Goal: Task Accomplishment & Management: Use online tool/utility

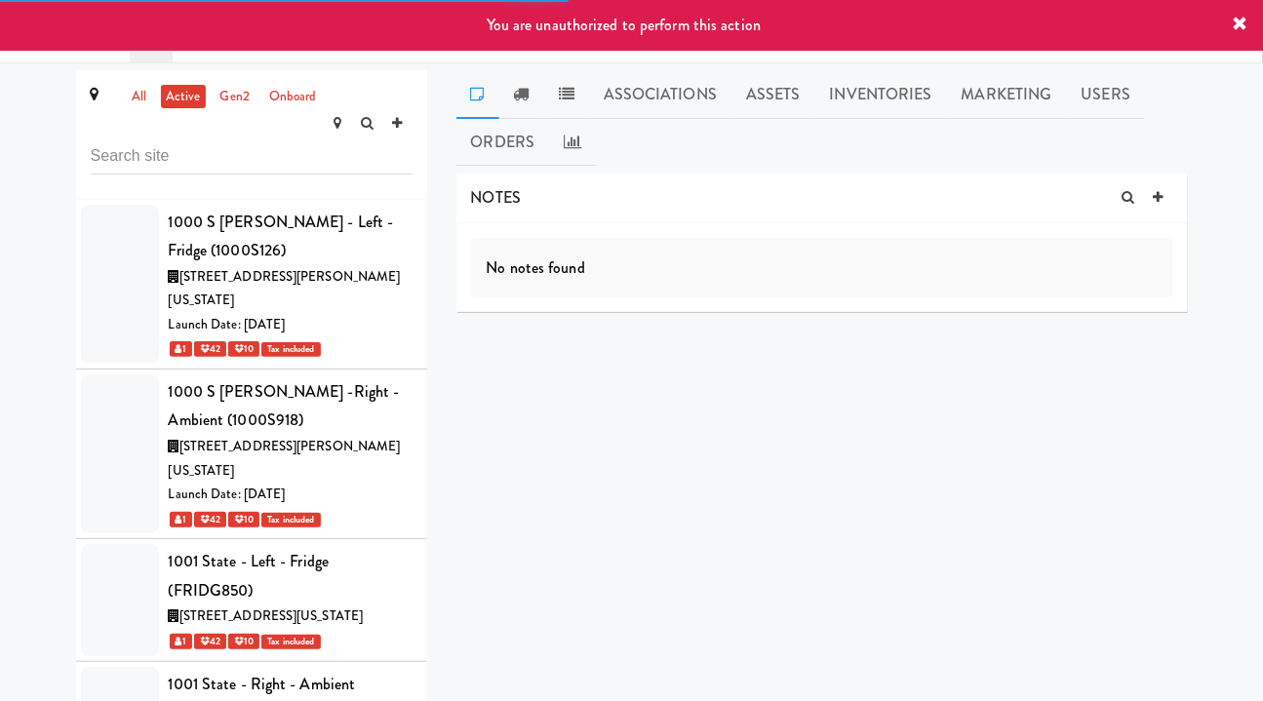
scroll to position [73030, 0]
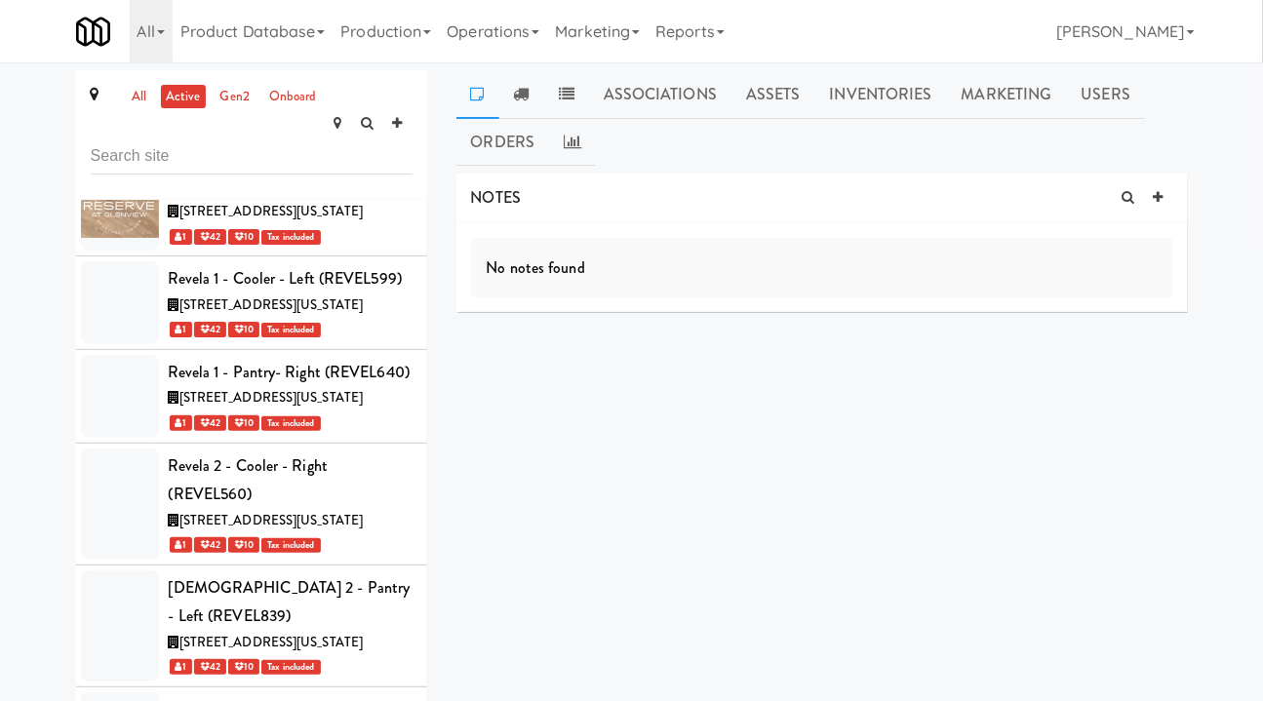
click at [760, 485] on div "NOTES No notes found DELIVERIES Delivery Date Delivered At Delivered By Driver …" at bounding box center [821, 417] width 731 height 487
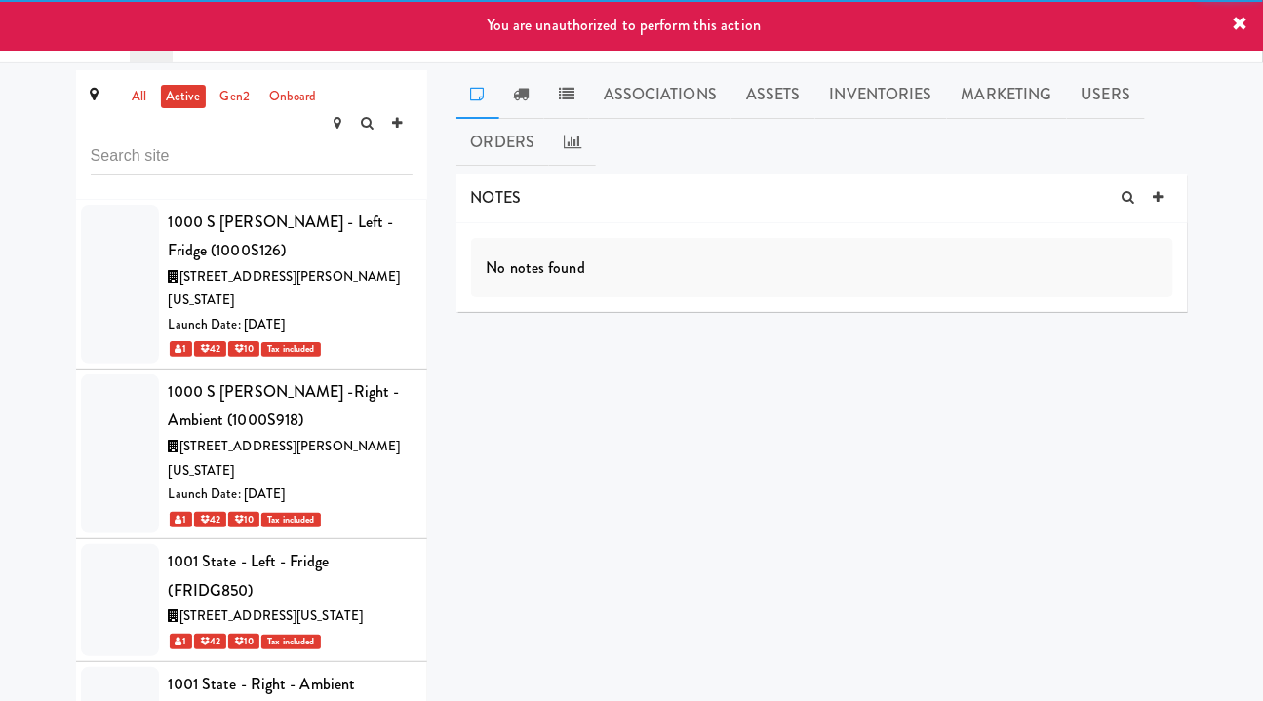
scroll to position [73148, 0]
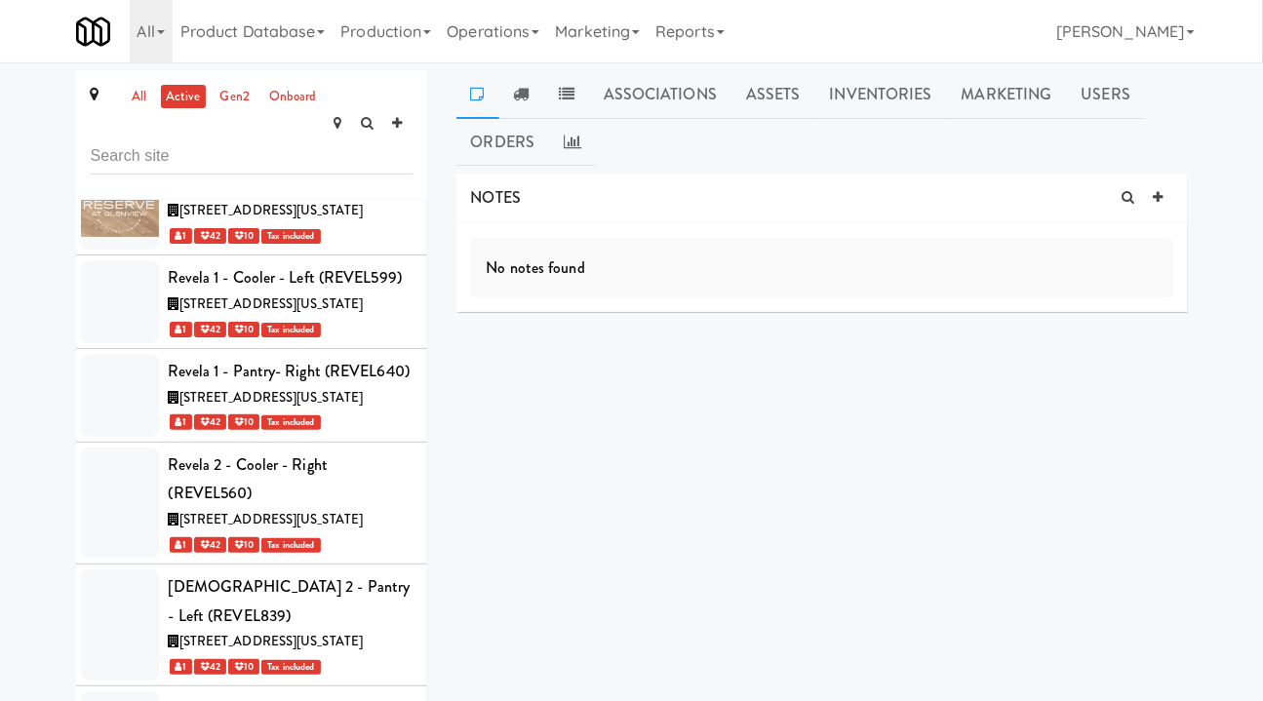
click at [137, 101] on link "all" at bounding box center [139, 97] width 24 height 24
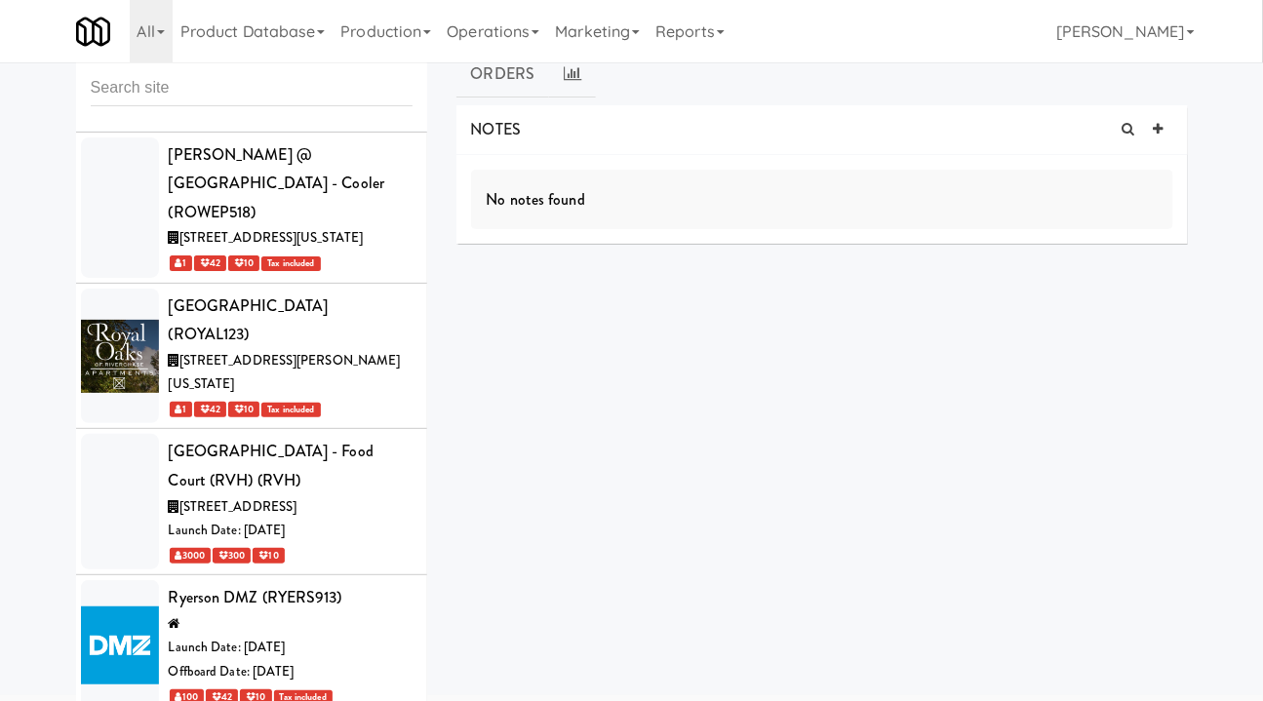
scroll to position [128287, 0]
drag, startPoint x: 551, startPoint y: 509, endPoint x: 411, endPoint y: 320, distance: 235.0
click at [551, 508] on div "NOTES No notes found DELIVERIES Delivery Date Delivered At Delivered By Driver …" at bounding box center [821, 348] width 731 height 487
click at [268, 72] on input "text" at bounding box center [252, 88] width 322 height 36
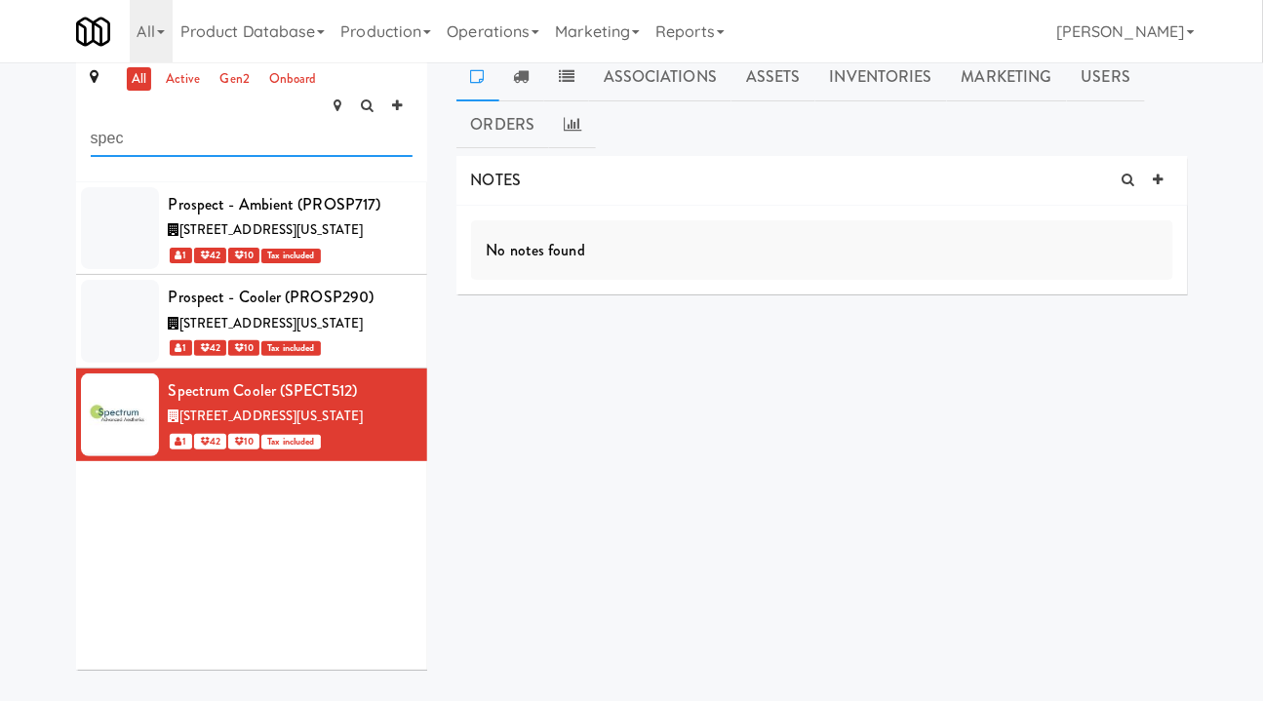
scroll to position [0, 0]
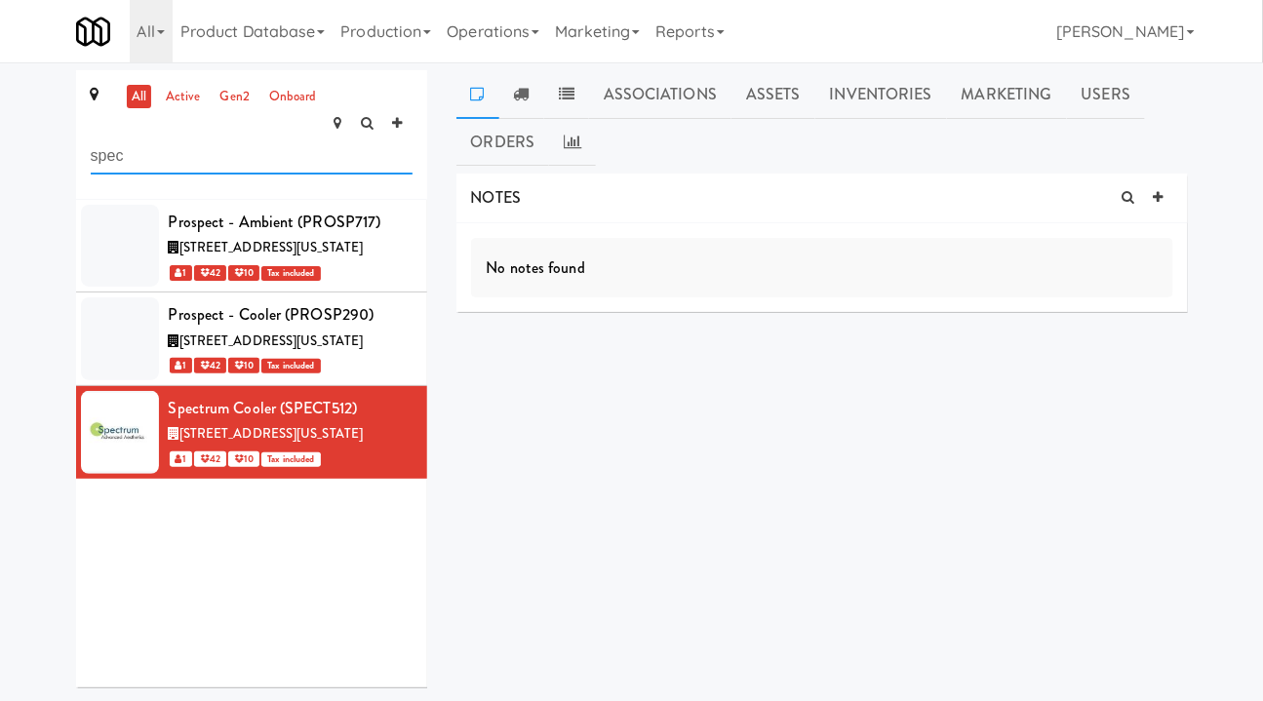
type input "spec"
click at [775, 106] on link "Assets" at bounding box center [773, 94] width 84 height 49
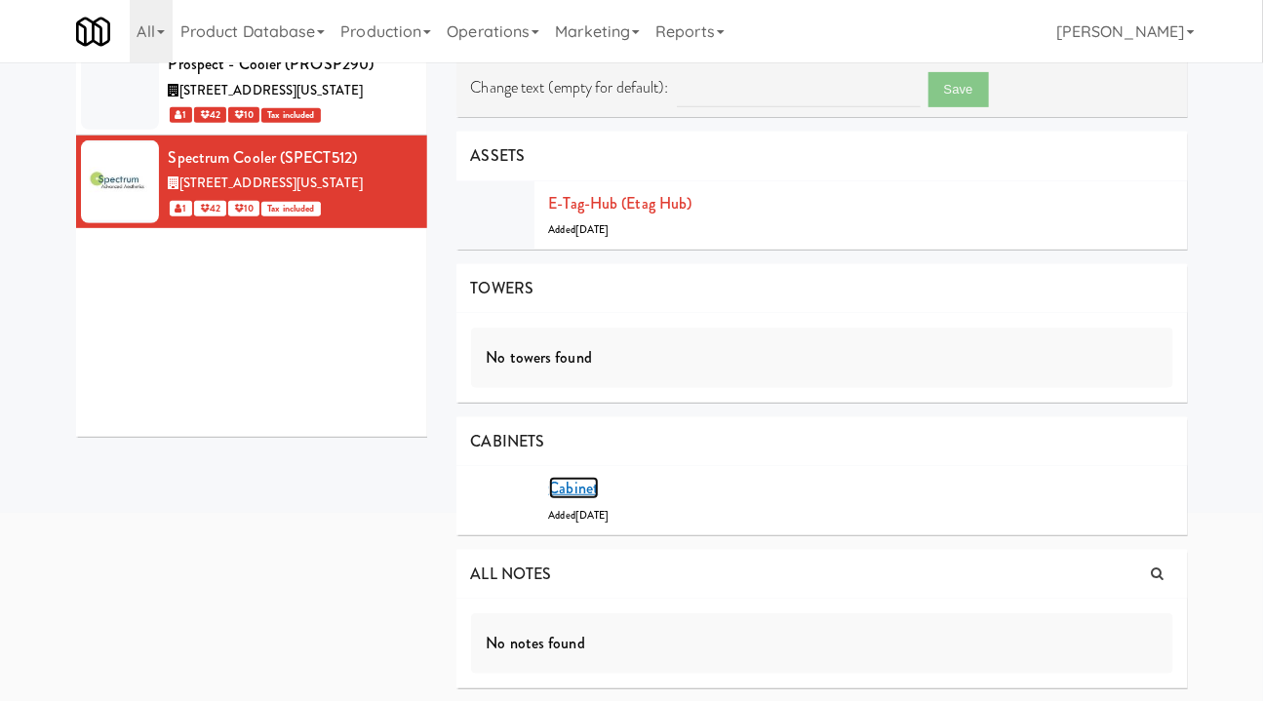
click at [576, 490] on link "Cabinet" at bounding box center [574, 488] width 51 height 22
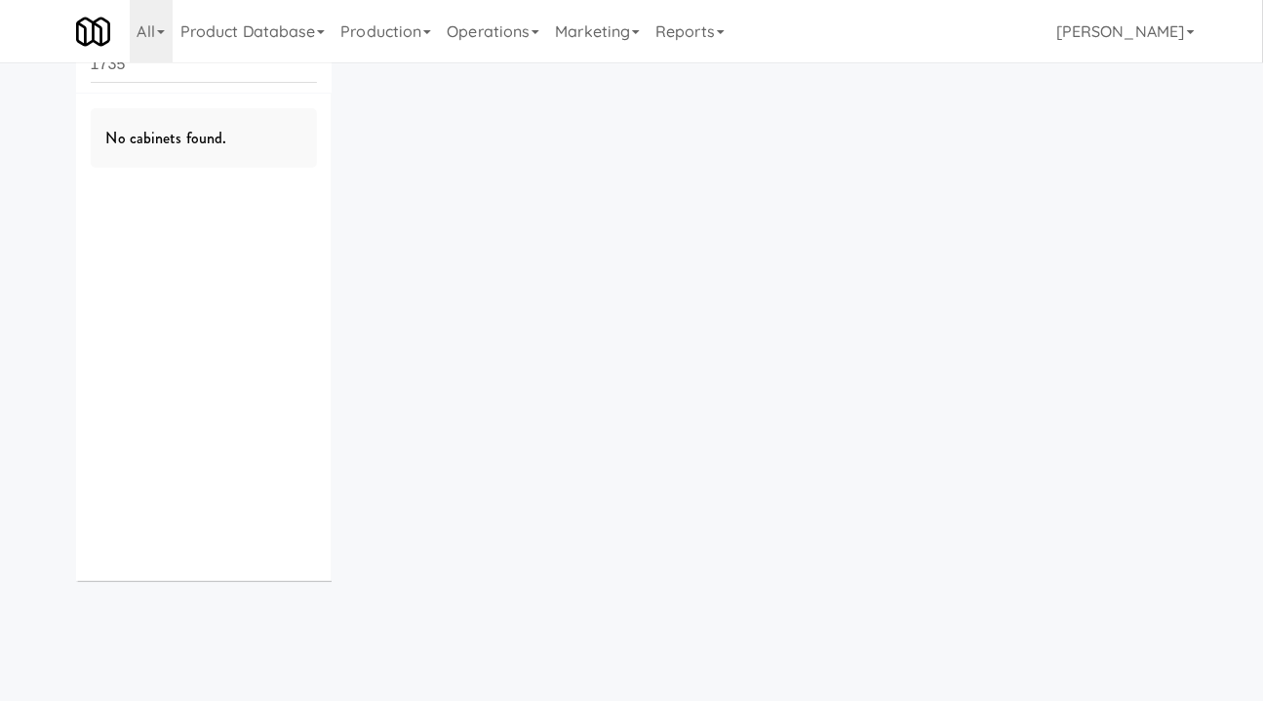
scroll to position [62, 0]
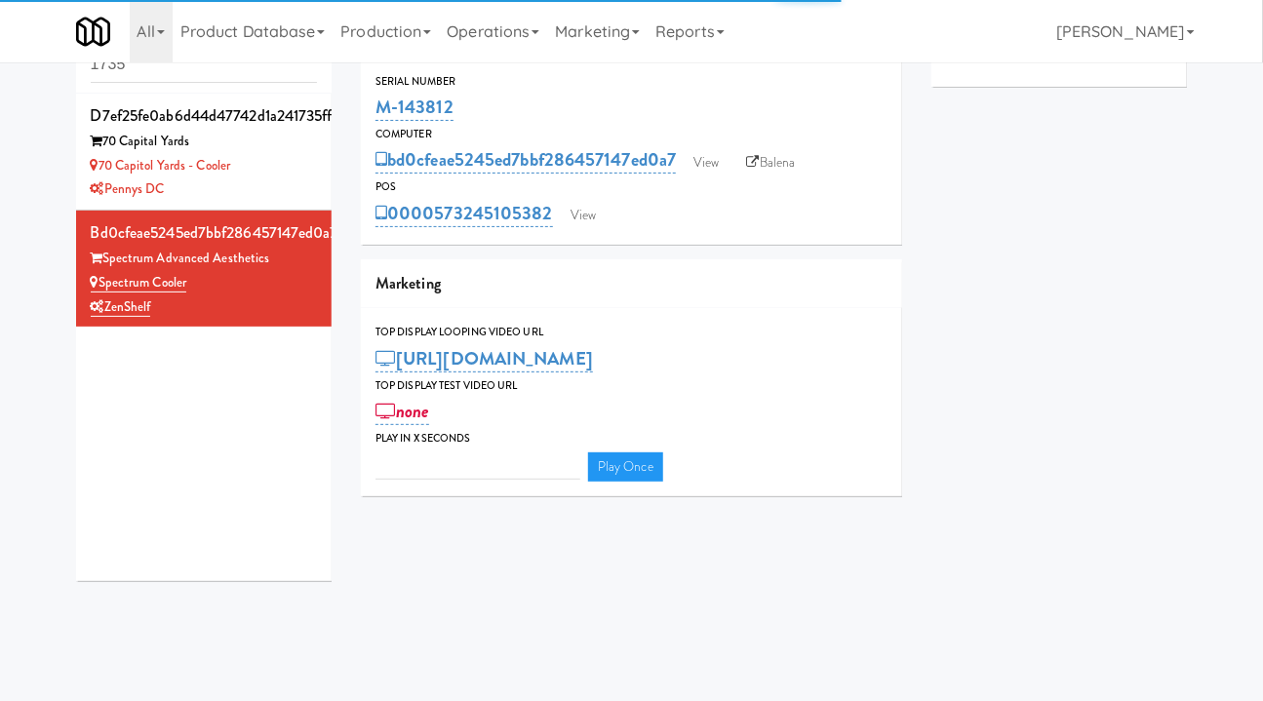
type input "3"
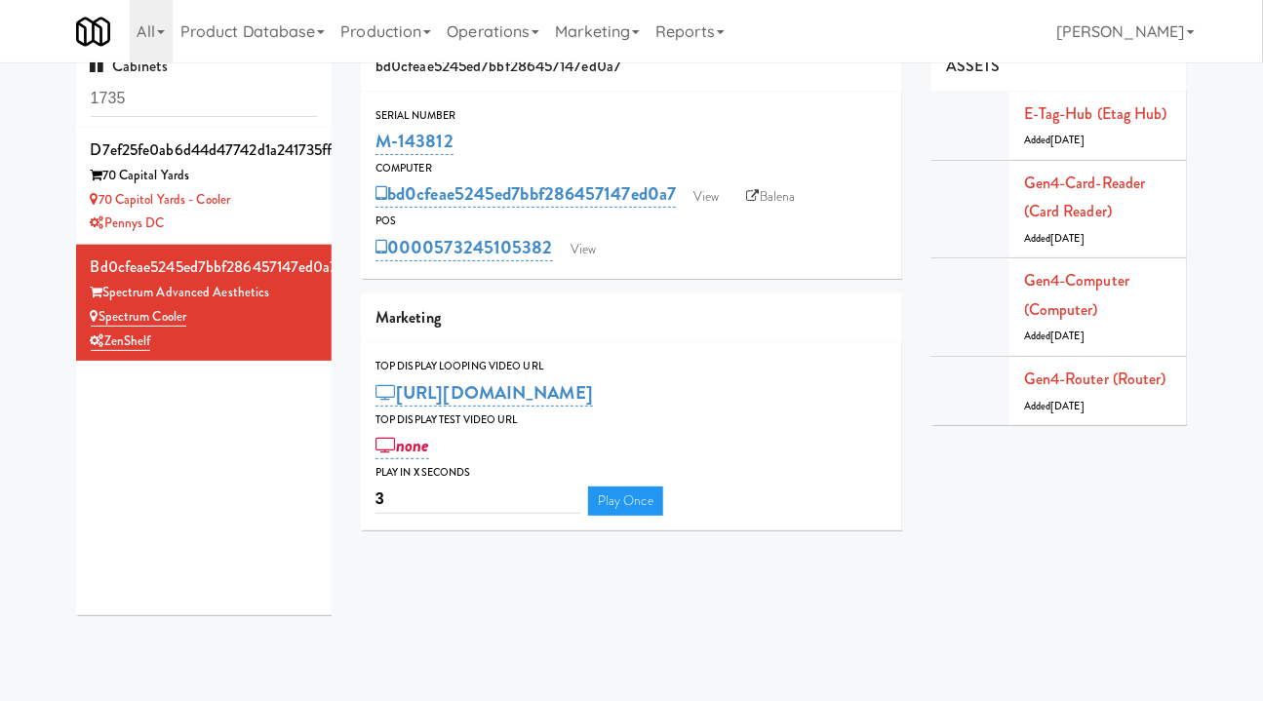
scroll to position [0, 0]
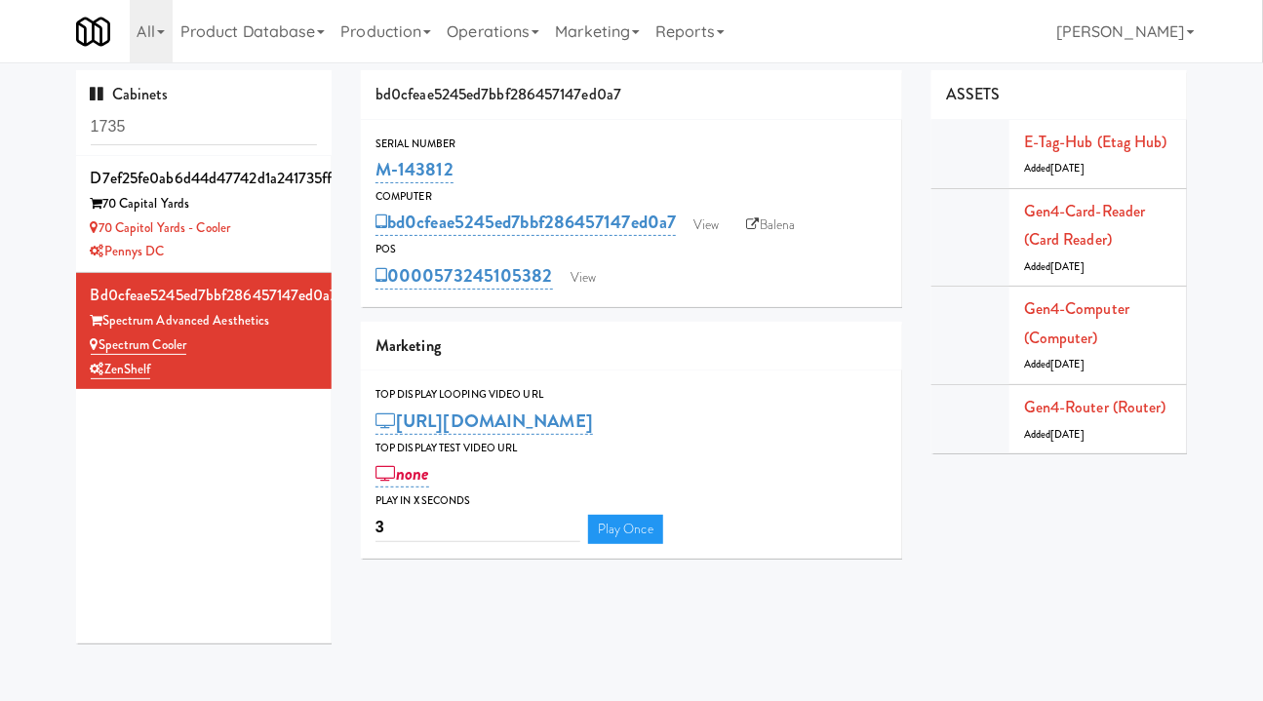
click at [149, 135] on input "1735" at bounding box center [204, 127] width 227 height 36
type input "zenshelf"
drag, startPoint x: 769, startPoint y: 219, endPoint x: 785, endPoint y: 209, distance: 18.9
click at [769, 219] on link "Balena" at bounding box center [771, 225] width 68 height 29
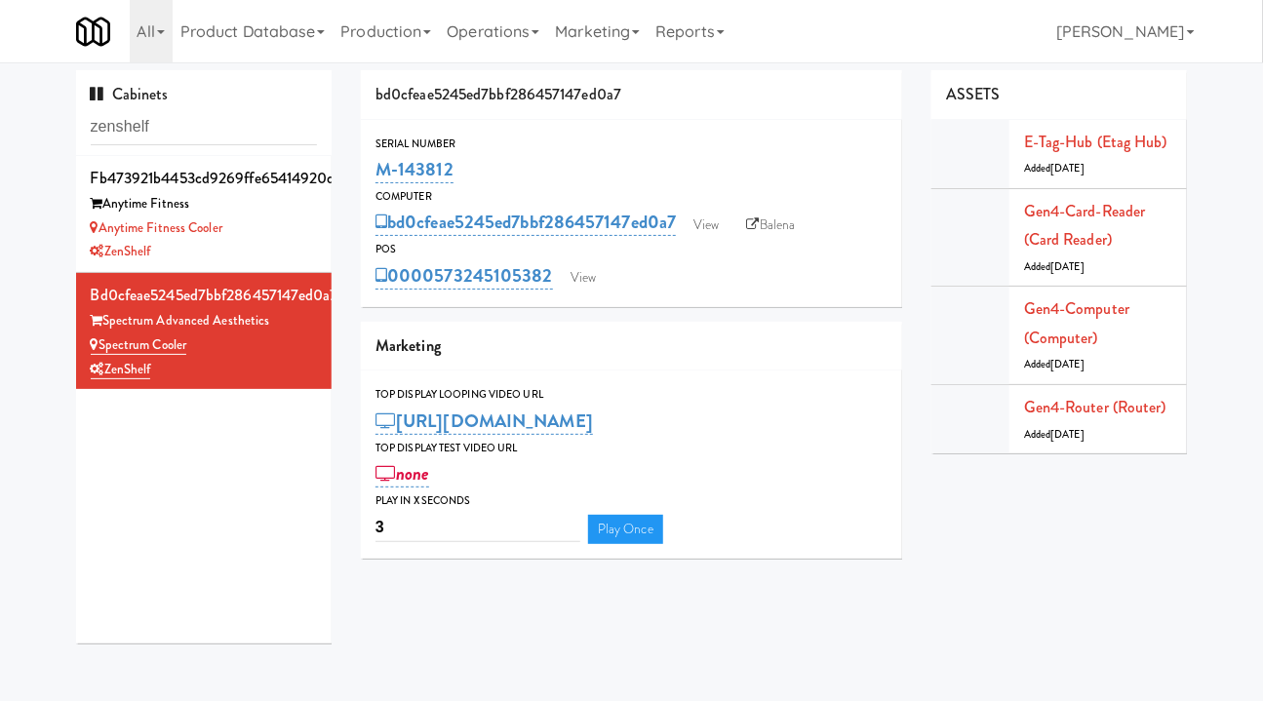
drag, startPoint x: 468, startPoint y: 169, endPoint x: 399, endPoint y: 139, distance: 75.1
click at [380, 151] on div "Serial Number M-143812" at bounding box center [631, 161] width 541 height 53
click at [553, 191] on div "Computer" at bounding box center [631, 196] width 512 height 19
drag, startPoint x: 497, startPoint y: 171, endPoint x: 374, endPoint y: 174, distance: 122.9
click at [374, 174] on div "Serial Number M-143812" at bounding box center [631, 161] width 541 height 53
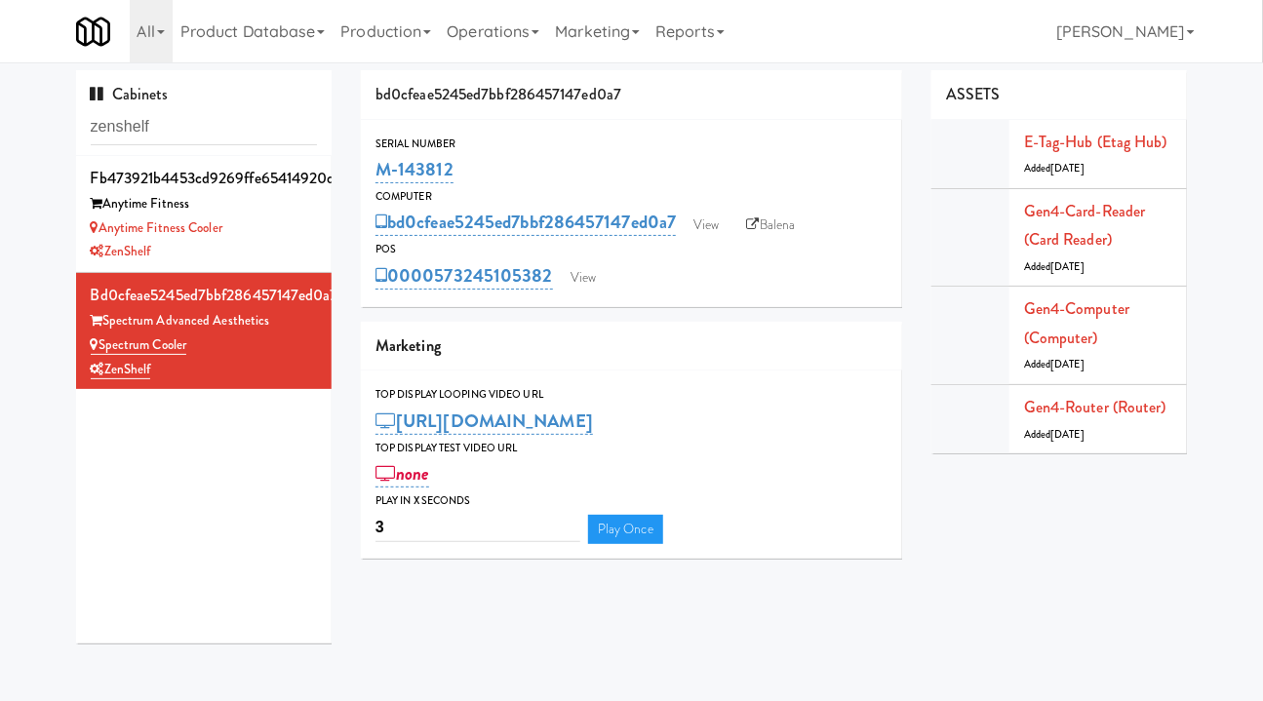
copy link "M-143812"
click at [1121, 143] on link "E-tag-hub (Etag Hub)" at bounding box center [1095, 142] width 143 height 22
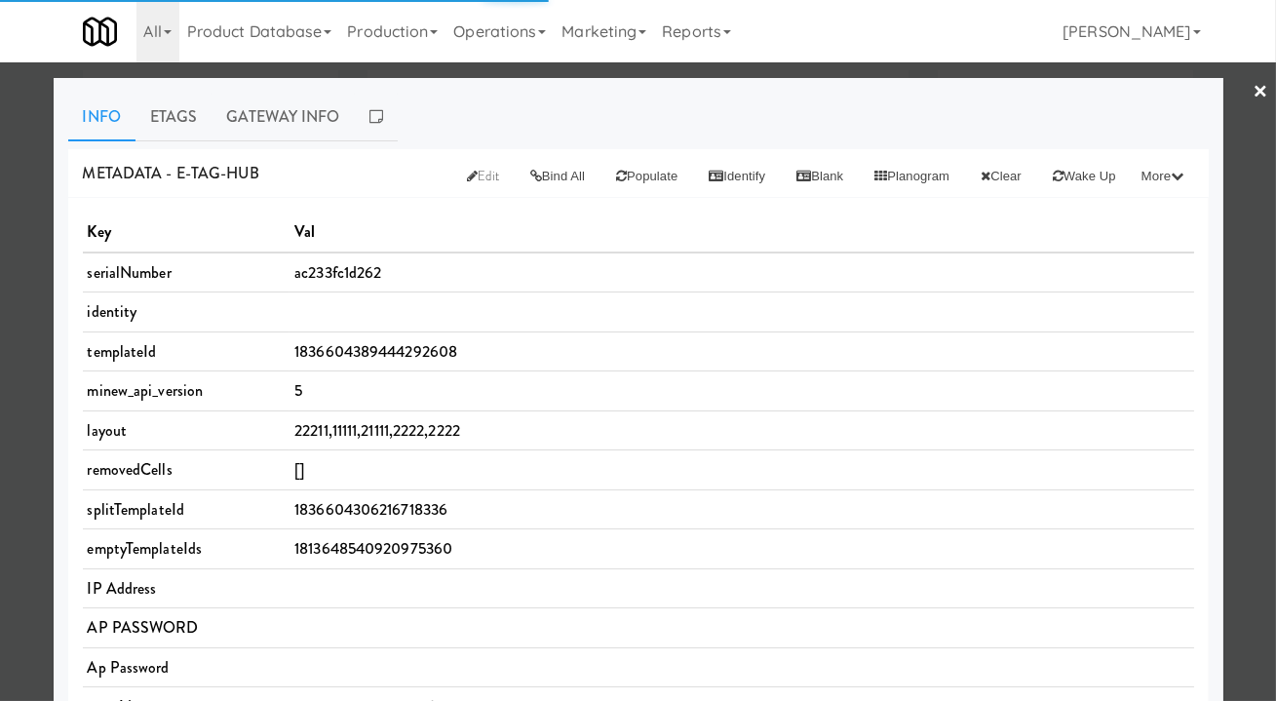
click at [229, 119] on link "Gateway Info" at bounding box center [283, 117] width 142 height 49
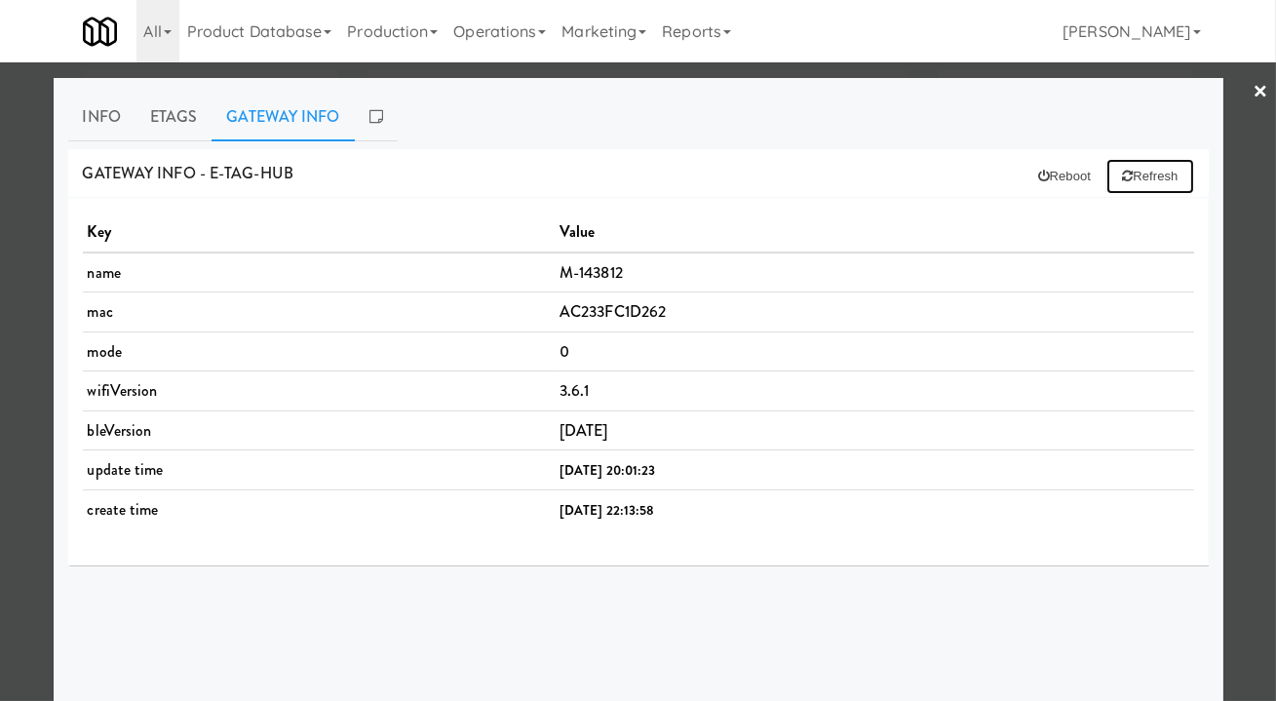
click at [1129, 181] on button "Refresh" at bounding box center [1150, 176] width 87 height 35
click at [1035, 184] on button "Reboot" at bounding box center [1066, 176] width 84 height 35
drag, startPoint x: 627, startPoint y: 311, endPoint x: 544, endPoint y: 311, distance: 82.9
click at [555, 311] on td "AC233FC1D262" at bounding box center [875, 312] width 640 height 40
click at [568, 313] on td "AC233FC1D262" at bounding box center [875, 312] width 640 height 40
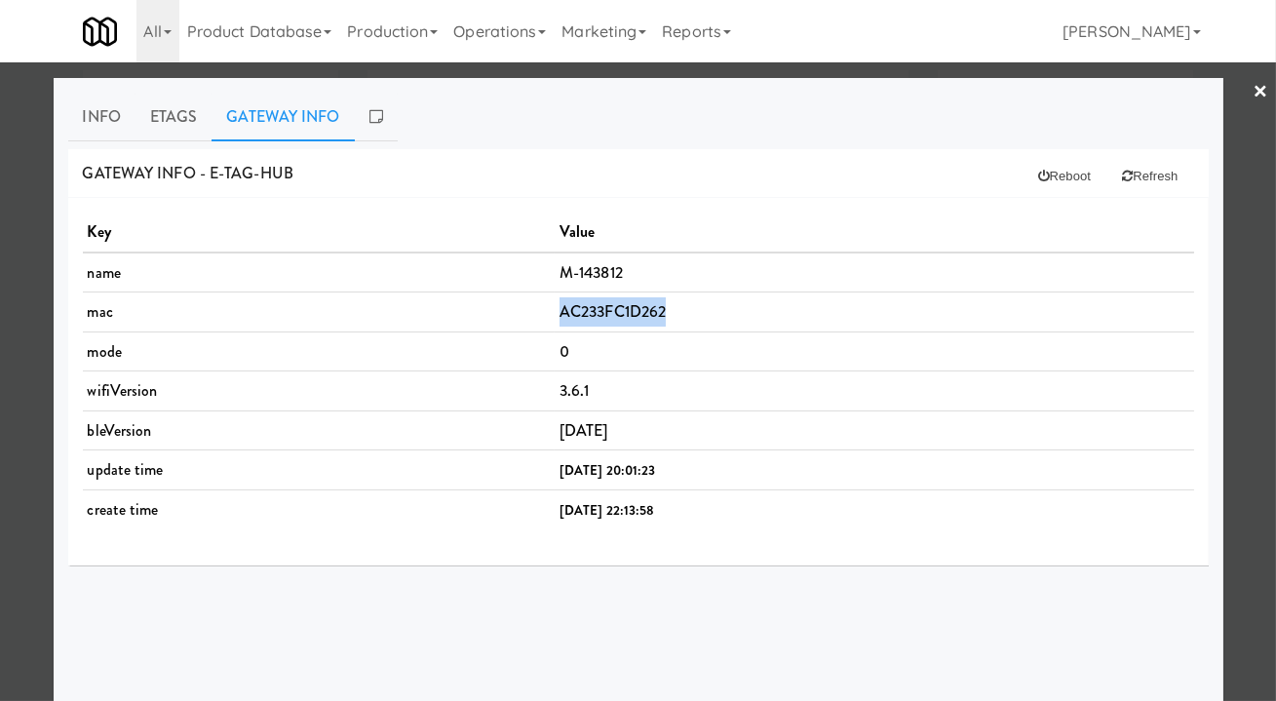
click at [567, 313] on td "AC233FC1D262" at bounding box center [875, 312] width 640 height 40
click at [1257, 307] on div at bounding box center [638, 350] width 1276 height 701
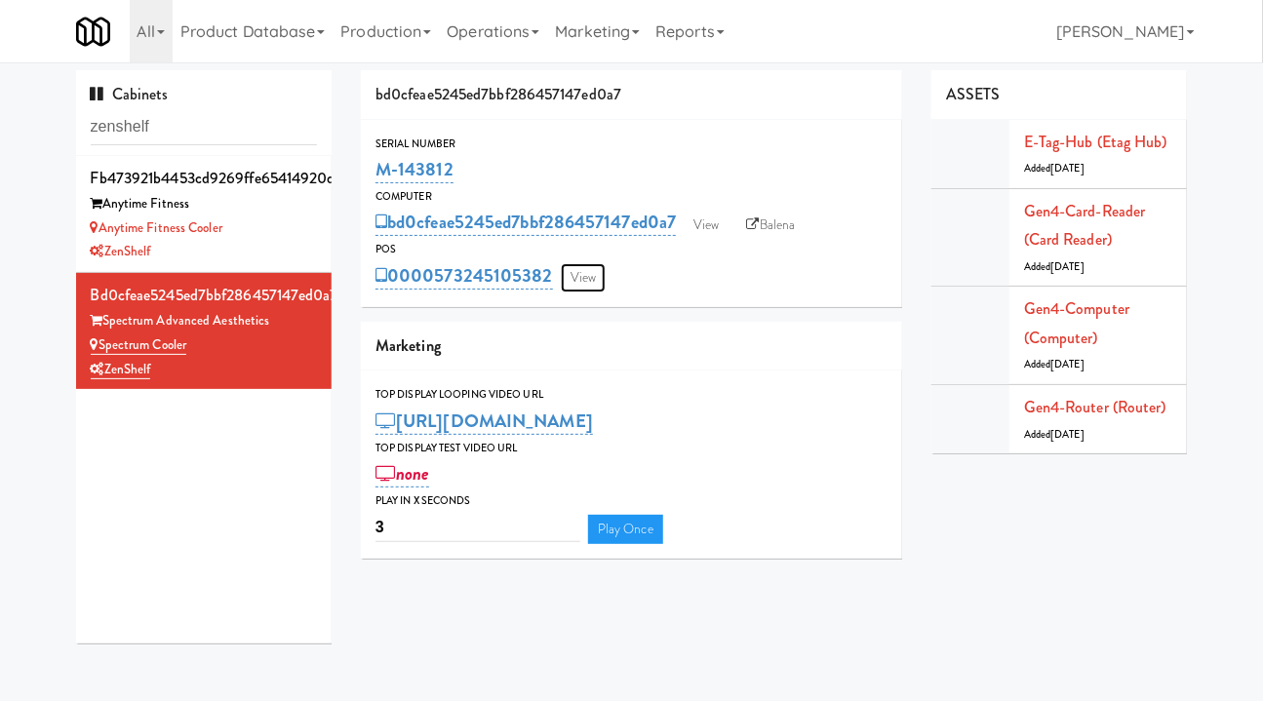
click at [596, 280] on link "View" at bounding box center [583, 277] width 45 height 29
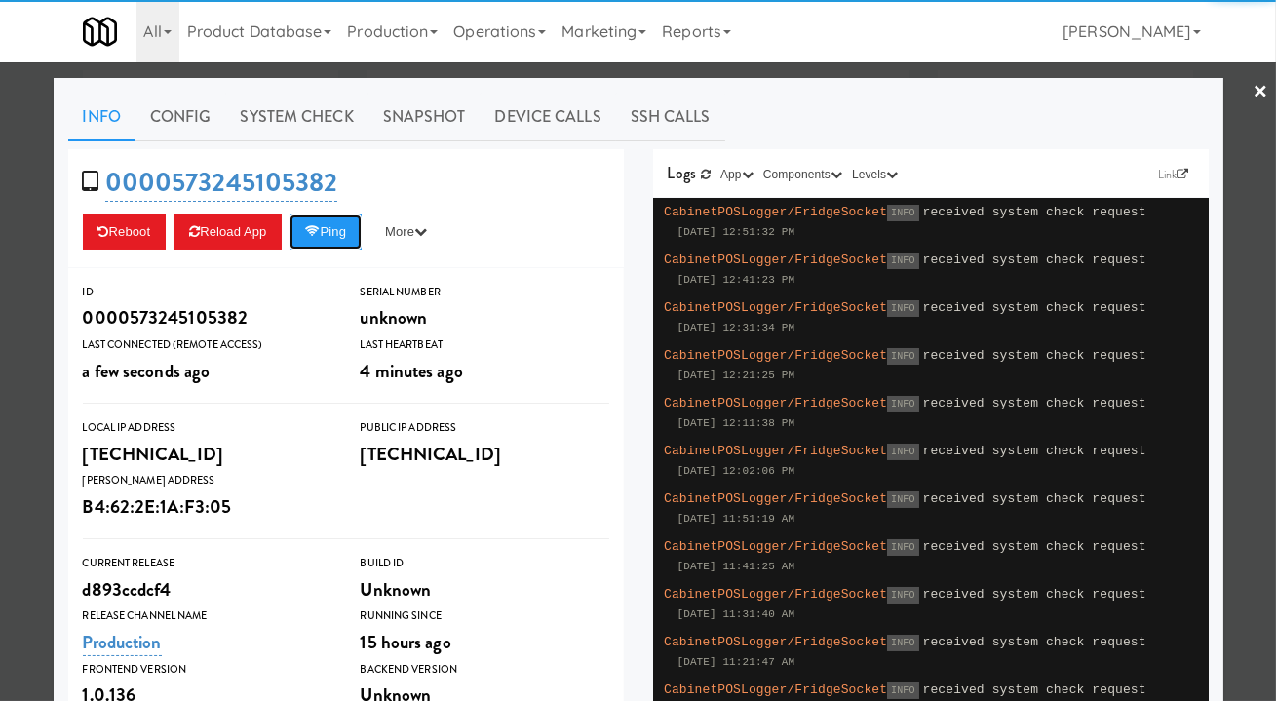
click at [321, 237] on button "Ping" at bounding box center [326, 231] width 72 height 35
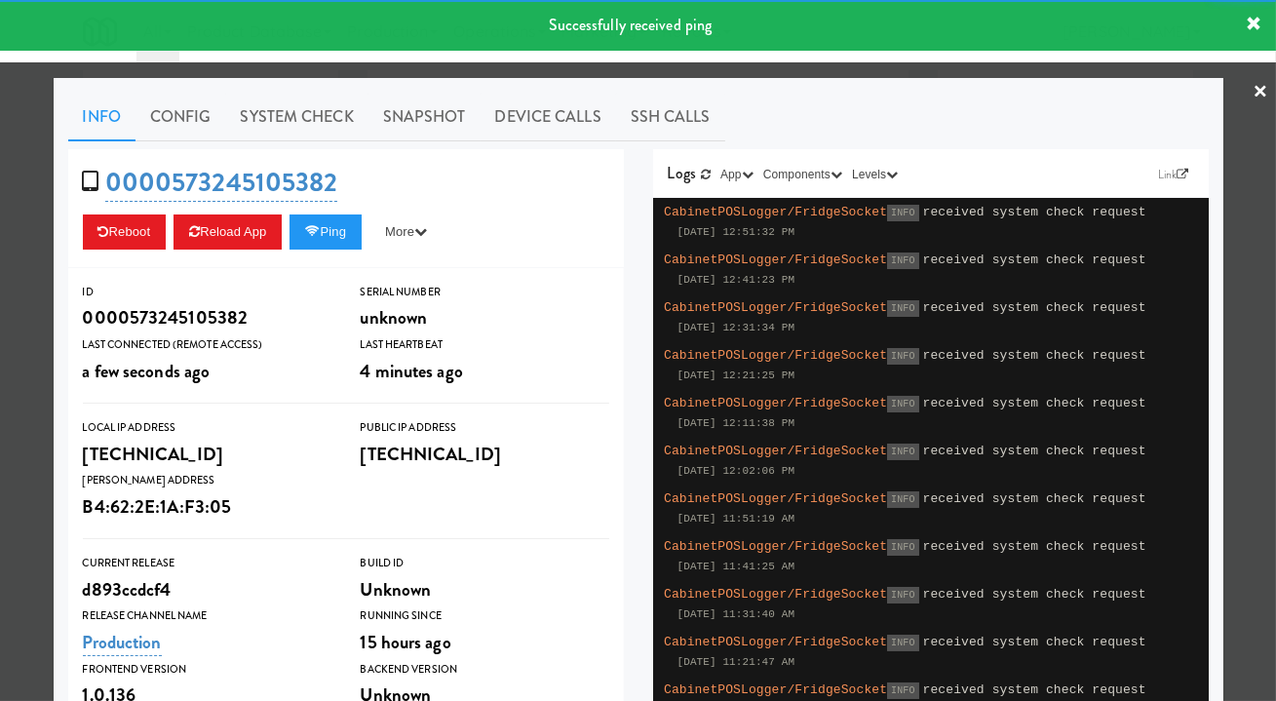
click at [274, 133] on link "System Check" at bounding box center [297, 117] width 142 height 49
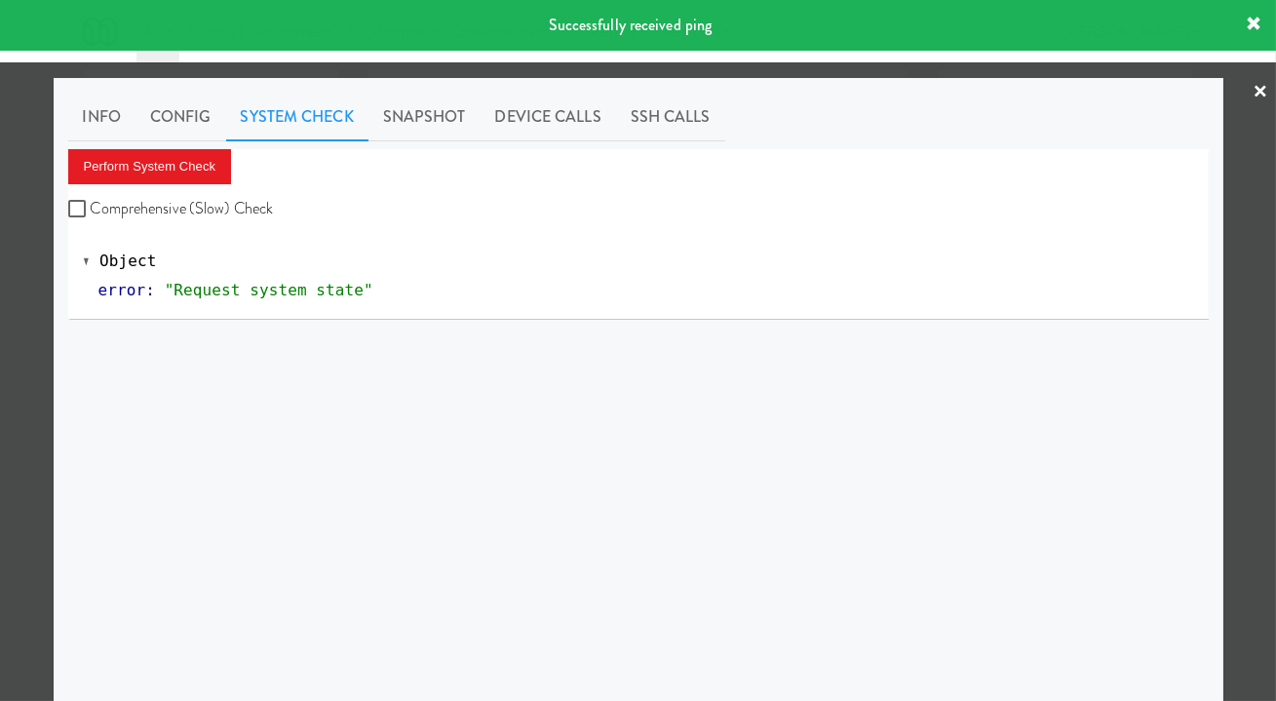
click at [192, 198] on label "Comprehensive (Slow) Check" at bounding box center [171, 208] width 206 height 29
click at [91, 202] on input "Comprehensive (Slow) Check" at bounding box center [79, 210] width 22 height 16
checkbox input "true"
click at [171, 165] on button "Perform System Check" at bounding box center [150, 166] width 164 height 35
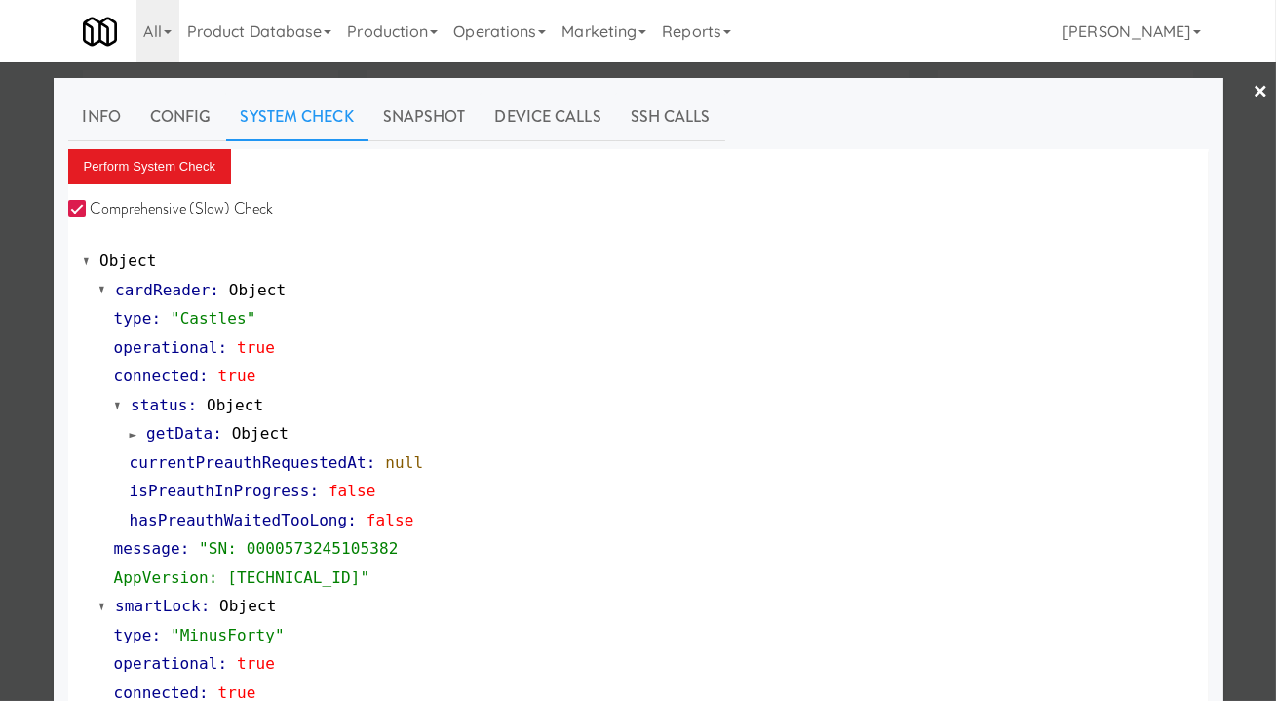
click at [36, 253] on div at bounding box center [638, 350] width 1276 height 701
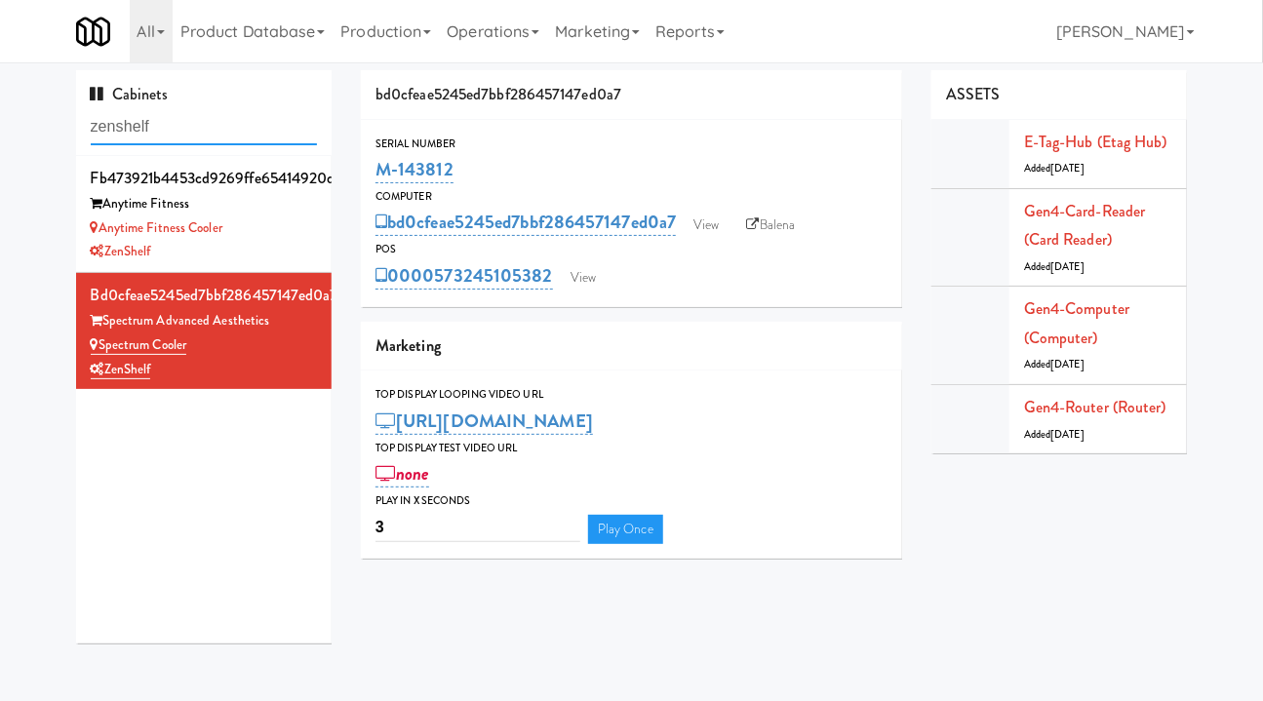
click at [166, 125] on input "zenshelf" at bounding box center [204, 127] width 227 height 36
drag, startPoint x: 463, startPoint y: 165, endPoint x: 380, endPoint y: 161, distance: 83.0
click at [380, 161] on div "M-143812" at bounding box center [631, 169] width 512 height 33
copy link "M-143812"
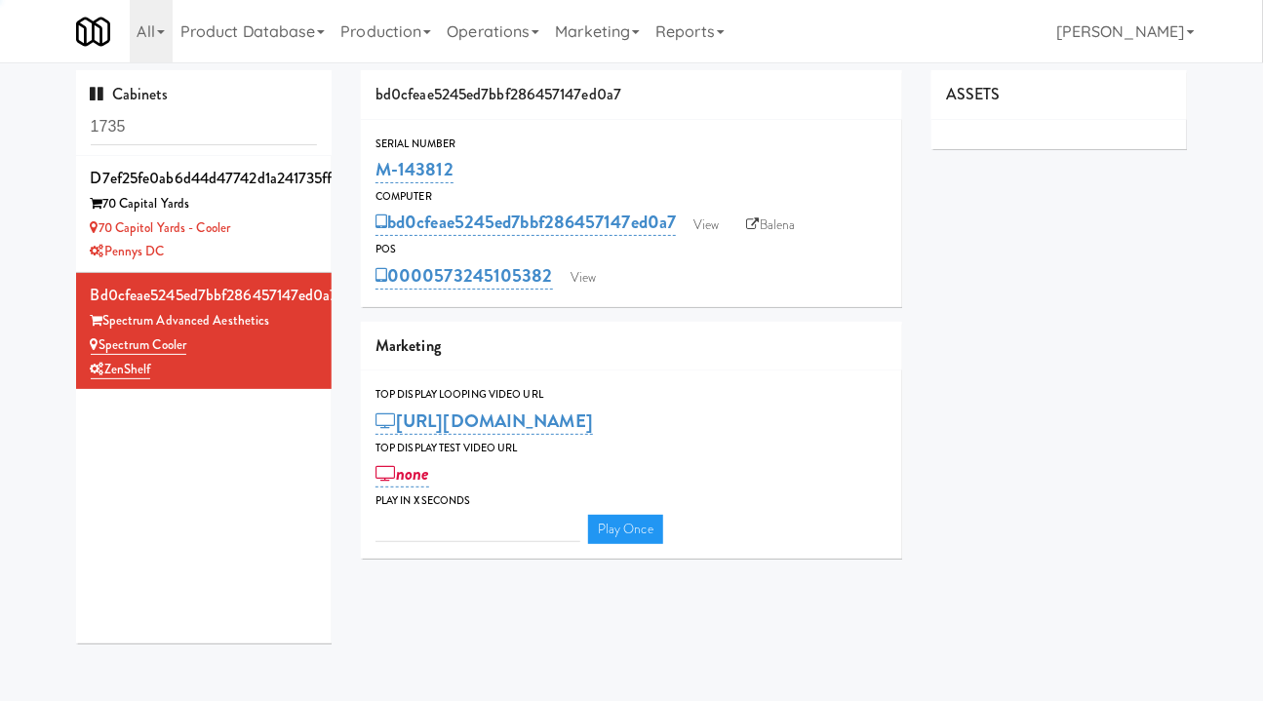
type input "3"
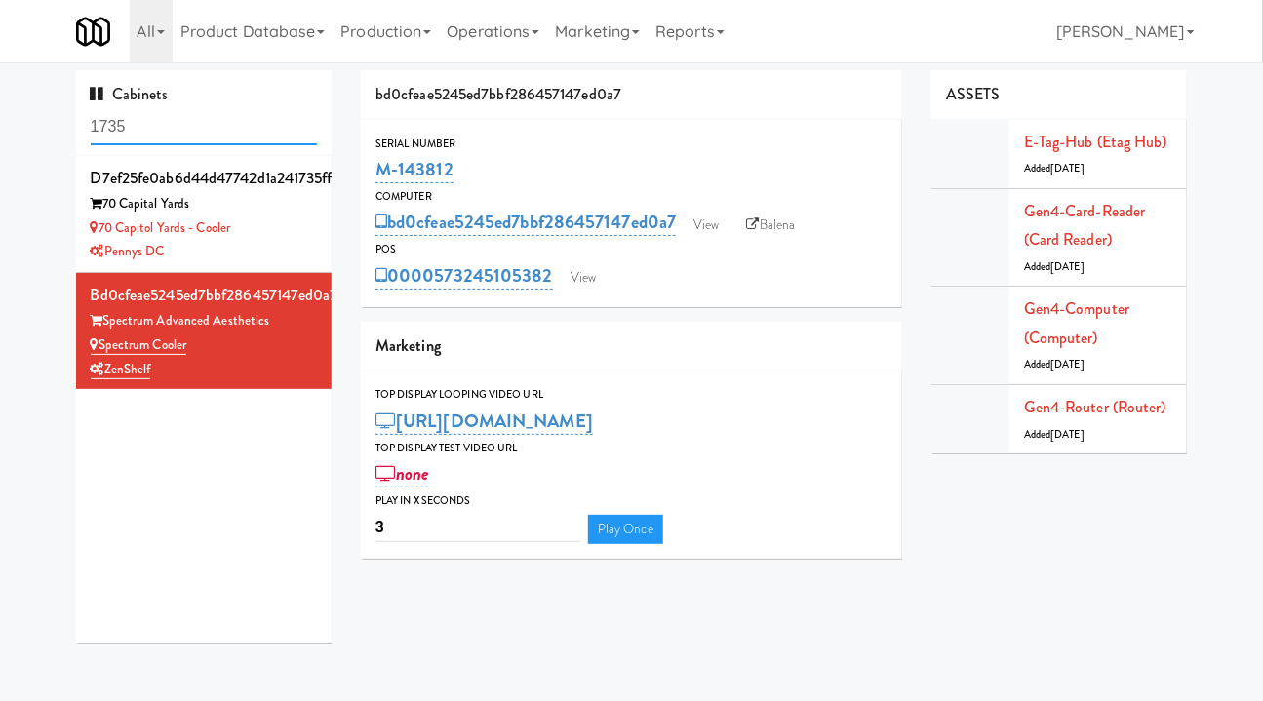
click at [141, 140] on input "1735" at bounding box center [204, 127] width 227 height 36
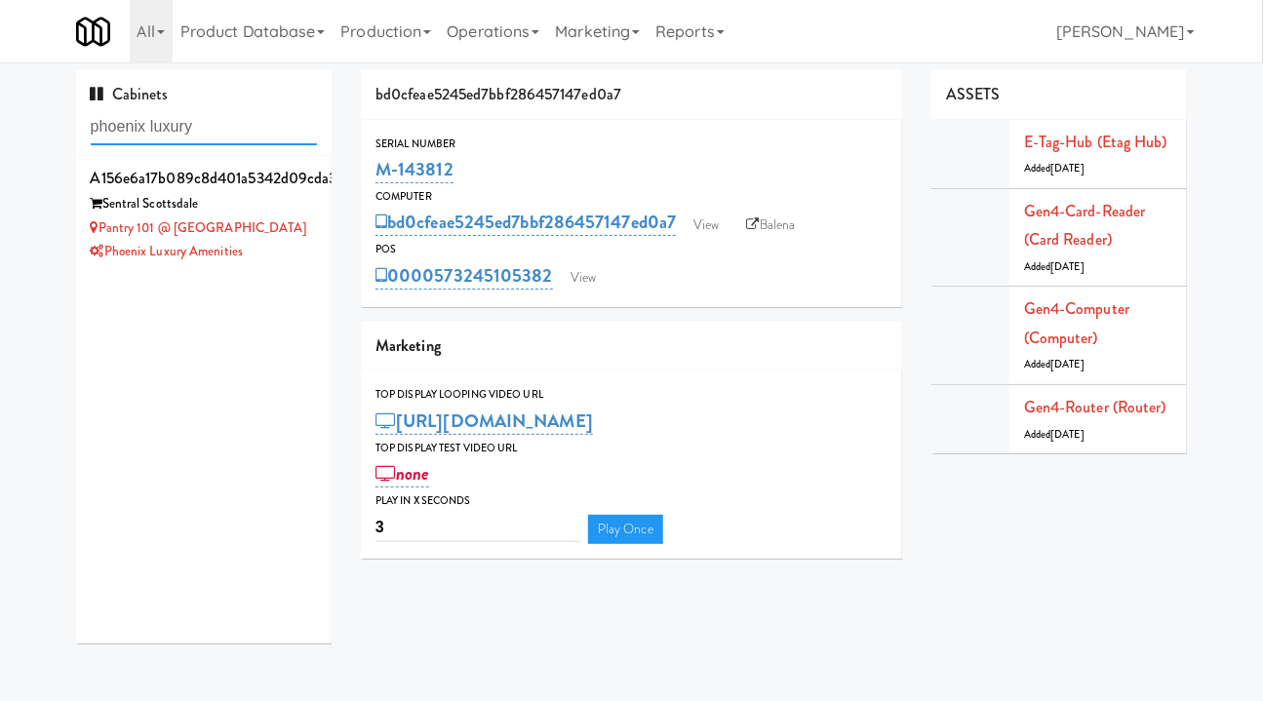
type input "phoenix luxury"
click at [280, 259] on div "Phoenix Luxury Amenities" at bounding box center [204, 252] width 227 height 24
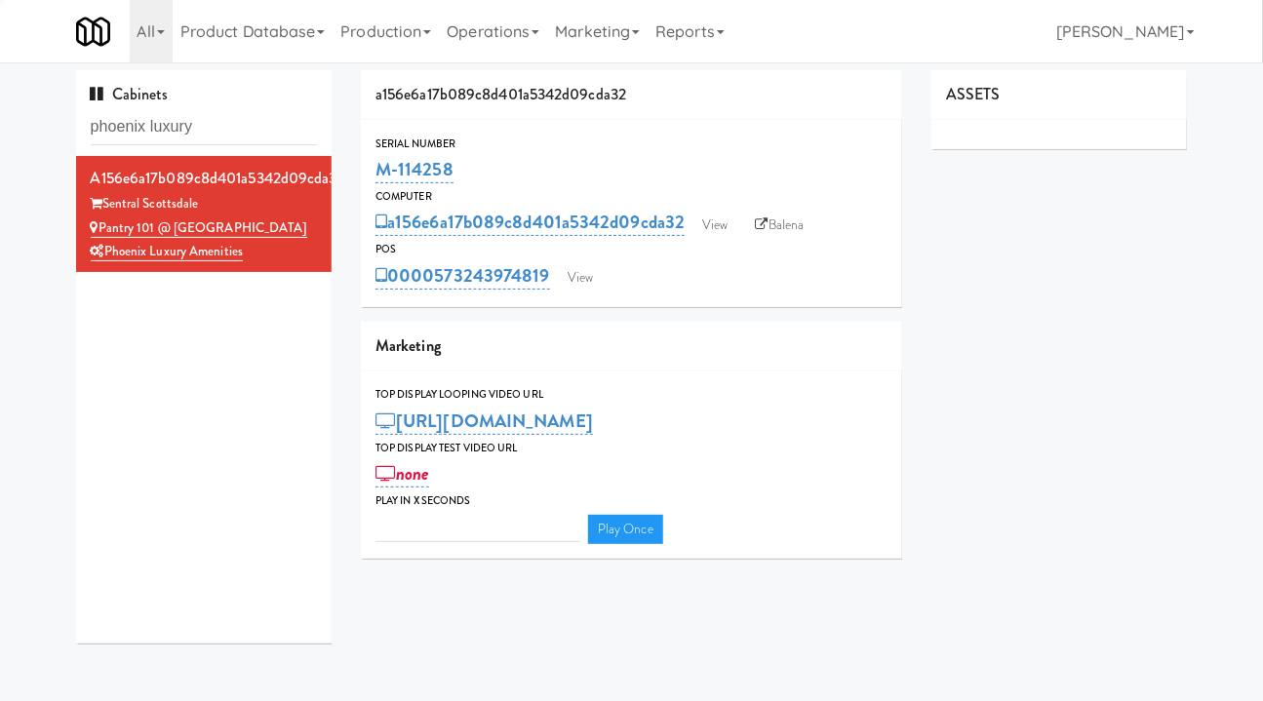
type input "3"
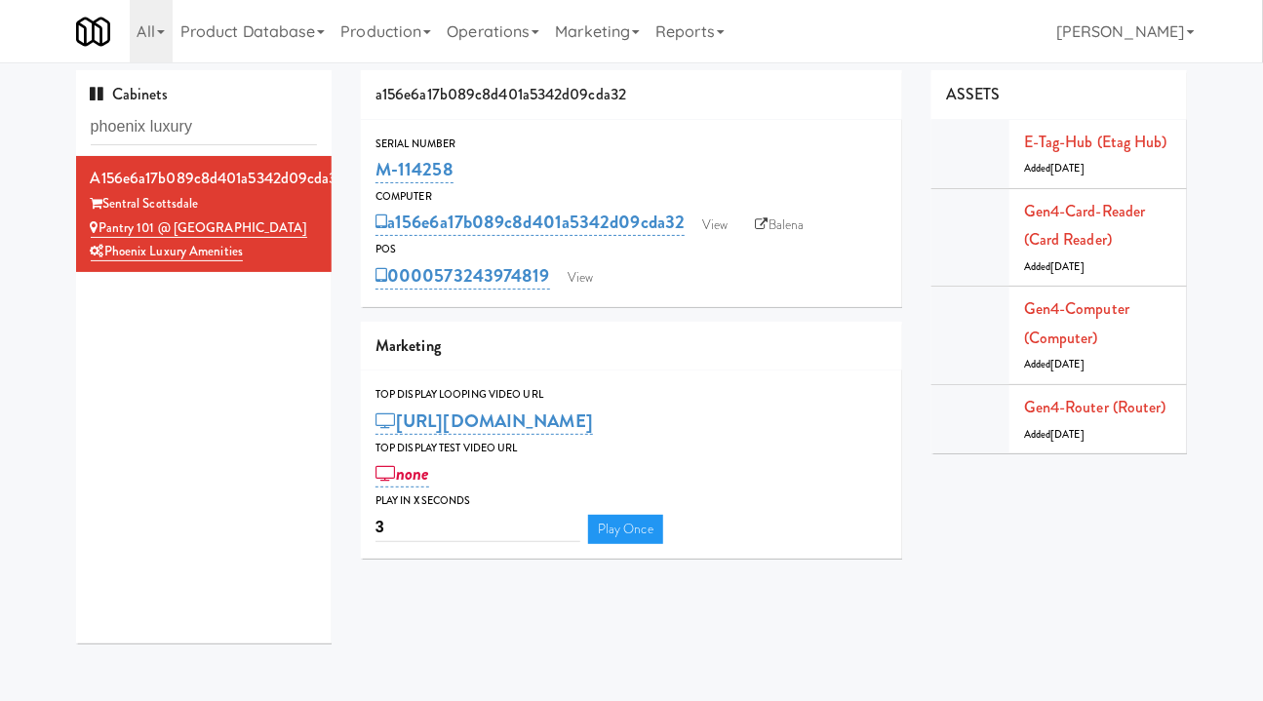
drag, startPoint x: 475, startPoint y: 175, endPoint x: 349, endPoint y: 175, distance: 125.8
click at [349, 175] on div "a156e6a17b089c8d401a5342d09cda32 Serial Number M-114258 Computer a156e6a17b089c…" at bounding box center [631, 321] width 570 height 503
copy link "M-114258"
drag, startPoint x: 243, startPoint y: 202, endPoint x: 105, endPoint y: 201, distance: 137.5
click at [105, 201] on div "Sentral Scottsdale" at bounding box center [204, 204] width 227 height 24
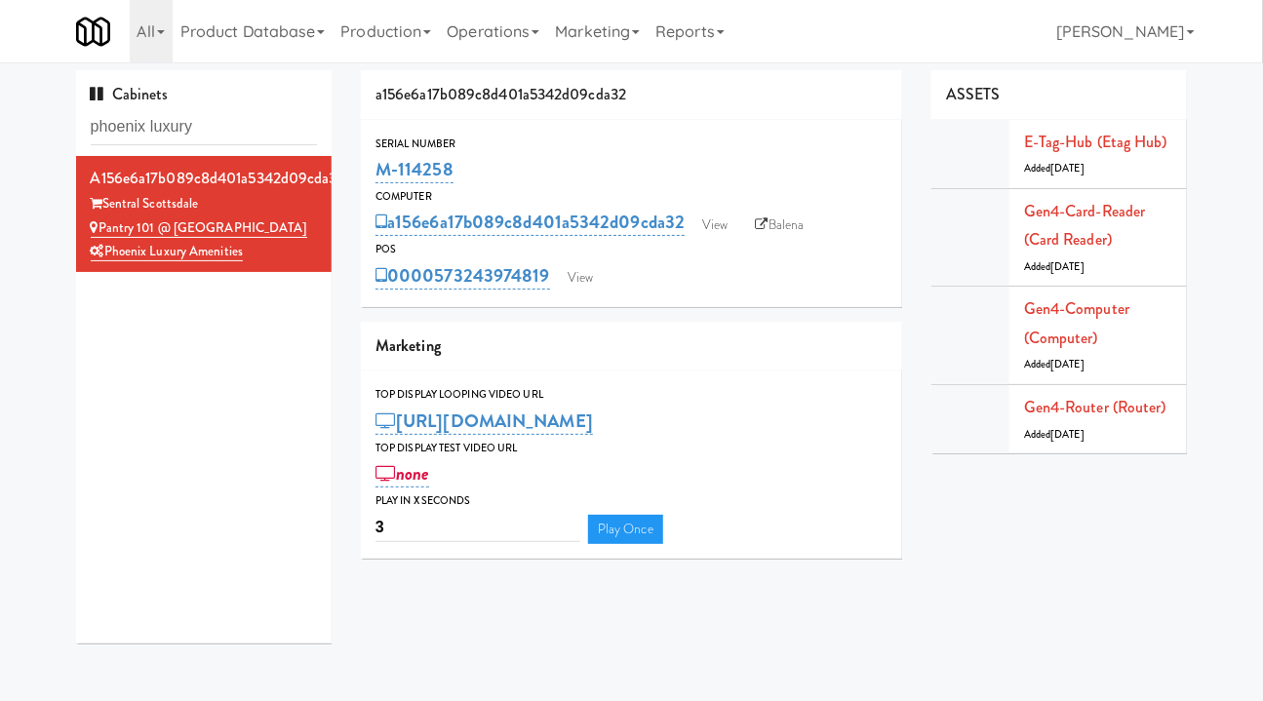
copy div "Sentral Scottsdale"
click at [249, 121] on input "phoenix luxury" at bounding box center [204, 127] width 227 height 36
click at [141, 126] on input "phoenix luxury" at bounding box center [204, 127] width 227 height 36
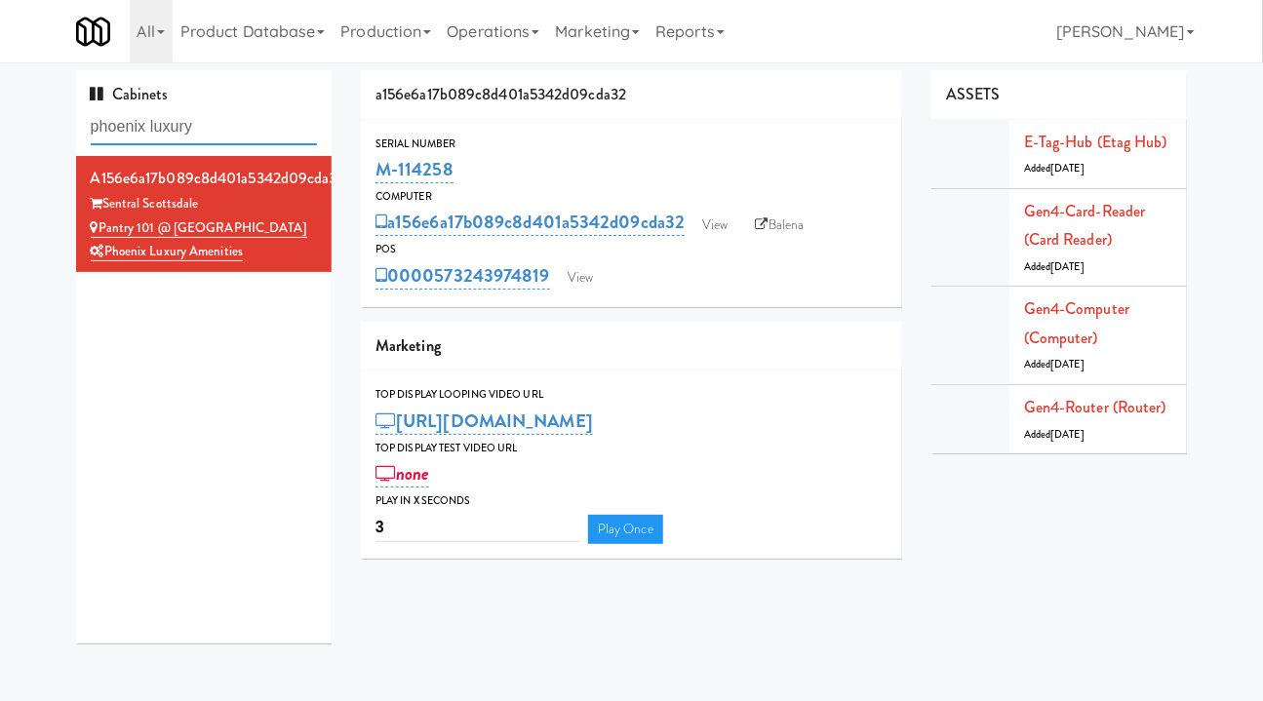
click at [141, 126] on input "phoenix luxury" at bounding box center [204, 127] width 227 height 36
paste input "M-125582"
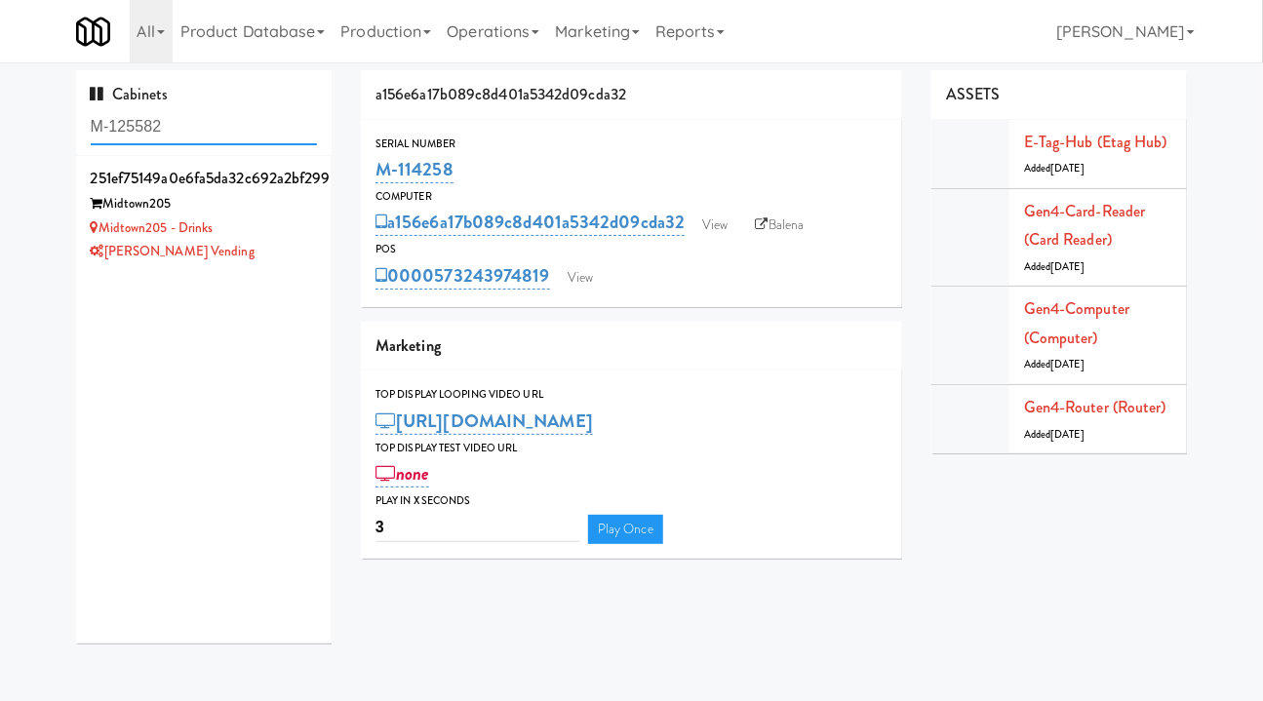
type input "M-125582"
click at [283, 218] on div "Midtown205 - Drinks" at bounding box center [204, 228] width 227 height 24
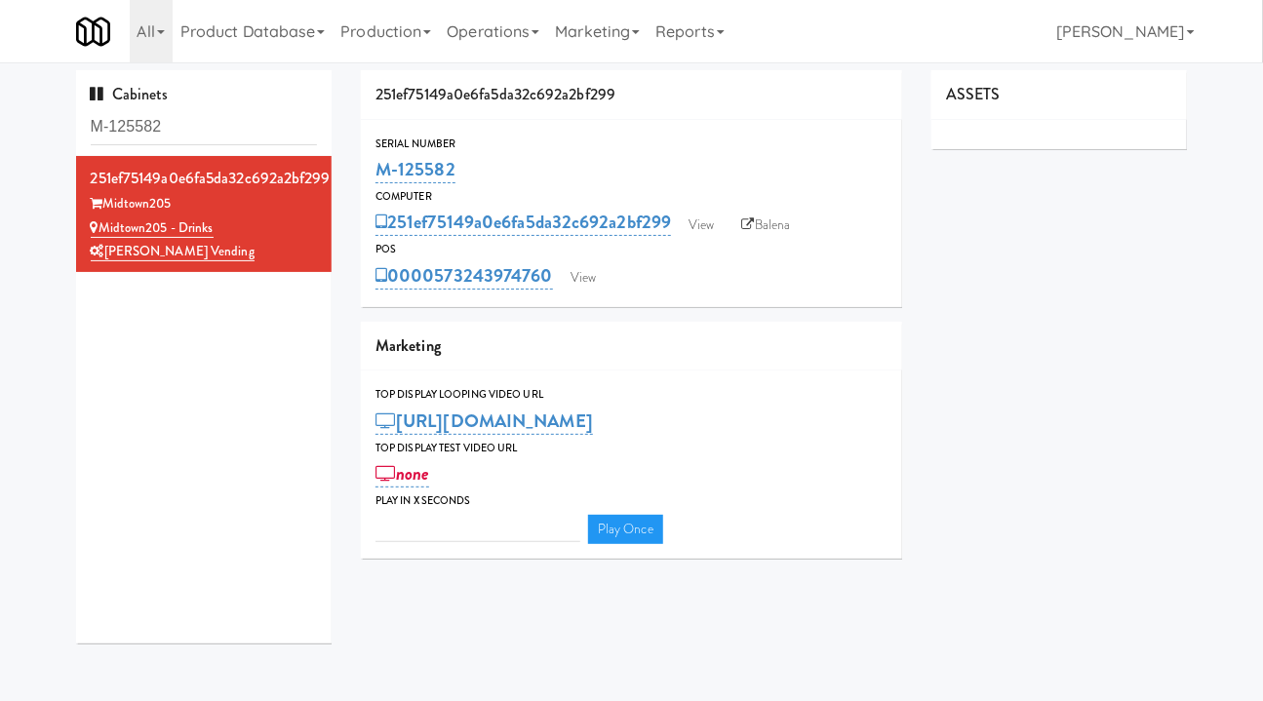
type input "3"
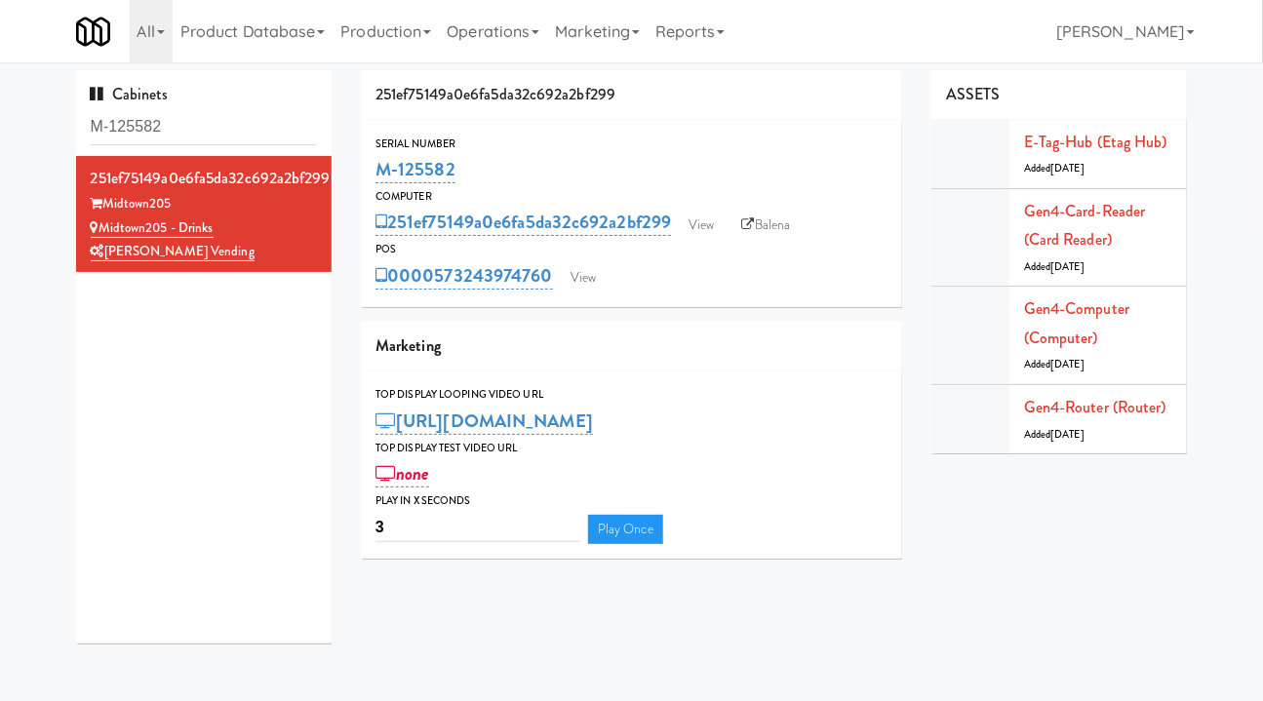
click at [251, 440] on div "251ef75149a0e6fa5da32c692a2bf299 Midtown205 Midtown205 - Drinks Goldsmith Vendi…" at bounding box center [204, 399] width 256 height 487
drag, startPoint x: 473, startPoint y: 170, endPoint x: 382, endPoint y: 170, distance: 90.7
click at [382, 170] on div "M-125582" at bounding box center [631, 169] width 512 height 33
click at [706, 231] on link "View" at bounding box center [701, 225] width 45 height 29
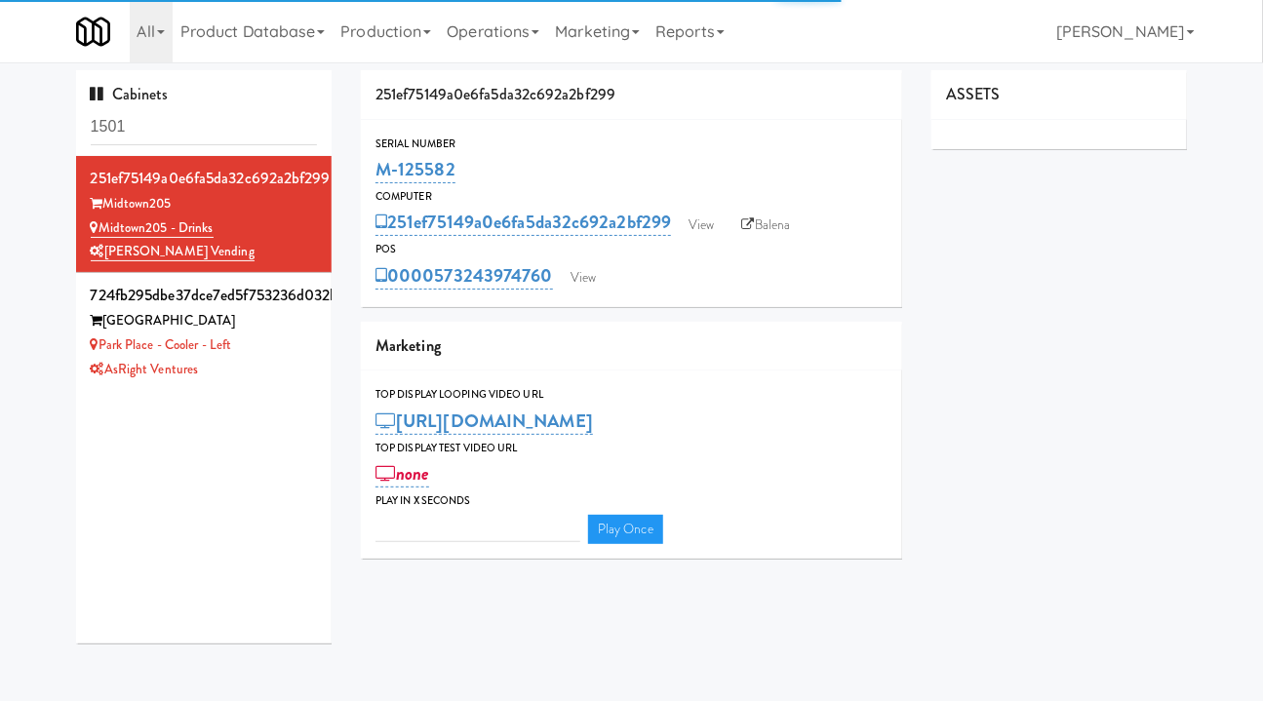
type input "3"
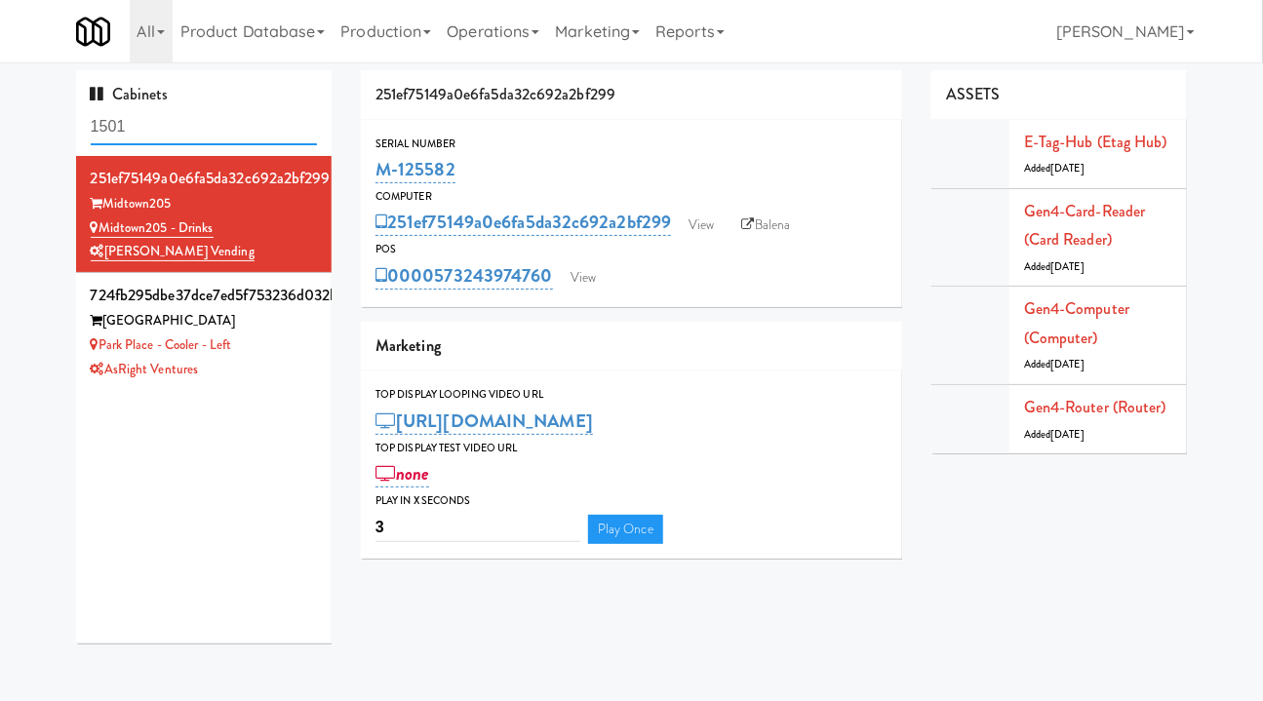
click at [169, 130] on input "1501" at bounding box center [204, 127] width 227 height 36
paste input "M-114299"
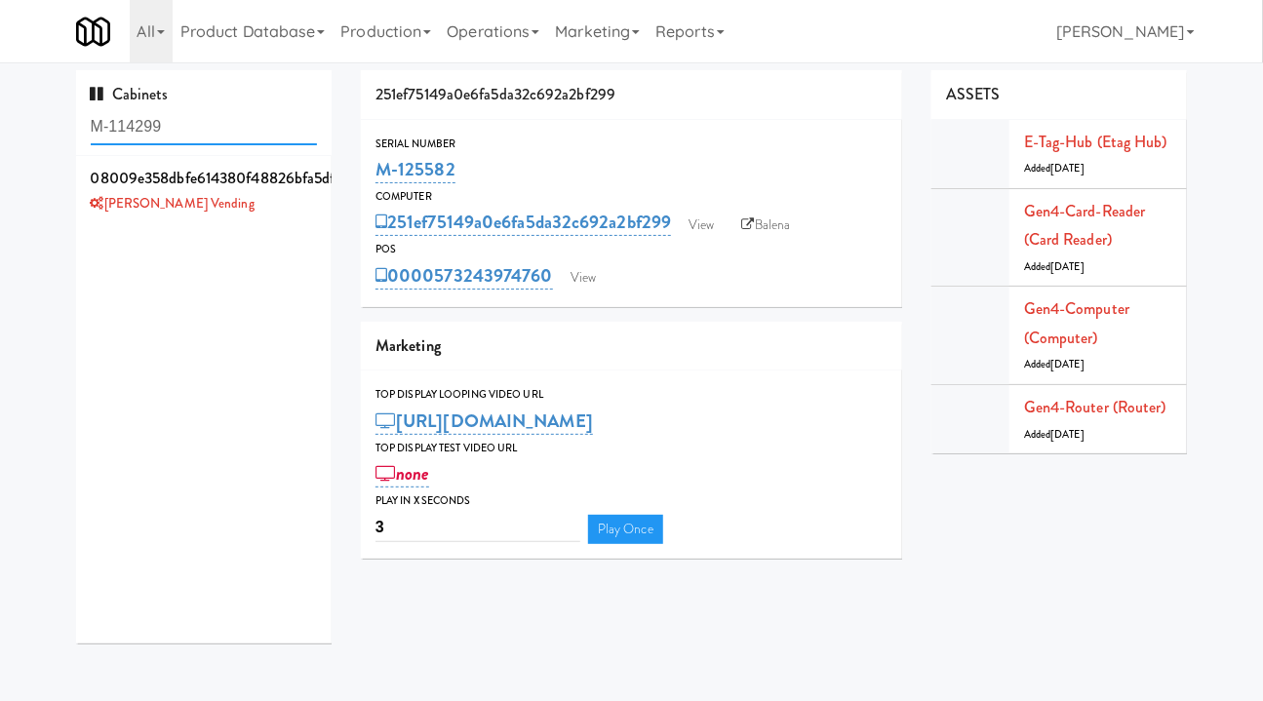
type input "M-114299"
click at [282, 221] on li "08009e358dbfe614380f48826bfa5df8 Goldsmith Vending" at bounding box center [204, 190] width 256 height 68
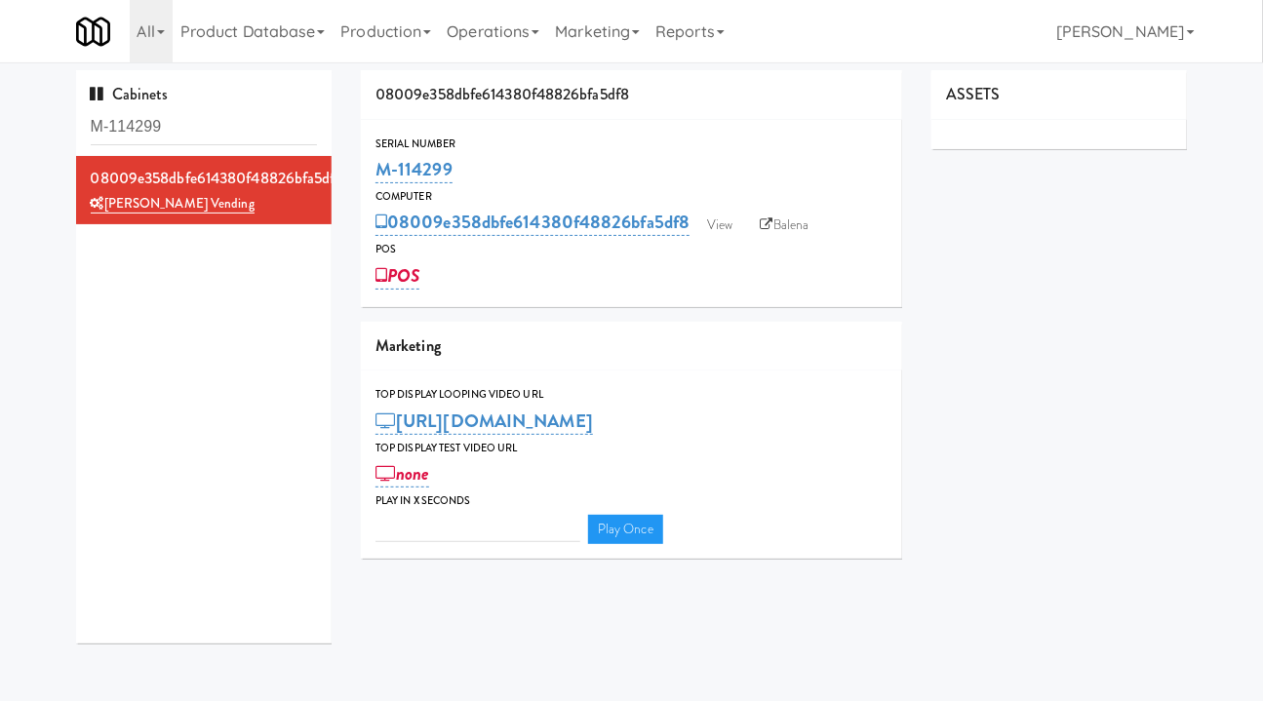
drag, startPoint x: 480, startPoint y: 177, endPoint x: 375, endPoint y: 175, distance: 104.3
click at [375, 175] on div "M-114299" at bounding box center [631, 169] width 512 height 33
click at [474, 159] on div "M-114299" at bounding box center [631, 169] width 512 height 33
click at [473, 172] on div "M-114299" at bounding box center [631, 169] width 512 height 33
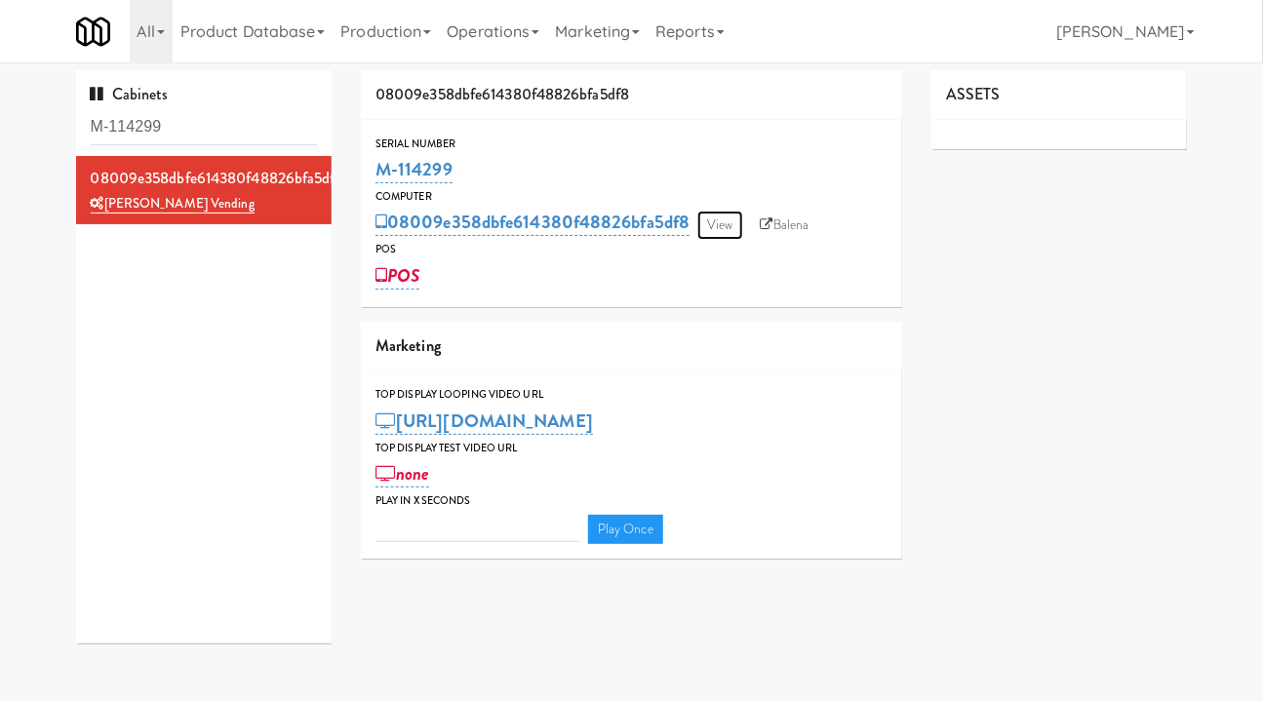
click at [719, 227] on link "View" at bounding box center [719, 225] width 45 height 29
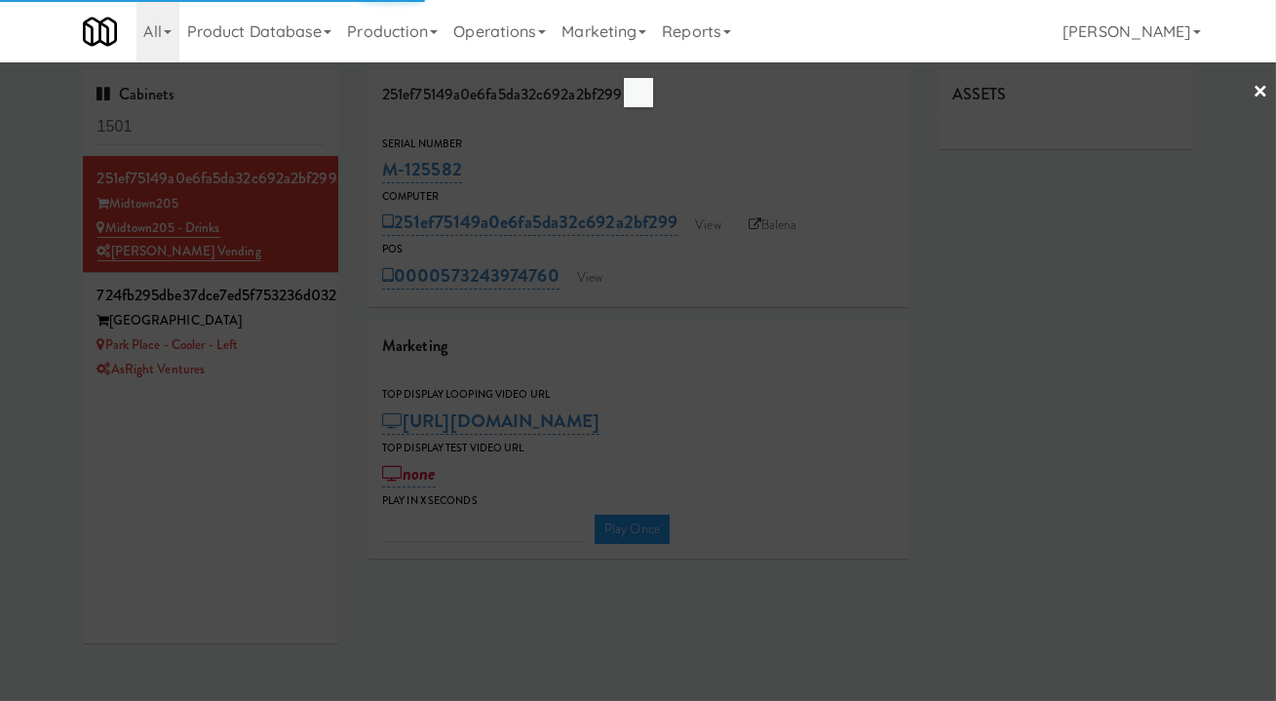
type input "3"
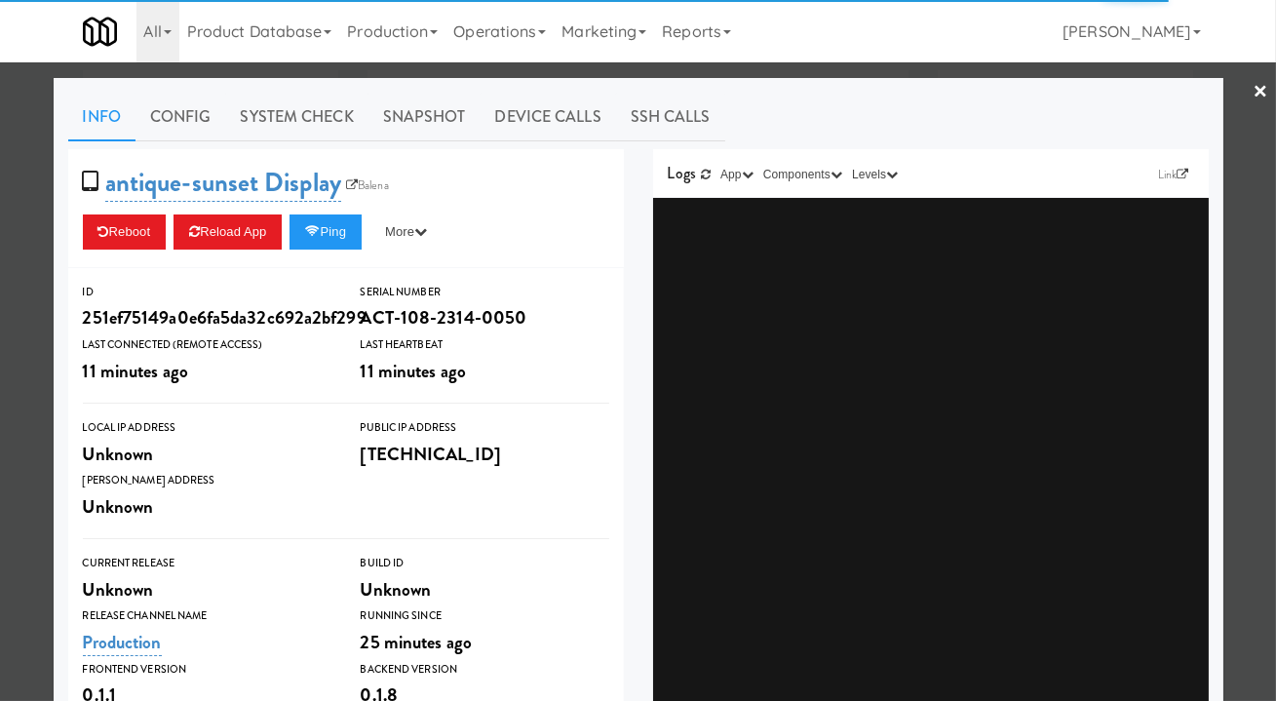
click at [764, 71] on div at bounding box center [638, 350] width 1276 height 701
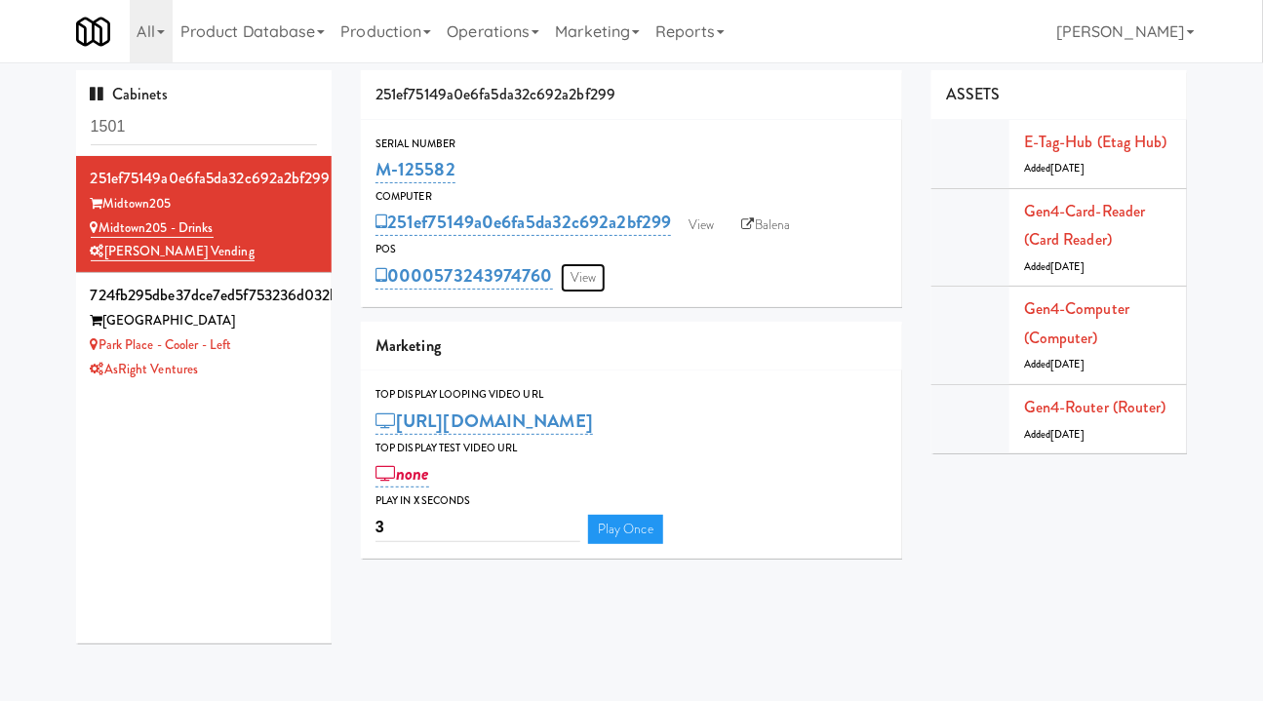
click at [577, 283] on link "View" at bounding box center [583, 277] width 45 height 29
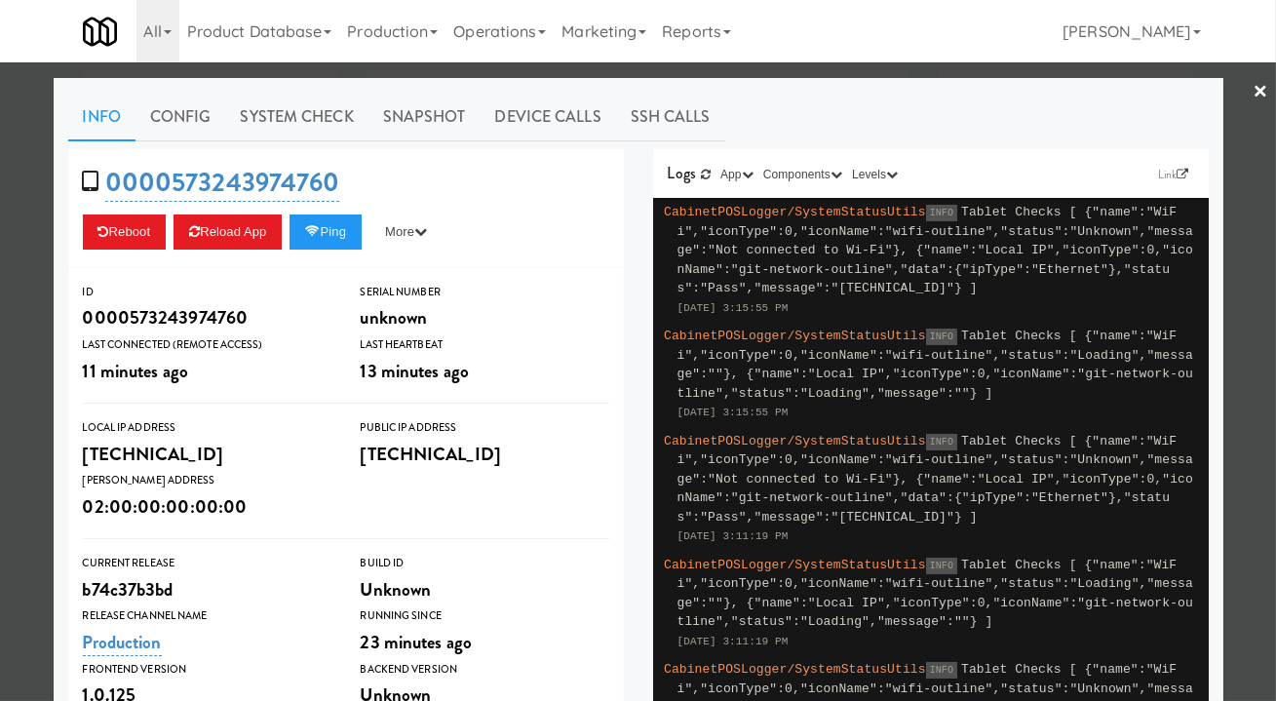
scroll to position [360, 0]
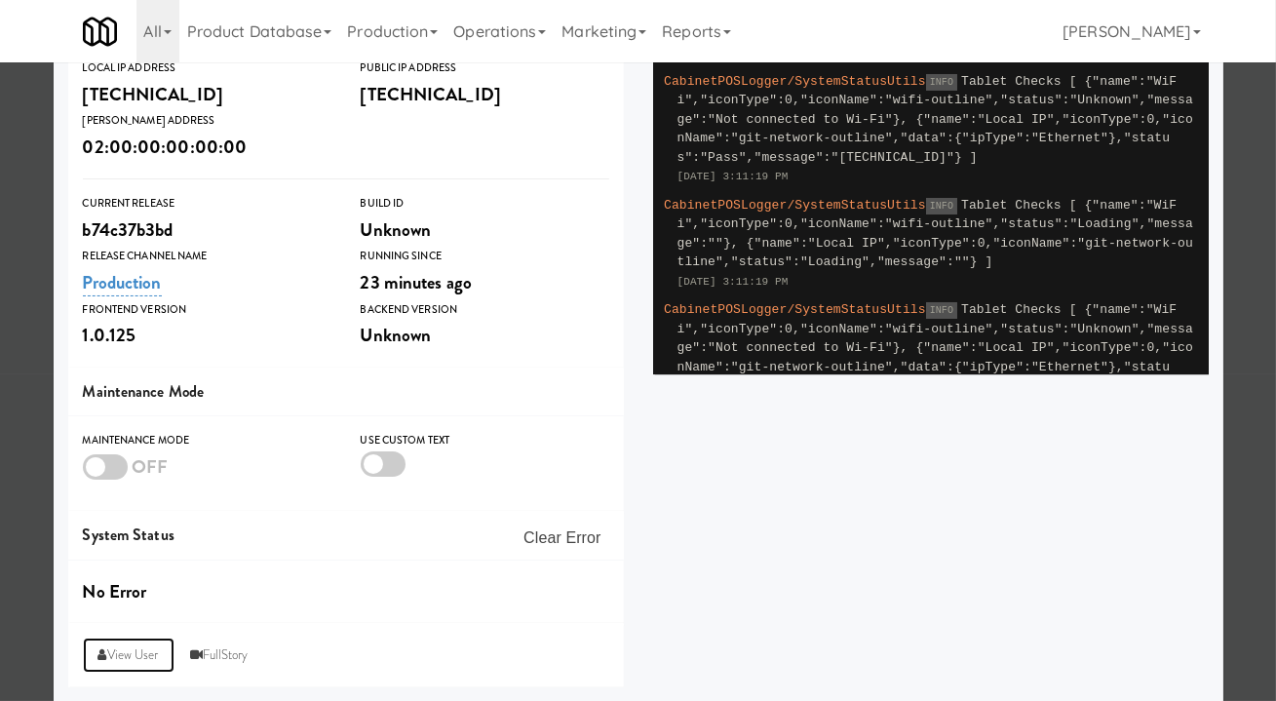
click at [111, 651] on link "View User" at bounding box center [129, 655] width 92 height 35
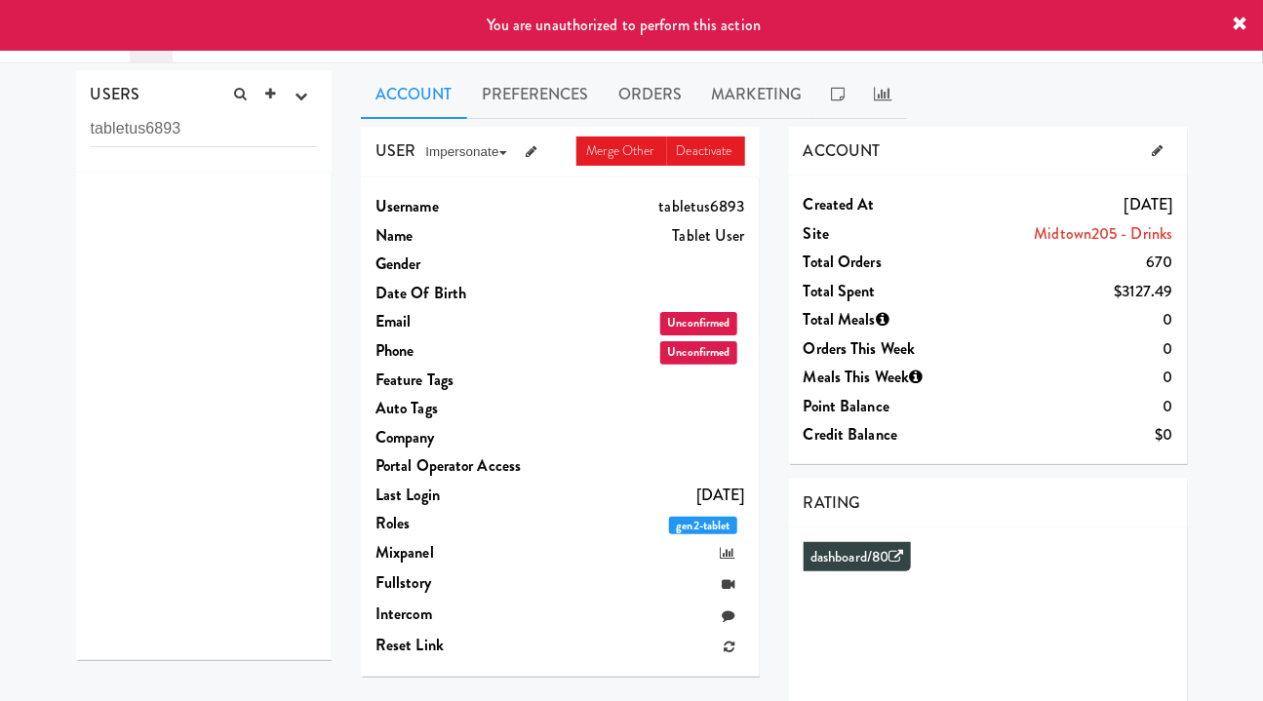
click at [1237, 20] on icon at bounding box center [1240, 25] width 16 height 16
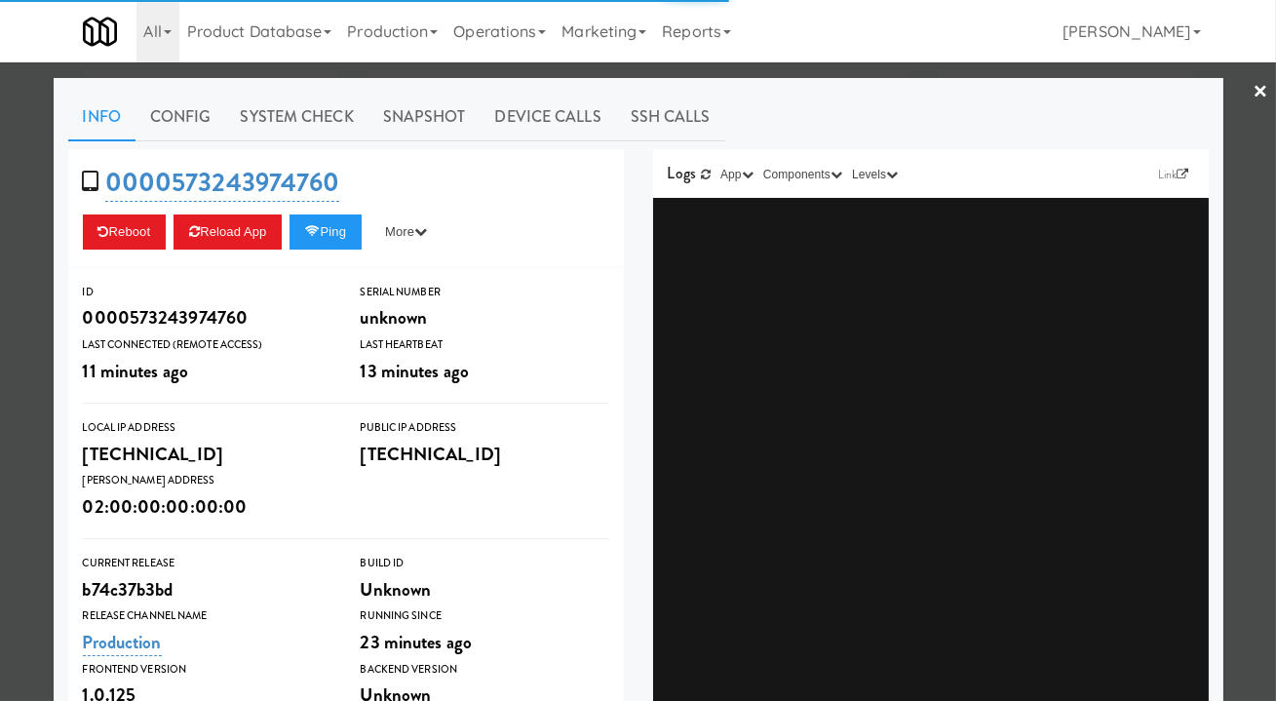
type input "3"
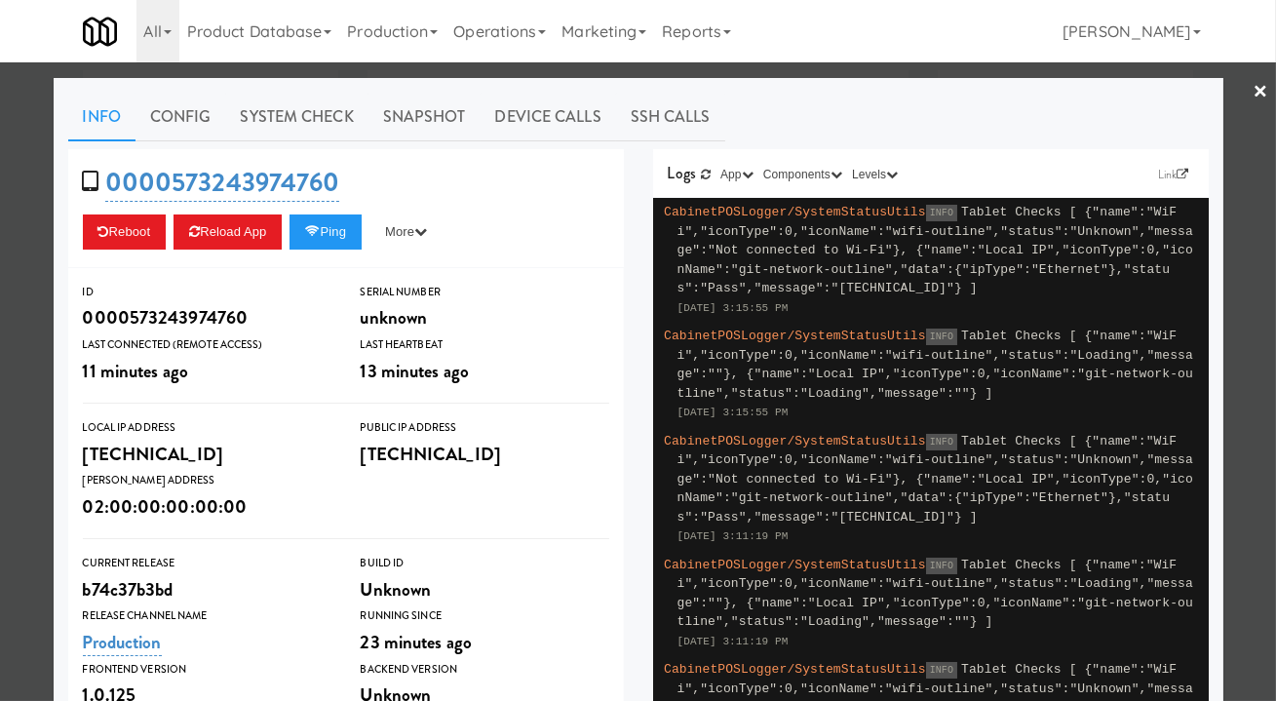
click at [1259, 94] on div at bounding box center [638, 350] width 1276 height 701
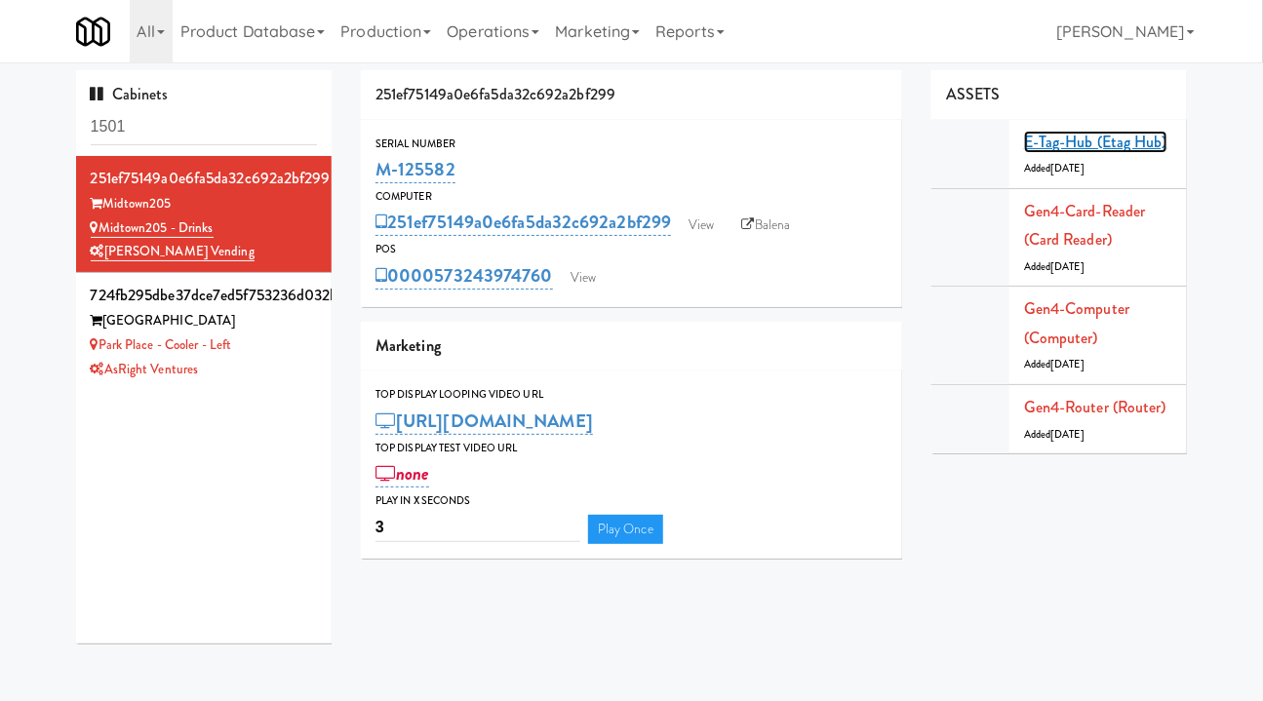
click at [1083, 147] on link "E-tag-hub (Etag Hub)" at bounding box center [1095, 142] width 143 height 22
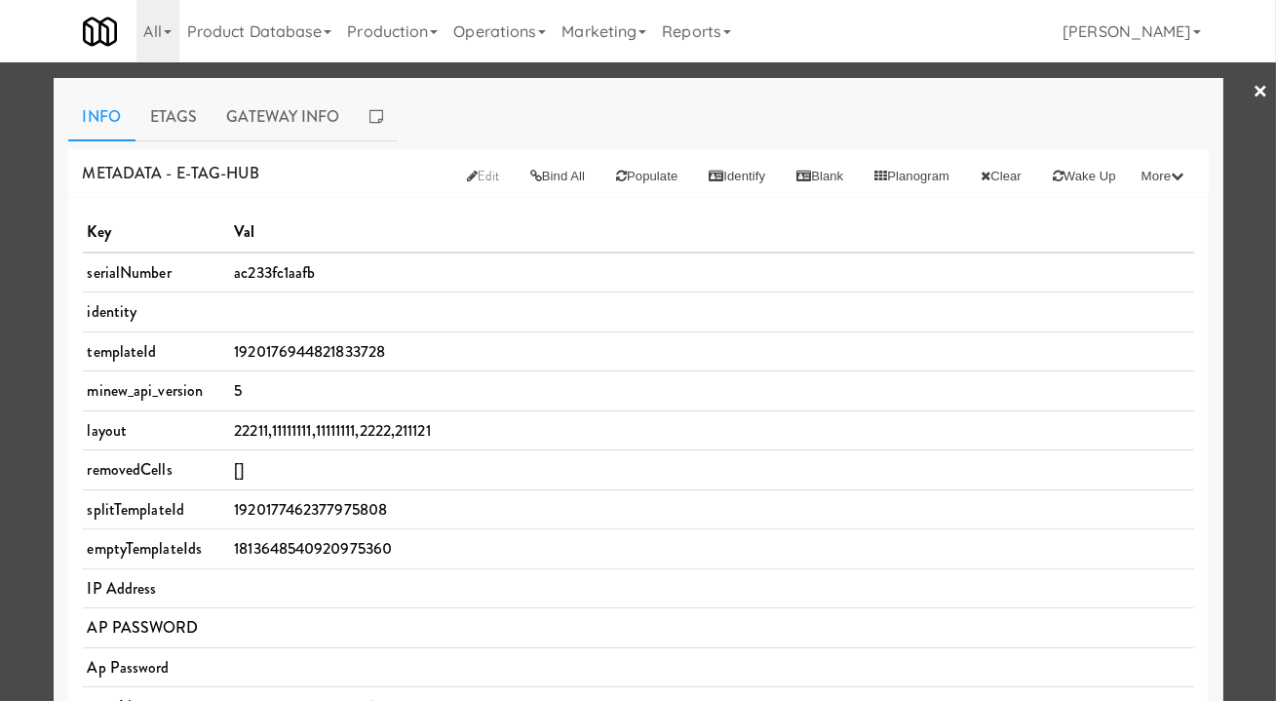
click at [147, 131] on link "Etags" at bounding box center [174, 117] width 77 height 49
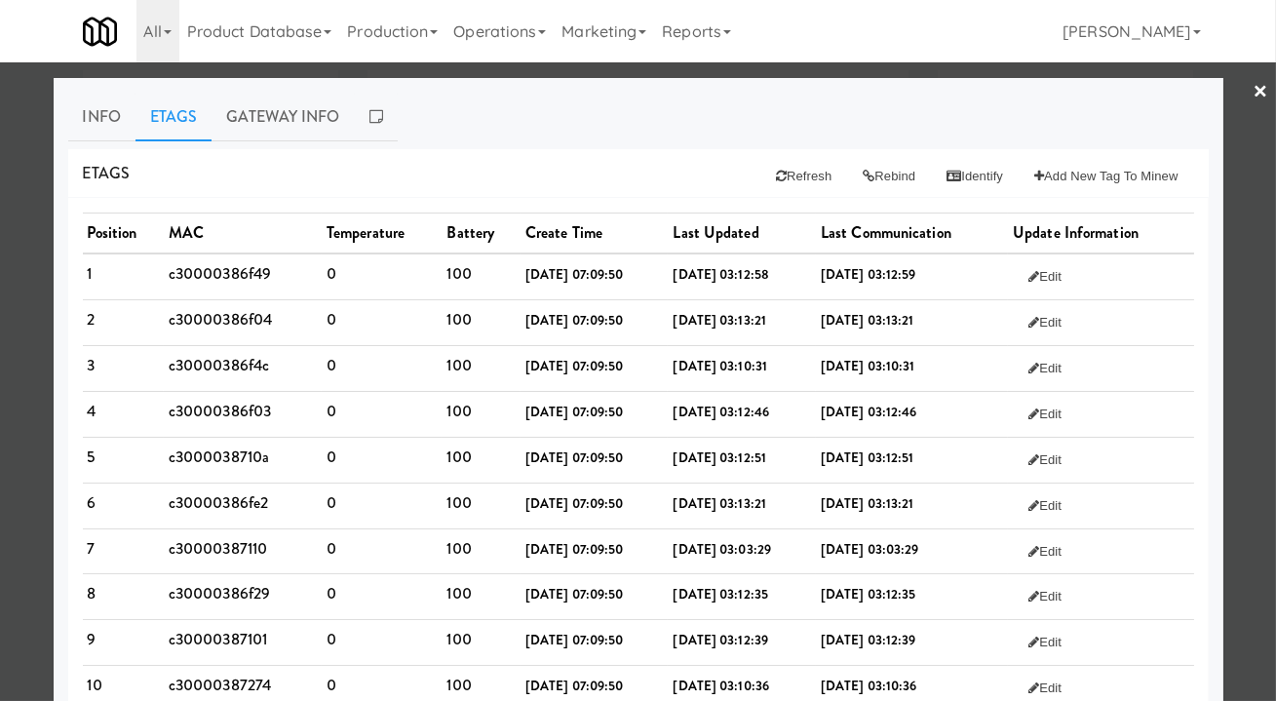
click at [99, 128] on link "Info" at bounding box center [101, 117] width 67 height 49
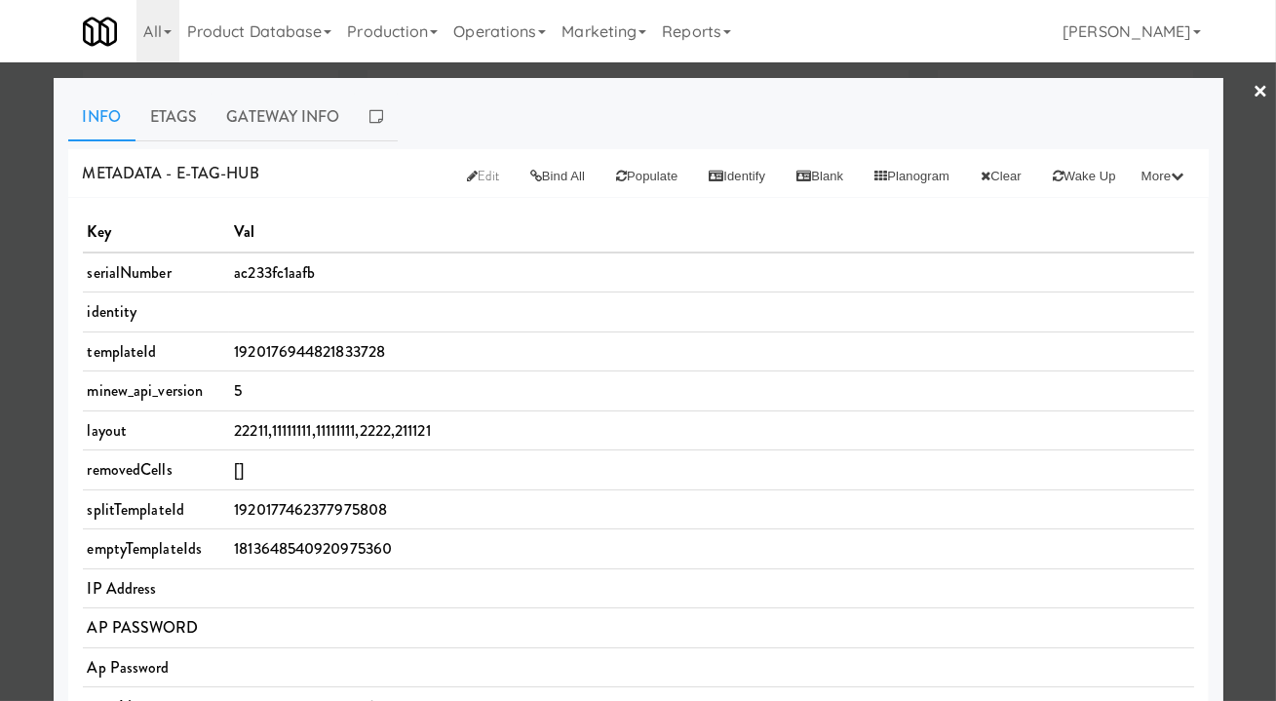
click at [467, 173] on icon at bounding box center [472, 176] width 11 height 13
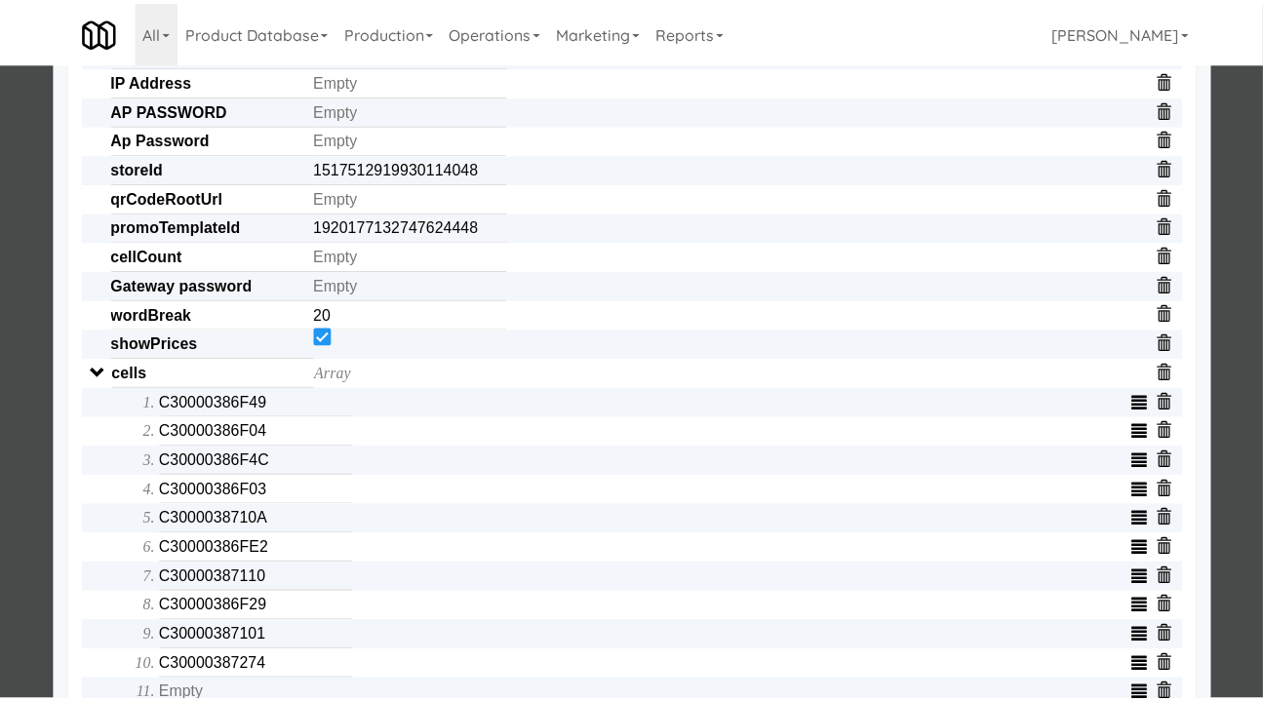
scroll to position [229, 0]
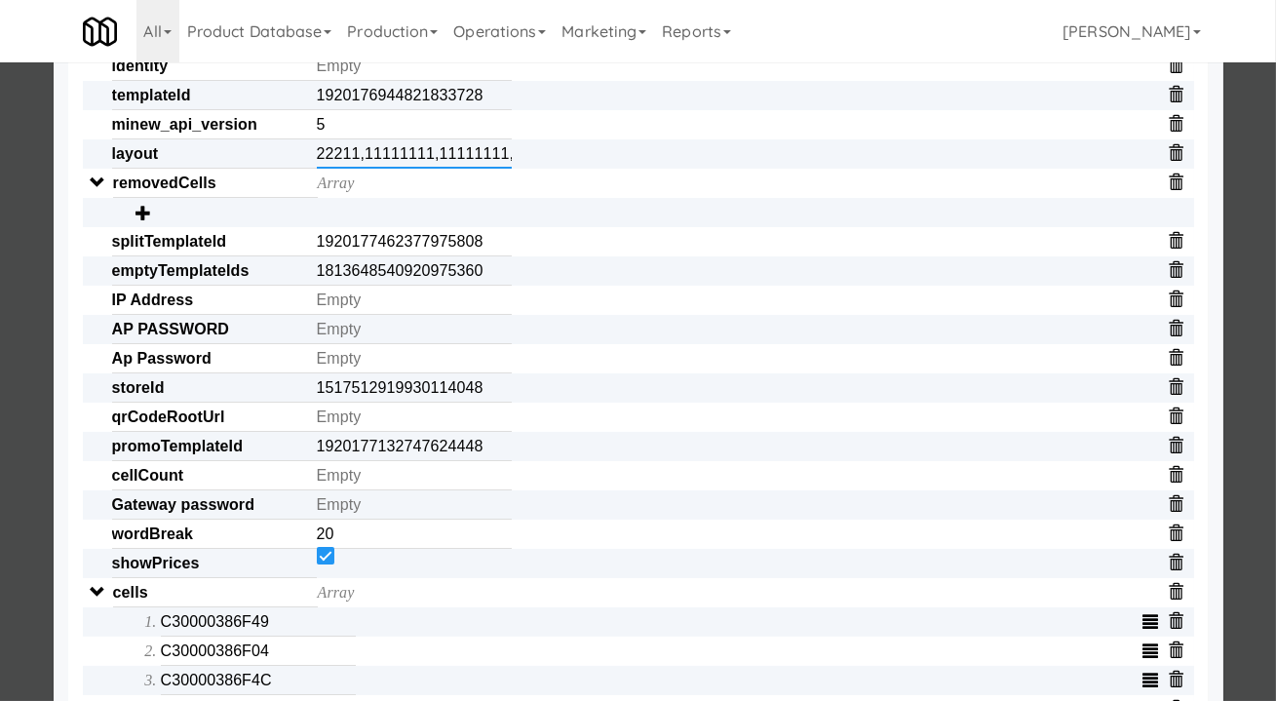
click at [366, 150] on input "22211,11111111,11111111,2222,211121" at bounding box center [414, 153] width 195 height 29
type input "2222"
click at [27, 235] on div at bounding box center [638, 350] width 1276 height 701
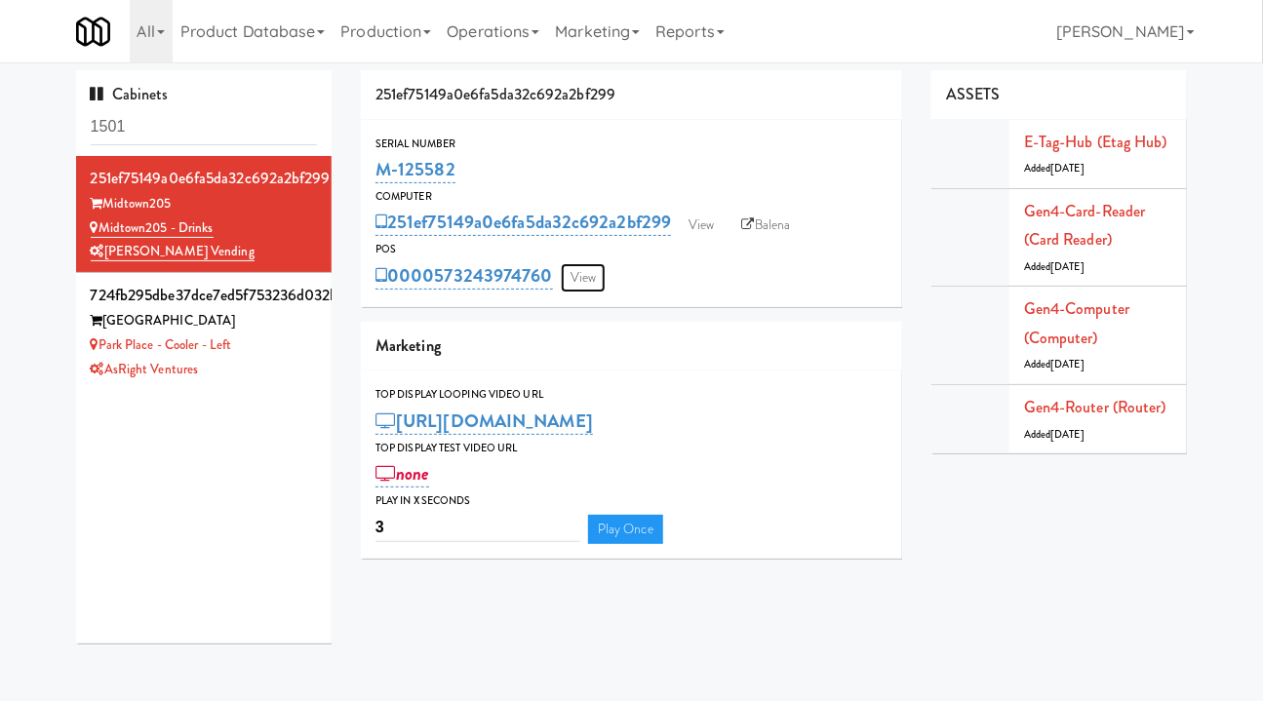
click at [573, 287] on link "View" at bounding box center [583, 277] width 45 height 29
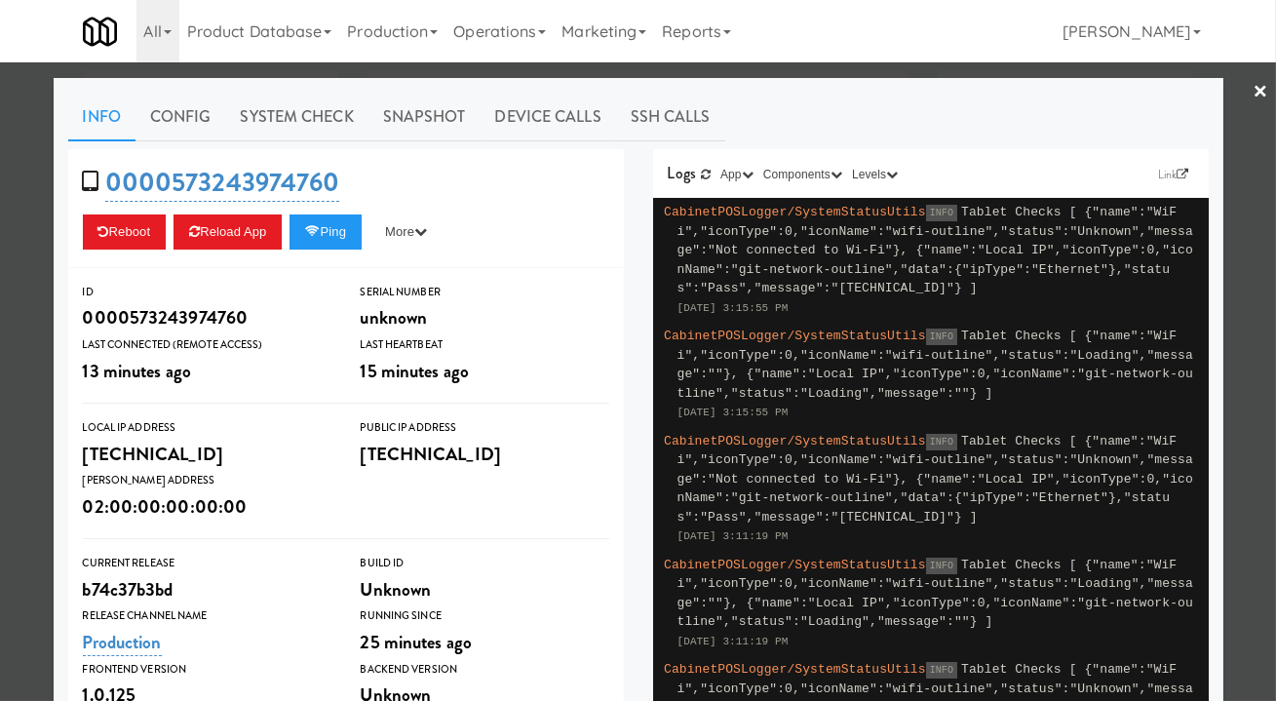
click at [629, 74] on div at bounding box center [638, 350] width 1276 height 701
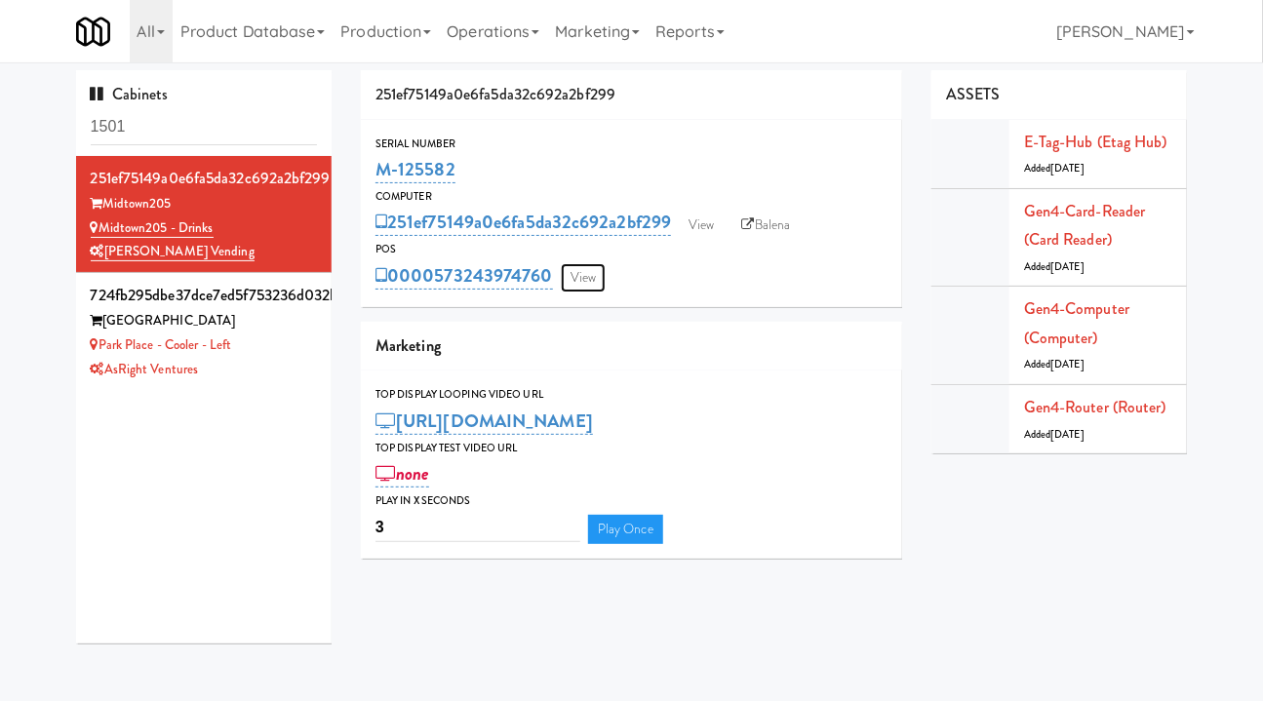
click at [592, 277] on link "View" at bounding box center [583, 277] width 45 height 29
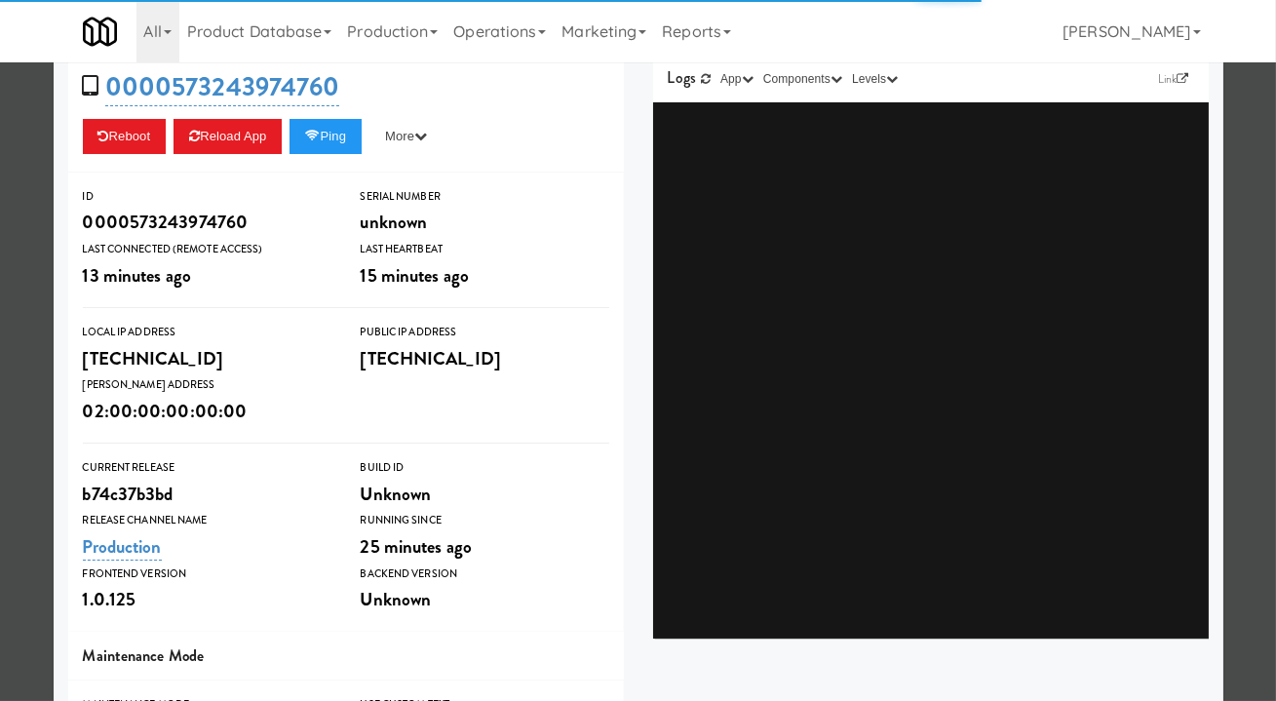
scroll to position [360, 0]
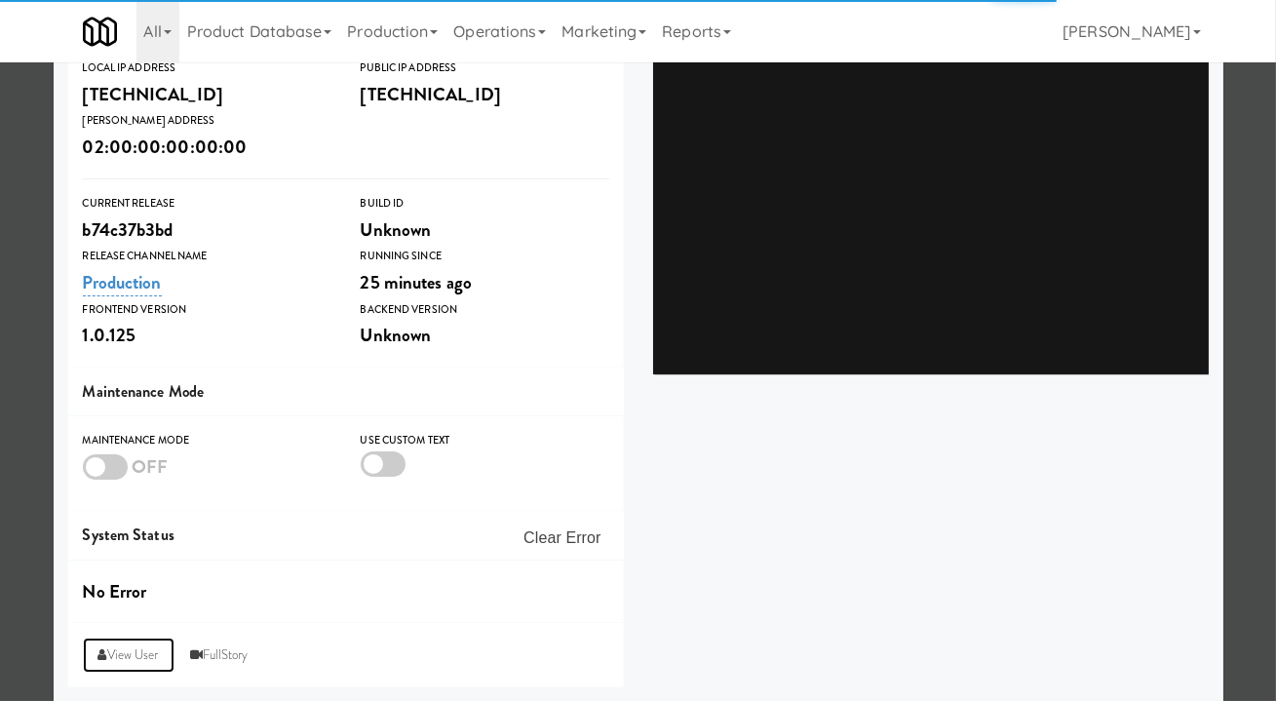
click at [124, 655] on link "View User" at bounding box center [129, 655] width 92 height 35
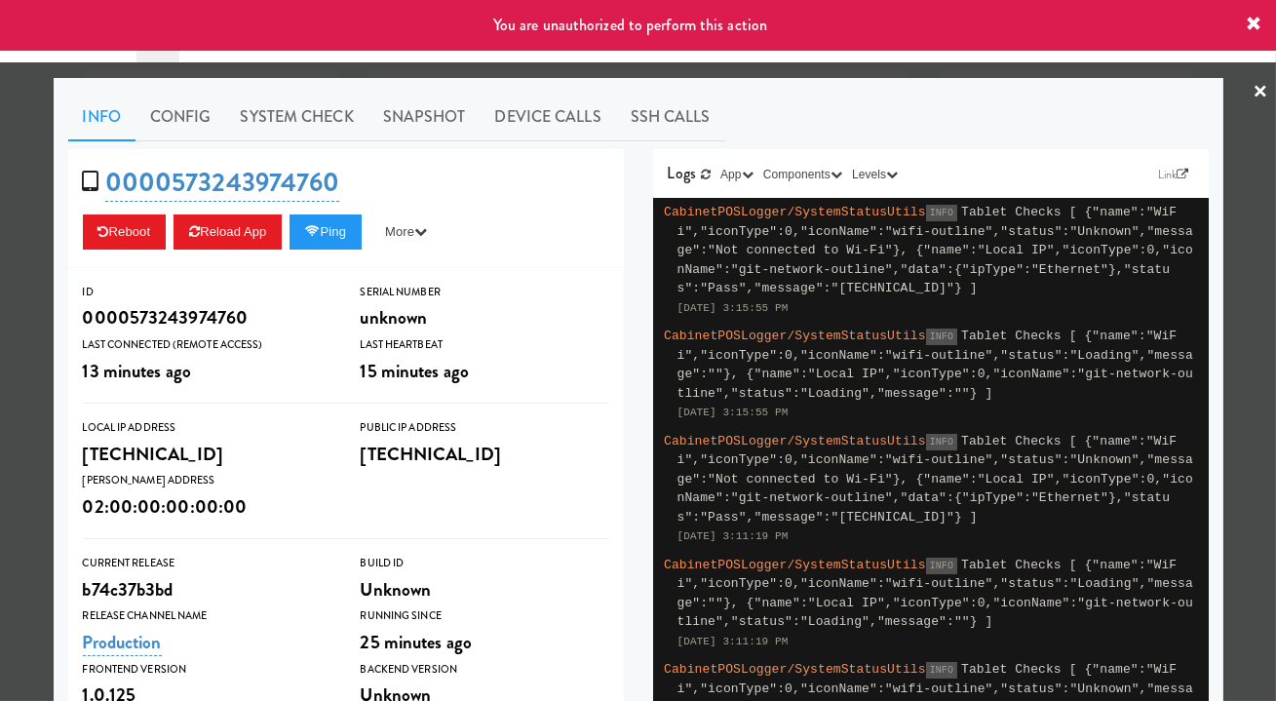
click at [713, 64] on div at bounding box center [638, 350] width 1276 height 701
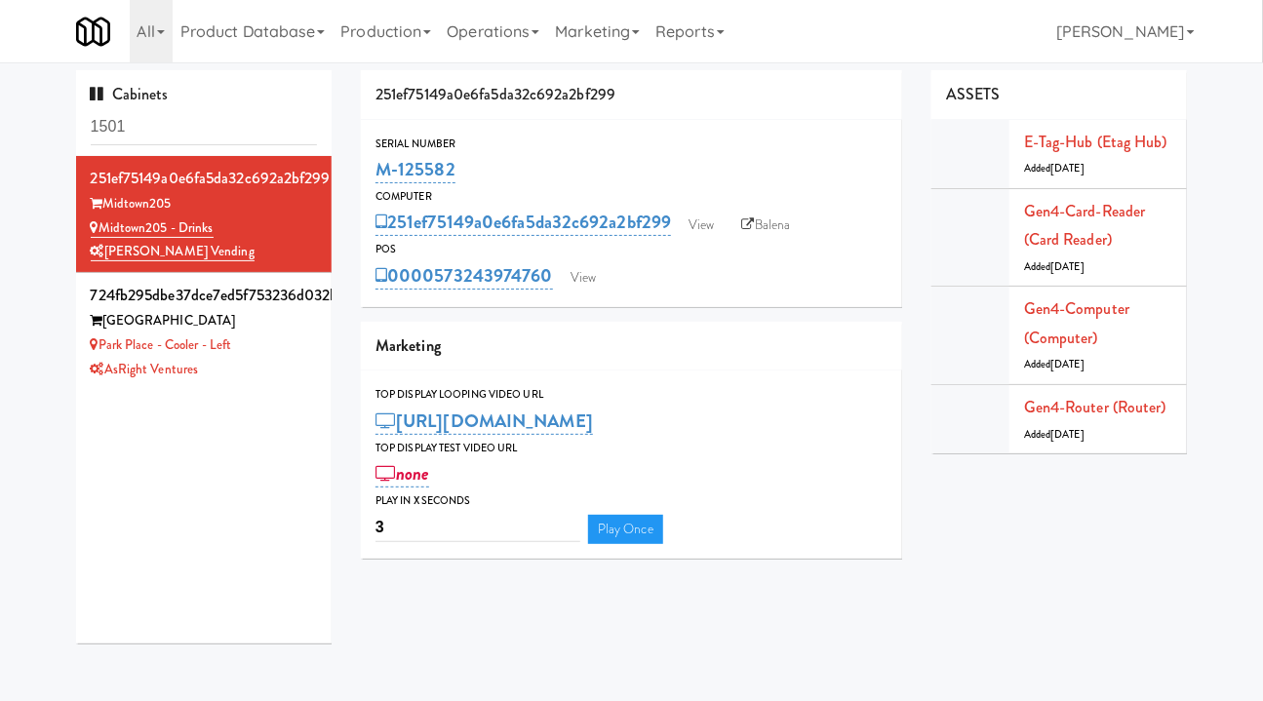
drag, startPoint x: 557, startPoint y: 294, endPoint x: 434, endPoint y: 297, distance: 122.9
click at [434, 297] on div "Serial Number M-125582 Computer 251ef75149a0e6fa5da32c692a2bf299 View Balena PO…" at bounding box center [631, 213] width 541 height 187
click at [552, 302] on div "Serial Number M-125582 Computer 251ef75149a0e6fa5da32c692a2bf299 View Balena PO…" at bounding box center [631, 213] width 541 height 187
drag, startPoint x: 533, startPoint y: 297, endPoint x: 484, endPoint y: 294, distance: 49.8
click at [484, 294] on div "Serial Number M-125582 Computer 251ef75149a0e6fa5da32c692a2bf299 View Balena PO…" at bounding box center [631, 213] width 541 height 187
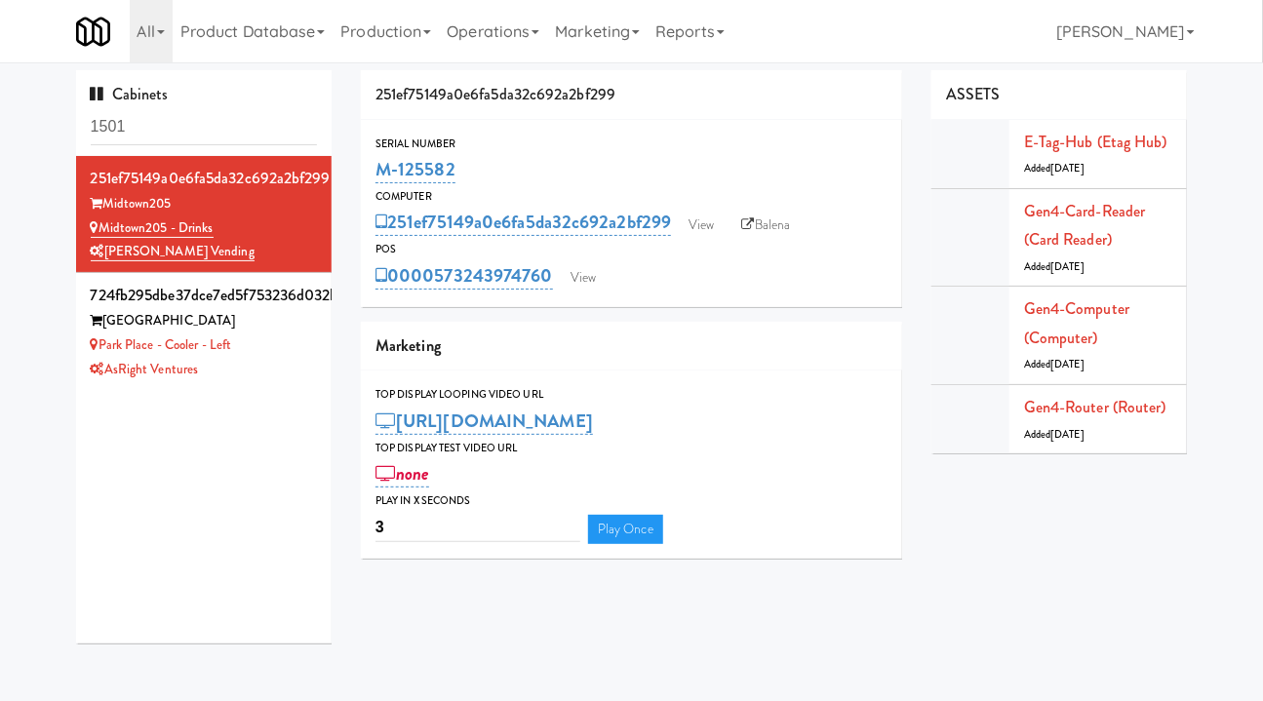
click at [530, 312] on div "251ef75149a0e6fa5da32c692a2bf299 Serial Number M-125582 Computer 251ef75149a0e6…" at bounding box center [631, 321] width 570 height 503
drag, startPoint x: 551, startPoint y: 304, endPoint x: 437, endPoint y: 301, distance: 114.1
click at [437, 301] on div "Serial Number M-125582 Computer 251ef75149a0e6fa5da32c692a2bf299 View Balena PO…" at bounding box center [631, 213] width 541 height 187
copy link "573243974760"
click at [763, 223] on link "Balena" at bounding box center [766, 225] width 68 height 29
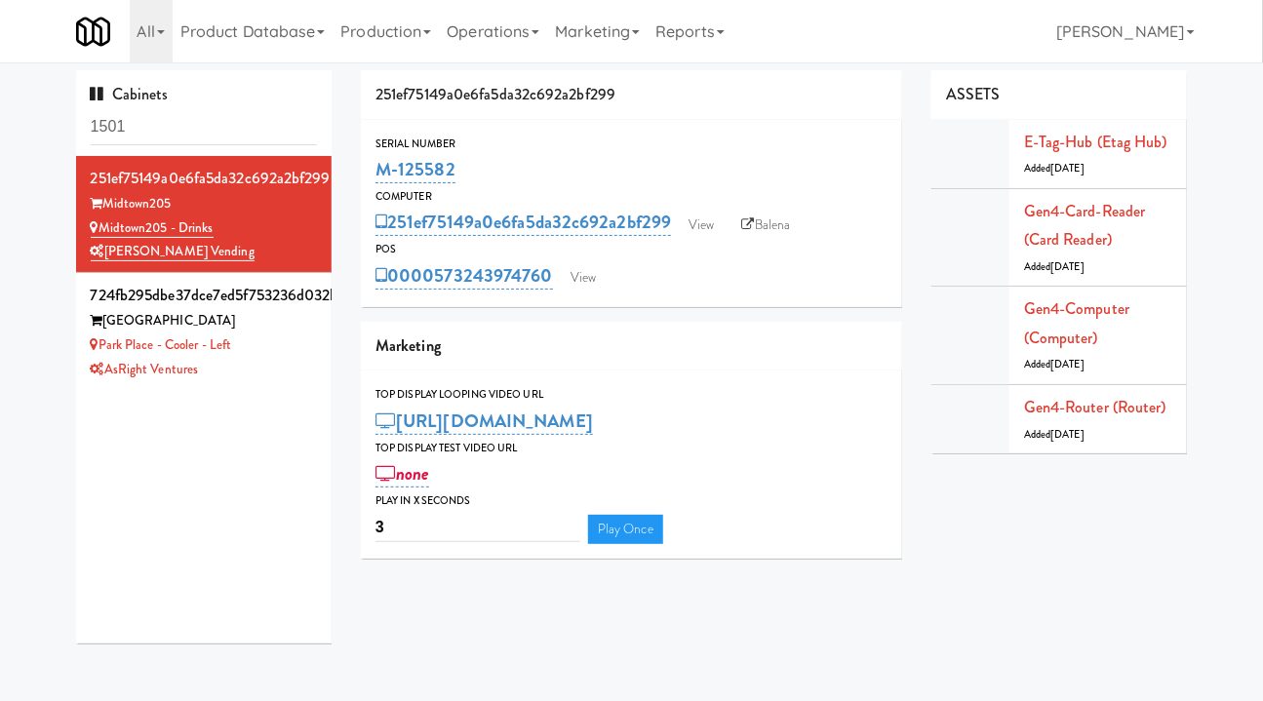
click at [466, 32] on link "Operations" at bounding box center [493, 31] width 108 height 62
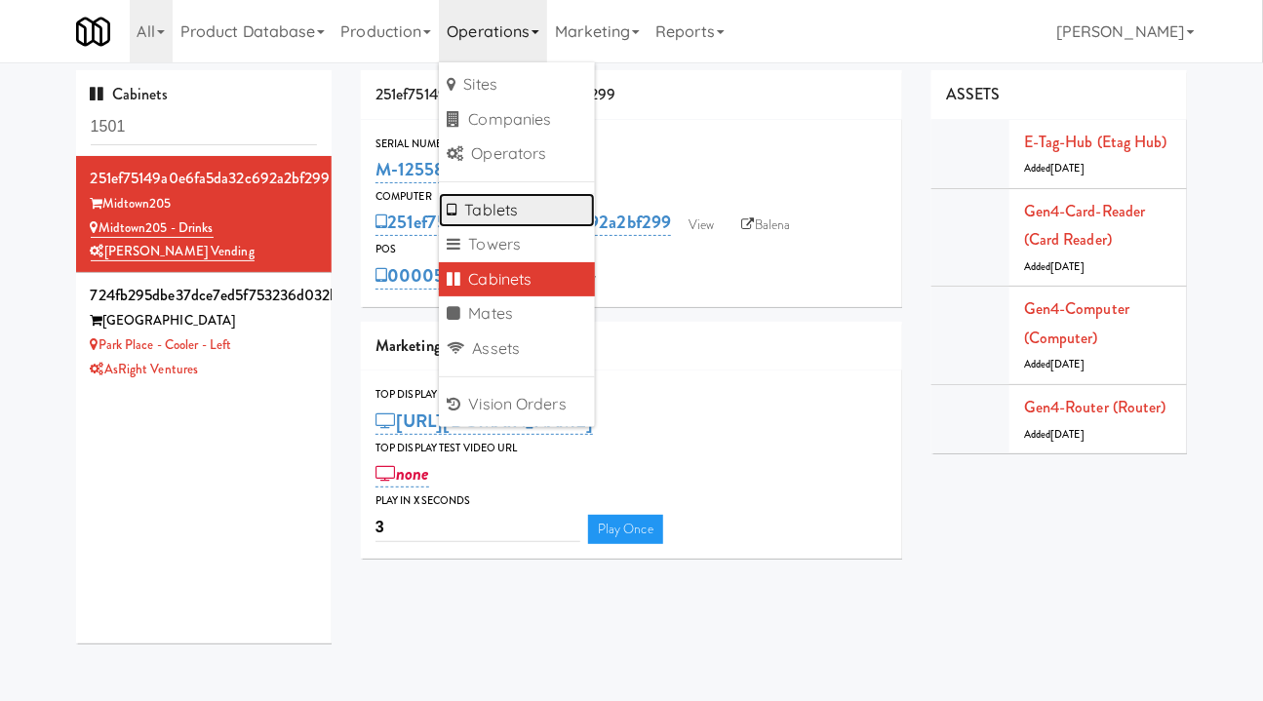
click at [518, 210] on link "Tablets" at bounding box center [517, 210] width 156 height 35
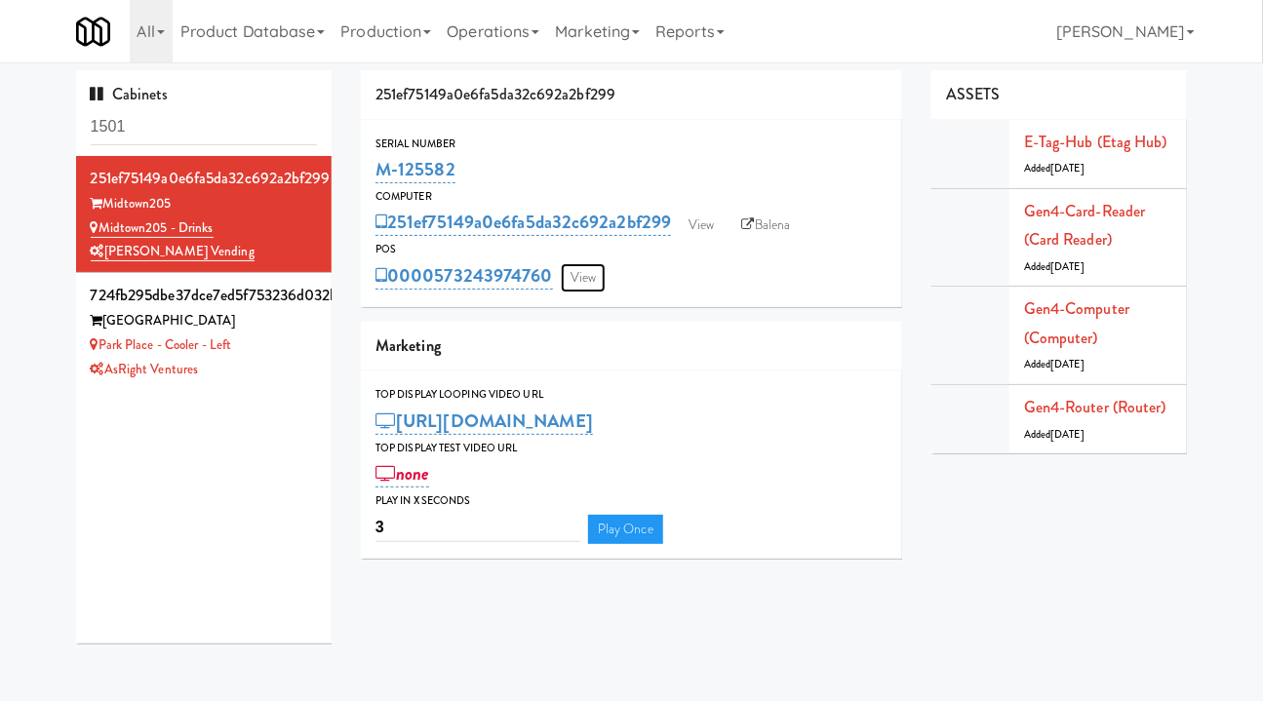
click at [584, 282] on link "View" at bounding box center [583, 277] width 45 height 29
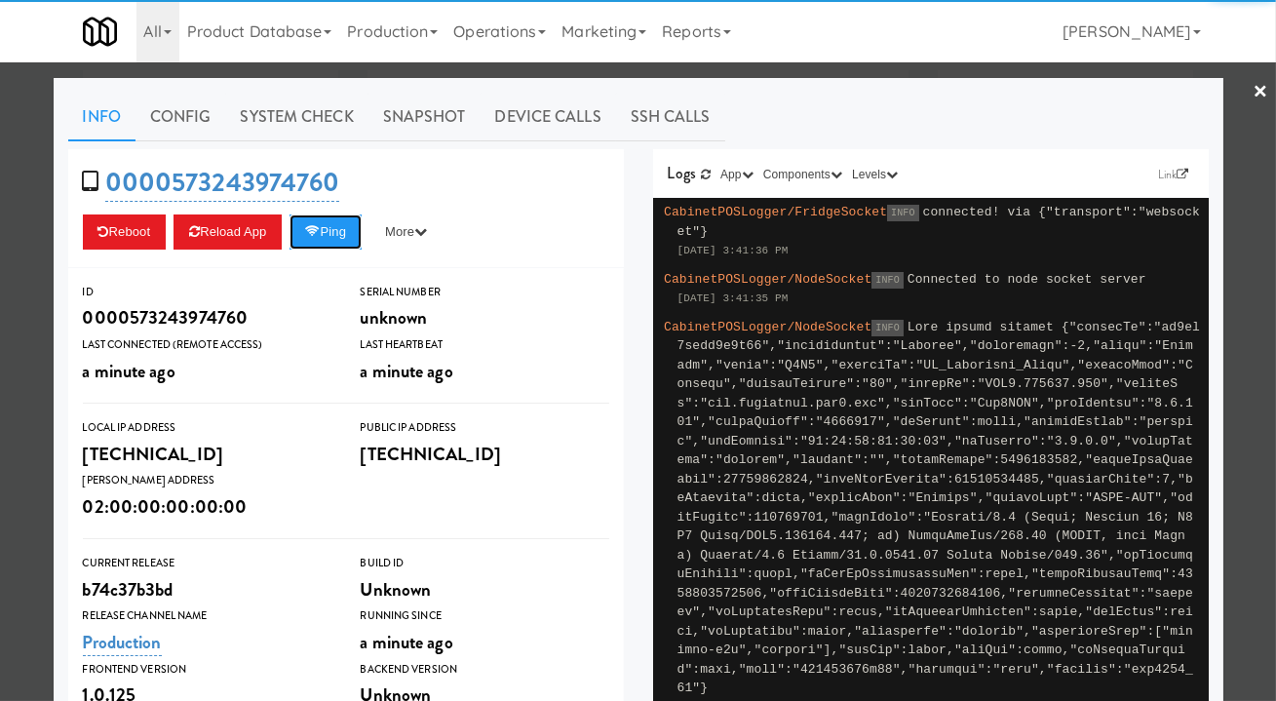
click at [312, 243] on button "Ping" at bounding box center [326, 231] width 72 height 35
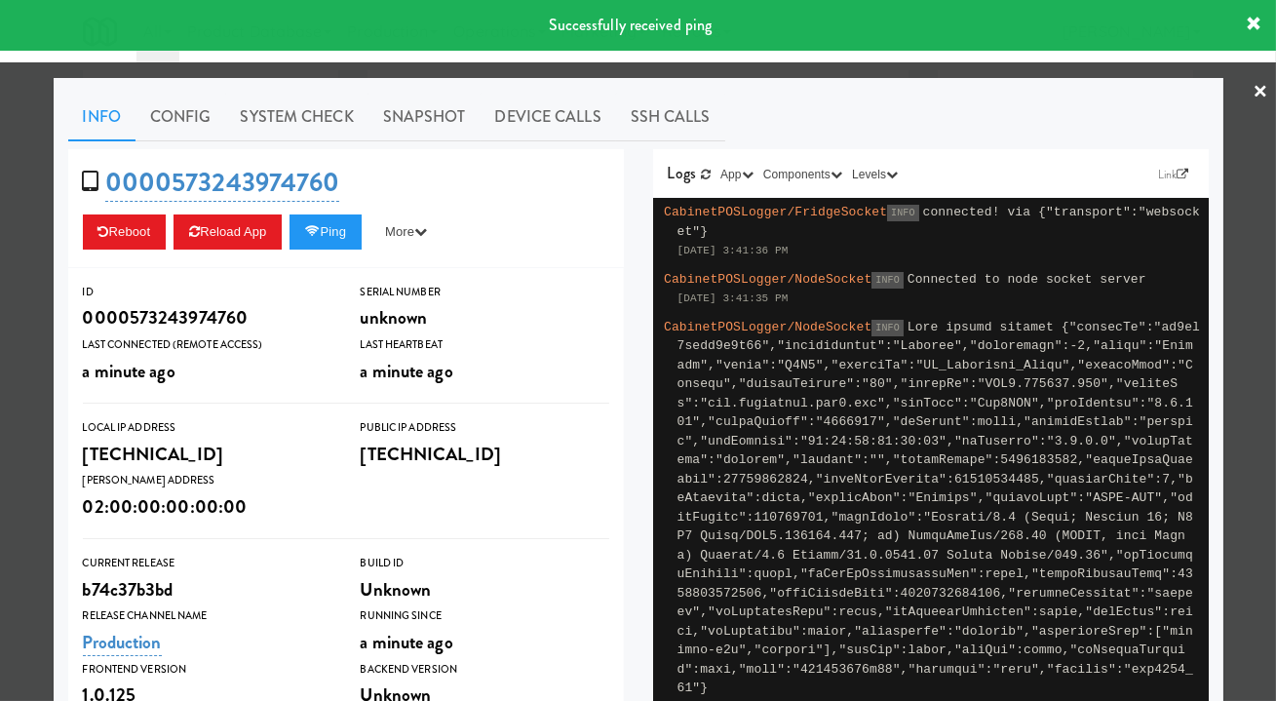
click at [270, 126] on link "System Check" at bounding box center [297, 117] width 142 height 49
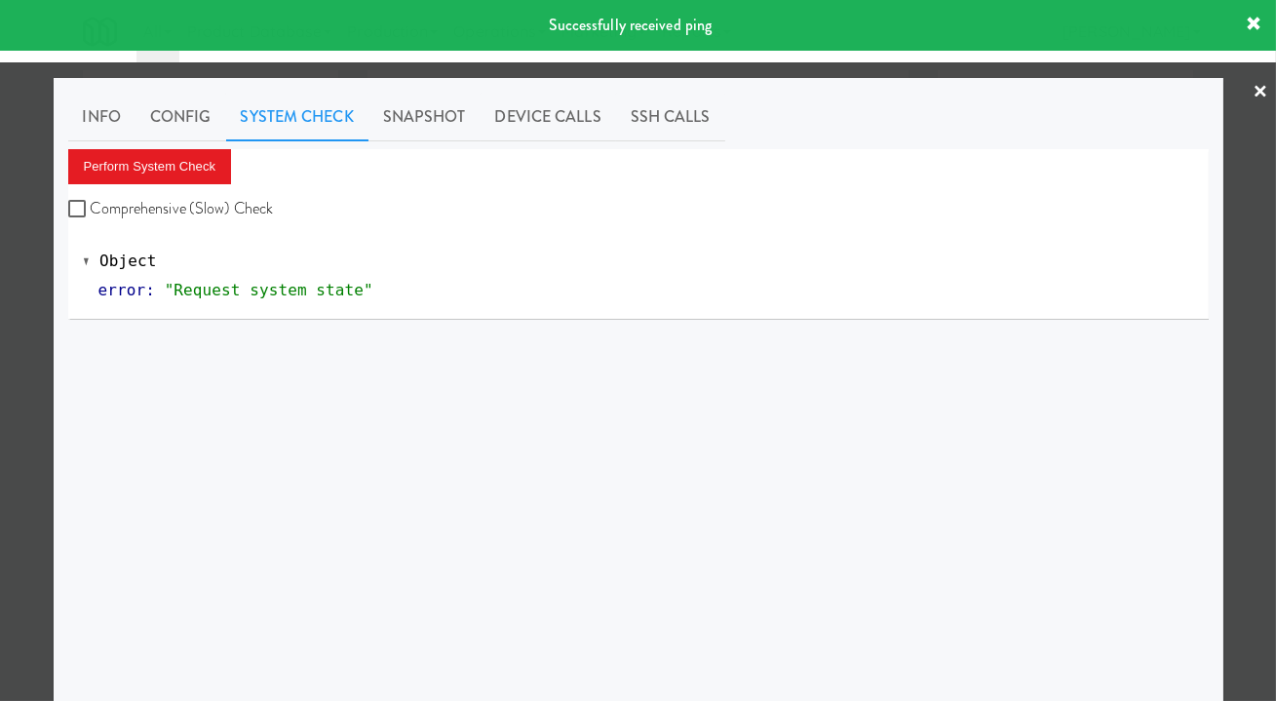
click at [240, 207] on label "Comprehensive (Slow) Check" at bounding box center [171, 208] width 206 height 29
click at [91, 207] on input "Comprehensive (Slow) Check" at bounding box center [79, 210] width 22 height 16
checkbox input "true"
click at [209, 165] on button "Perform System Check" at bounding box center [150, 166] width 164 height 35
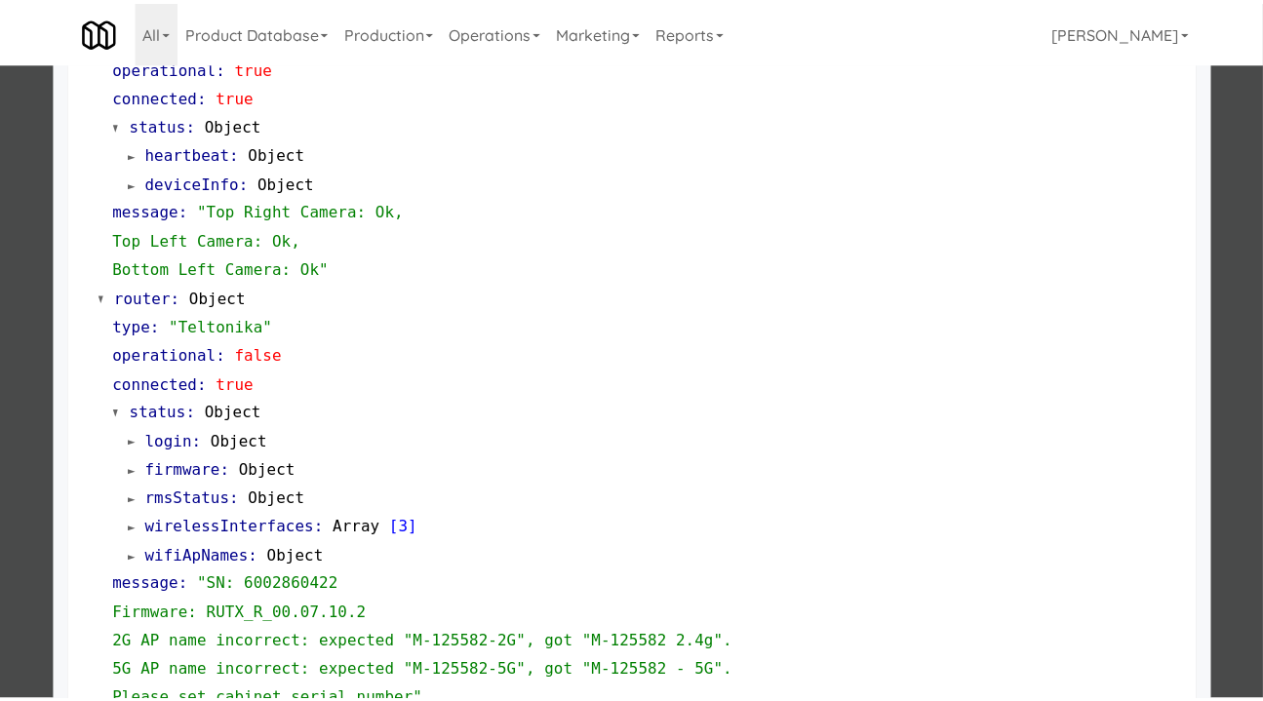
scroll to position [429, 0]
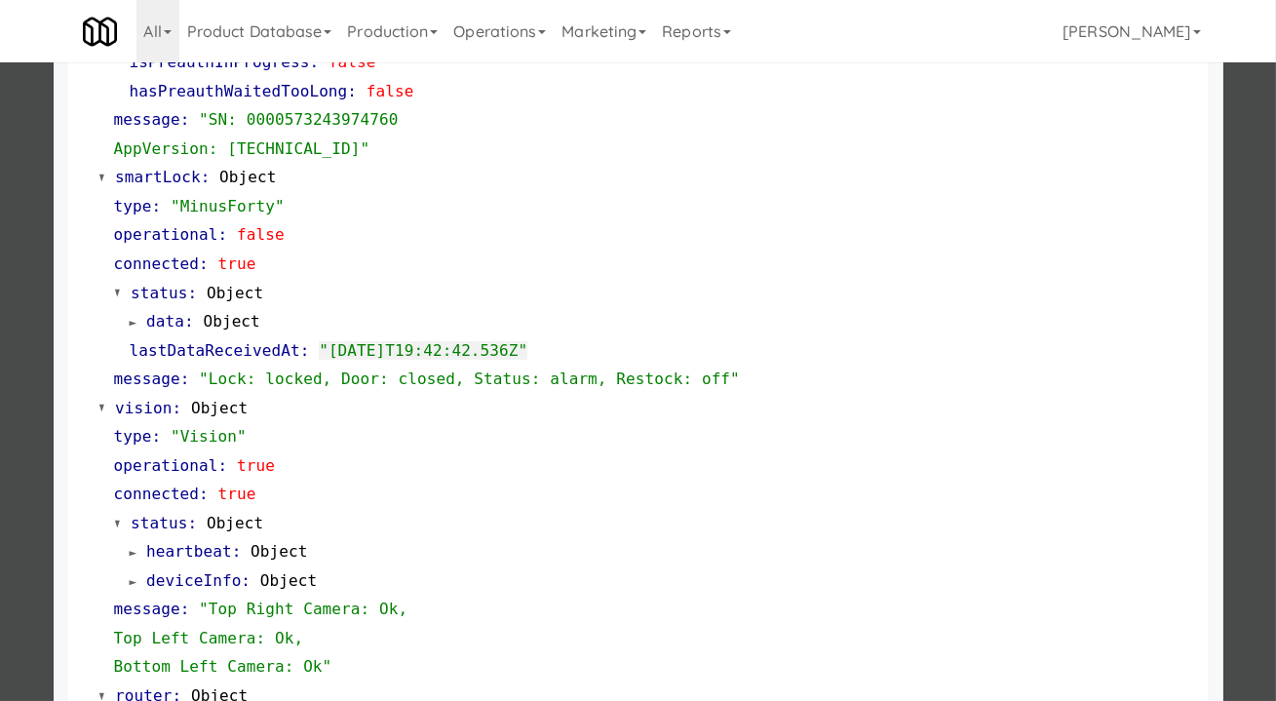
click at [35, 333] on div at bounding box center [638, 350] width 1276 height 701
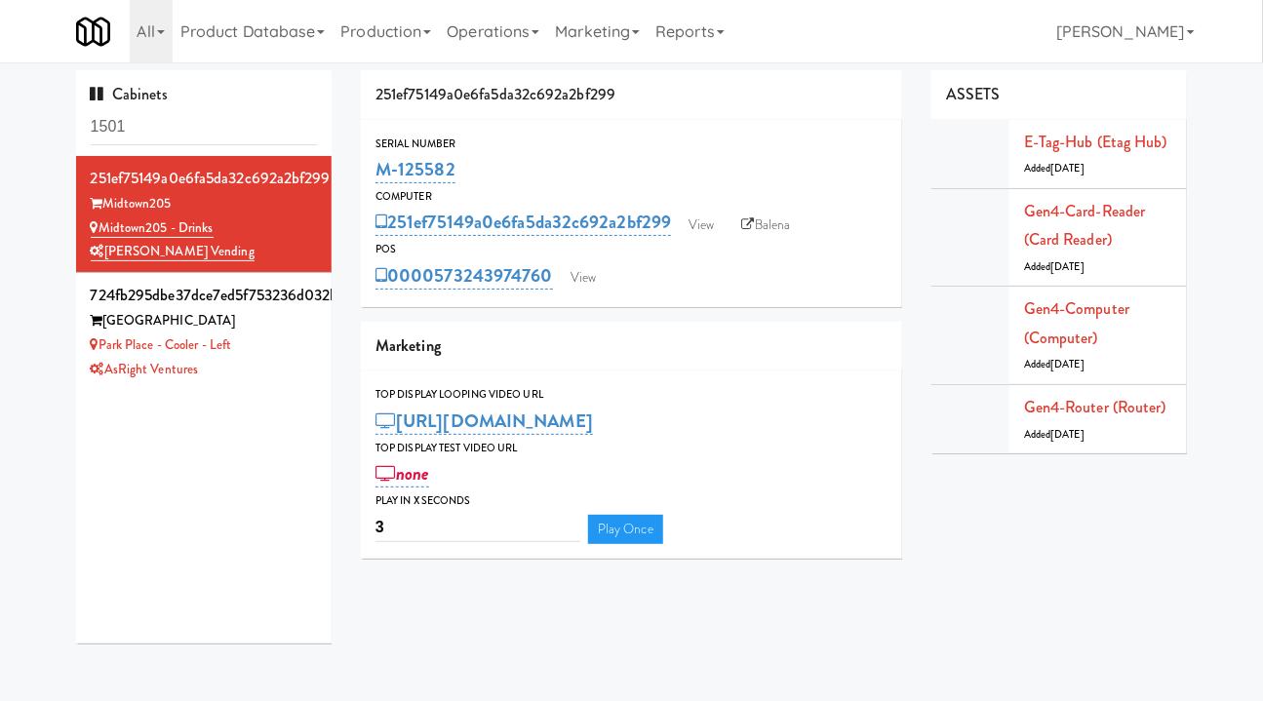
drag, startPoint x: 471, startPoint y: 174, endPoint x: 375, endPoint y: 172, distance: 95.6
click at [375, 172] on div "M-125582" at bounding box center [631, 169] width 512 height 33
copy link "M-125582"
click at [1078, 238] on link "Gen4-card-reader (Card Reader)" at bounding box center [1085, 226] width 122 height 52
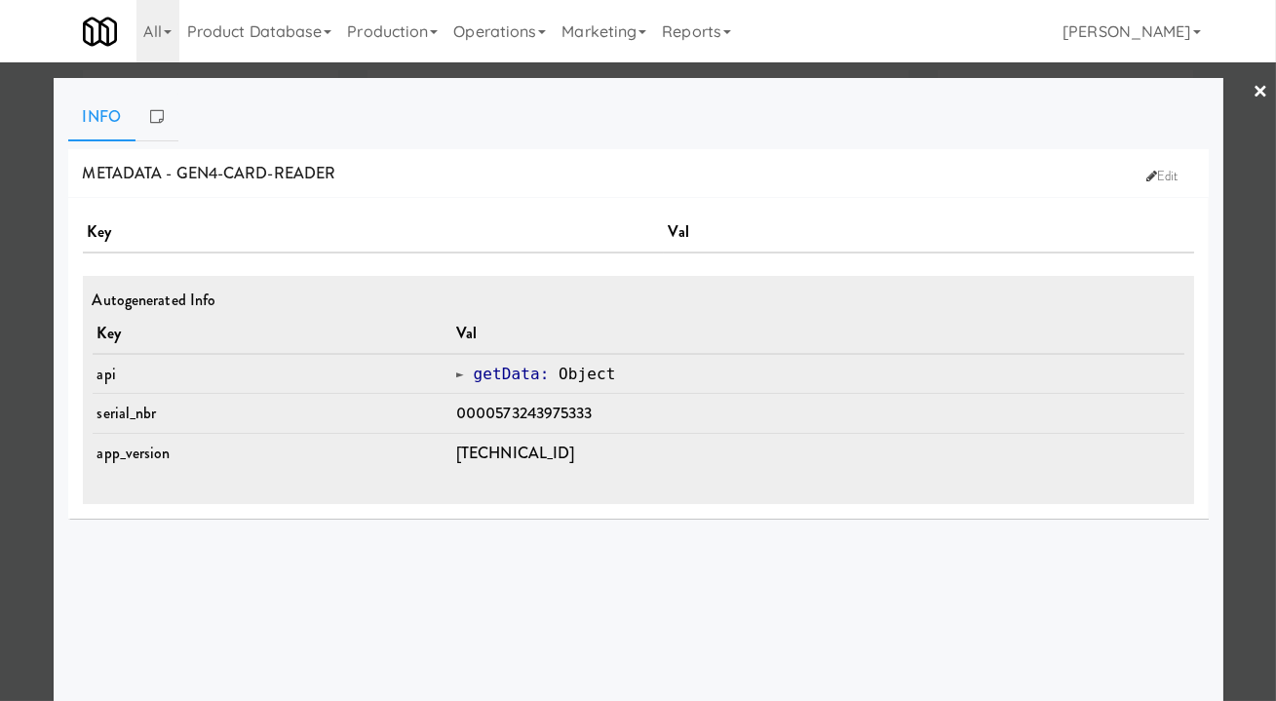
click at [1230, 550] on div at bounding box center [638, 350] width 1276 height 701
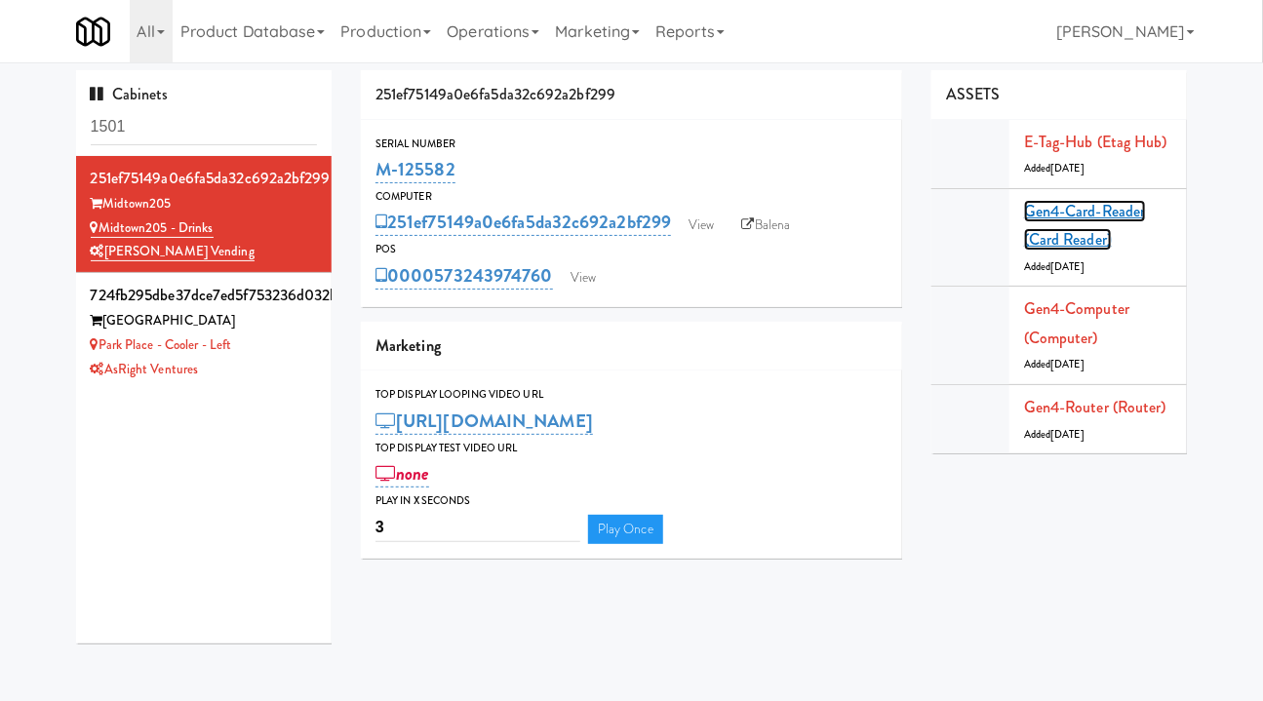
click at [1066, 207] on link "Gen4-card-reader (Card Reader)" at bounding box center [1085, 226] width 122 height 52
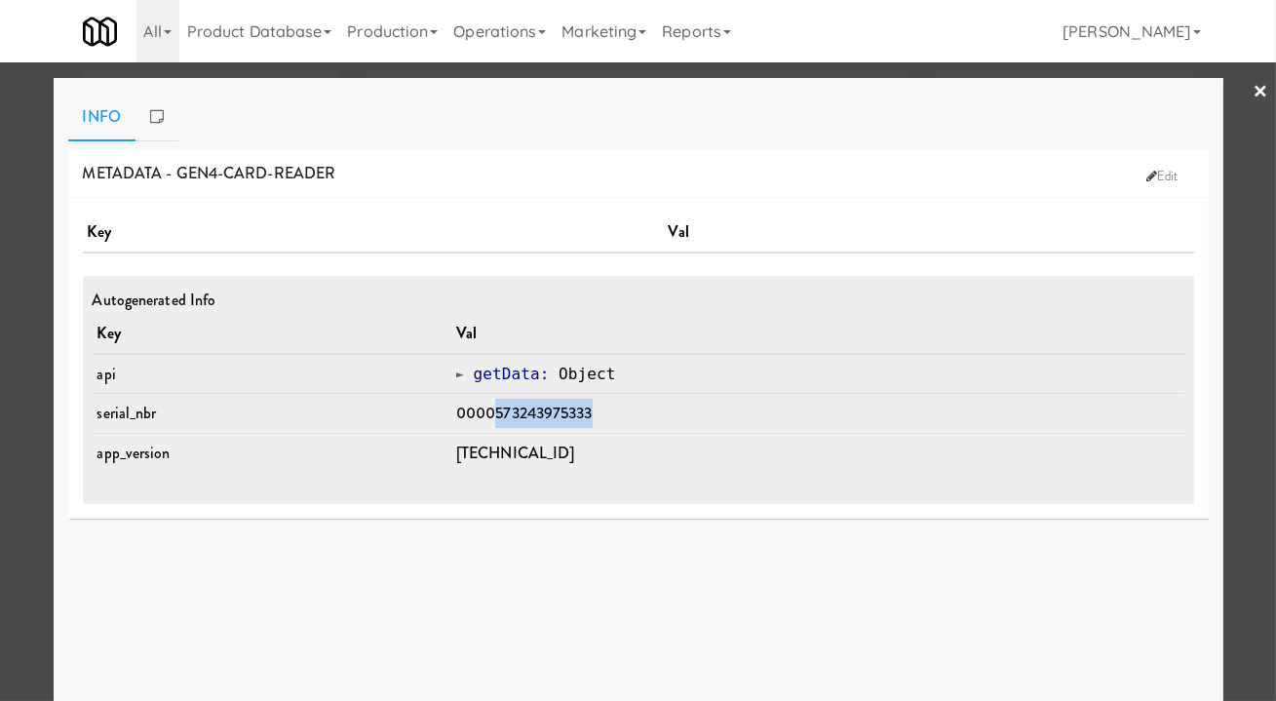
drag, startPoint x: 612, startPoint y: 413, endPoint x: 507, endPoint y: 412, distance: 105.3
click at [507, 412] on td "0000573243975333" at bounding box center [817, 414] width 733 height 40
click at [1235, 496] on div at bounding box center [638, 350] width 1276 height 701
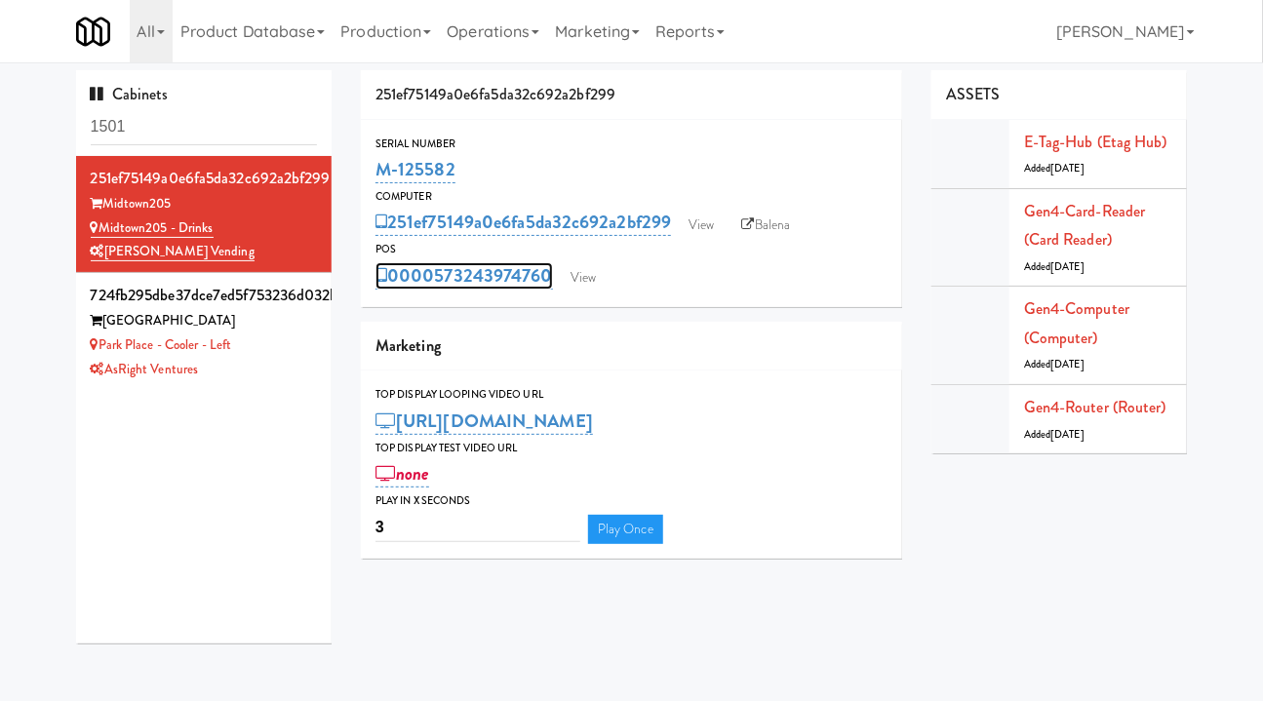
click at [441, 271] on link "0000573243974760" at bounding box center [463, 275] width 177 height 27
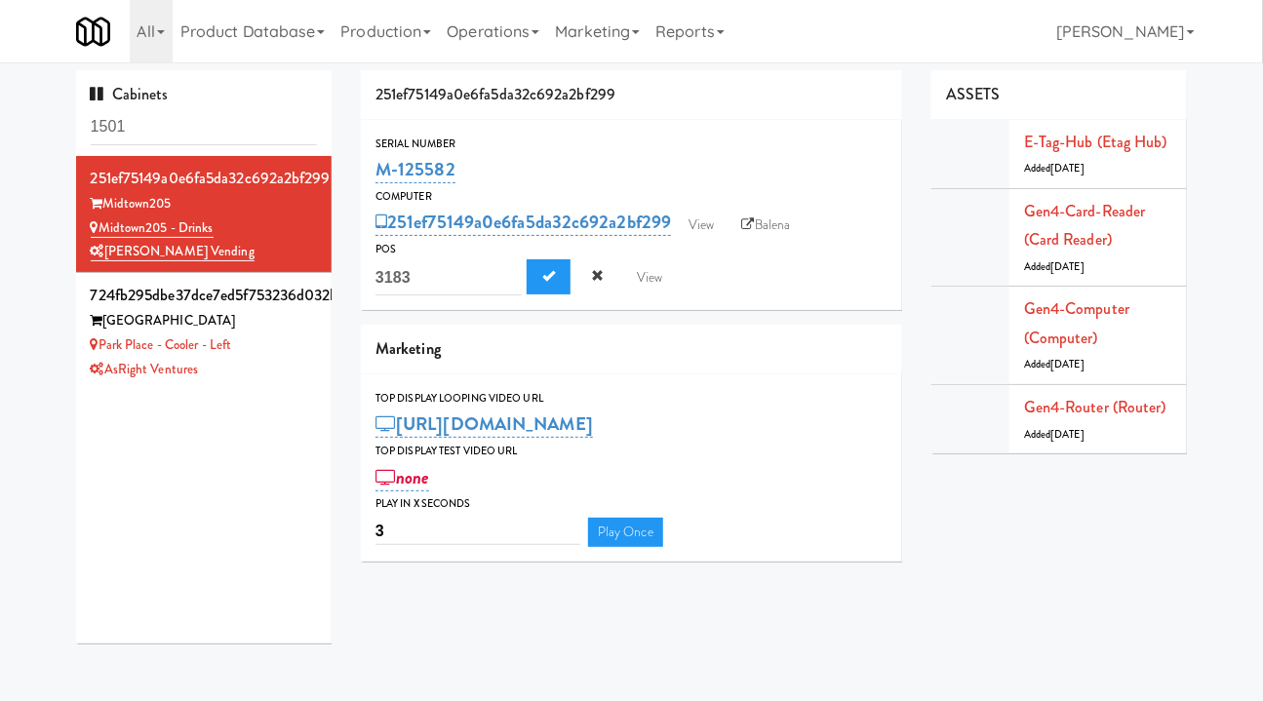
drag, startPoint x: 374, startPoint y: 280, endPoint x: 425, endPoint y: 273, distance: 51.2
click at [428, 272] on div "POS 0000573243974760 3183 View" at bounding box center [631, 268] width 541 height 56
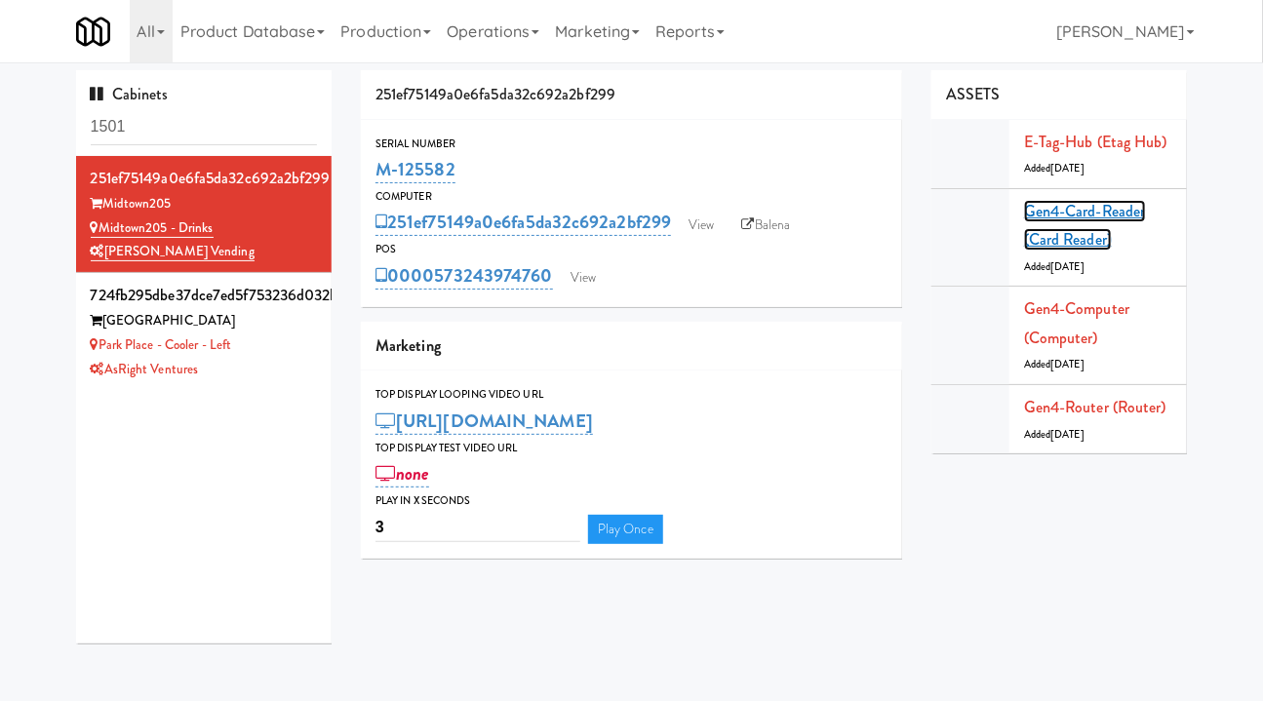
click at [1083, 221] on link "Gen4-card-reader (Card Reader)" at bounding box center [1085, 226] width 122 height 52
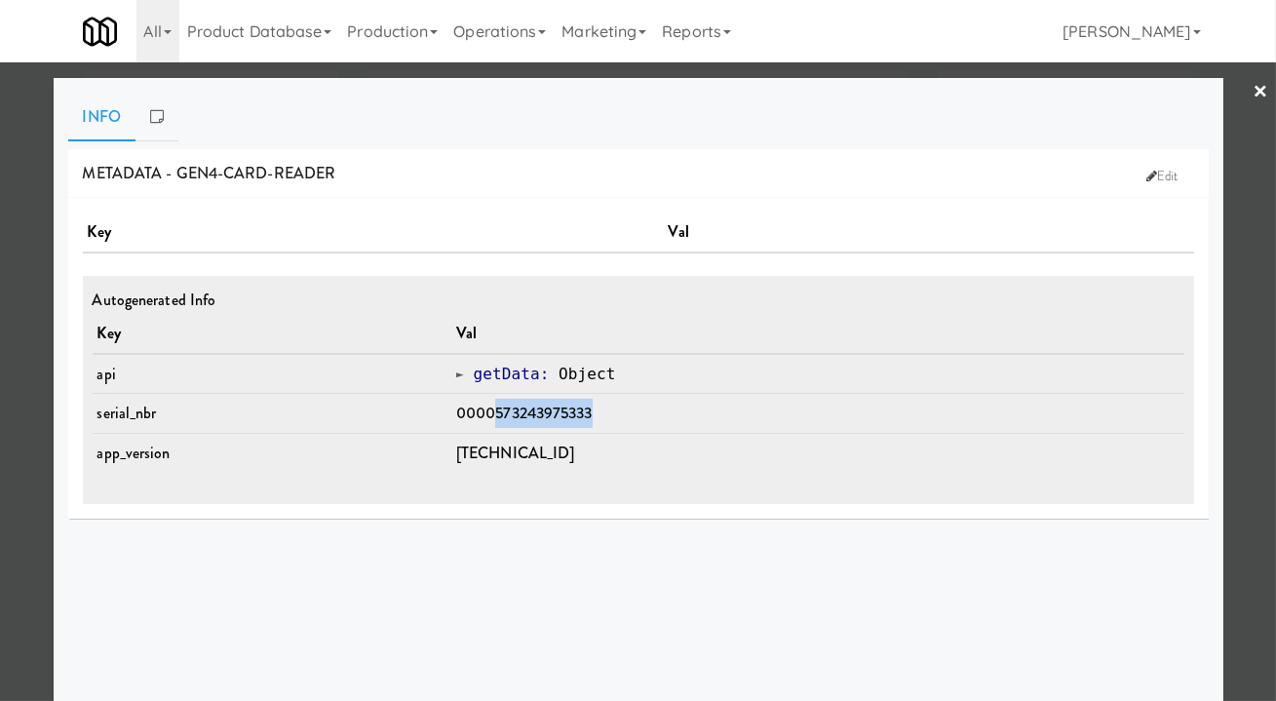
drag, startPoint x: 634, startPoint y: 411, endPoint x: 509, endPoint y: 420, distance: 125.1
click at [509, 420] on td "0000573243975333" at bounding box center [817, 414] width 733 height 40
click at [1230, 458] on div at bounding box center [638, 350] width 1276 height 701
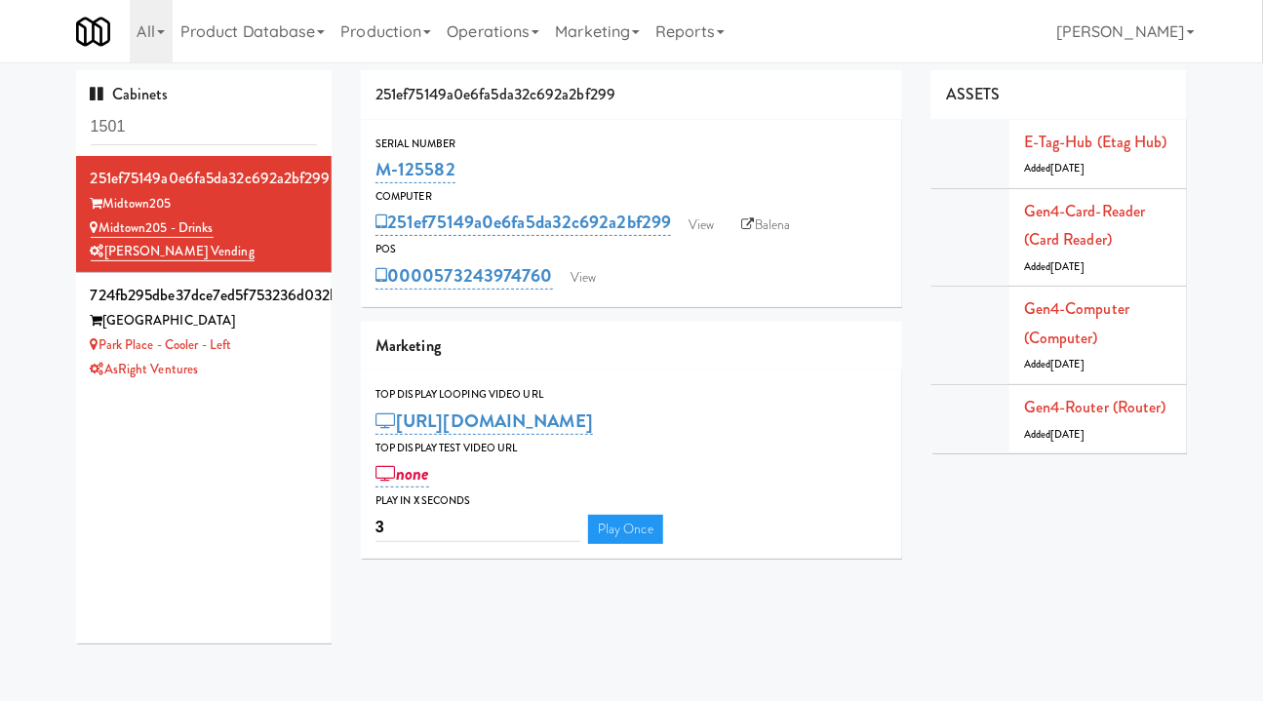
click at [1107, 226] on div "Gen4-card-reader (Card Reader) Added 4 months ago" at bounding box center [1098, 238] width 148 height 82
click at [1087, 208] on link "Gen4-card-reader (Card Reader)" at bounding box center [1085, 226] width 122 height 52
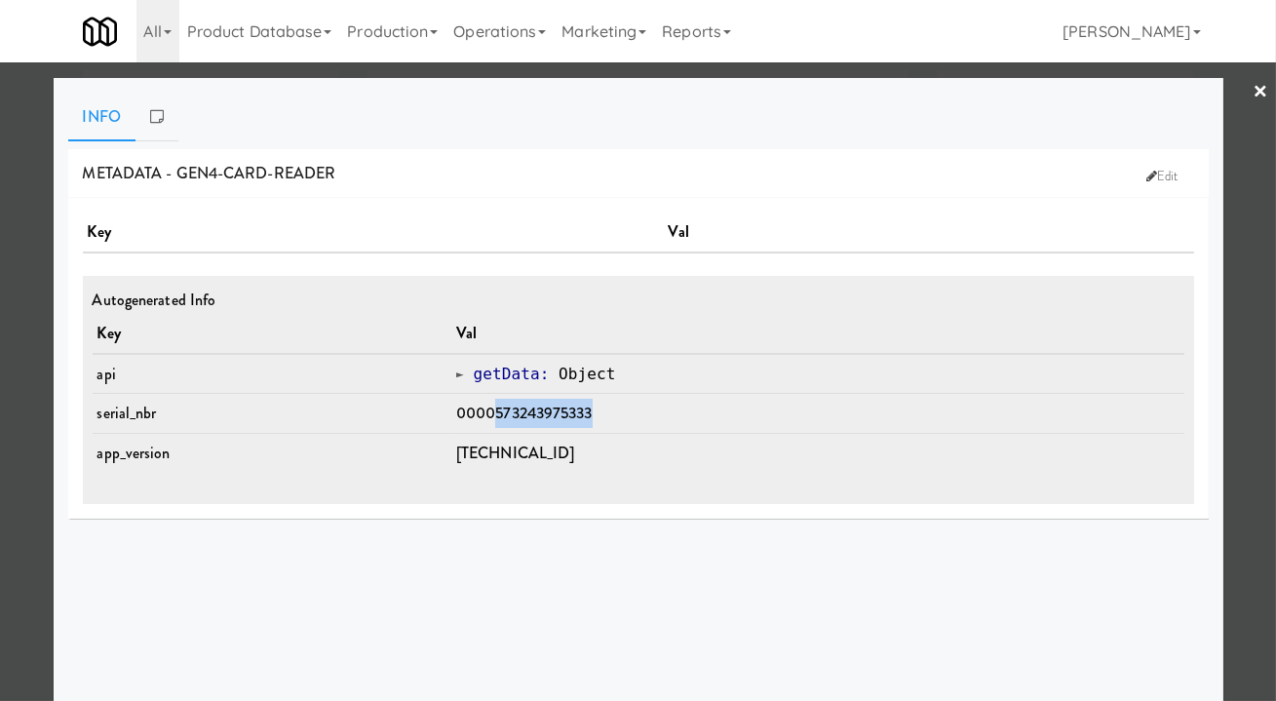
drag, startPoint x: 618, startPoint y: 414, endPoint x: 502, endPoint y: 416, distance: 116.0
click at [502, 416] on td "0000573243975333" at bounding box center [817, 414] width 733 height 40
click at [1238, 418] on div at bounding box center [638, 350] width 1276 height 701
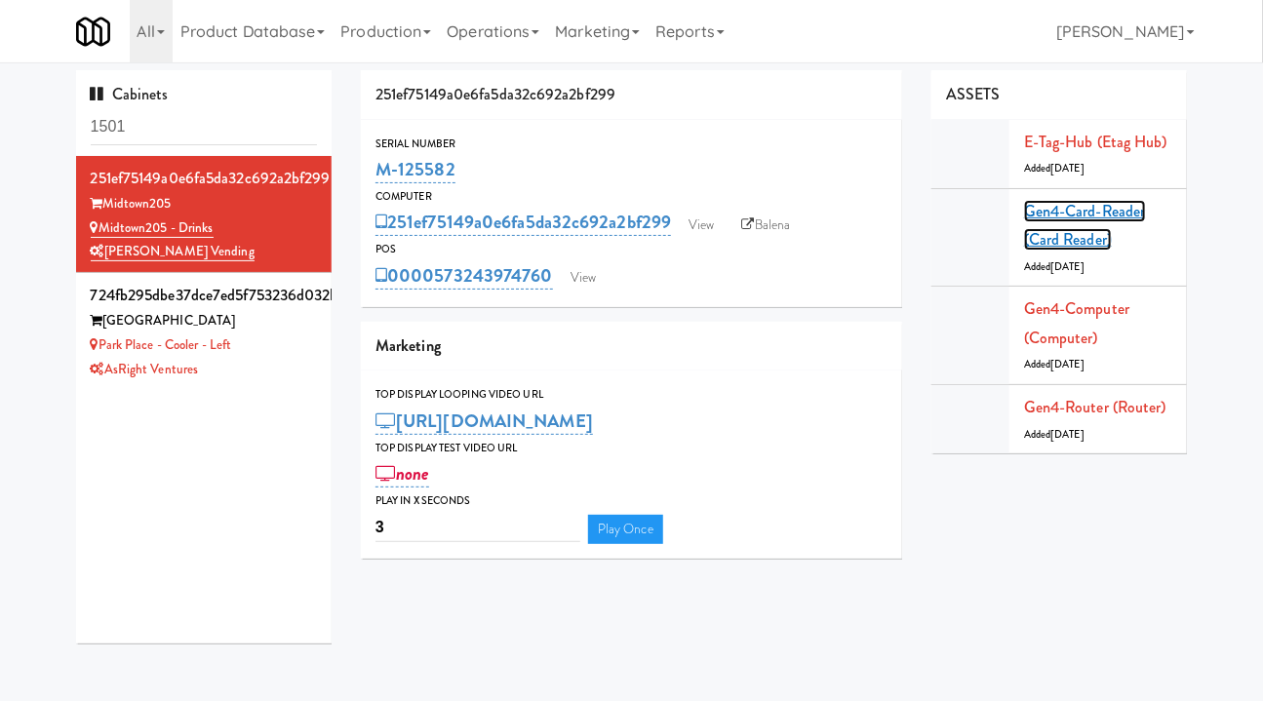
click at [1081, 213] on link "Gen4-card-reader (Card Reader)" at bounding box center [1085, 226] width 122 height 52
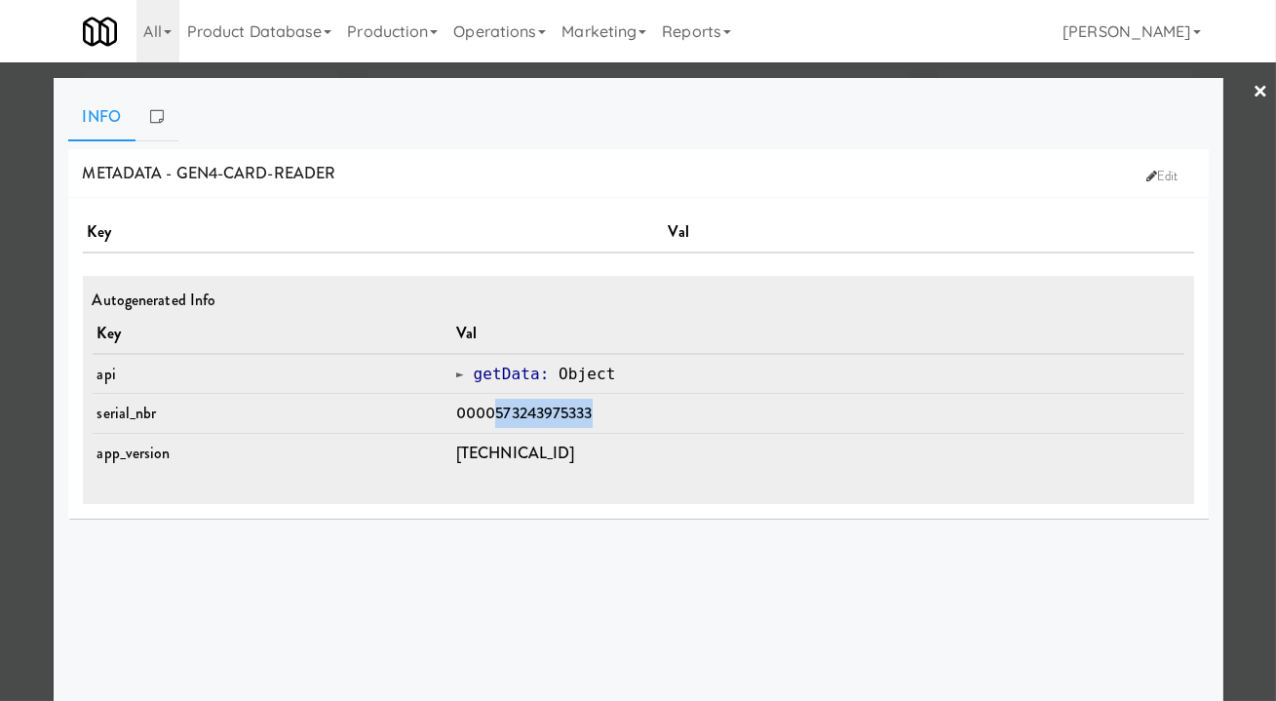
drag, startPoint x: 635, startPoint y: 405, endPoint x: 503, endPoint y: 408, distance: 131.7
click at [503, 408] on td "0000573243975333" at bounding box center [817, 414] width 733 height 40
click at [1251, 380] on div at bounding box center [638, 350] width 1276 height 701
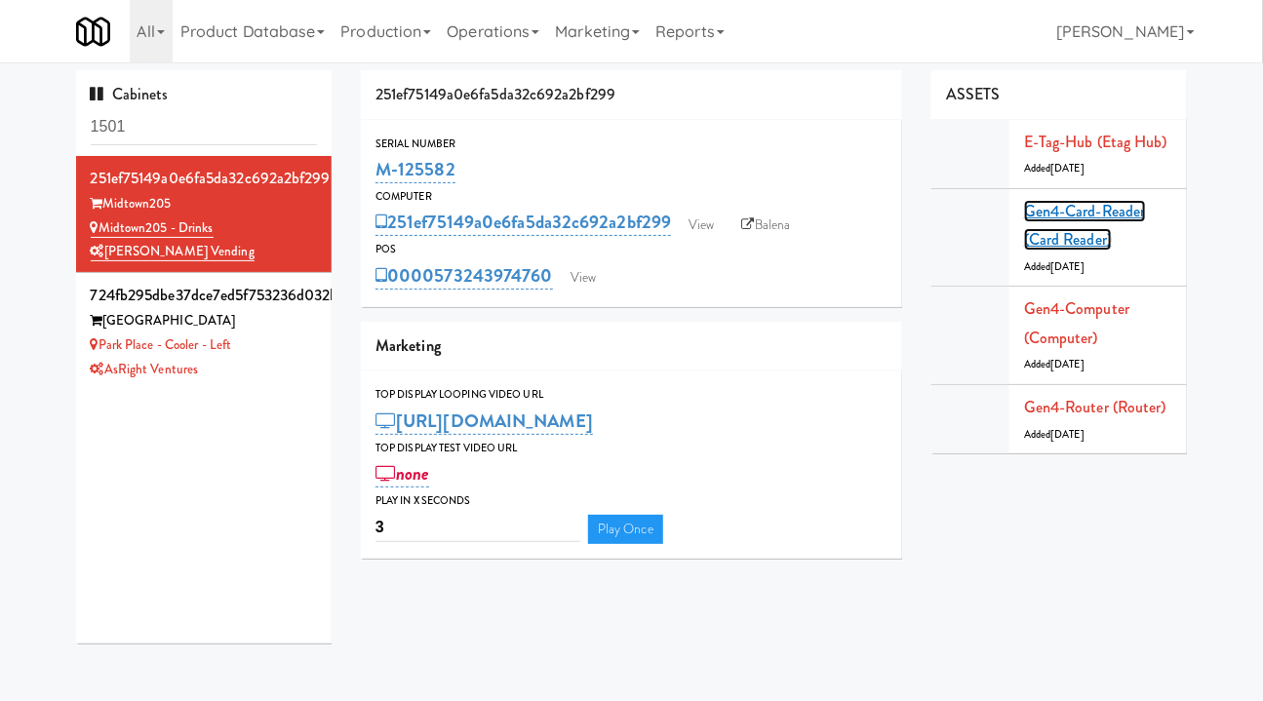
click at [1058, 229] on link "Gen4-card-reader (Card Reader)" at bounding box center [1085, 226] width 122 height 52
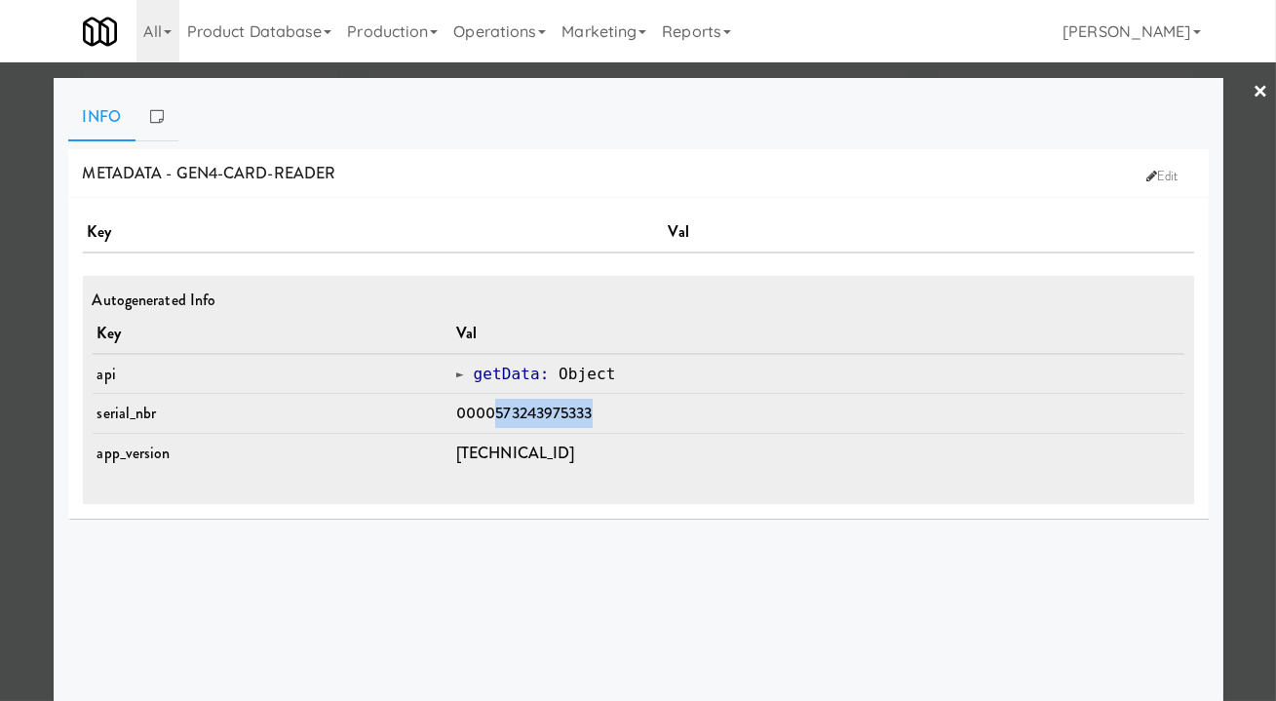
drag, startPoint x: 616, startPoint y: 411, endPoint x: 513, endPoint y: 413, distance: 103.4
click at [512, 413] on td "0000573243975333" at bounding box center [817, 414] width 733 height 40
click at [1253, 370] on div at bounding box center [638, 350] width 1276 height 701
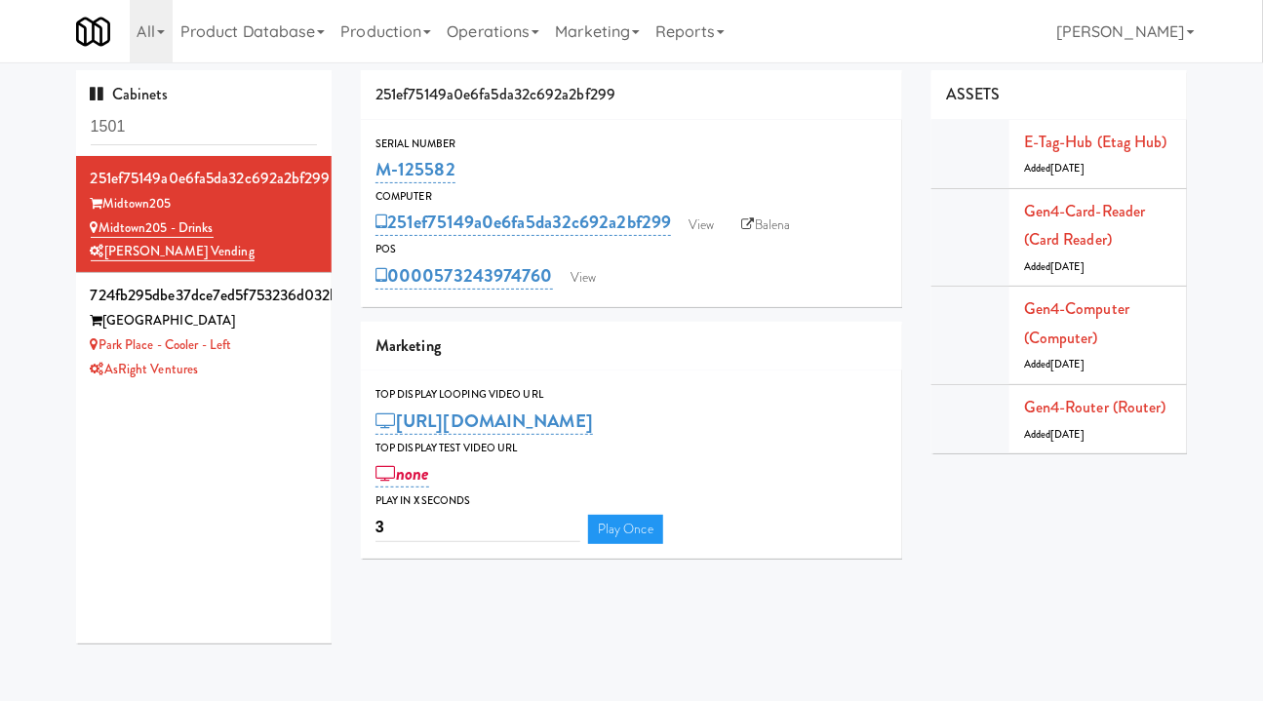
drag, startPoint x: 558, startPoint y: 295, endPoint x: 434, endPoint y: 303, distance: 124.1
click at [434, 303] on div "Serial Number M-125582 Computer 251ef75149a0e6fa5da32c692a2bf299 View Balena PO…" at bounding box center [631, 213] width 541 height 187
click at [1068, 216] on link "Gen4-card-reader (Card Reader)" at bounding box center [1085, 226] width 122 height 52
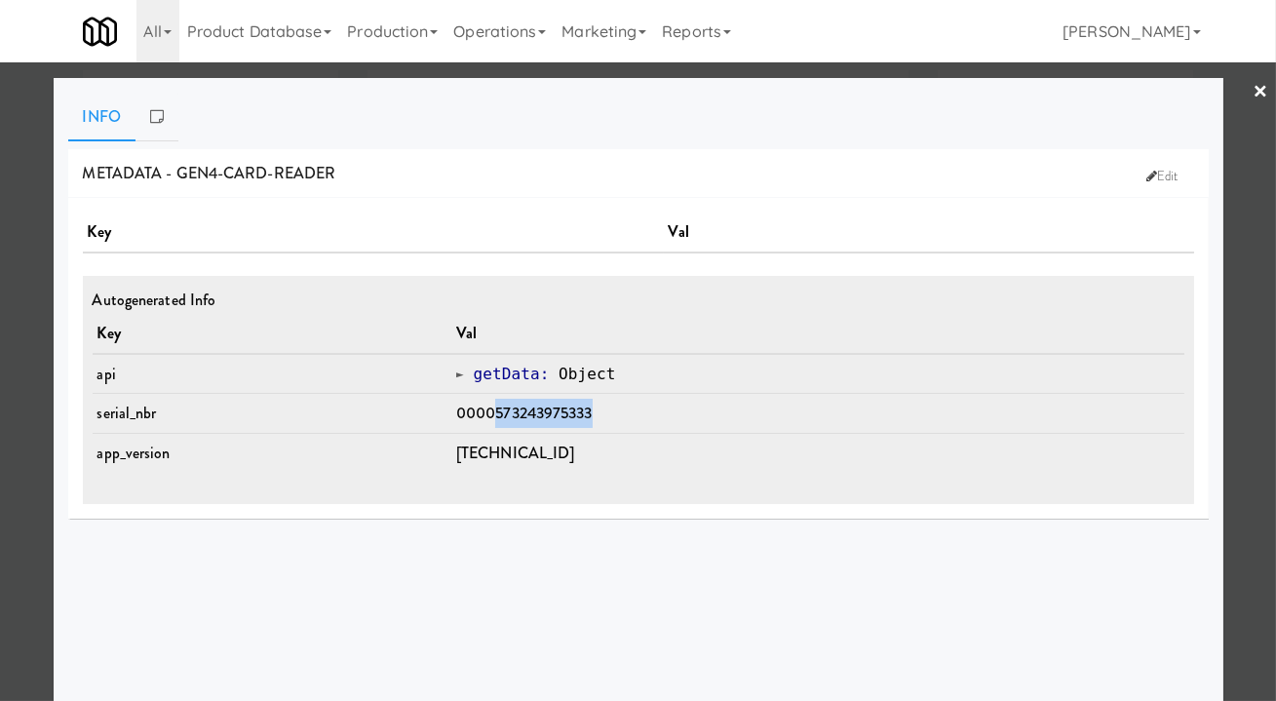
drag, startPoint x: 567, startPoint y: 414, endPoint x: 505, endPoint y: 421, distance: 62.8
click at [505, 421] on td "0000573243975333" at bounding box center [817, 414] width 733 height 40
click at [1252, 379] on div at bounding box center [638, 350] width 1276 height 701
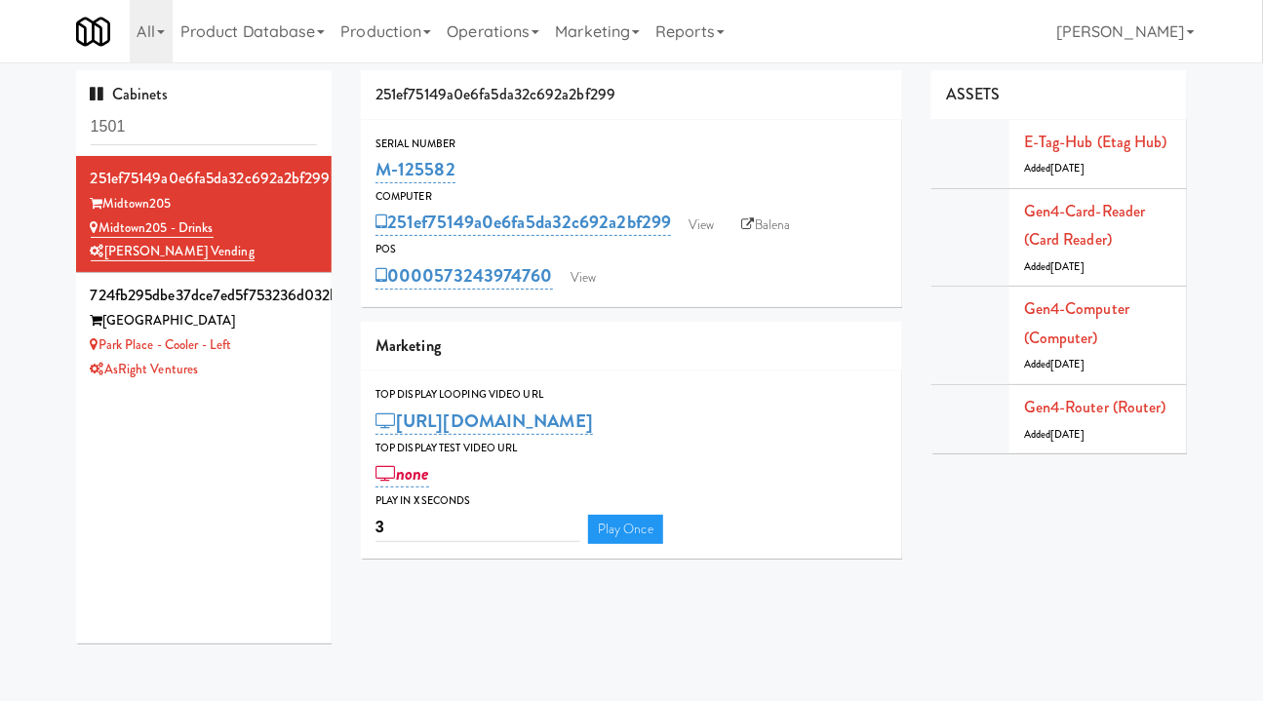
drag, startPoint x: 553, startPoint y: 296, endPoint x: 435, endPoint y: 294, distance: 118.0
click at [435, 294] on div "Serial Number M-125582 Computer 251ef75149a0e6fa5da32c692a2bf299 View Balena PO…" at bounding box center [631, 213] width 541 height 187
click at [523, 326] on div "Marketing" at bounding box center [631, 347] width 541 height 50
drag, startPoint x: 553, startPoint y: 303, endPoint x: 433, endPoint y: 292, distance: 120.4
click at [433, 292] on div "Serial Number M-125582 Computer 251ef75149a0e6fa5da32c692a2bf299 View Balena PO…" at bounding box center [631, 213] width 541 height 187
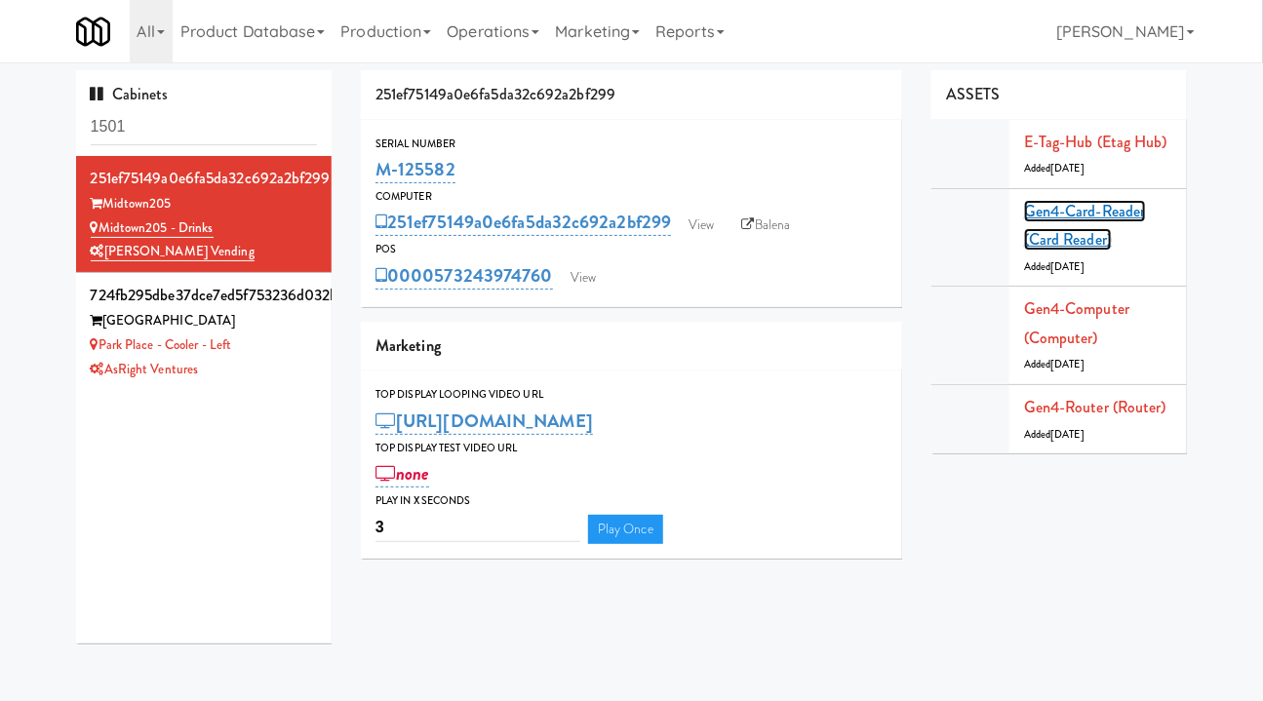
click at [1094, 221] on link "Gen4-card-reader (Card Reader)" at bounding box center [1085, 226] width 122 height 52
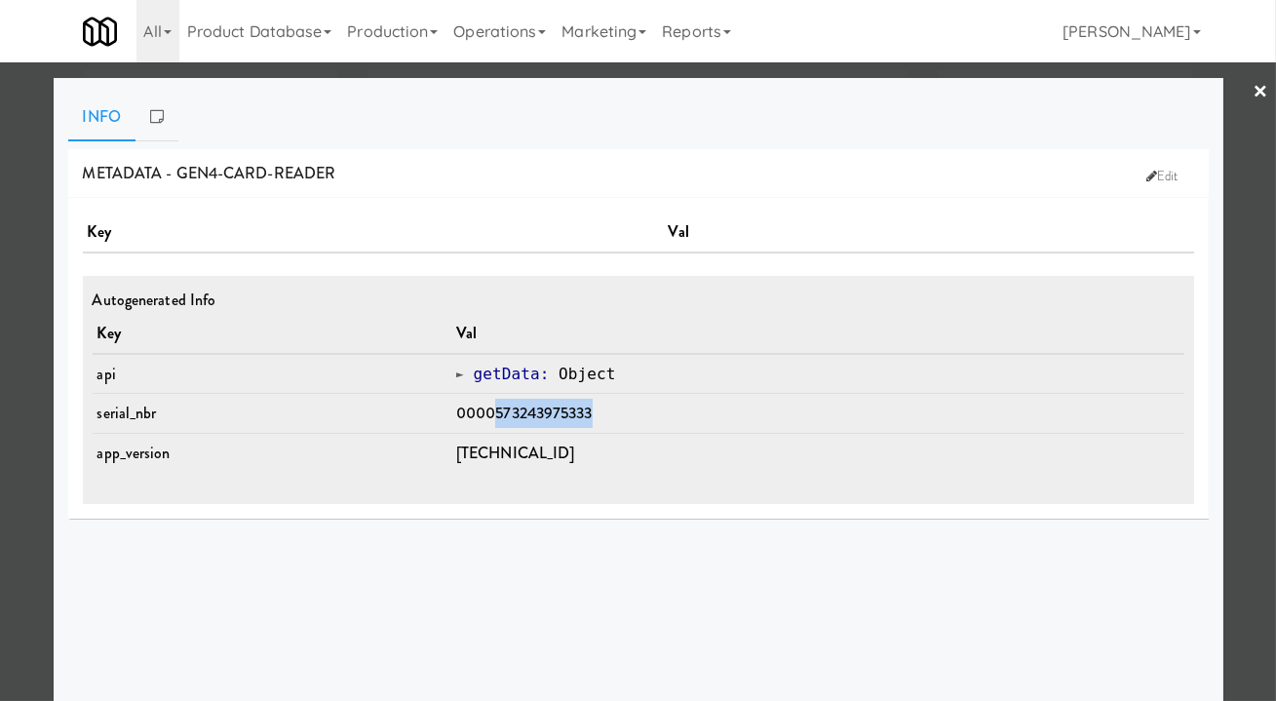
drag, startPoint x: 601, startPoint y: 423, endPoint x: 506, endPoint y: 424, distance: 94.6
click at [506, 424] on td "0000573243975333" at bounding box center [817, 414] width 733 height 40
click at [1238, 452] on div at bounding box center [638, 350] width 1276 height 701
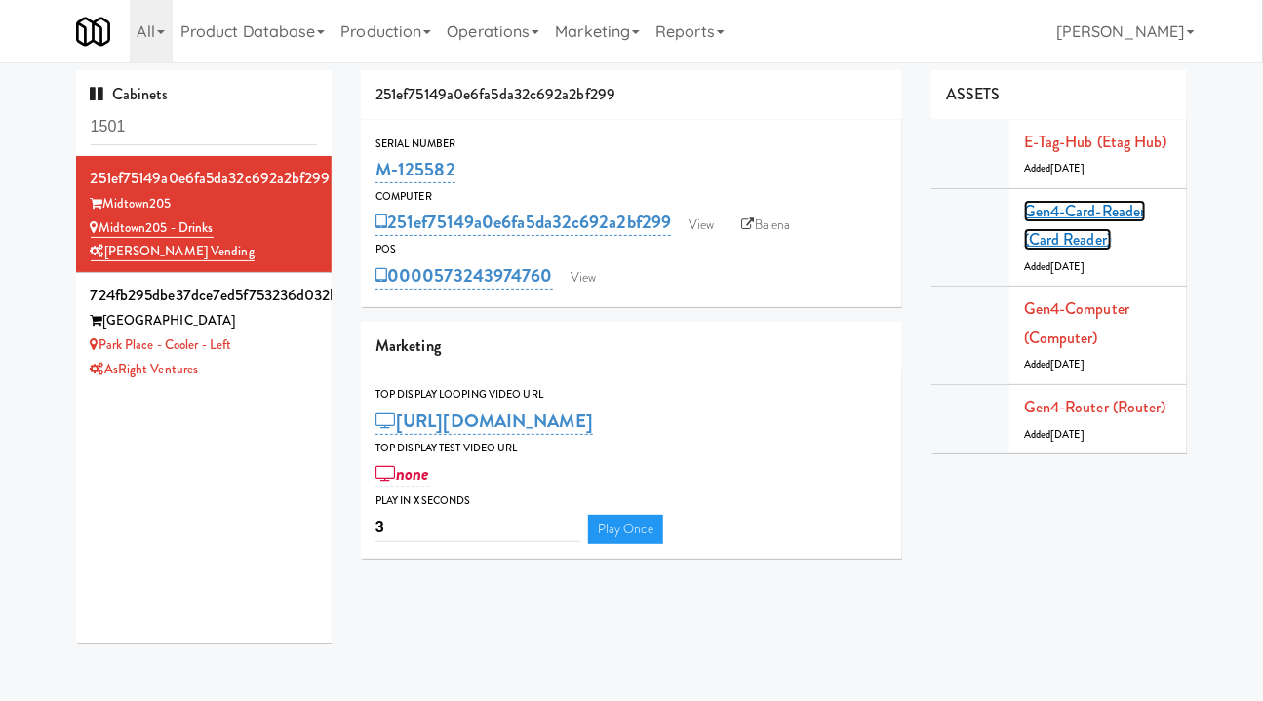
click at [1091, 214] on link "Gen4-card-reader (Card Reader)" at bounding box center [1085, 226] width 122 height 52
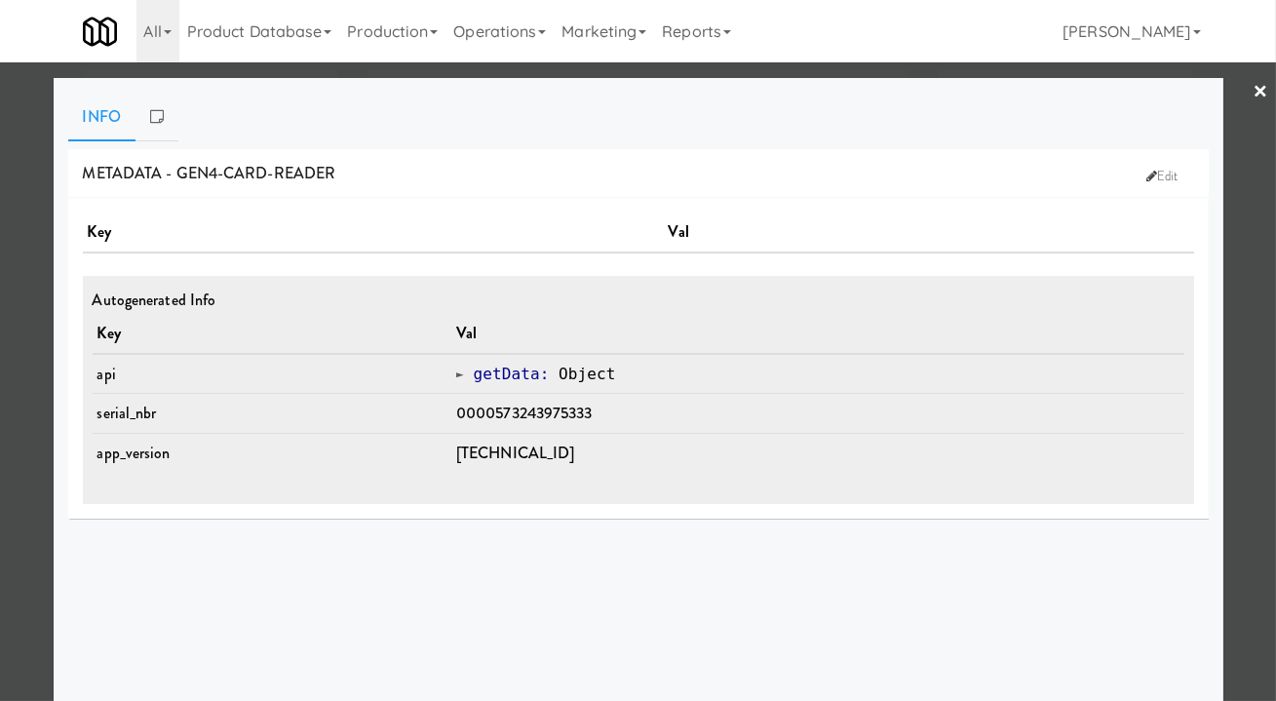
drag, startPoint x: 1247, startPoint y: 341, endPoint x: 1160, endPoint y: 331, distance: 87.4
click at [1246, 341] on div at bounding box center [638, 350] width 1276 height 701
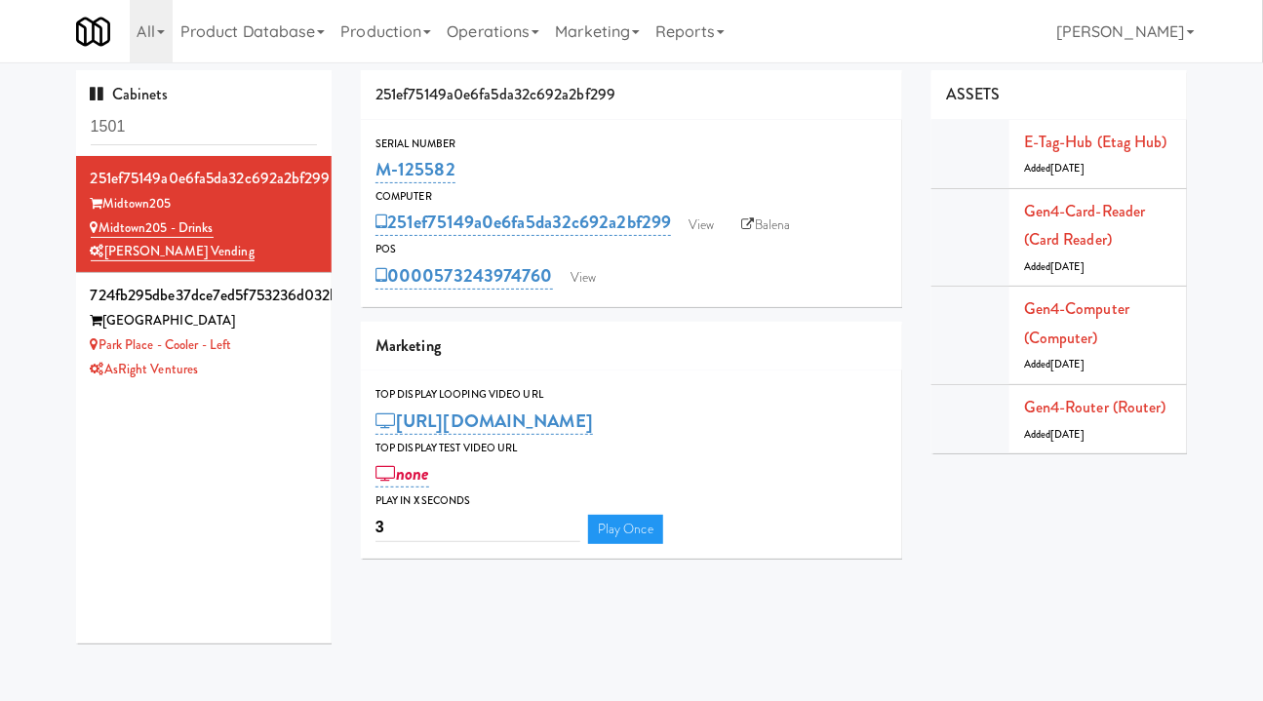
drag, startPoint x: 538, startPoint y: 292, endPoint x: 438, endPoint y: 292, distance: 100.4
click at [438, 292] on div "Serial Number M-125582 Computer 251ef75149a0e6fa5da32c692a2bf299 View Balena PO…" at bounding box center [631, 213] width 541 height 187
click at [1083, 230] on link "Gen4-card-reader (Card Reader)" at bounding box center [1085, 226] width 122 height 52
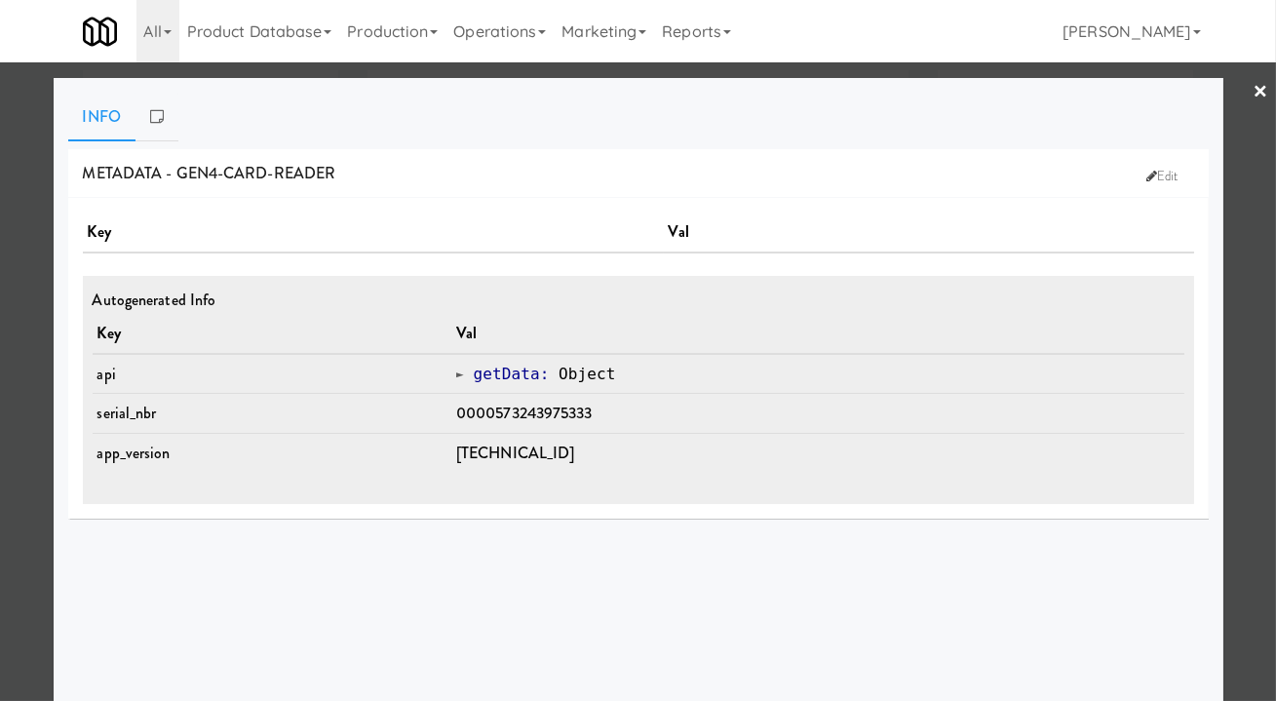
click at [1228, 448] on div at bounding box center [638, 350] width 1276 height 701
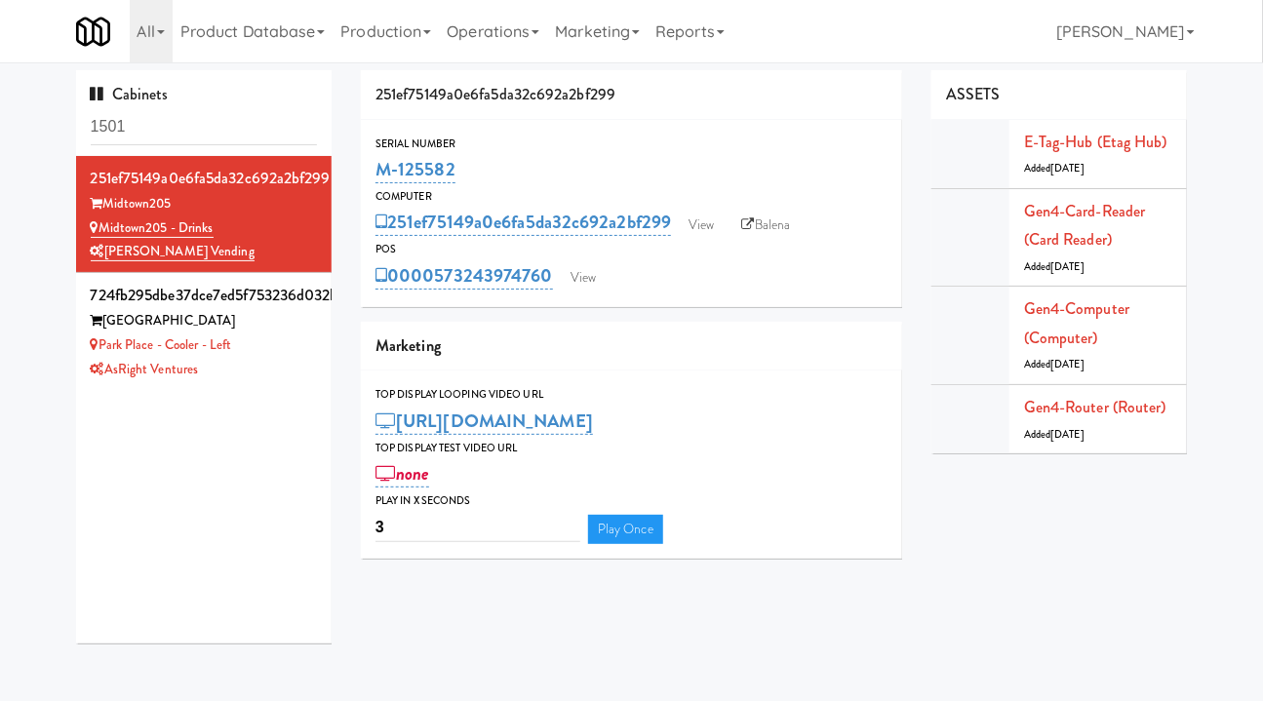
drag, startPoint x: 562, startPoint y: 301, endPoint x: 432, endPoint y: 293, distance: 129.9
click at [432, 293] on div "Serial Number M-125582 Computer 251ef75149a0e6fa5da32c692a2bf299 View Balena PO…" at bounding box center [631, 213] width 541 height 187
click at [1073, 211] on link "Gen4-card-reader (Card Reader)" at bounding box center [1085, 226] width 122 height 52
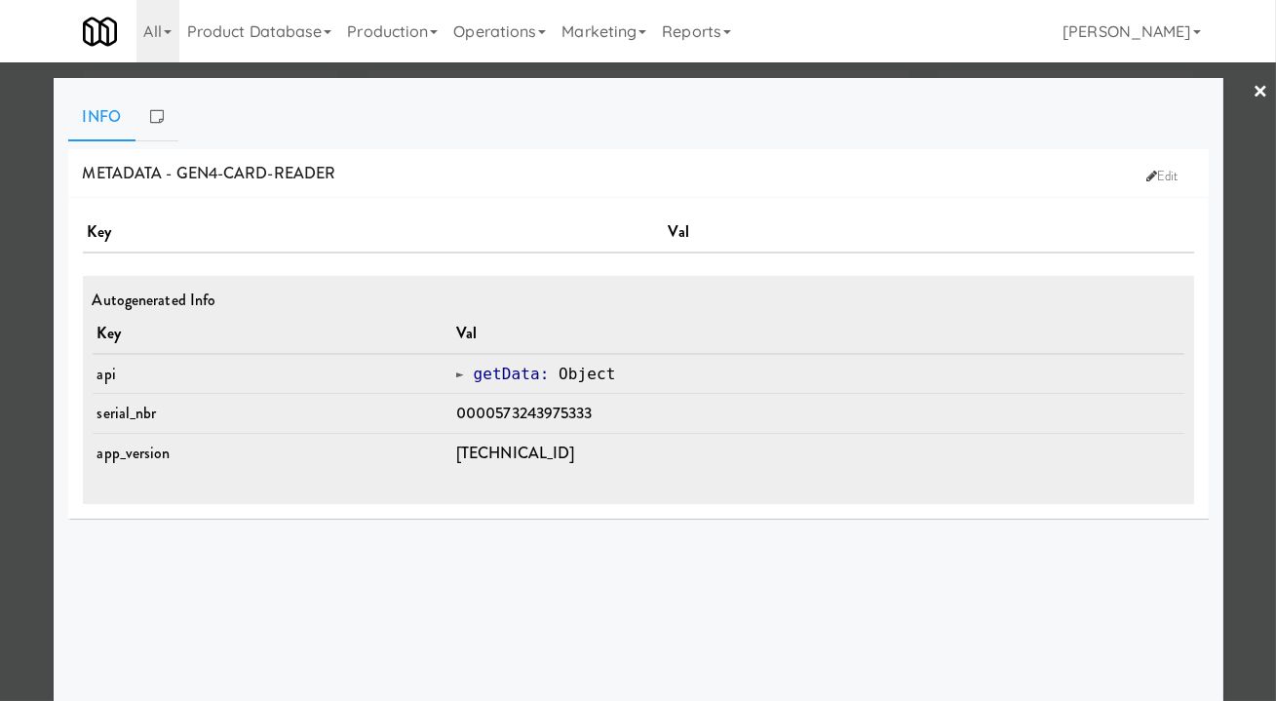
click at [1250, 284] on div at bounding box center [638, 350] width 1276 height 701
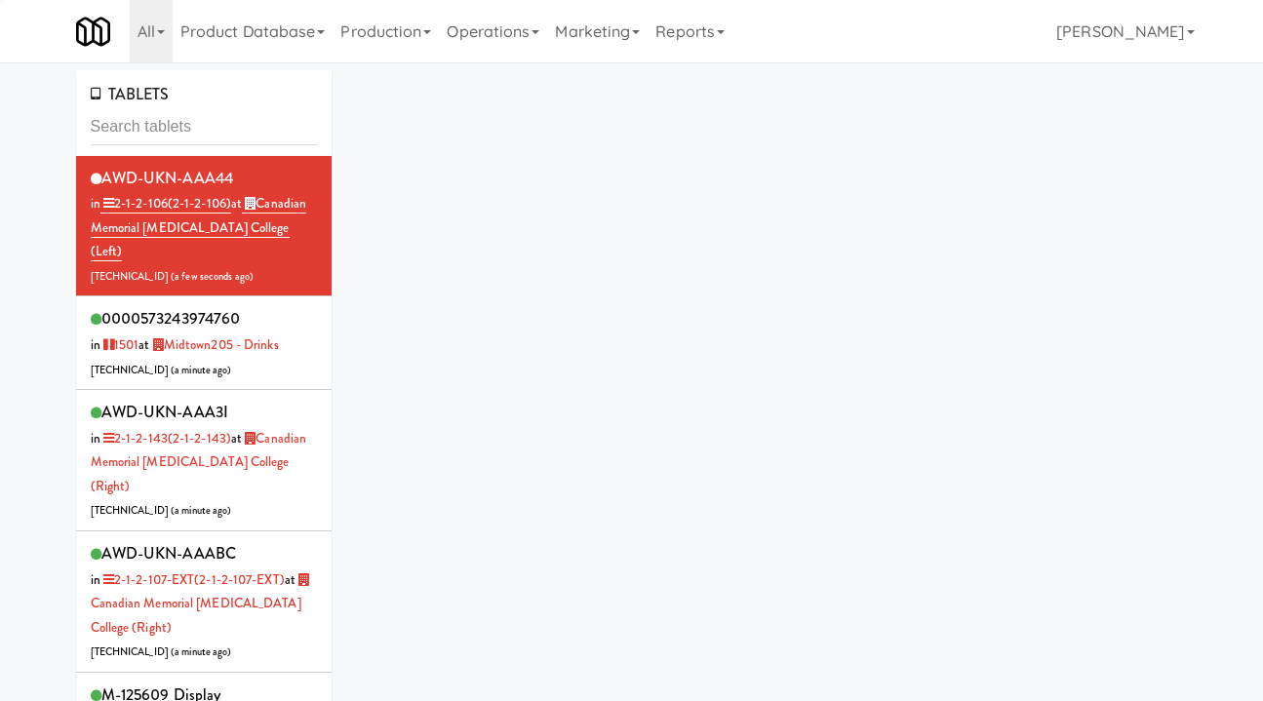
click at [195, 129] on input "text" at bounding box center [204, 127] width 227 height 36
type input "573243974760"
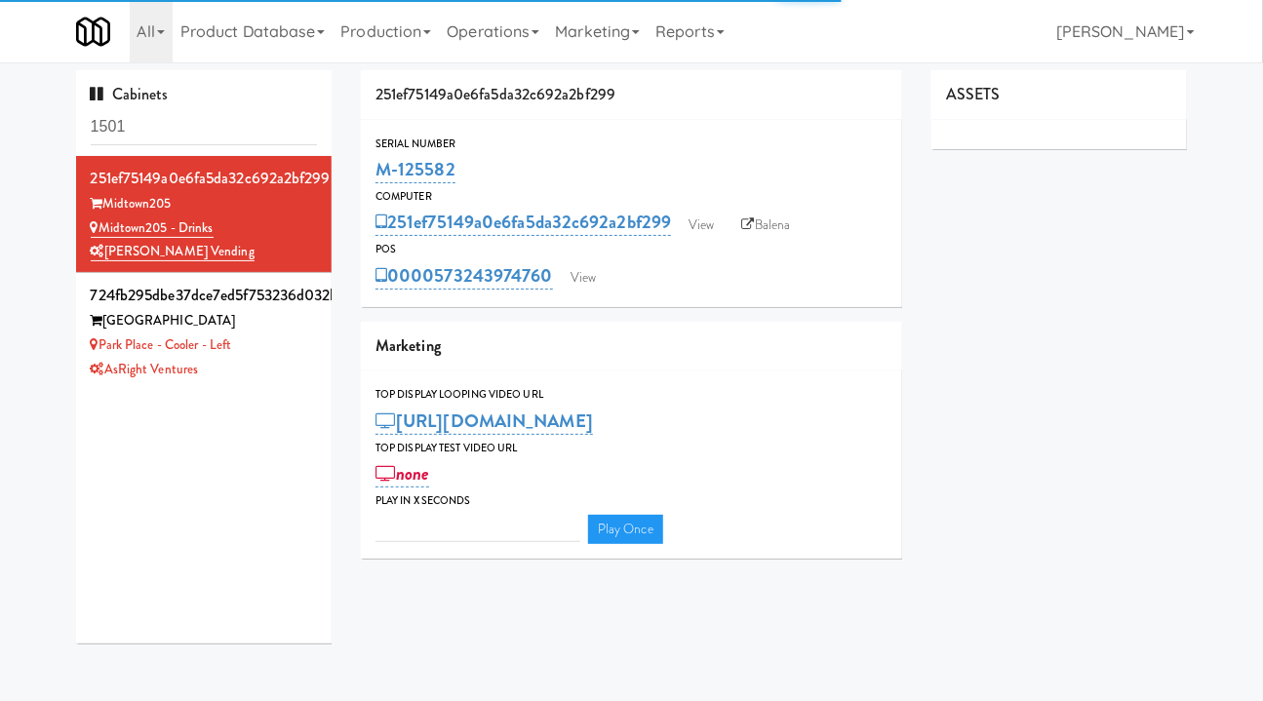
type input "3"
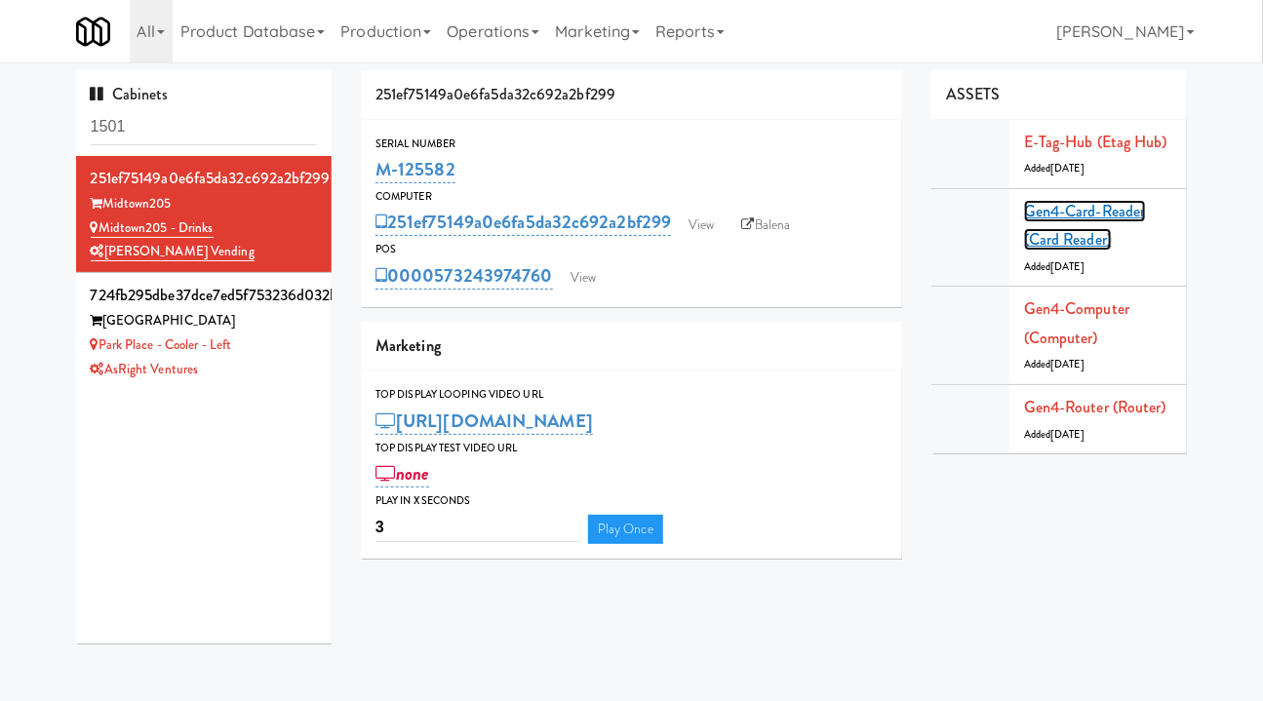
click at [1057, 228] on link "Gen4-card-reader (Card Reader)" at bounding box center [1085, 226] width 122 height 52
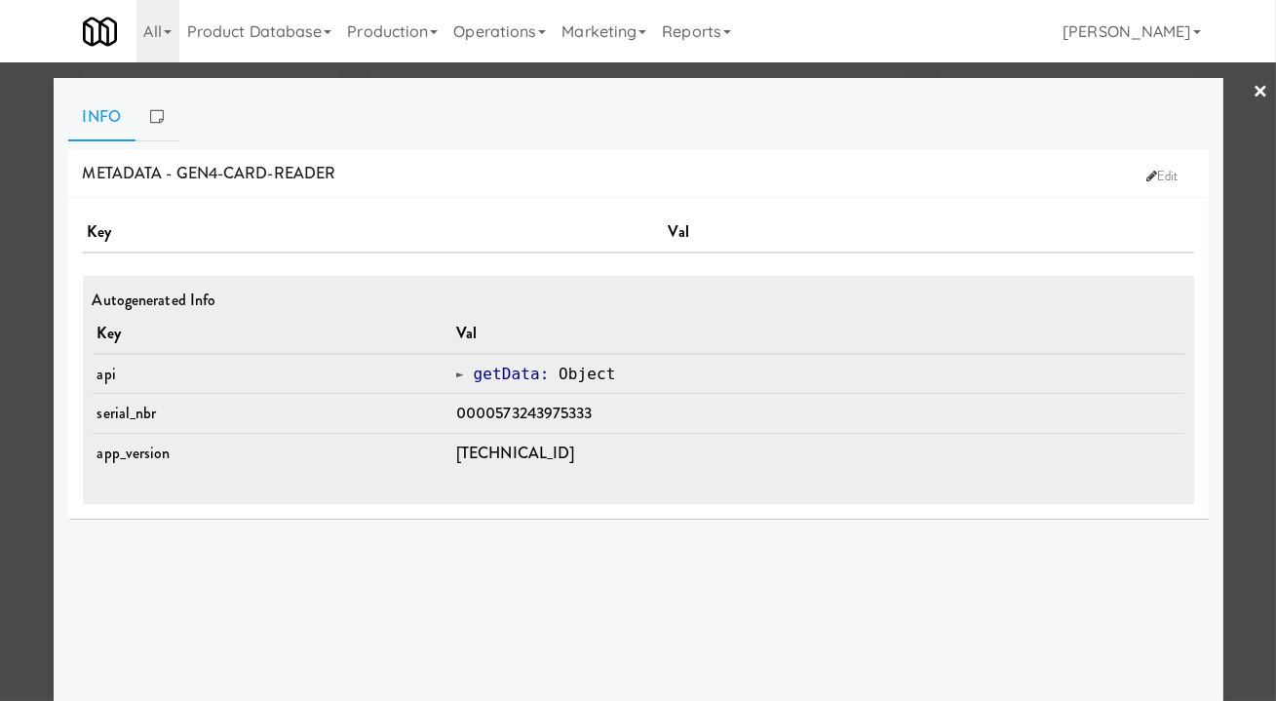
click at [1257, 337] on div at bounding box center [638, 350] width 1276 height 701
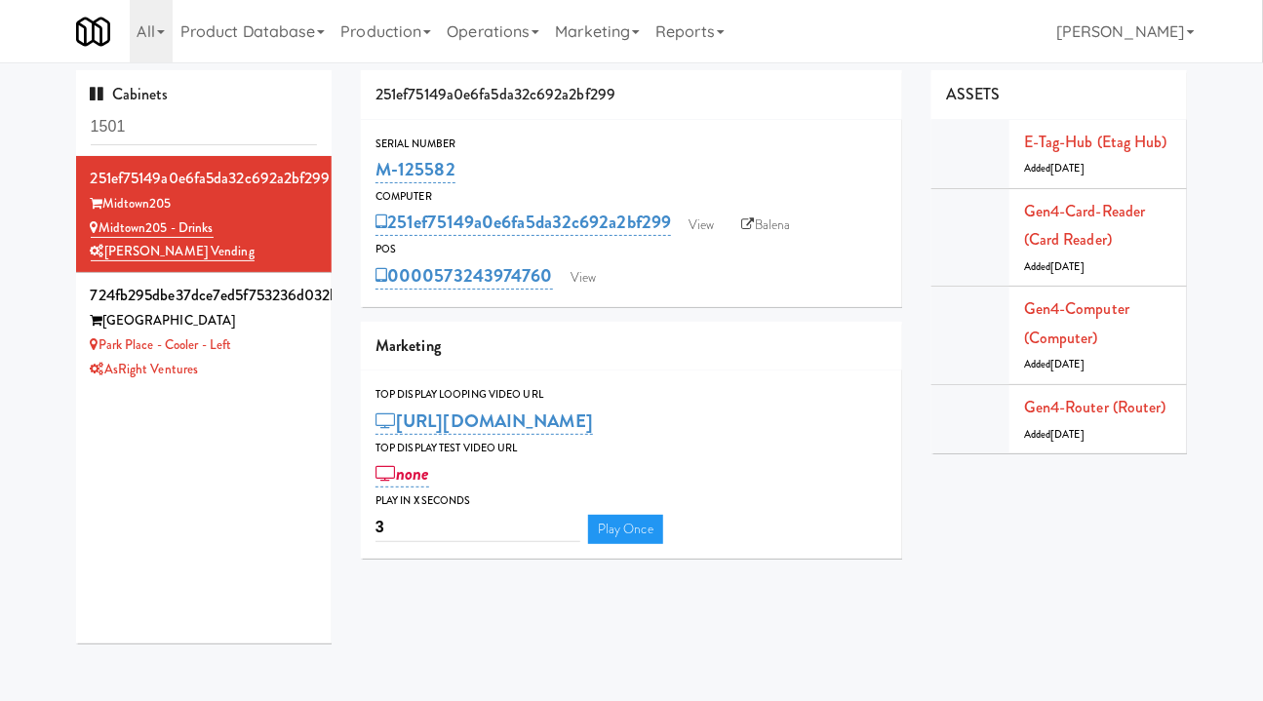
drag, startPoint x: 556, startPoint y: 298, endPoint x: 391, endPoint y: 296, distance: 164.8
click at [391, 296] on div "Serial Number M-125582 Computer 251ef75149a0e6fa5da32c692a2bf299 View Balena PO…" at bounding box center [631, 213] width 541 height 187
click at [543, 304] on div "Serial Number M-125582 Computer 251ef75149a0e6fa5da32c692a2bf299 View Balena PO…" at bounding box center [631, 213] width 541 height 187
click at [1078, 212] on link "Gen4-card-reader (Card Reader)" at bounding box center [1085, 226] width 122 height 52
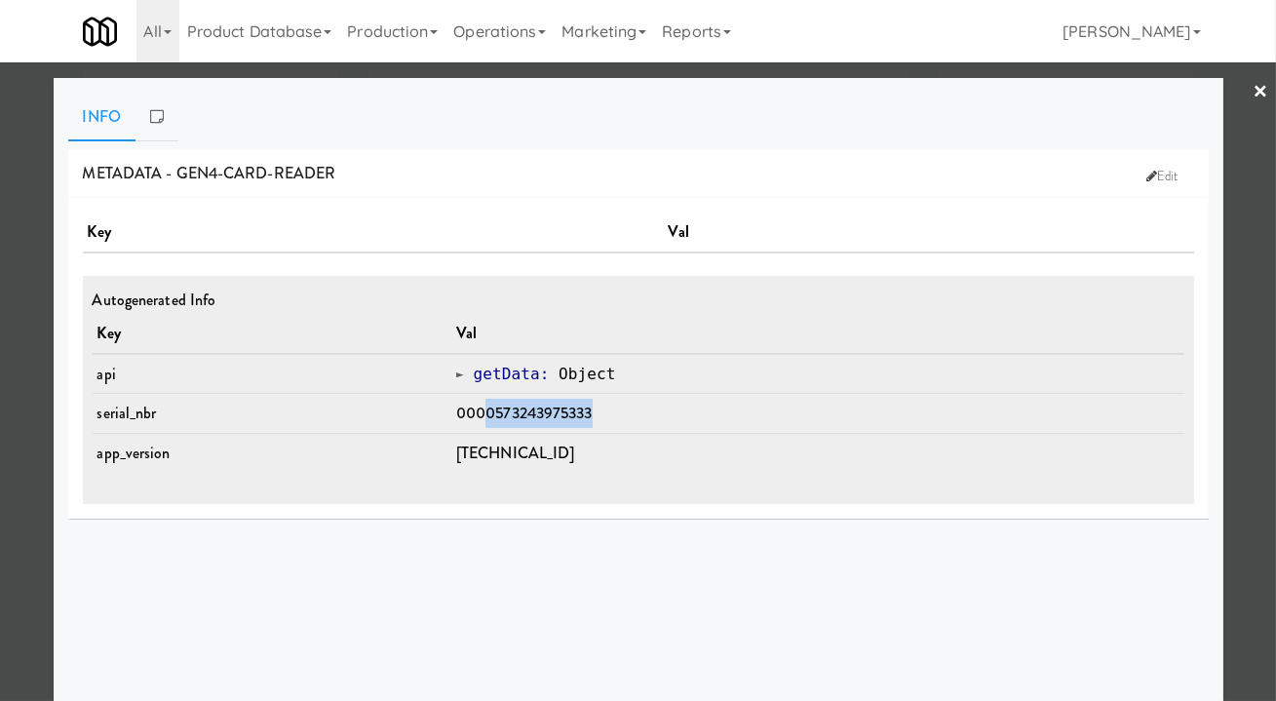
drag, startPoint x: 622, startPoint y: 418, endPoint x: 498, endPoint y: 417, distance: 123.8
click at [498, 417] on td "0000573243975333" at bounding box center [817, 414] width 733 height 40
click at [1221, 356] on div at bounding box center [638, 350] width 1276 height 701
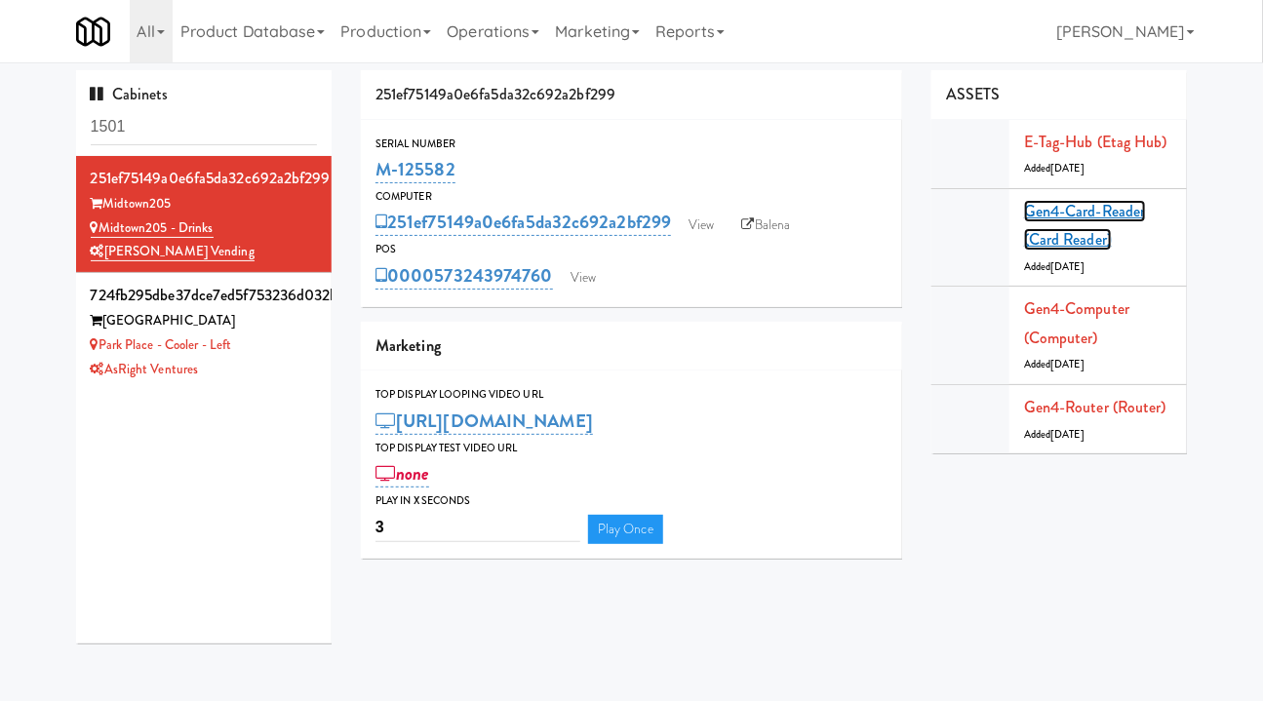
click at [1048, 233] on link "Gen4-card-reader (Card Reader)" at bounding box center [1085, 226] width 122 height 52
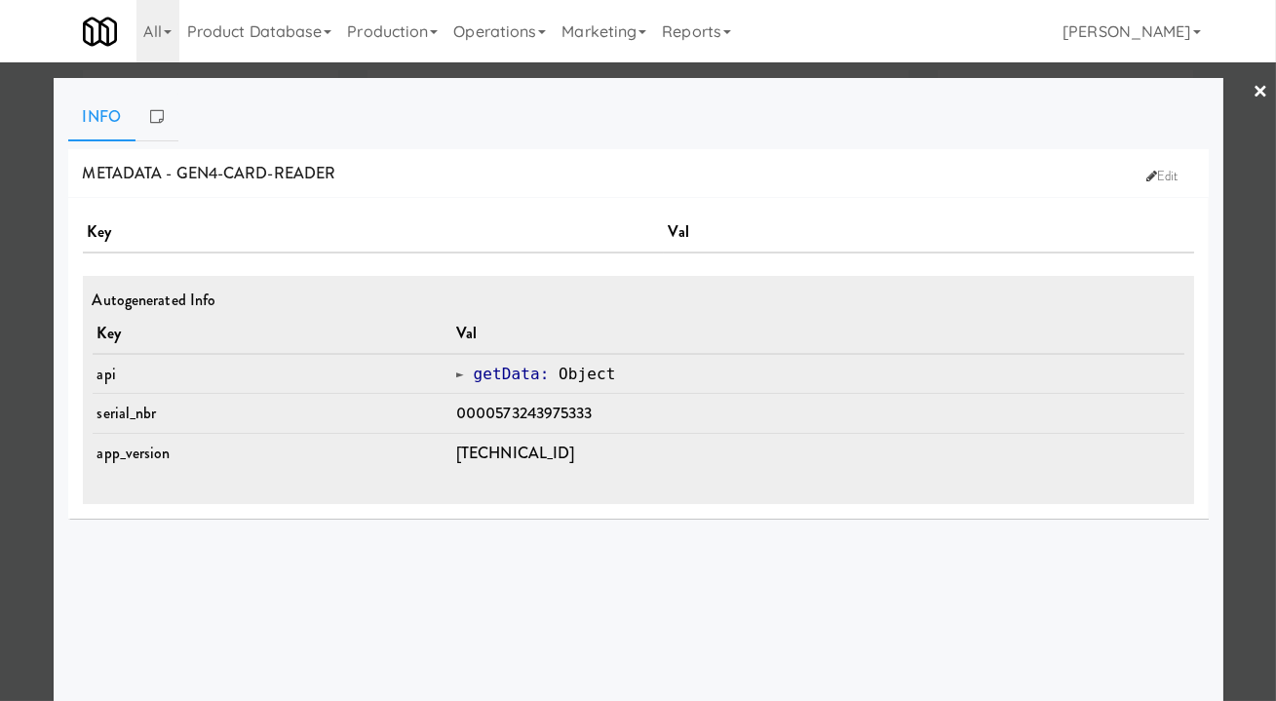
click at [1243, 300] on div at bounding box center [638, 350] width 1276 height 701
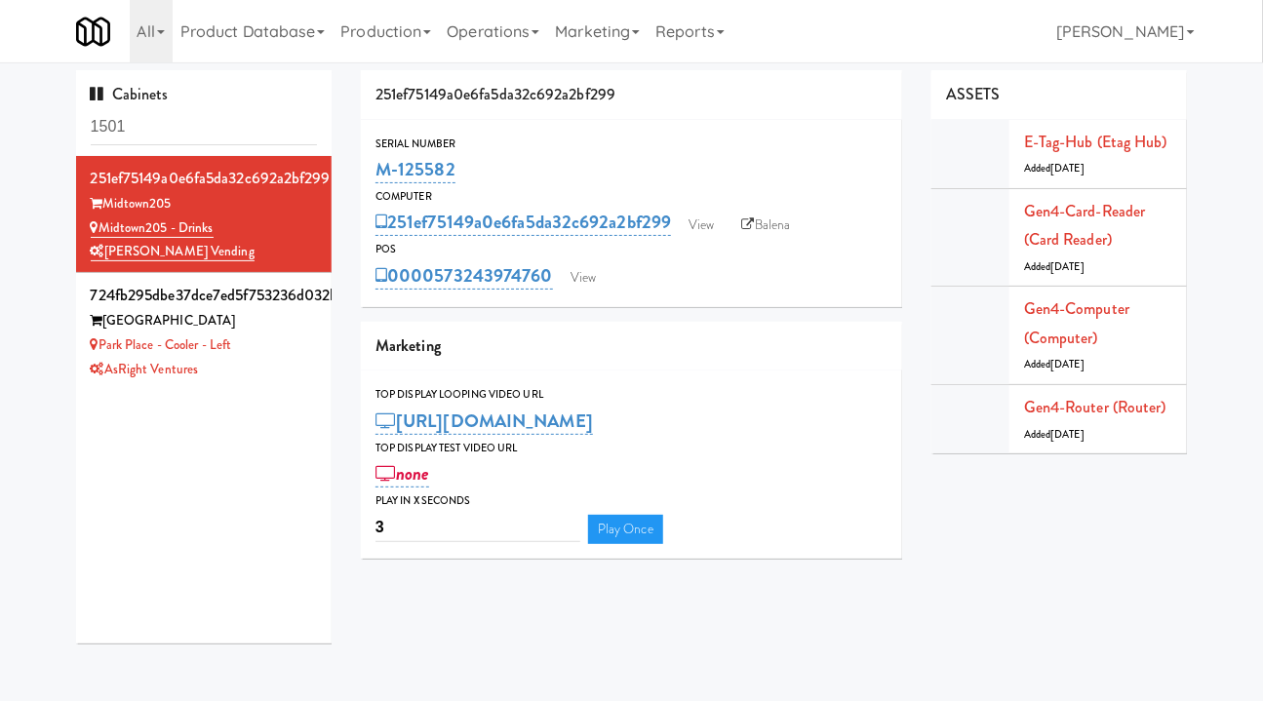
drag, startPoint x: 555, startPoint y: 294, endPoint x: 434, endPoint y: 297, distance: 120.9
click at [434, 297] on div "Serial Number M-125582 Computer 251ef75149a0e6fa5da32c692a2bf299 View Balena PO…" at bounding box center [631, 213] width 541 height 187
click at [700, 305] on div "Serial Number M-125582 Computer 251ef75149a0e6fa5da32c692a2bf299 View Balena PO…" at bounding box center [631, 213] width 541 height 187
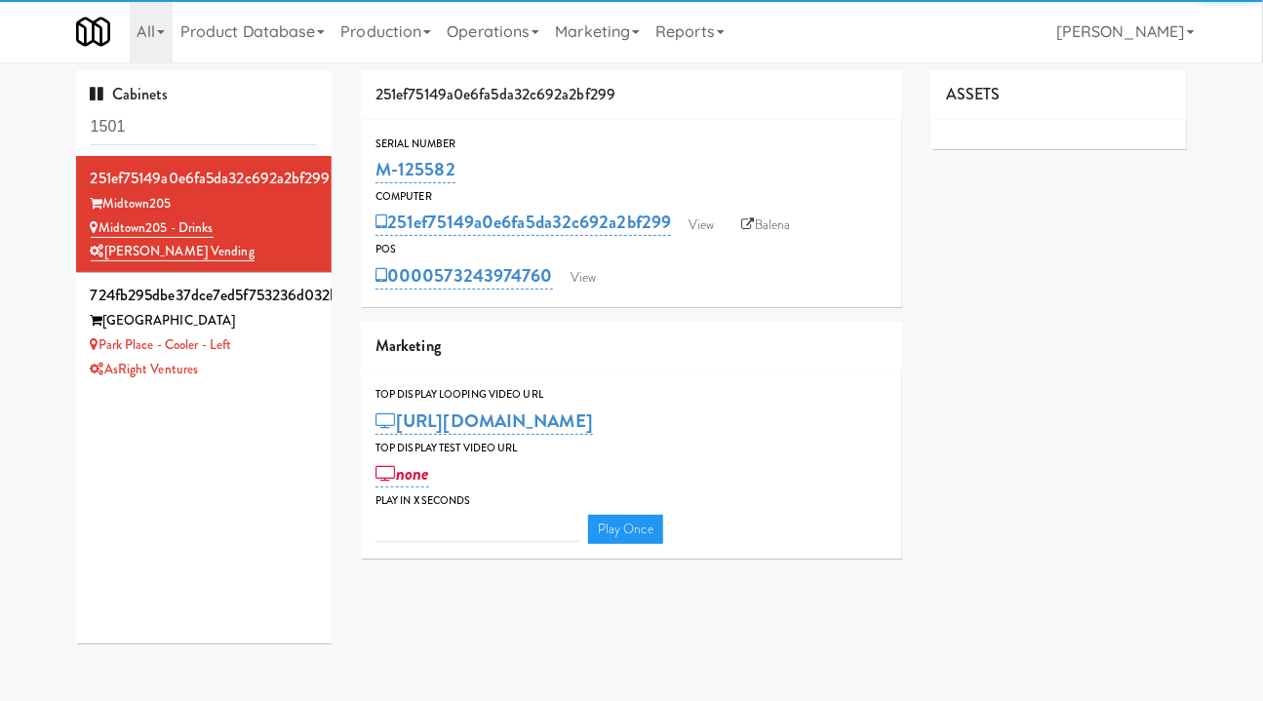
type input "3"
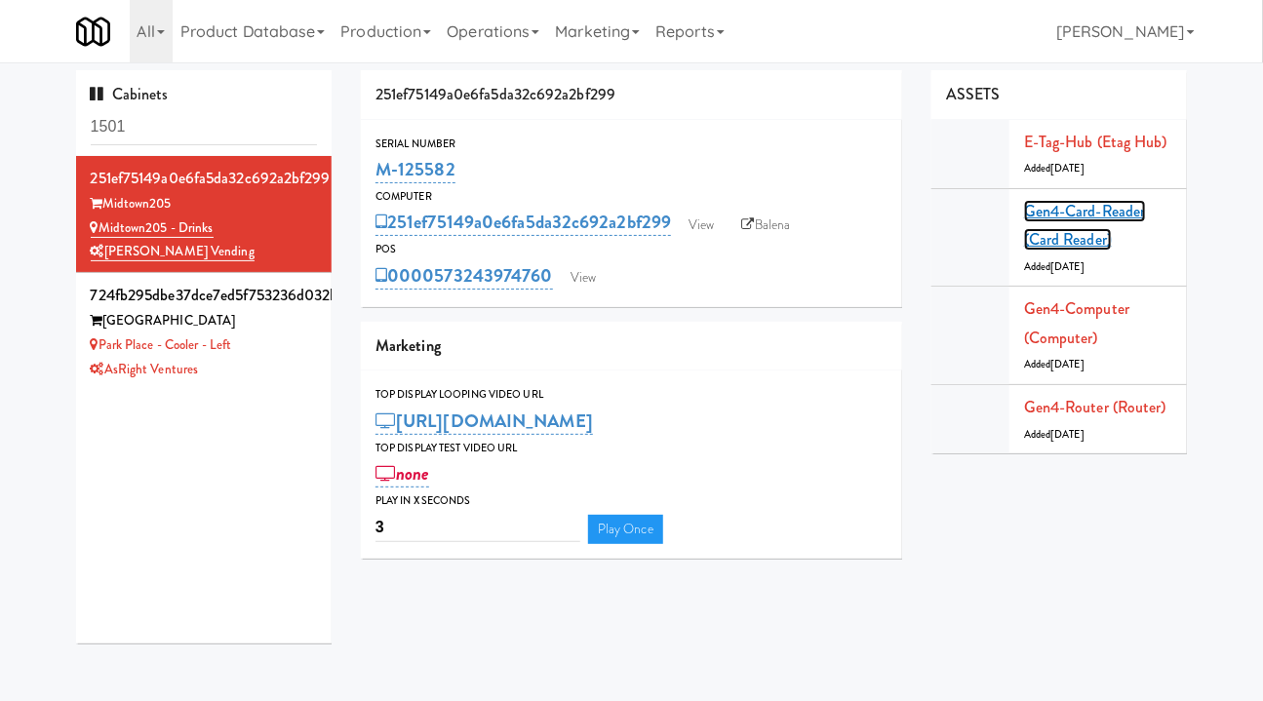
click at [1069, 218] on link "Gen4-card-reader (Card Reader)" at bounding box center [1085, 226] width 122 height 52
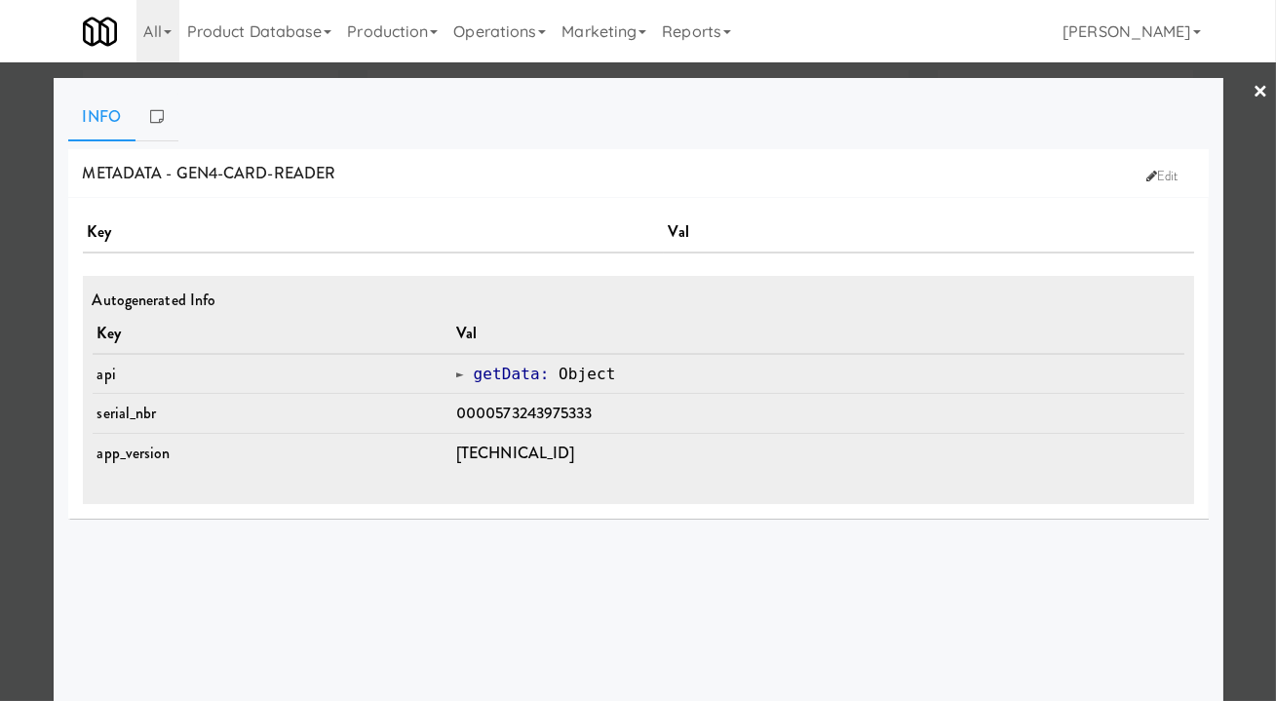
drag, startPoint x: 512, startPoint y: 70, endPoint x: 504, endPoint y: 80, distance: 12.5
click at [511, 70] on div at bounding box center [638, 350] width 1276 height 701
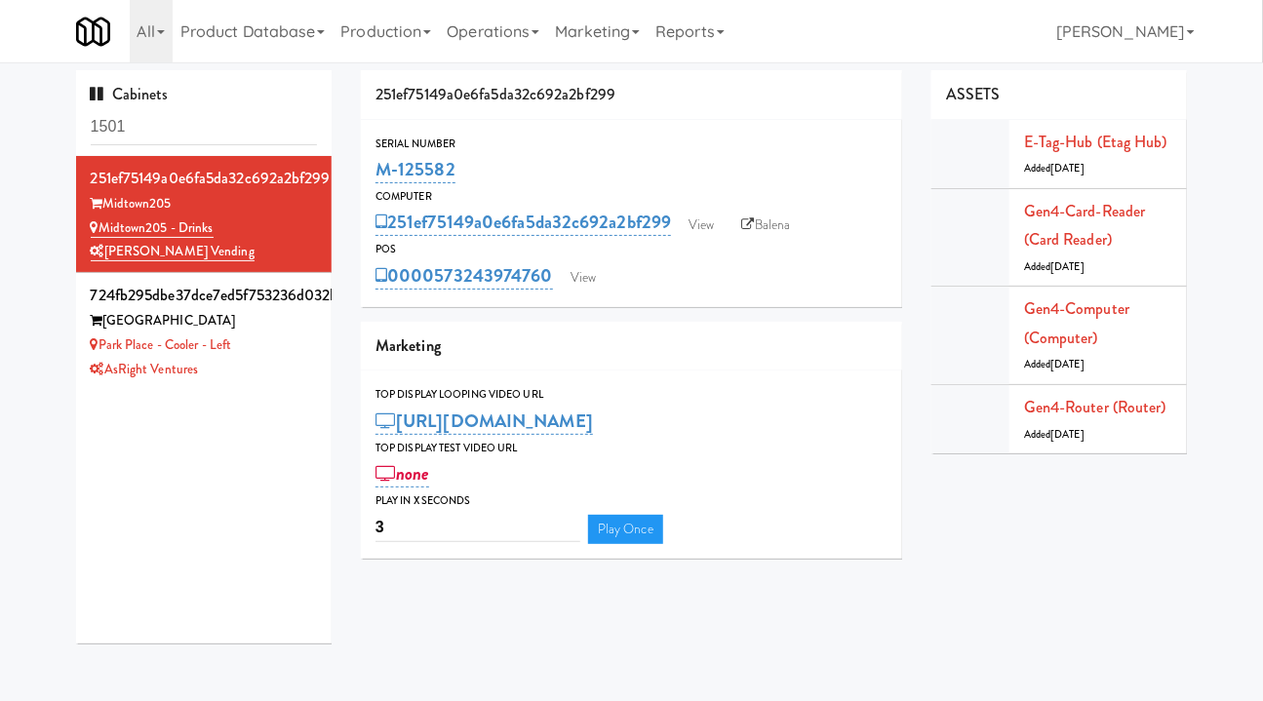
drag, startPoint x: 557, startPoint y: 303, endPoint x: 438, endPoint y: 295, distance: 119.2
click at [438, 295] on div "Serial Number M-125582 Computer 251ef75149a0e6fa5da32c692a2bf299 View Balena PO…" at bounding box center [631, 213] width 541 height 187
click at [1064, 228] on link "Gen4-card-reader (Card Reader)" at bounding box center [1085, 226] width 122 height 52
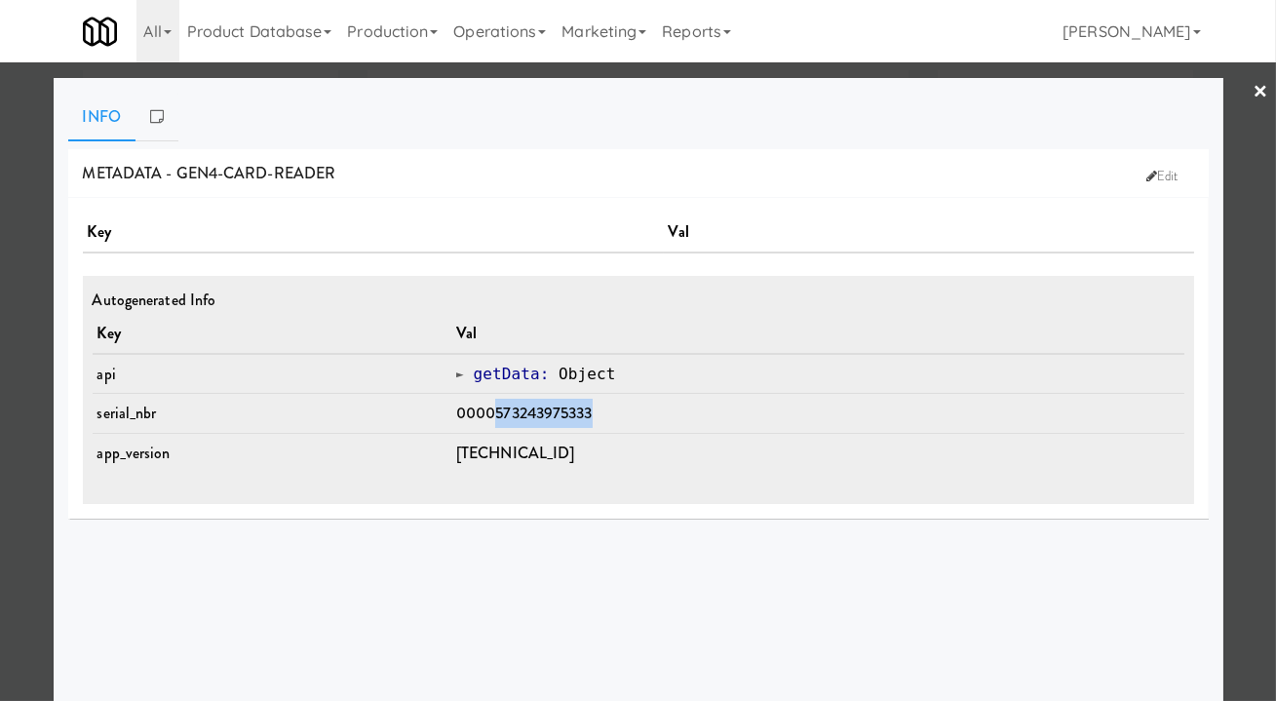
drag, startPoint x: 620, startPoint y: 415, endPoint x: 508, endPoint y: 412, distance: 112.2
click at [508, 412] on td "0000573243975333" at bounding box center [817, 414] width 733 height 40
copy span "573243975333"
click at [23, 496] on div at bounding box center [638, 350] width 1276 height 701
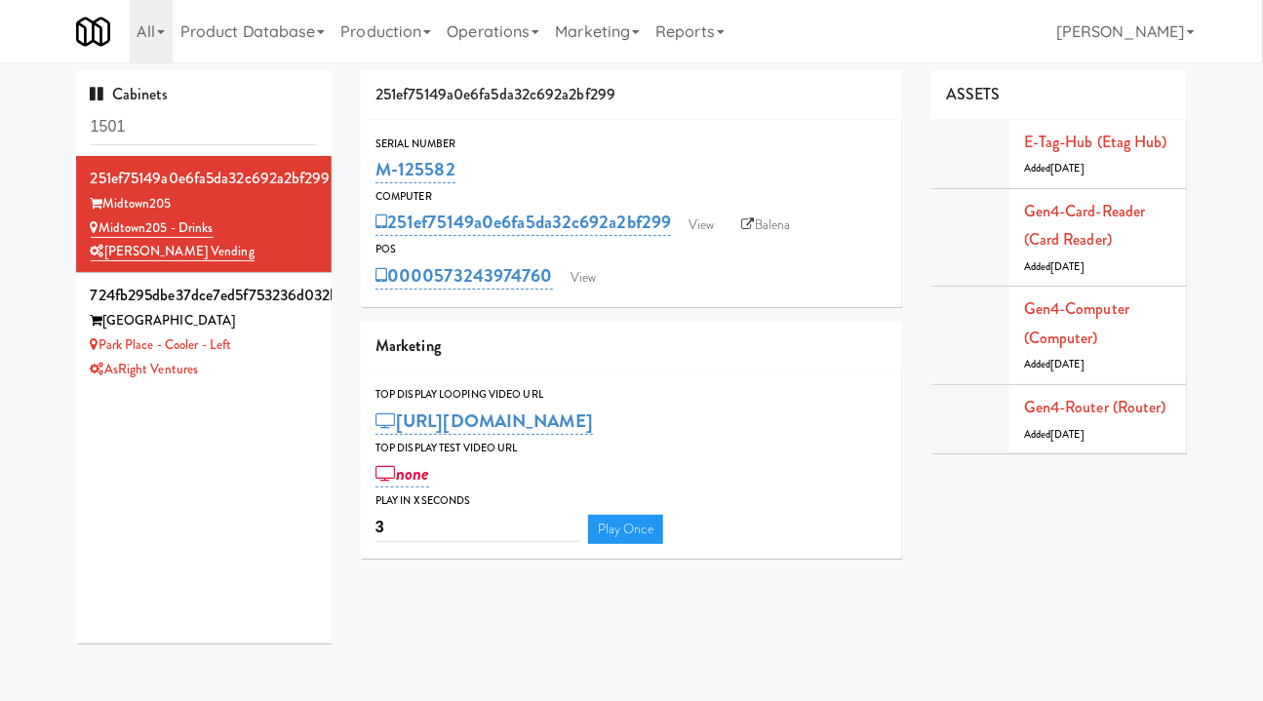
drag, startPoint x: 544, startPoint y: 297, endPoint x: 436, endPoint y: 289, distance: 108.6
click at [436, 289] on div "Serial Number M-125582 Computer 251ef75149a0e6fa5da32c692a2bf299 View Balena PO…" at bounding box center [631, 213] width 541 height 187
copy link "573243974760"
click at [102, 129] on input "1501" at bounding box center [204, 127] width 227 height 36
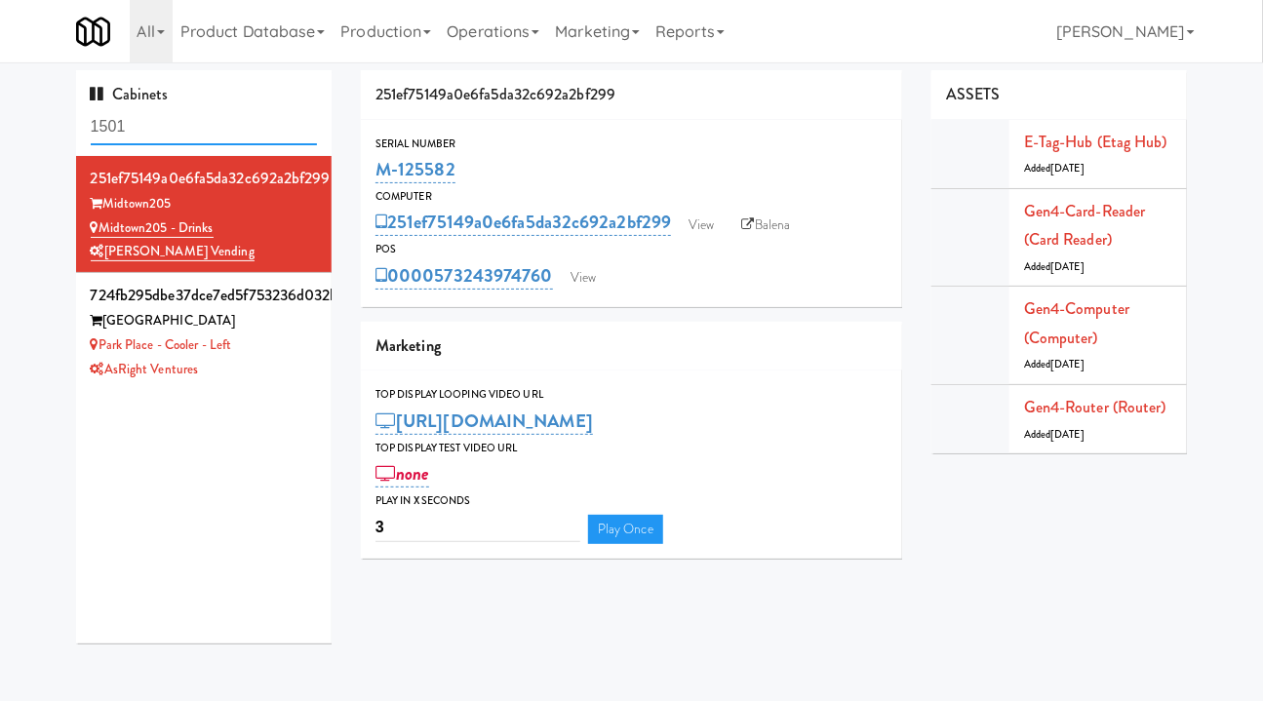
paste input "M-141652"
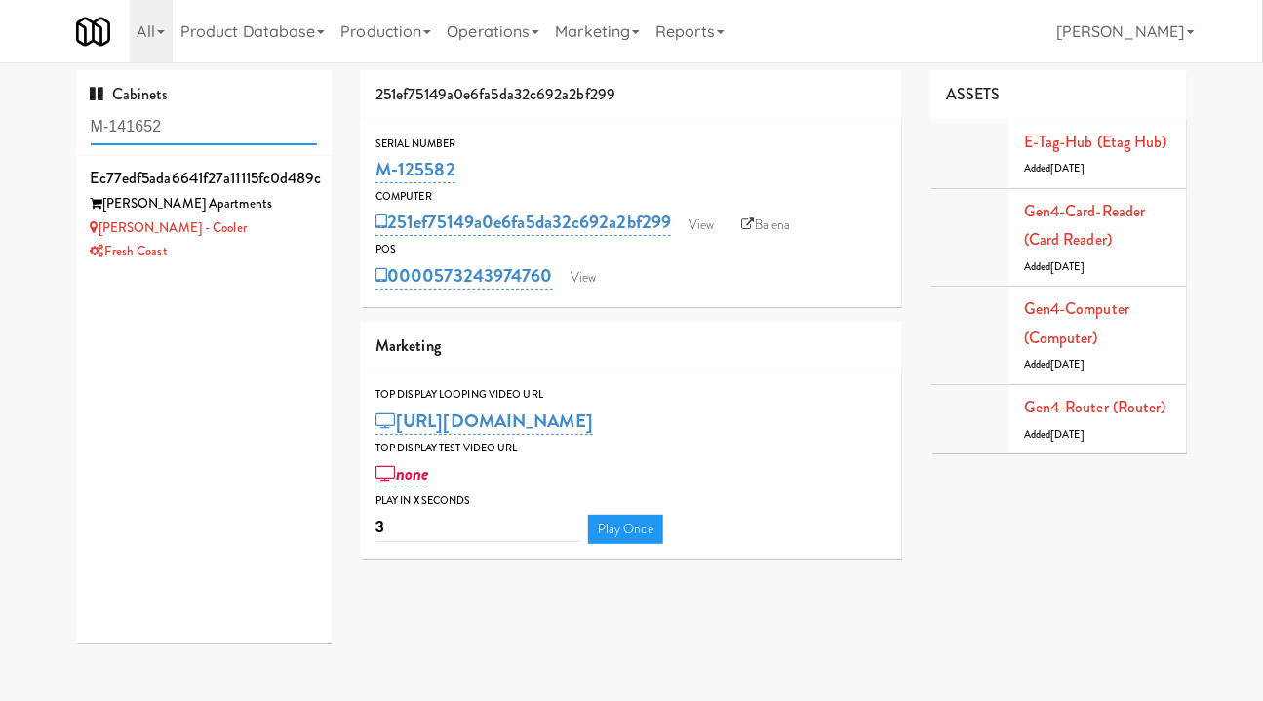
type input "M-141652"
click at [268, 230] on div "[PERSON_NAME] - Cooler" at bounding box center [204, 228] width 227 height 24
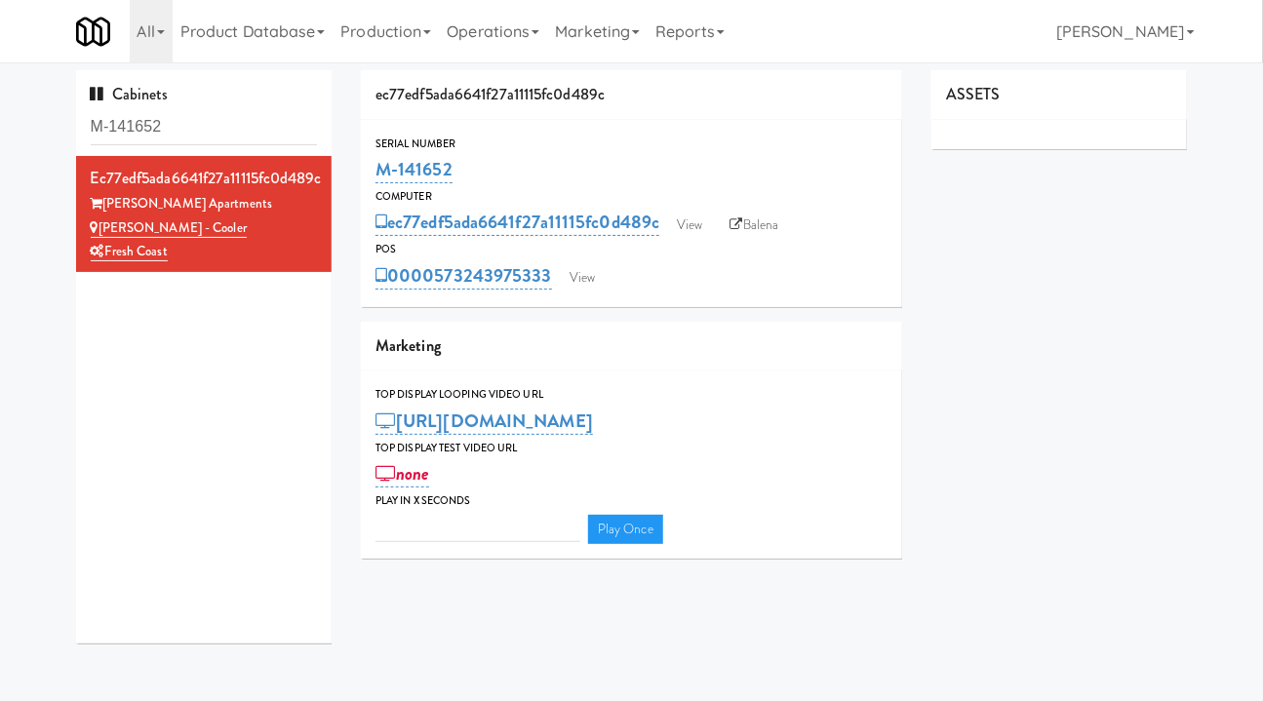
type input "3"
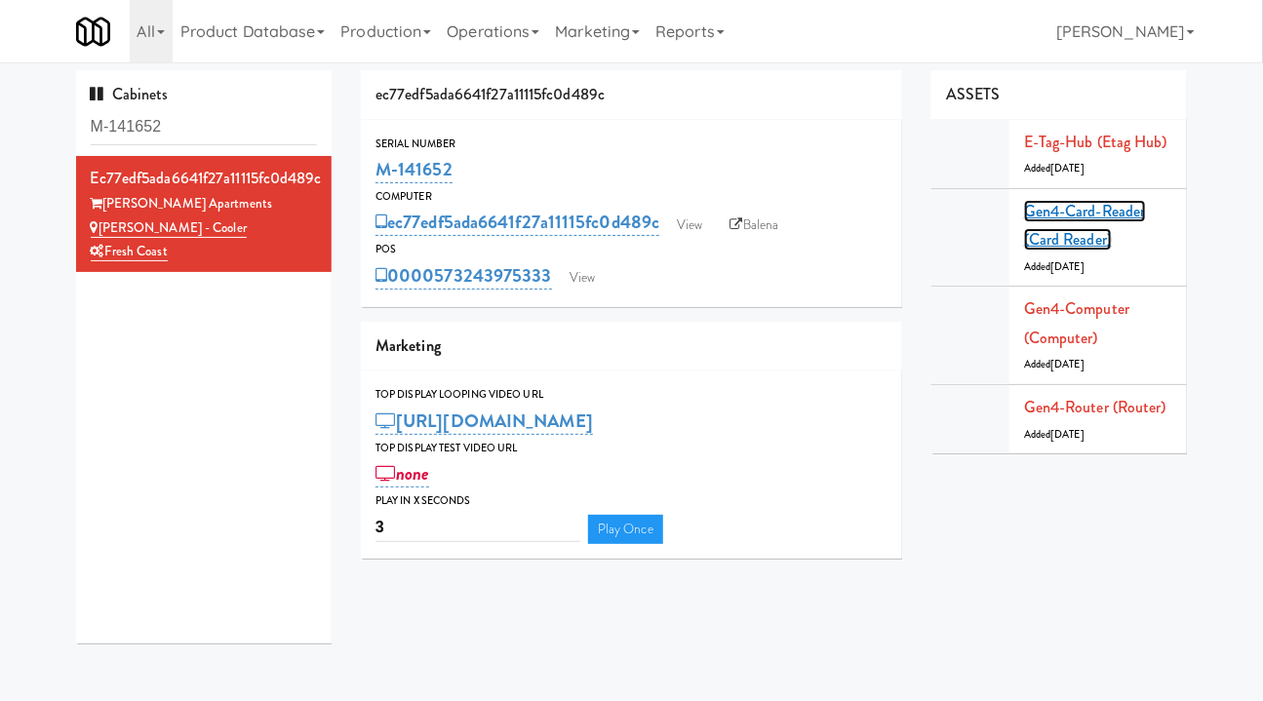
click at [1112, 209] on link "Gen4-card-reader (Card Reader)" at bounding box center [1085, 226] width 122 height 52
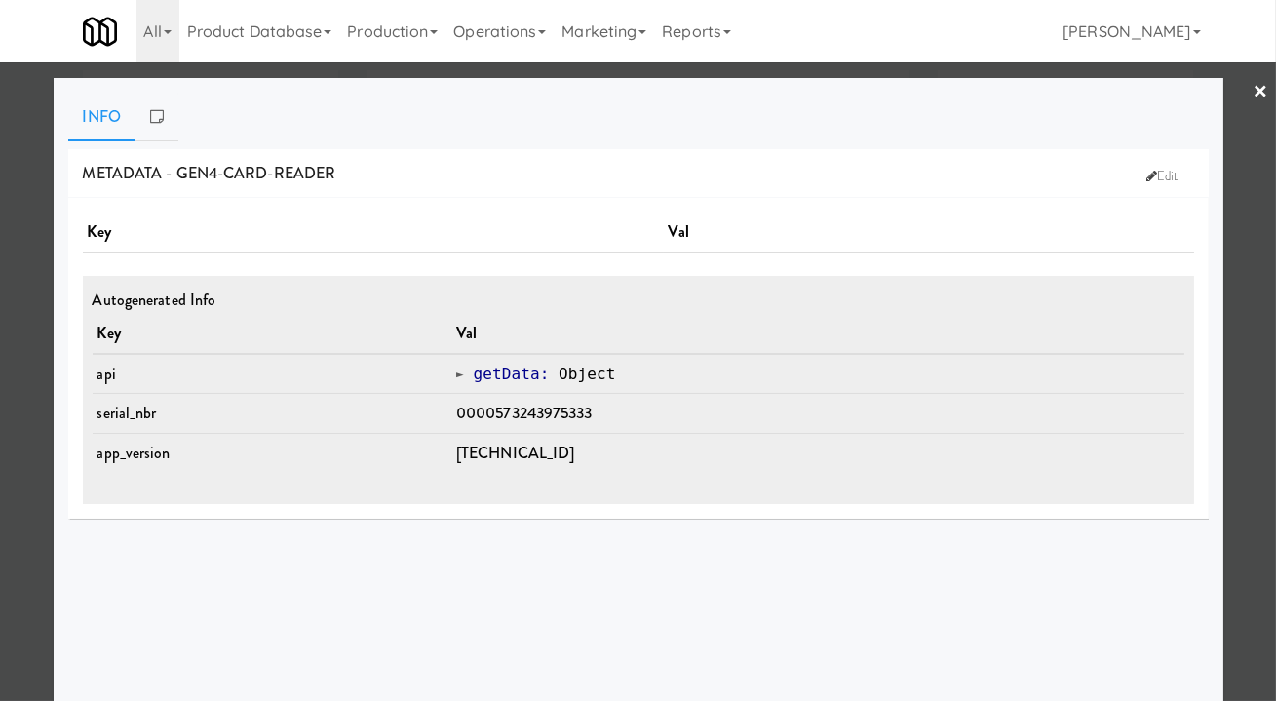
click at [1248, 452] on div at bounding box center [638, 350] width 1276 height 701
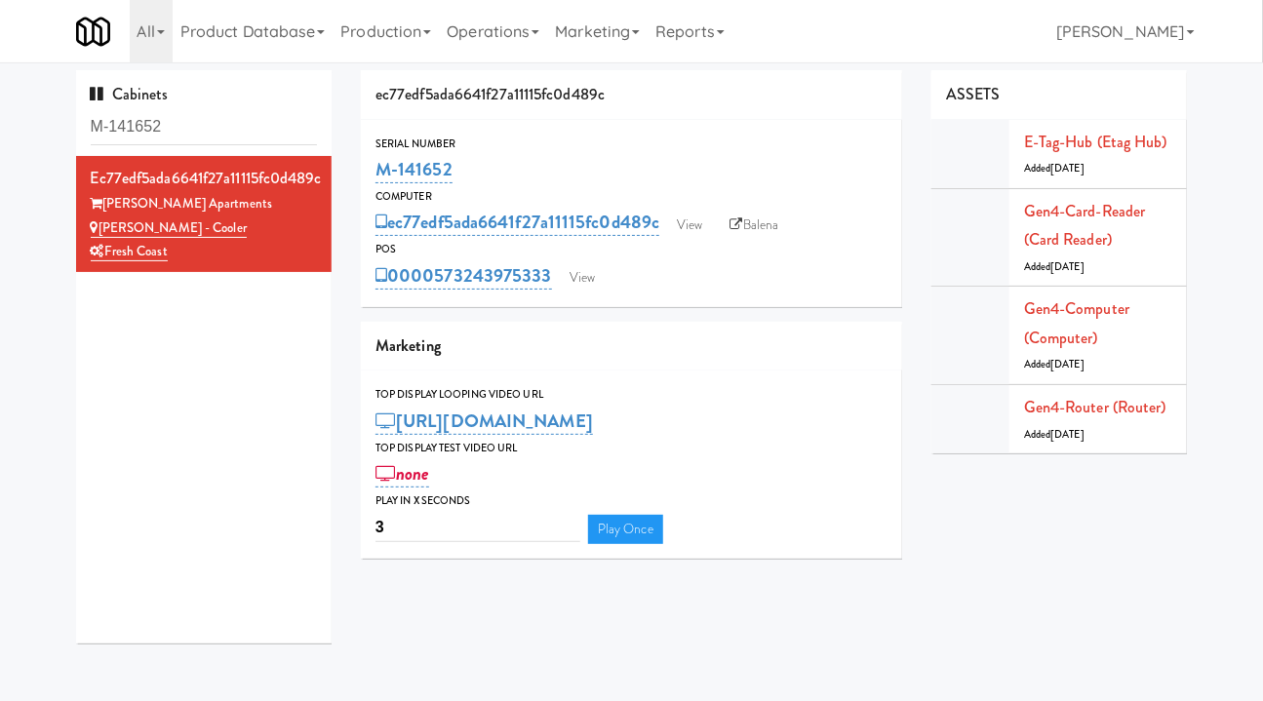
click at [710, 170] on div "M-141652" at bounding box center [631, 169] width 512 height 33
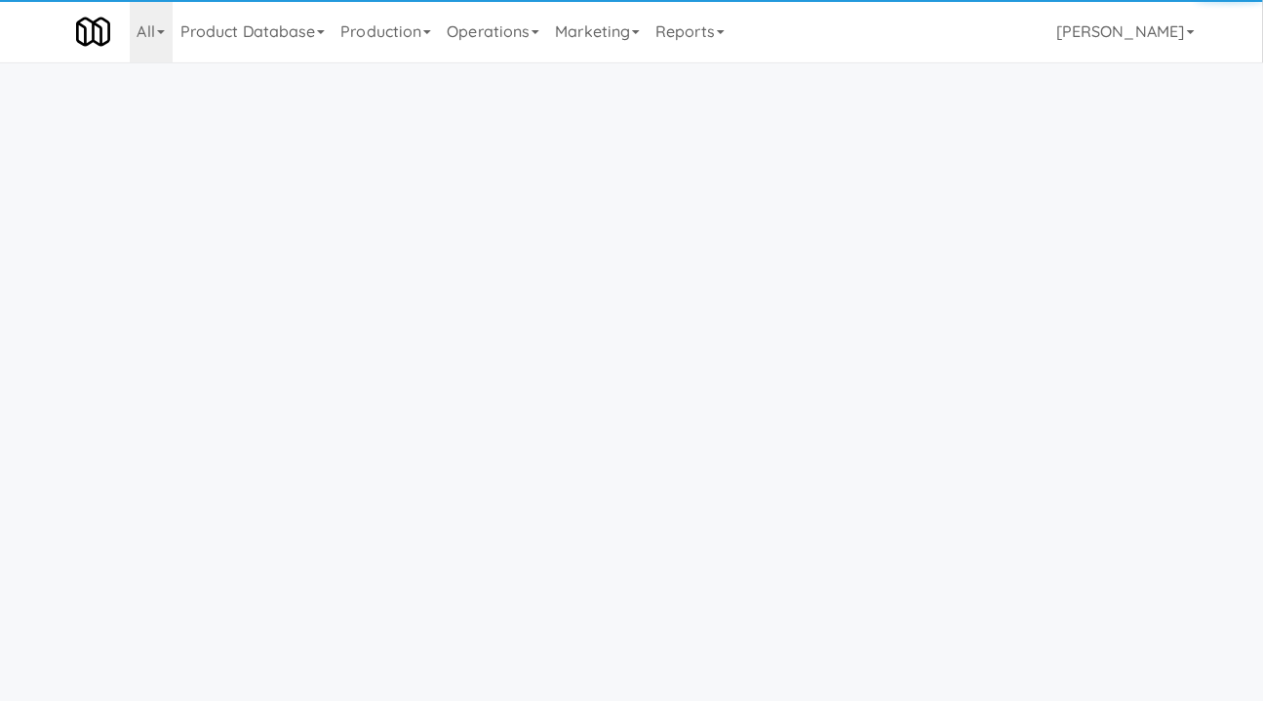
click at [470, 48] on link "Operations" at bounding box center [493, 31] width 108 height 62
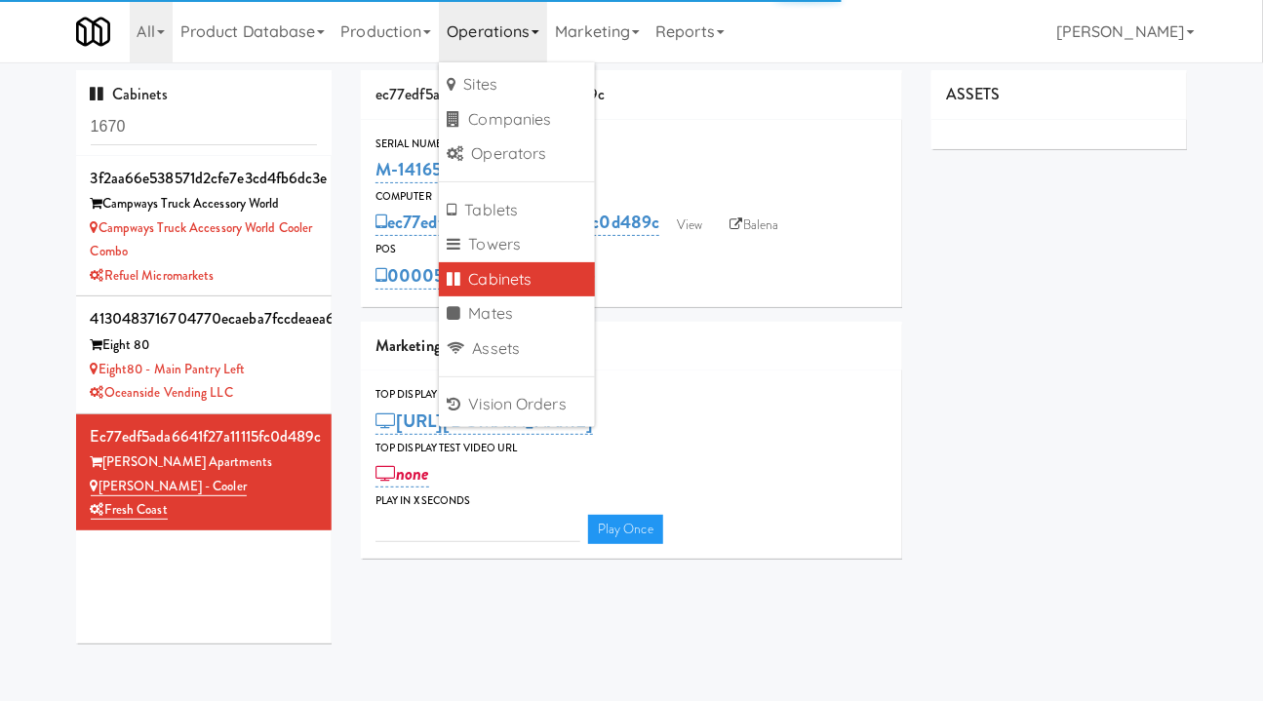
type input "3"
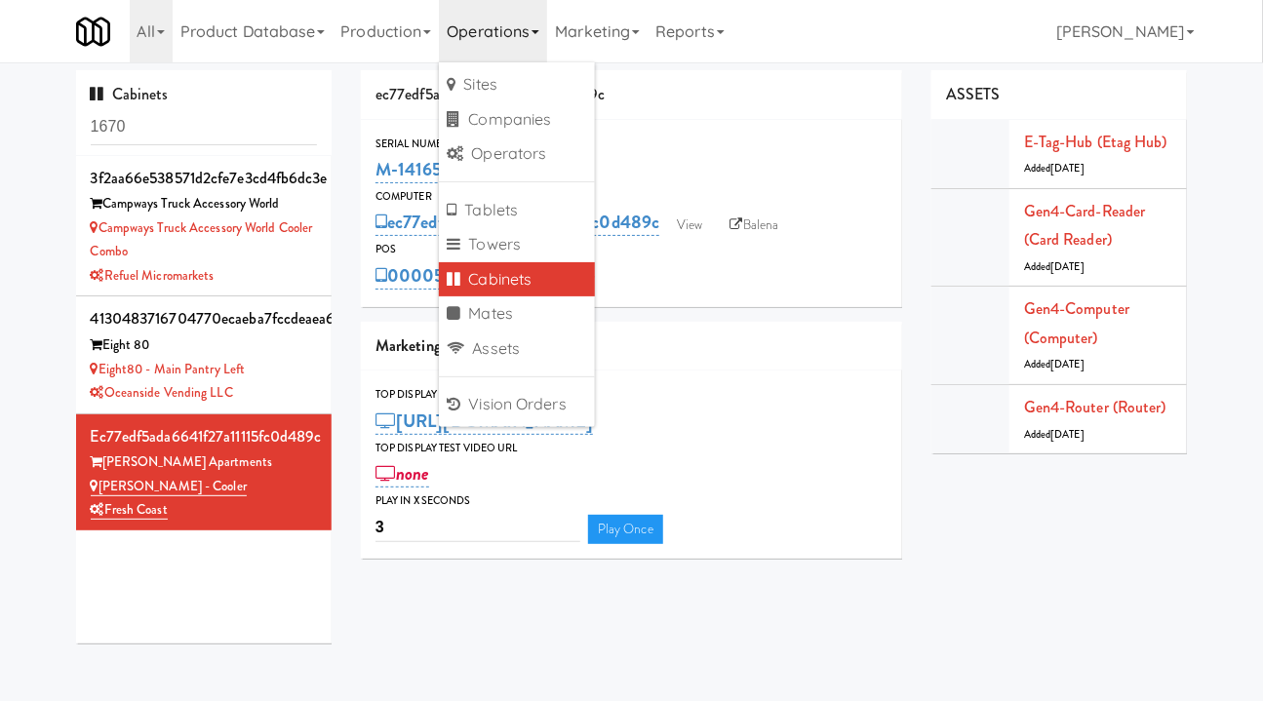
click at [200, 127] on input "1670" at bounding box center [204, 127] width 227 height 36
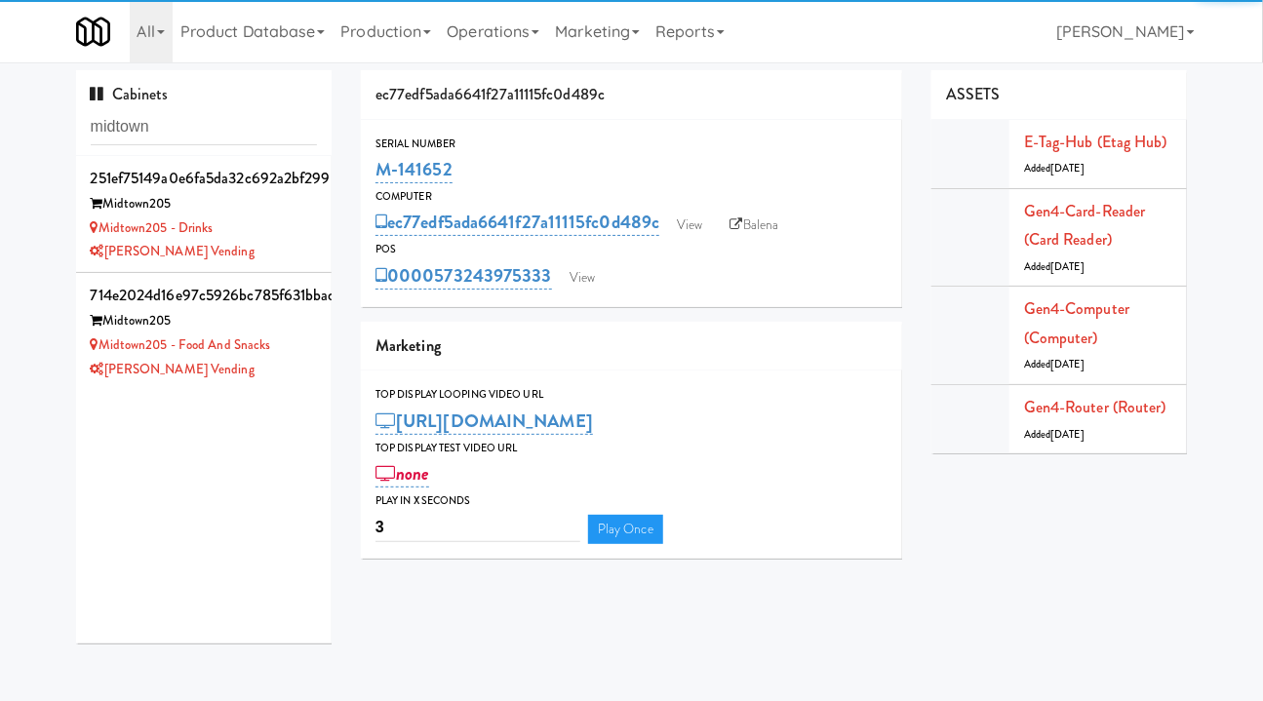
type input "midtown"
click at [249, 252] on div "[PERSON_NAME] Vending" at bounding box center [204, 252] width 227 height 24
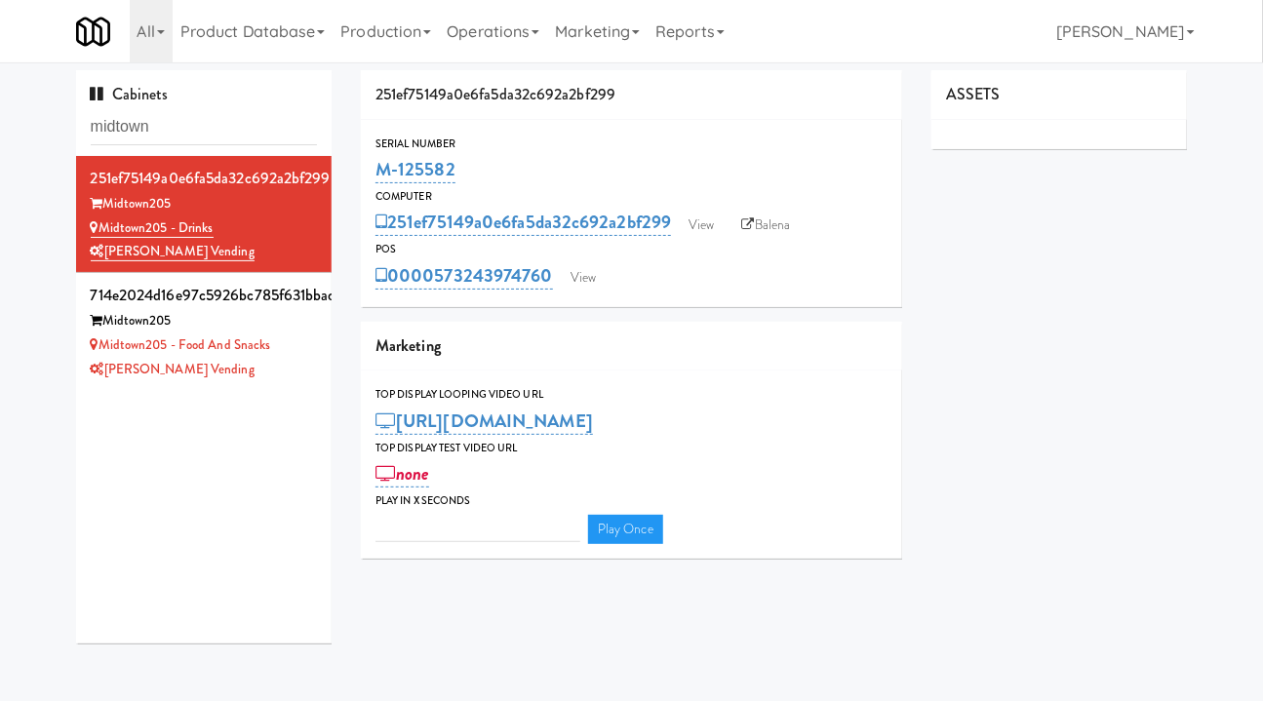
type input "3"
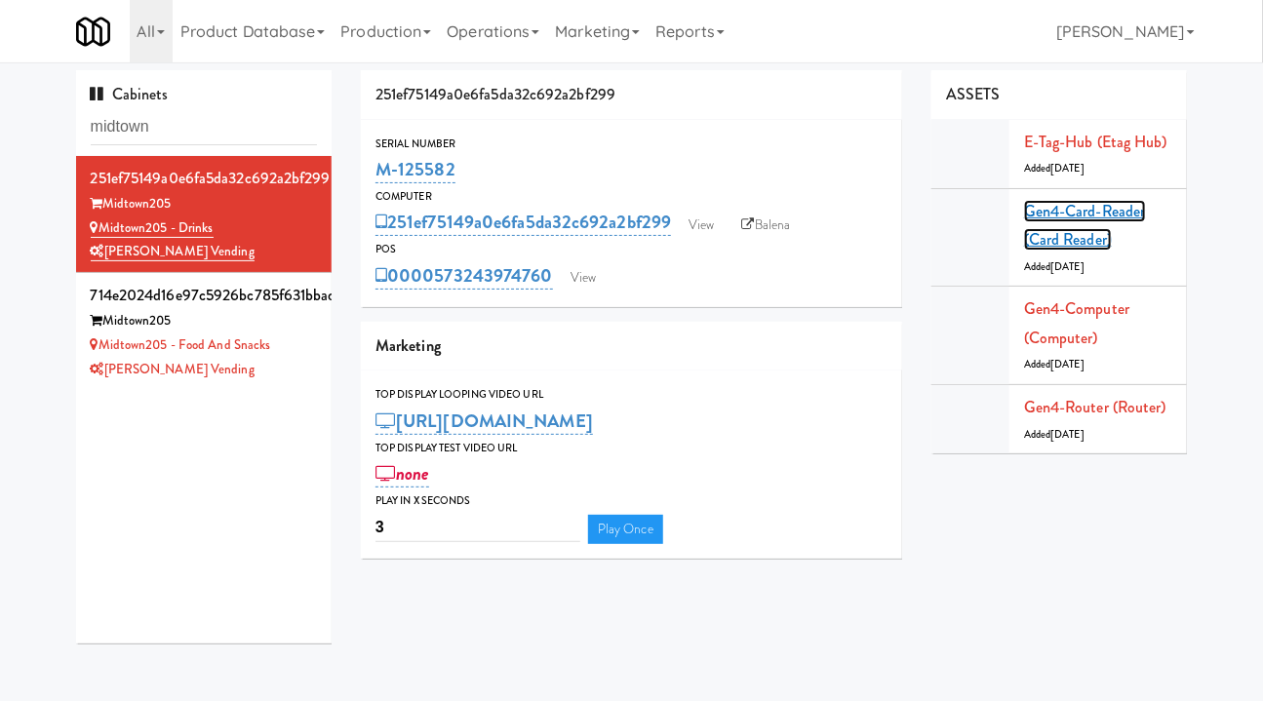
click at [1067, 216] on link "Gen4-card-reader (Card Reader)" at bounding box center [1085, 226] width 122 height 52
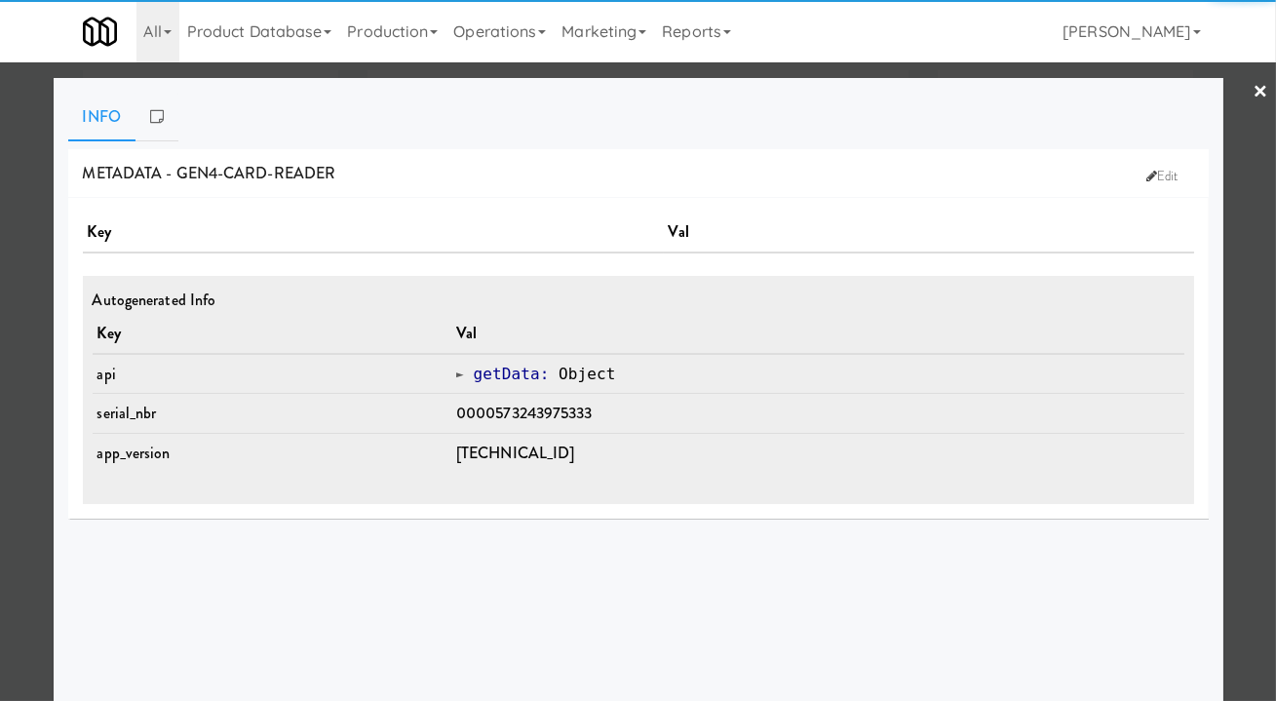
click at [569, 409] on span "0000573243975333" at bounding box center [524, 413] width 136 height 22
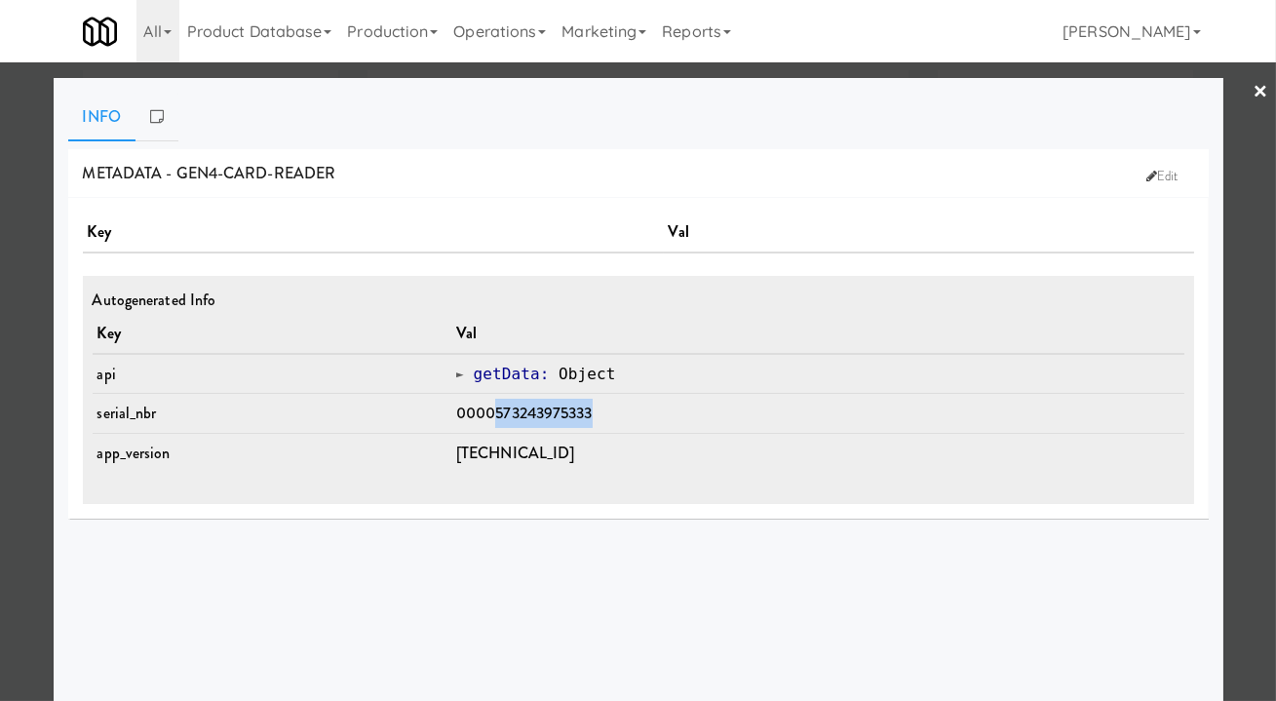
drag, startPoint x: 584, startPoint y: 416, endPoint x: 509, endPoint y: 425, distance: 75.6
click at [509, 425] on td "0000573243975333" at bounding box center [817, 414] width 733 height 40
copy span "573243975333"
click at [45, 193] on div at bounding box center [638, 350] width 1276 height 701
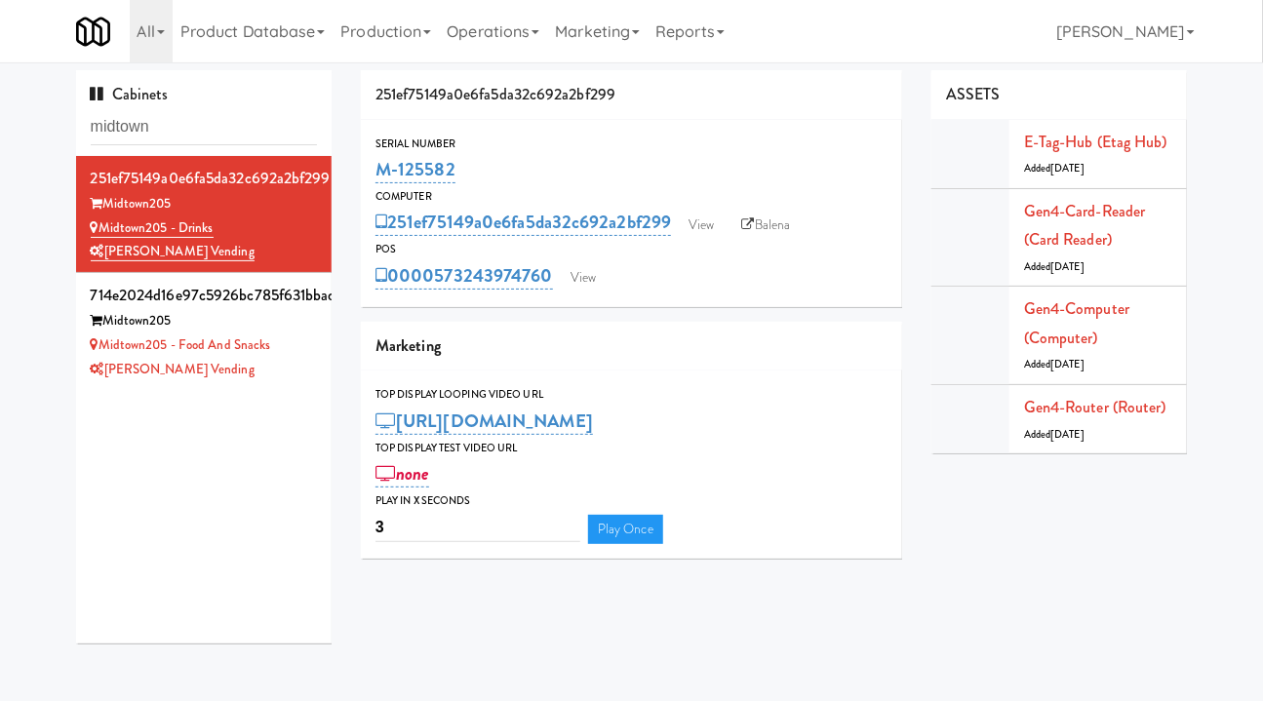
drag, startPoint x: 551, startPoint y: 297, endPoint x: 435, endPoint y: 288, distance: 116.4
click at [435, 288] on div "Serial Number M-125582 Computer 251ef75149a0e6fa5da32c692a2bf299 View Balena PO…" at bounding box center [631, 213] width 541 height 187
click at [712, 217] on link "View" at bounding box center [701, 225] width 45 height 29
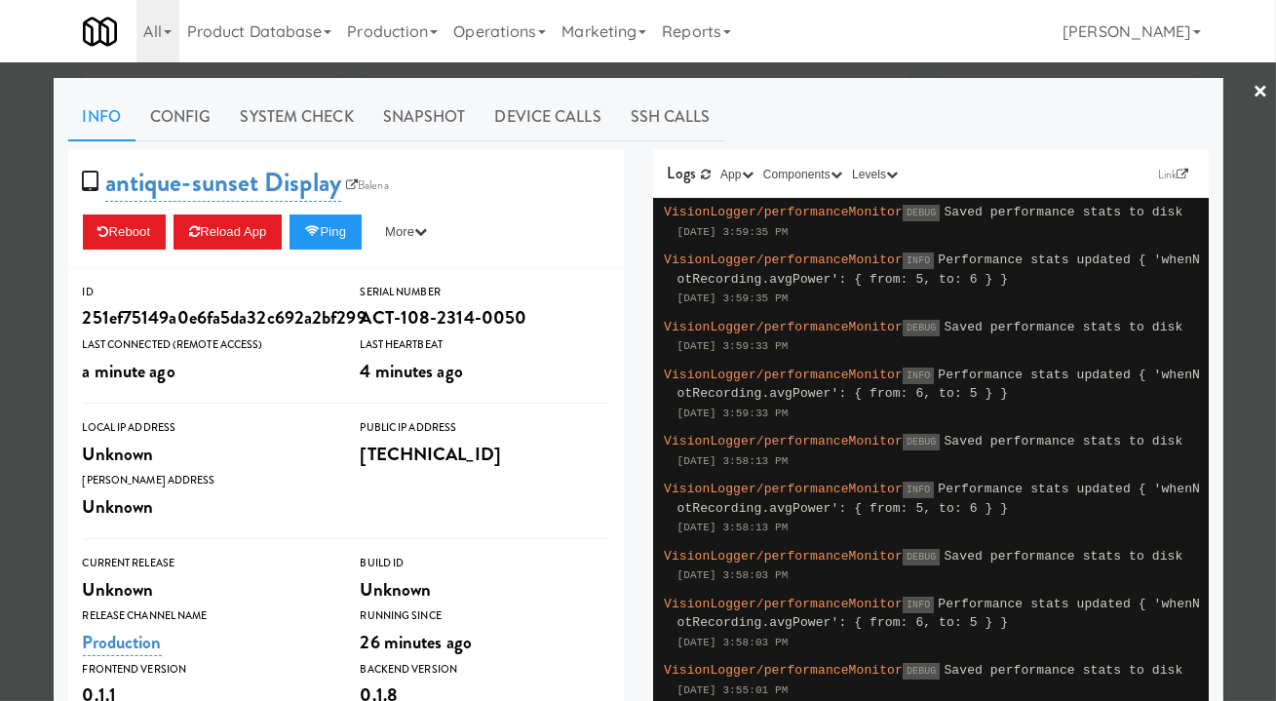
click at [14, 270] on div at bounding box center [638, 350] width 1276 height 701
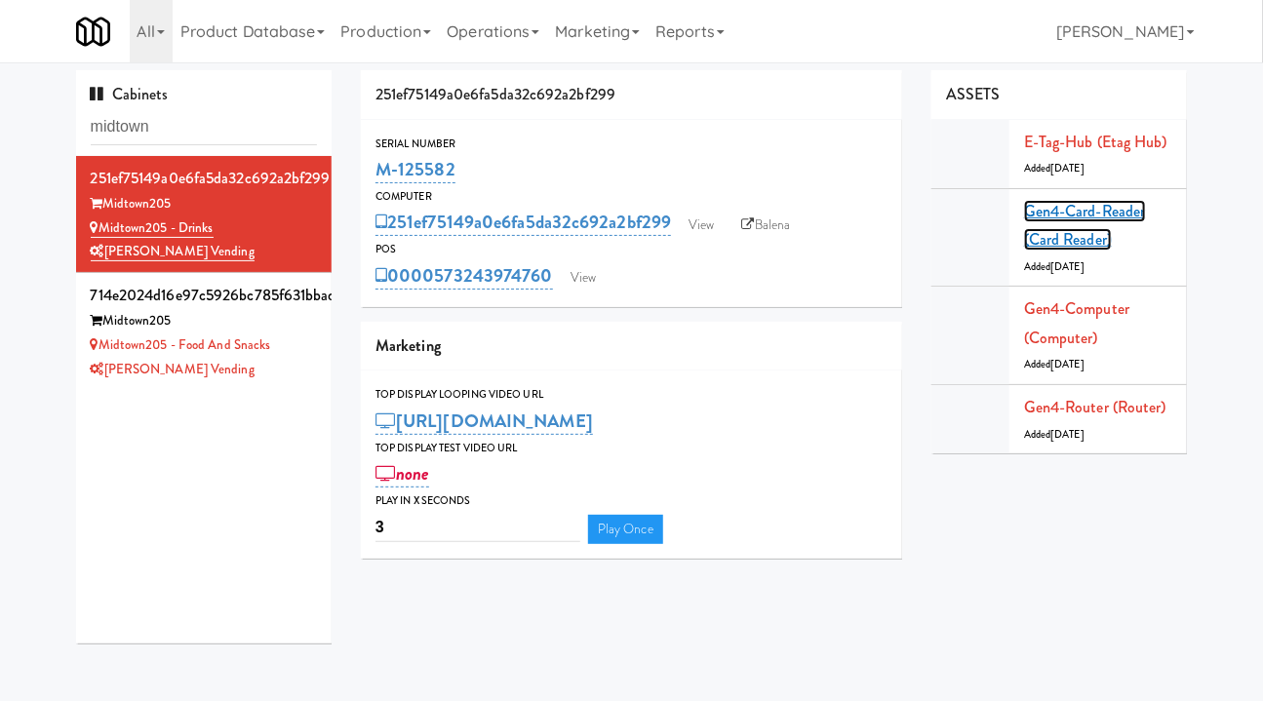
click at [1088, 205] on link "Gen4-card-reader (Card Reader)" at bounding box center [1085, 226] width 122 height 52
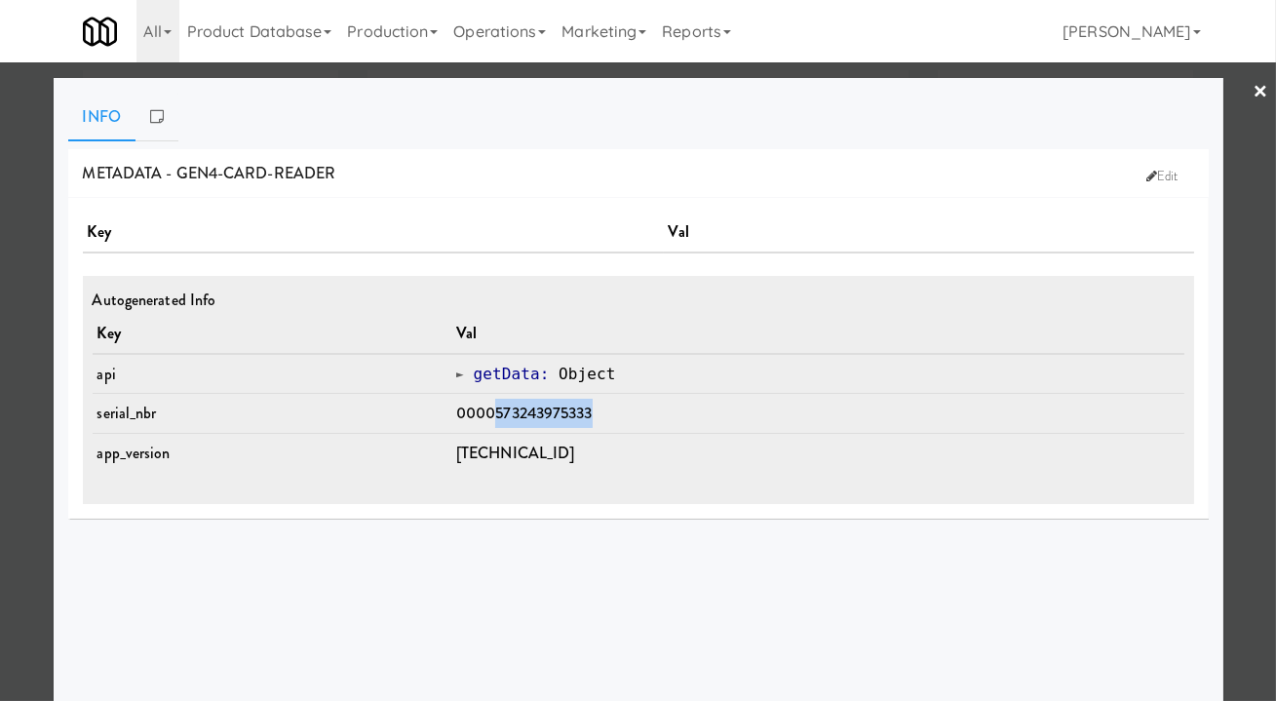
drag, startPoint x: 595, startPoint y: 412, endPoint x: 507, endPoint y: 415, distance: 87.8
click at [507, 415] on td "0000573243975333" at bounding box center [817, 414] width 733 height 40
drag, startPoint x: 13, startPoint y: 423, endPoint x: 19, endPoint y: 407, distance: 17.9
click at [13, 423] on div at bounding box center [638, 350] width 1276 height 701
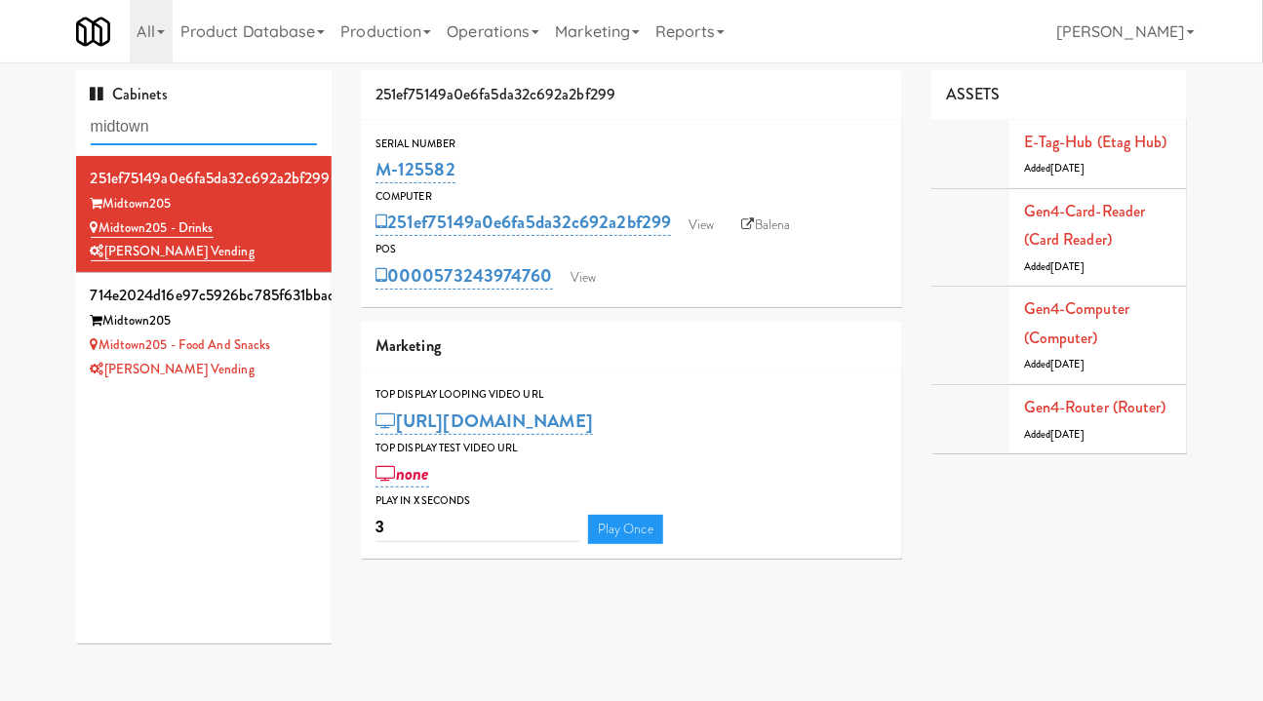
click at [172, 115] on input "midtown" at bounding box center [204, 127] width 227 height 36
click at [170, 115] on input "midtown" at bounding box center [204, 127] width 227 height 36
drag, startPoint x: 549, startPoint y: 297, endPoint x: 442, endPoint y: 292, distance: 107.4
click at [442, 292] on div "Serial Number M-125582 Computer 251ef75149a0e6fa5da32c692a2bf299 View Balena PO…" at bounding box center [631, 213] width 541 height 187
copy link "573243974760"
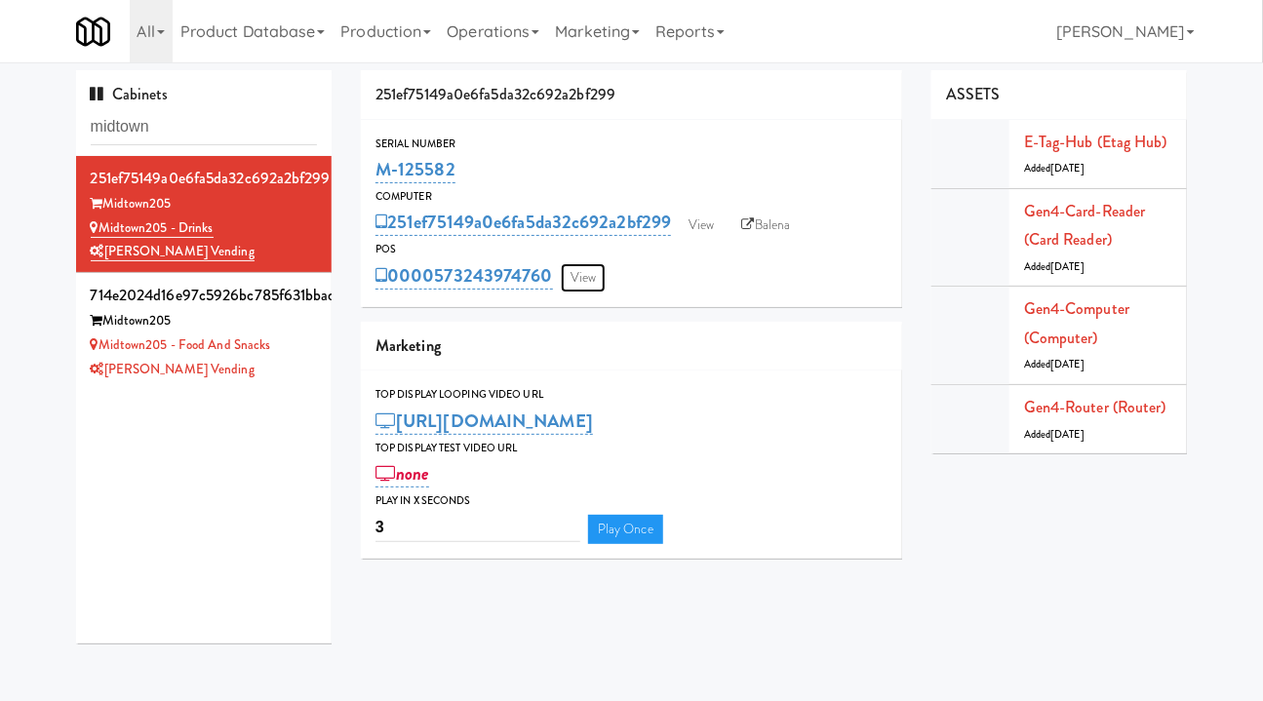
click at [570, 282] on link "View" at bounding box center [583, 277] width 45 height 29
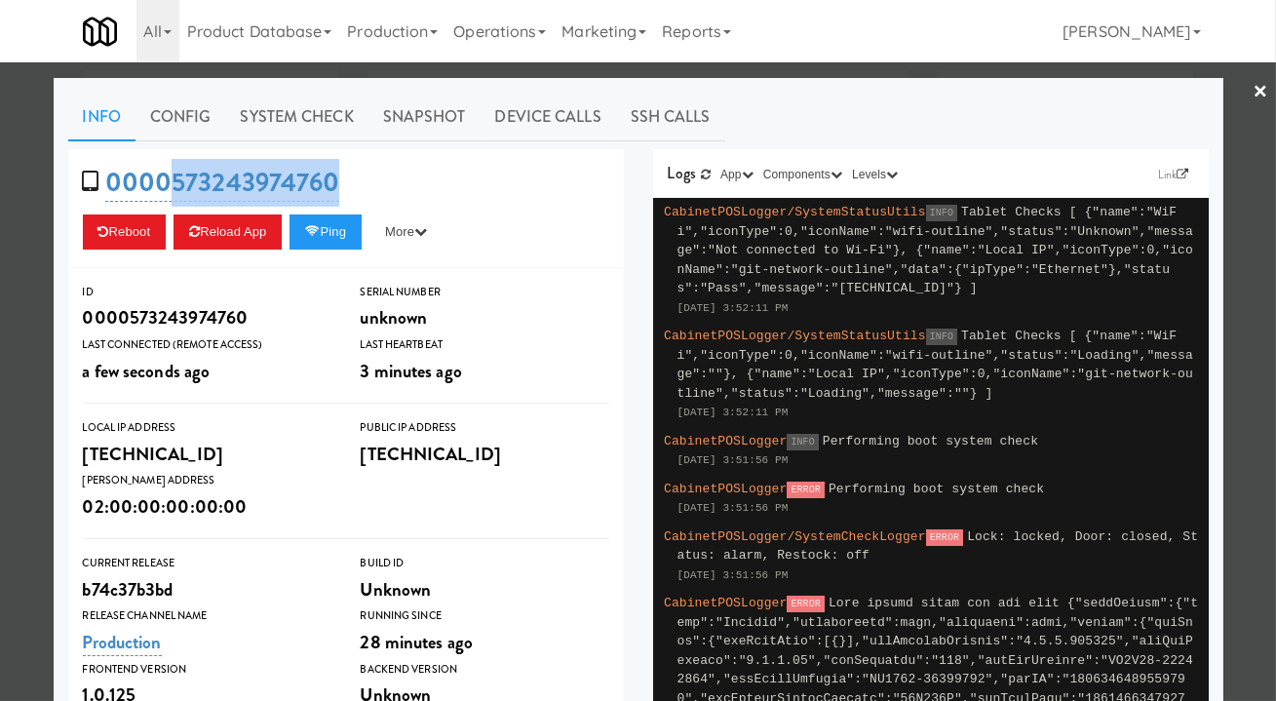
drag, startPoint x: 352, startPoint y: 177, endPoint x: 167, endPoint y: 190, distance: 185.7
click at [167, 190] on div "0000573243974760 Reboot Reload App Ping More Ping Server Restart Server Force R…" at bounding box center [346, 208] width 556 height 119
copy link "573243974760"
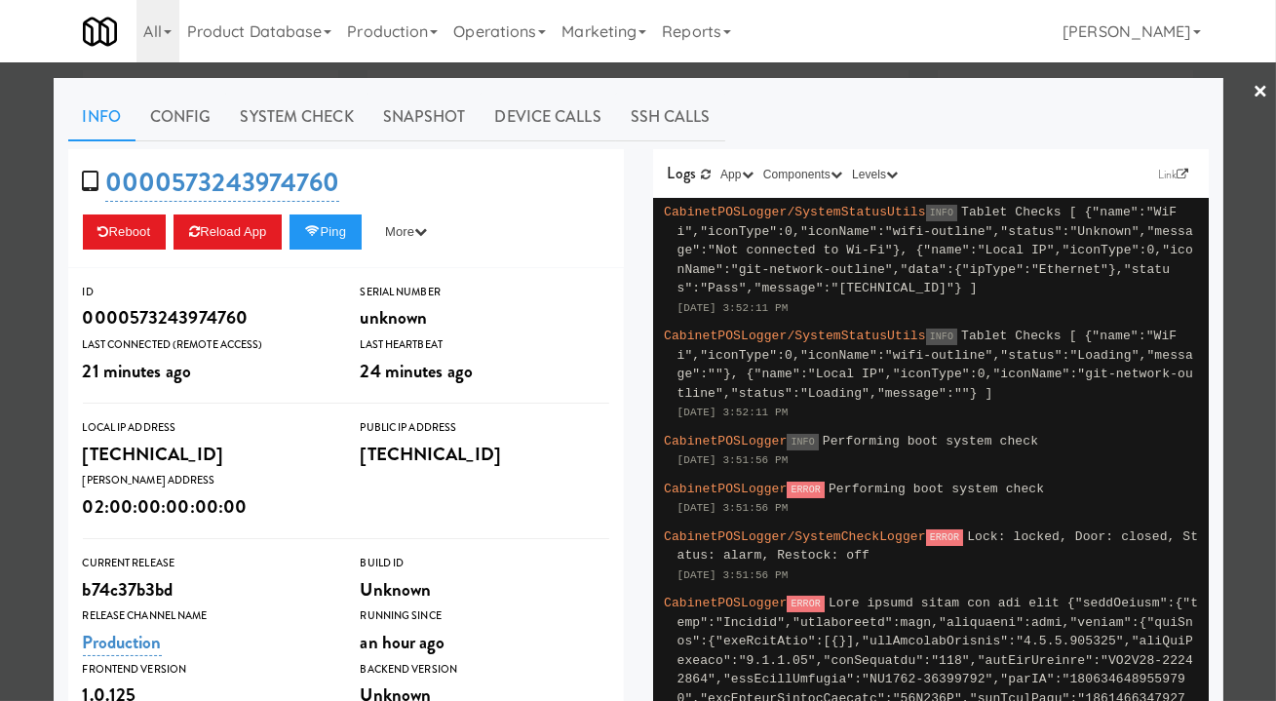
click at [35, 251] on div at bounding box center [638, 350] width 1276 height 701
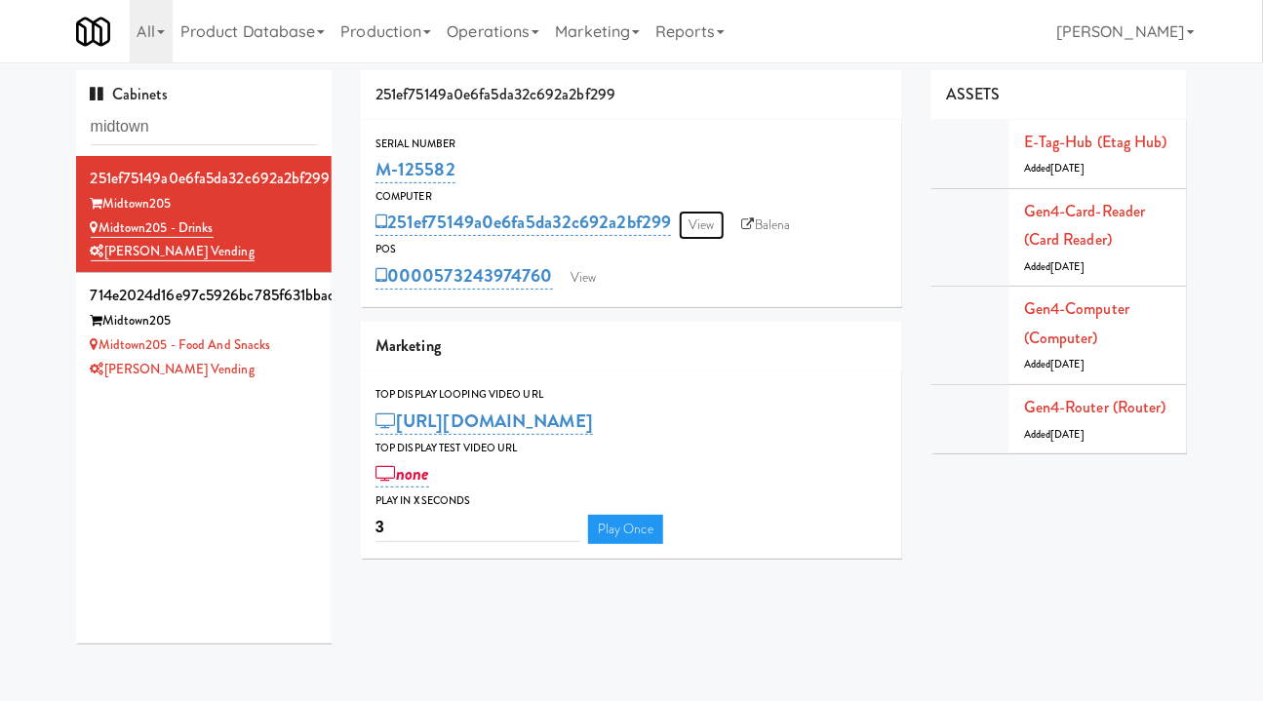
click at [709, 231] on link "View" at bounding box center [701, 225] width 45 height 29
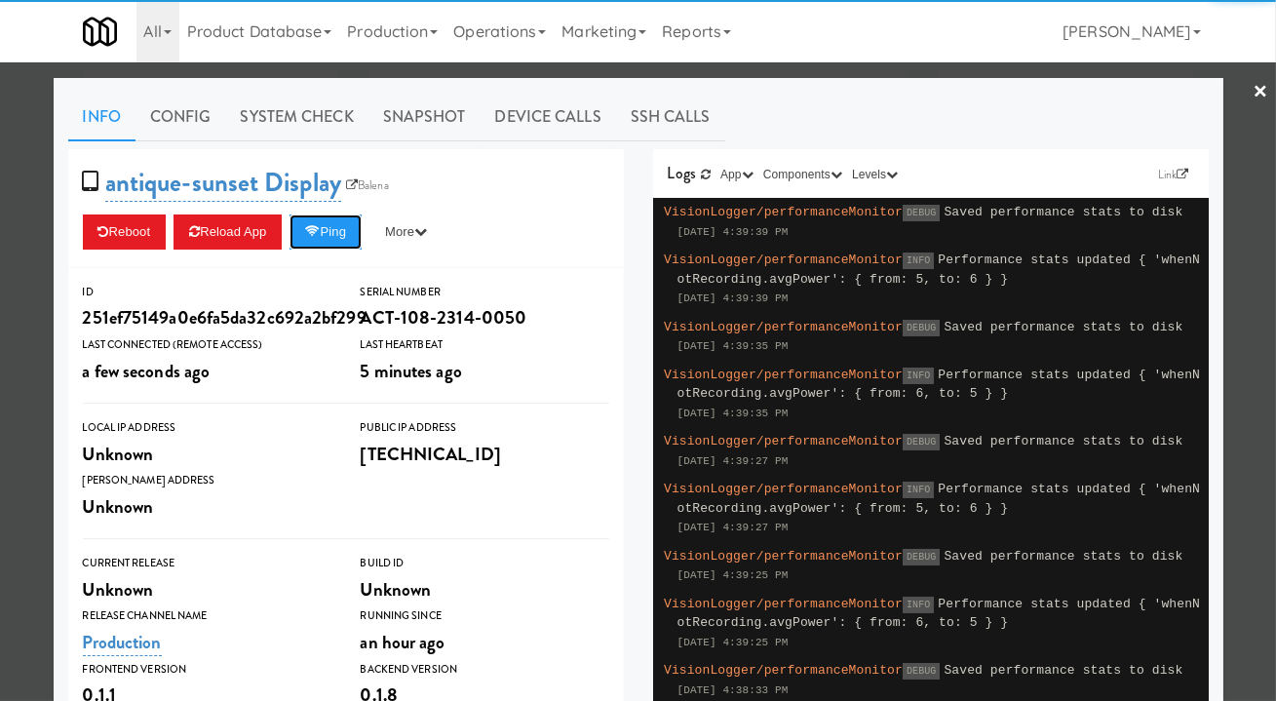
click at [326, 239] on button "Ping" at bounding box center [326, 231] width 72 height 35
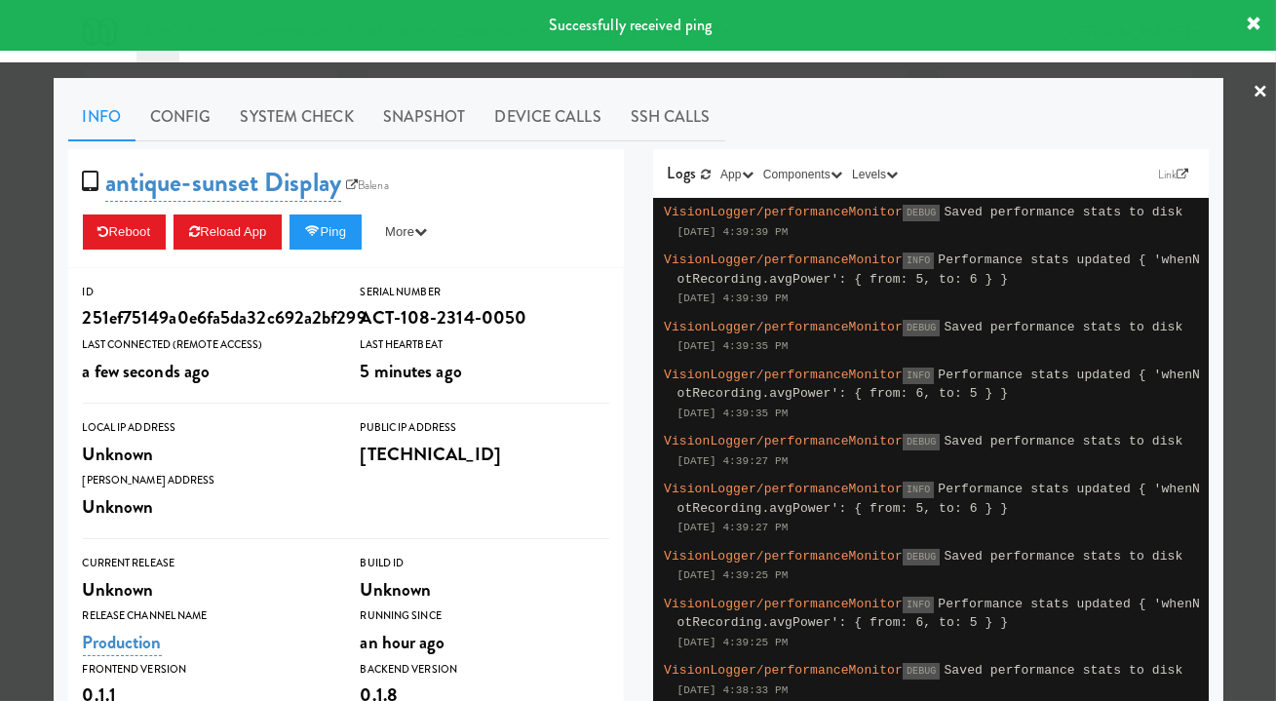
click at [662, 76] on div at bounding box center [638, 350] width 1276 height 701
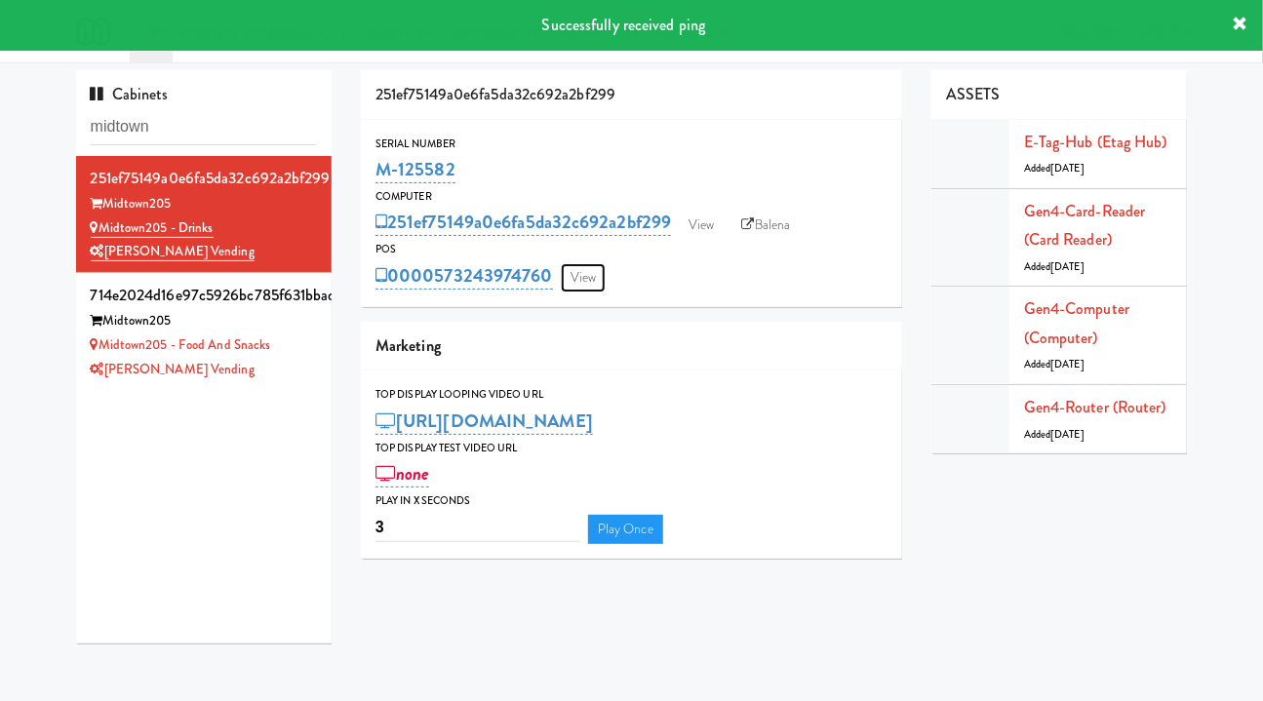
click at [587, 278] on link "View" at bounding box center [583, 277] width 45 height 29
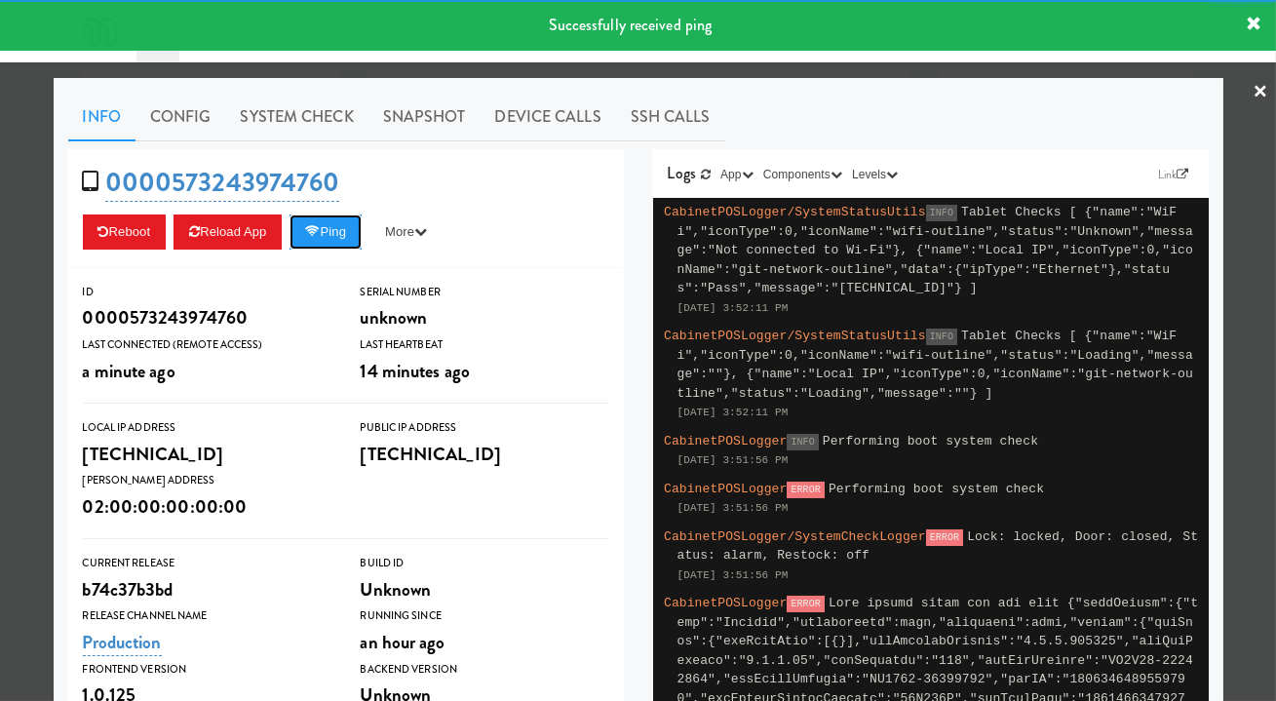
click at [341, 232] on button "Ping" at bounding box center [326, 231] width 72 height 35
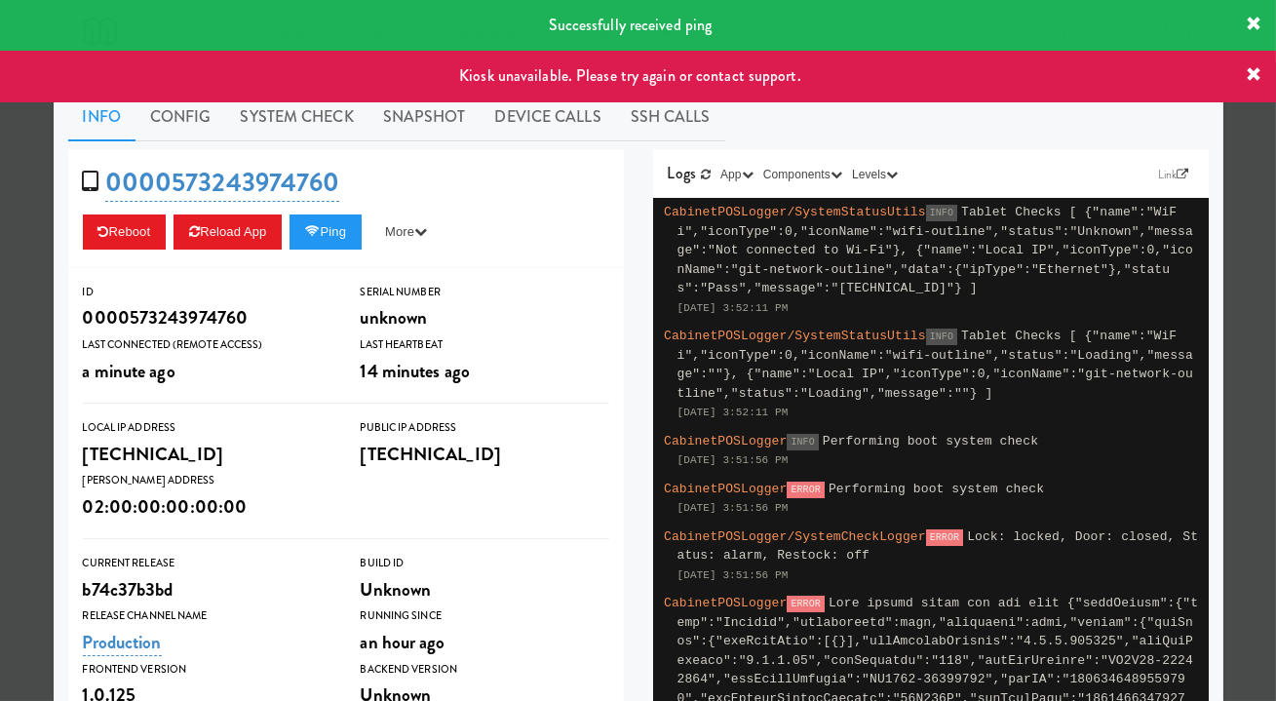
click at [321, 131] on link "System Check" at bounding box center [297, 117] width 142 height 49
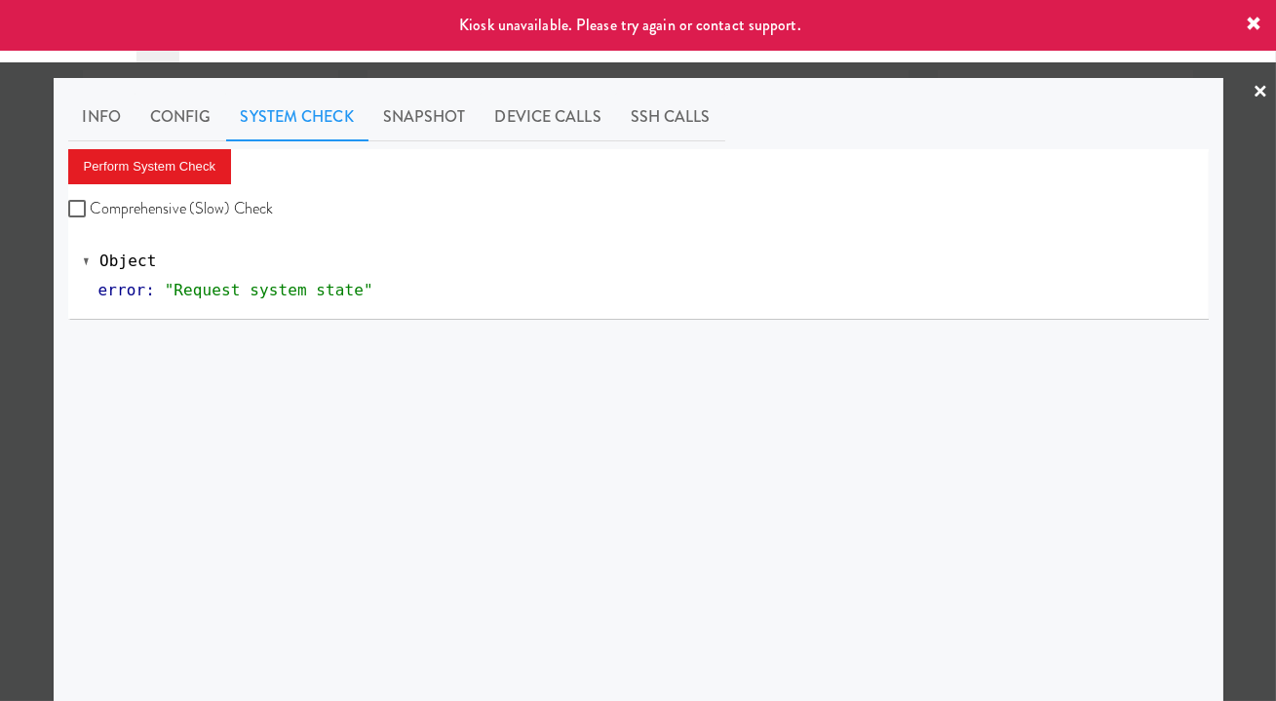
click at [164, 208] on label "Comprehensive (Slow) Check" at bounding box center [171, 208] width 206 height 29
click at [91, 208] on input "Comprehensive (Slow) Check" at bounding box center [79, 210] width 22 height 16
checkbox input "true"
click at [5, 250] on div at bounding box center [638, 350] width 1276 height 701
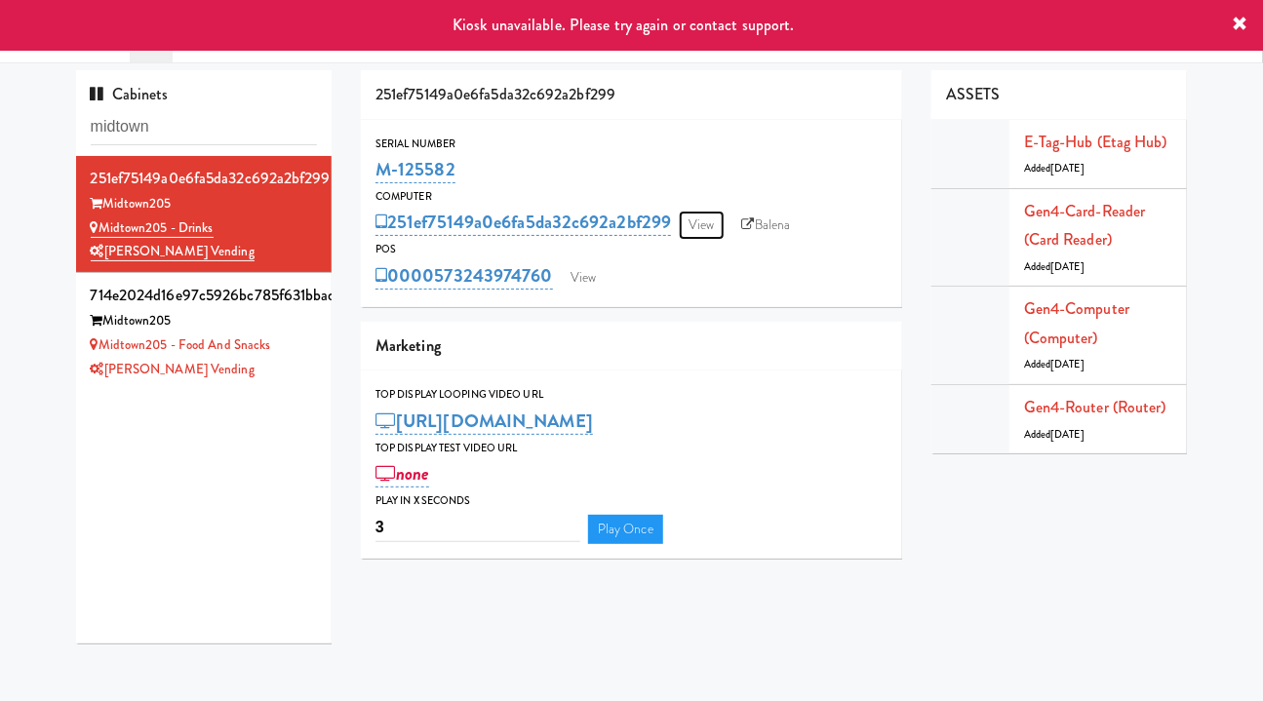
click at [712, 220] on link "View" at bounding box center [701, 225] width 45 height 29
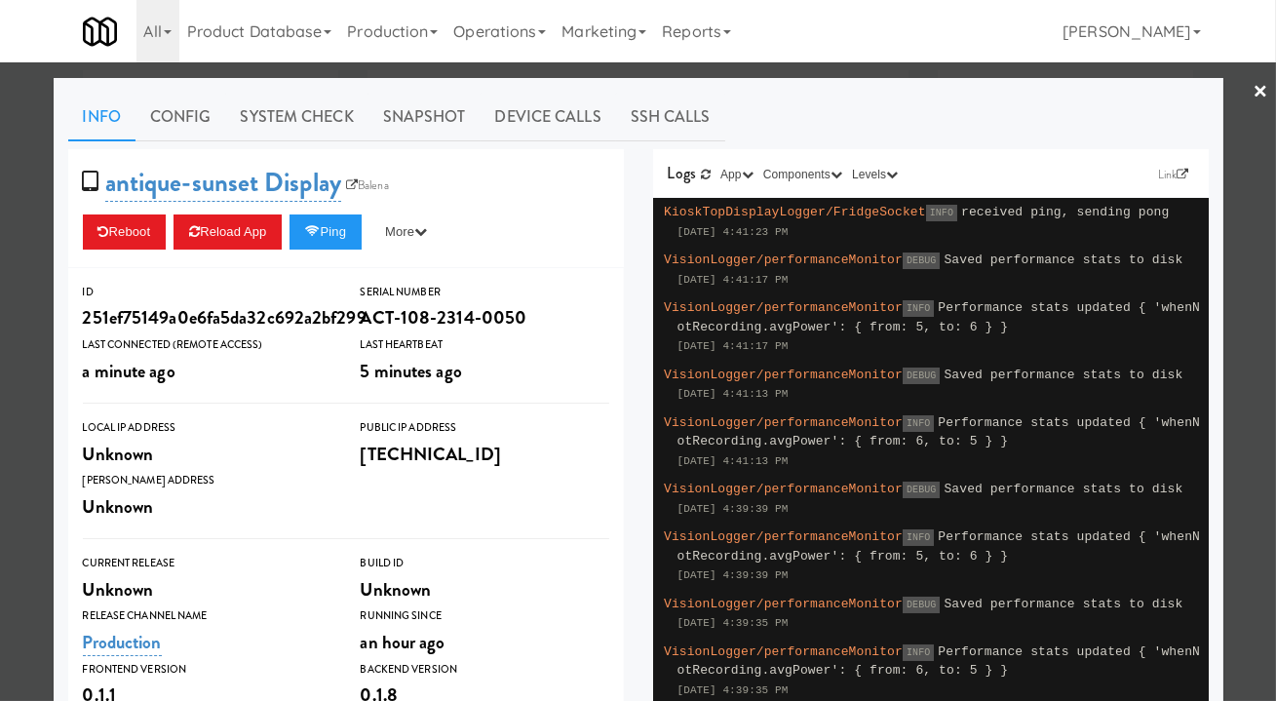
click at [299, 125] on link "System Check" at bounding box center [297, 117] width 142 height 49
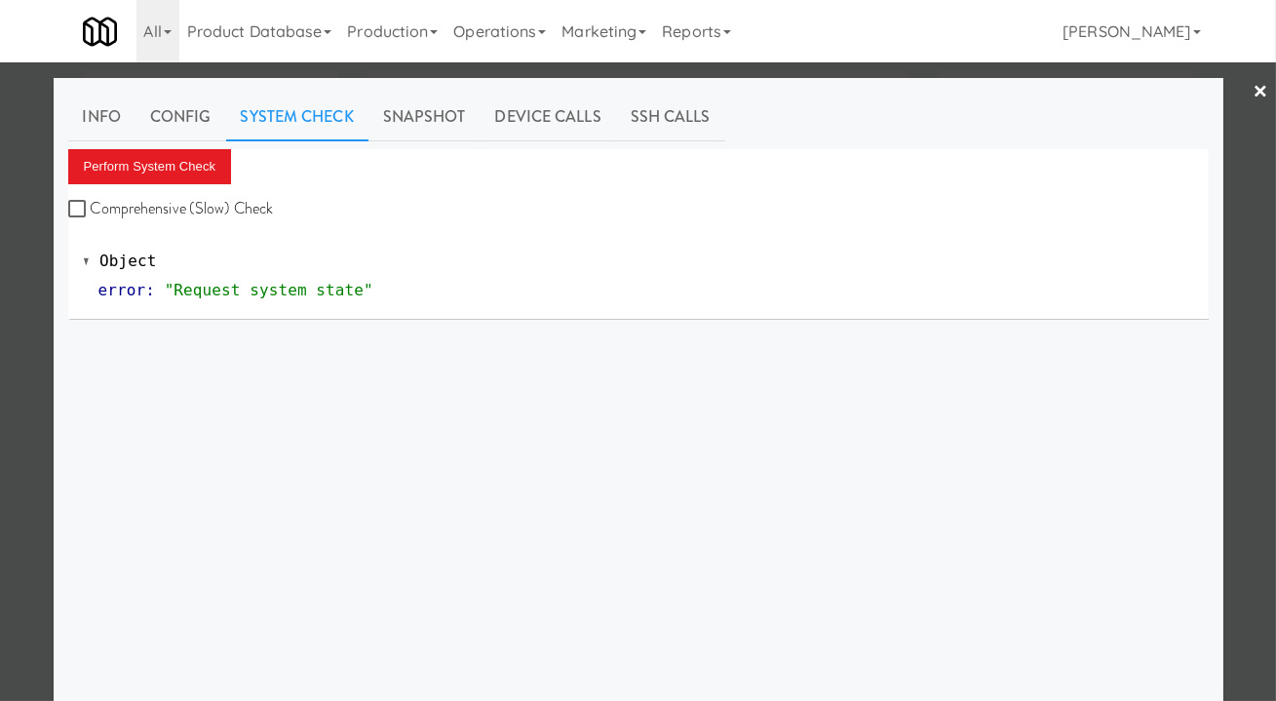
click at [1234, 361] on div at bounding box center [638, 350] width 1276 height 701
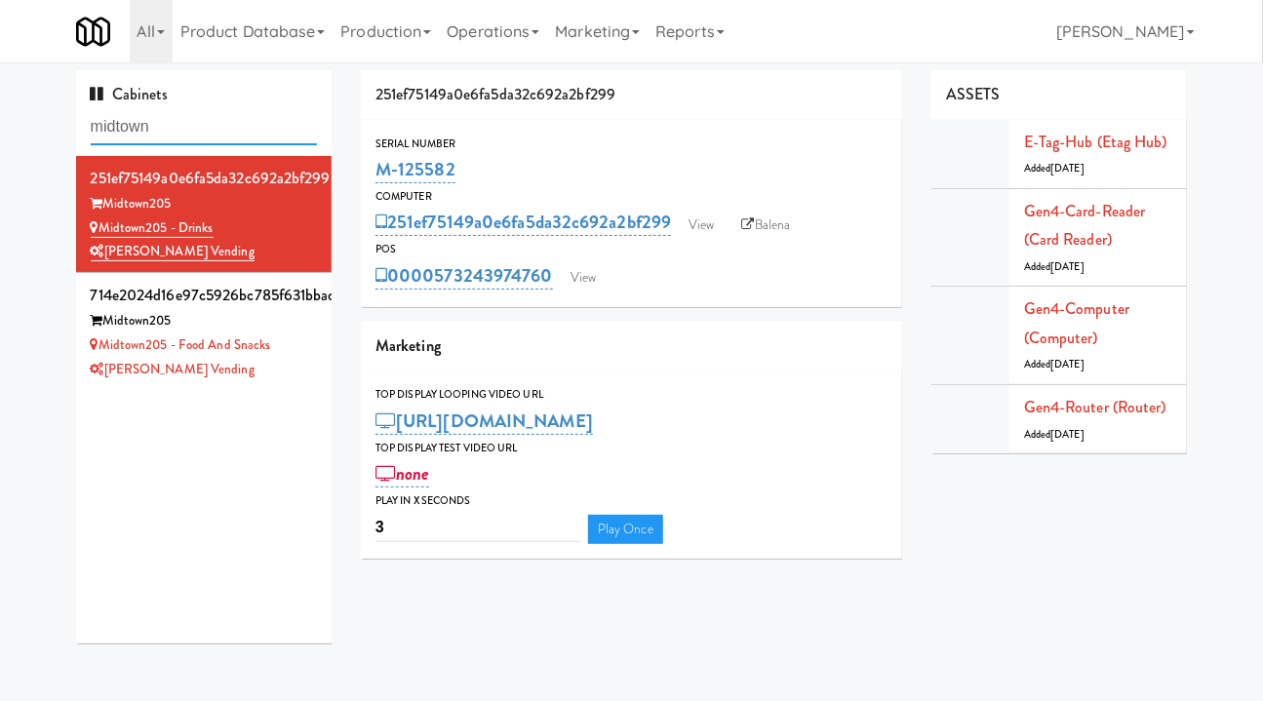
click at [226, 122] on input "midtown" at bounding box center [204, 127] width 227 height 36
click at [224, 122] on input "midtown" at bounding box center [204, 127] width 227 height 36
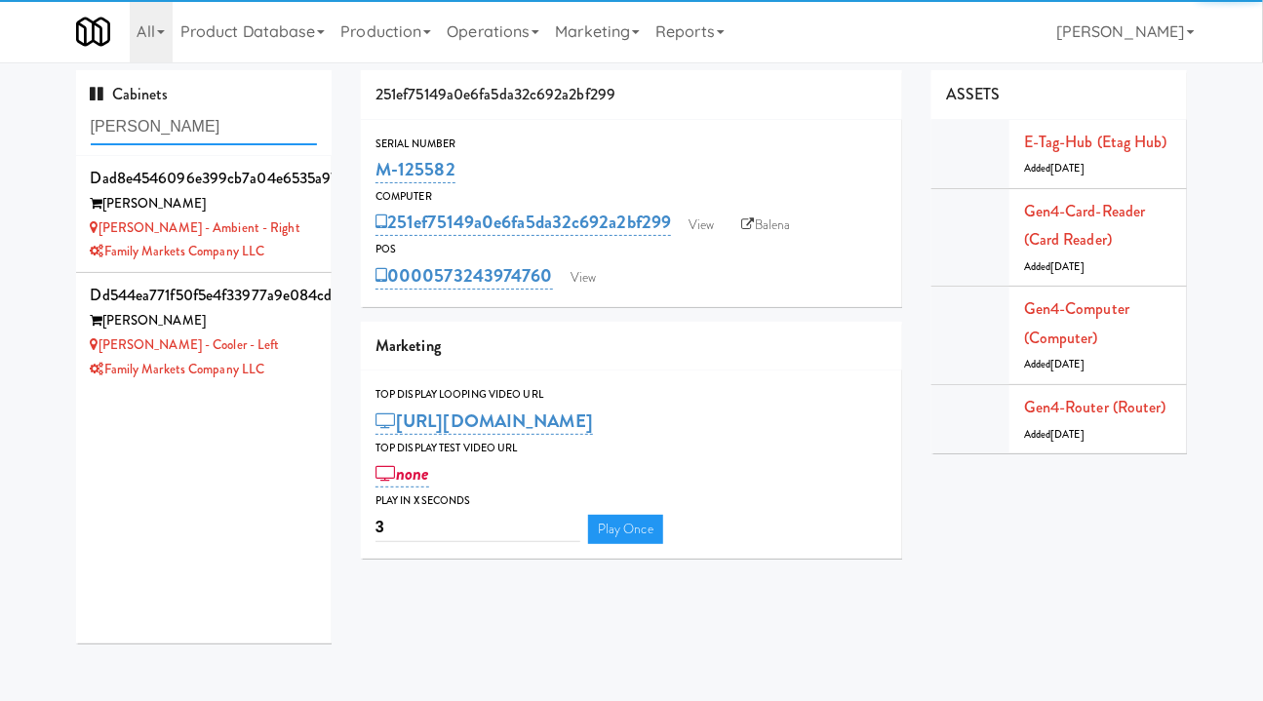
type input "rigby"
click at [297, 345] on div "Rigby - Cooler - Left" at bounding box center [204, 345] width 227 height 24
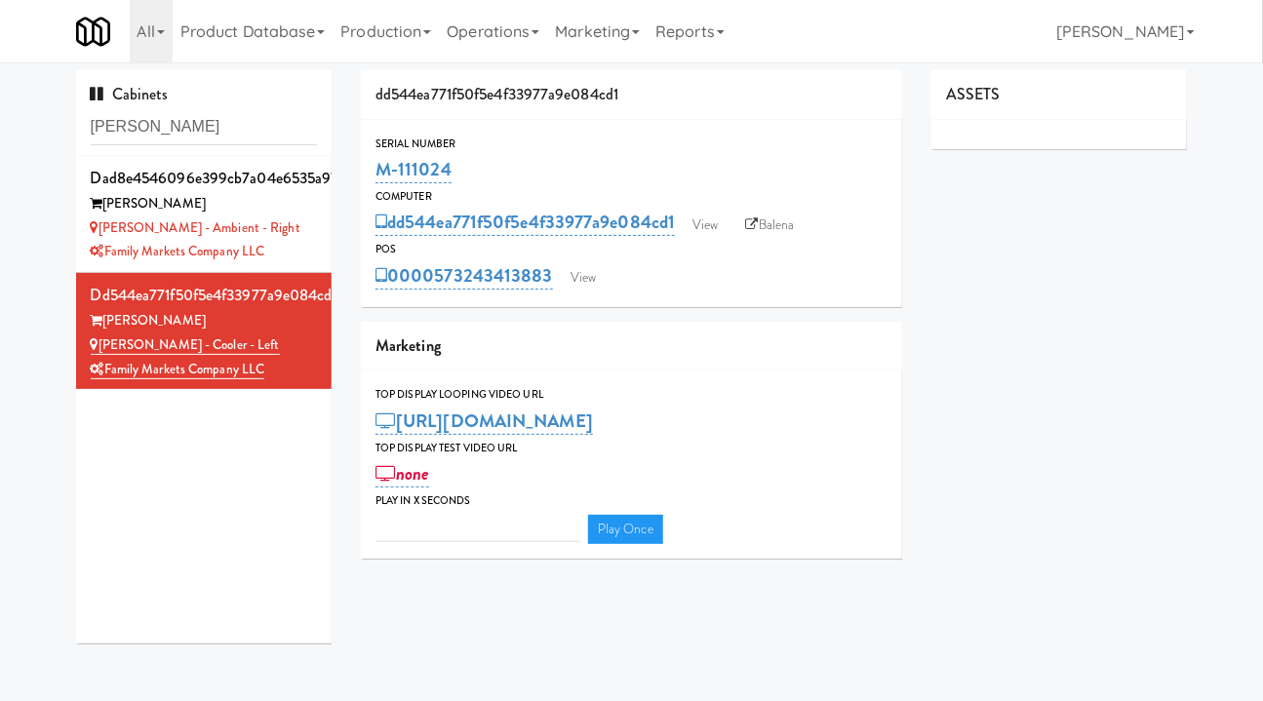
type input "3"
click at [292, 208] on div "Rigby" at bounding box center [204, 204] width 227 height 24
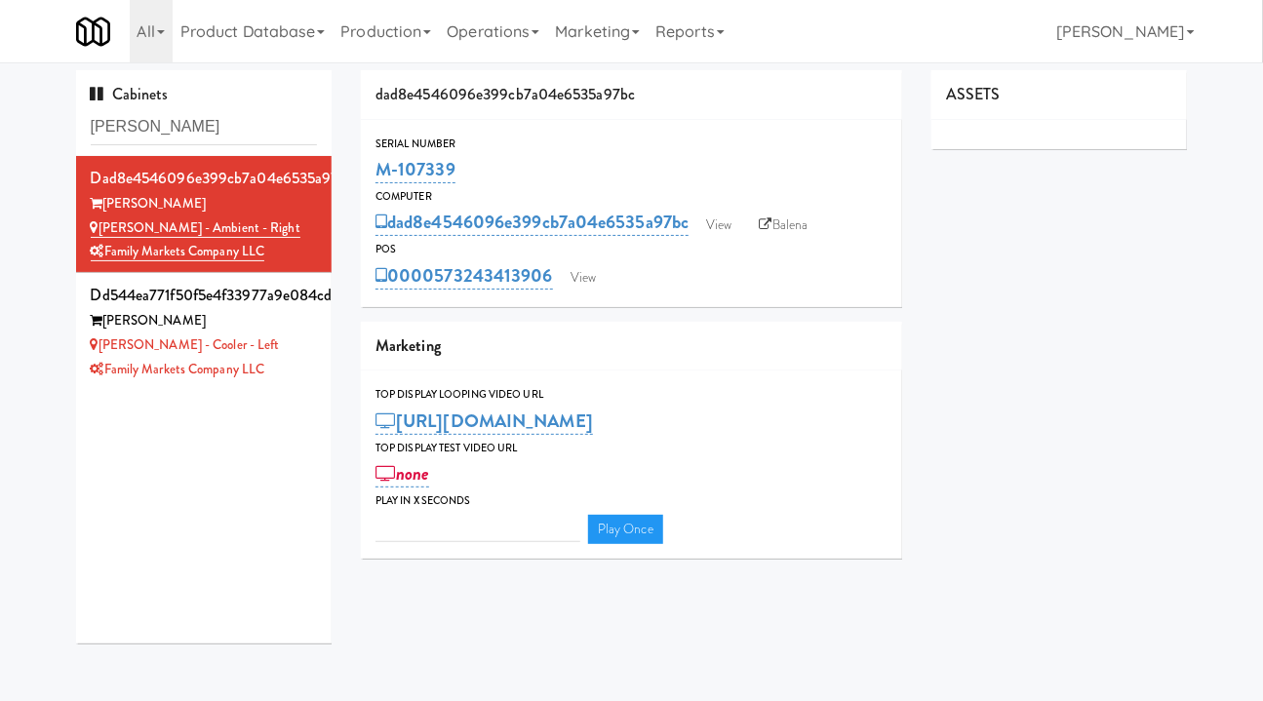
type input "3"
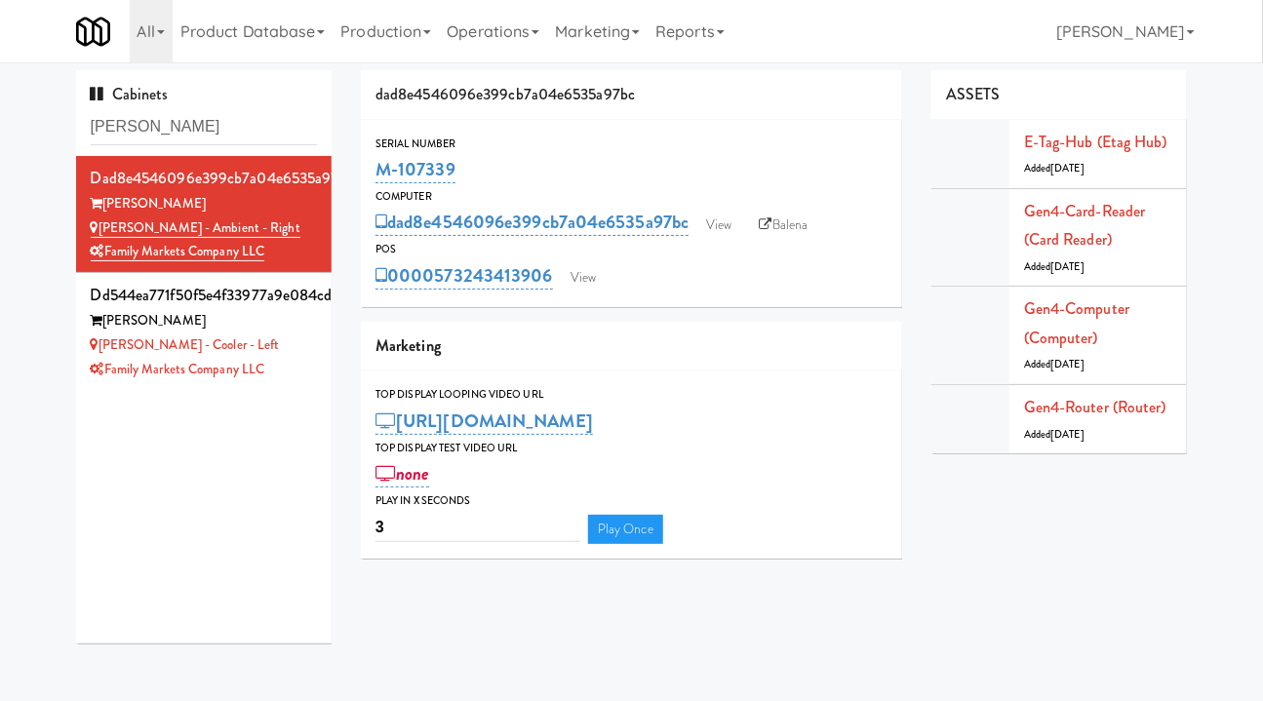
drag, startPoint x: 553, startPoint y: 300, endPoint x: 434, endPoint y: 301, distance: 118.9
click at [437, 303] on div "Serial Number M-107339 Computer dad8e4546096e399cb7a04e6535a97bc View Balena PO…" at bounding box center [631, 213] width 541 height 187
copy link "573243413906"
click at [201, 119] on input "rigby" at bounding box center [204, 127] width 227 height 36
click at [198, 119] on input "rigby" at bounding box center [204, 127] width 227 height 36
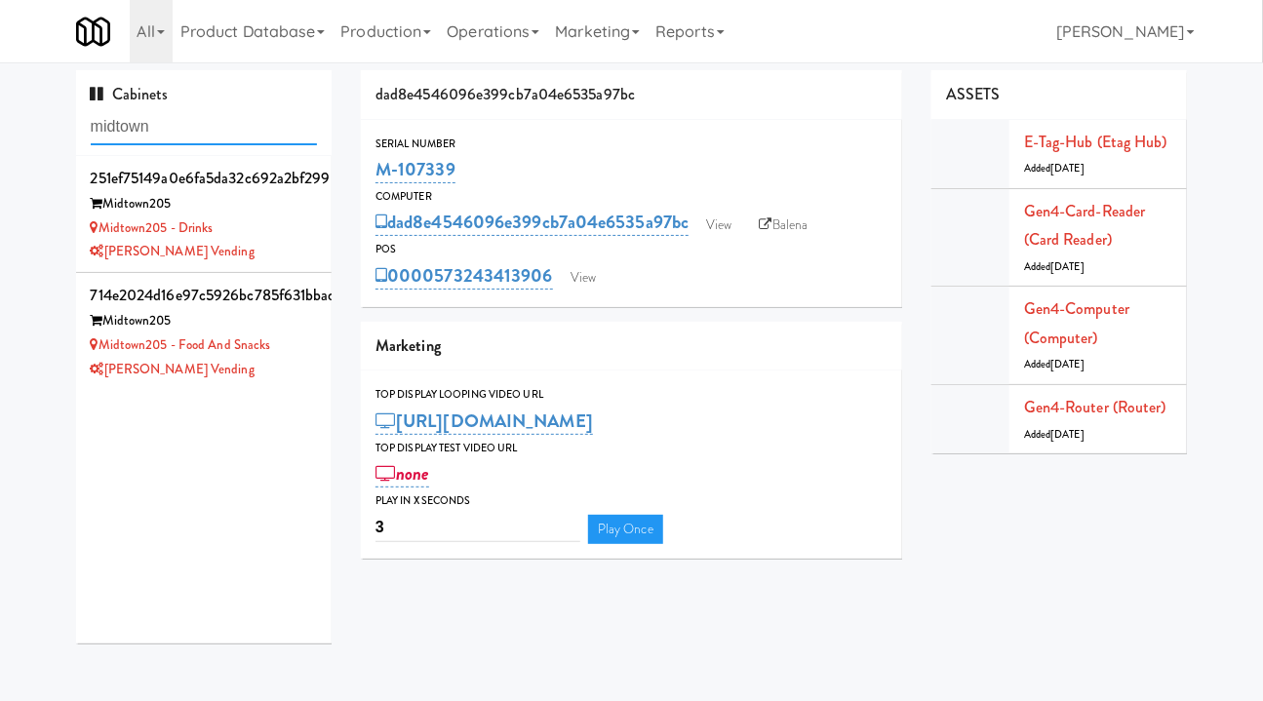
type input "midtown"
click at [253, 232] on div "Midtown205 - Drinks" at bounding box center [204, 228] width 227 height 24
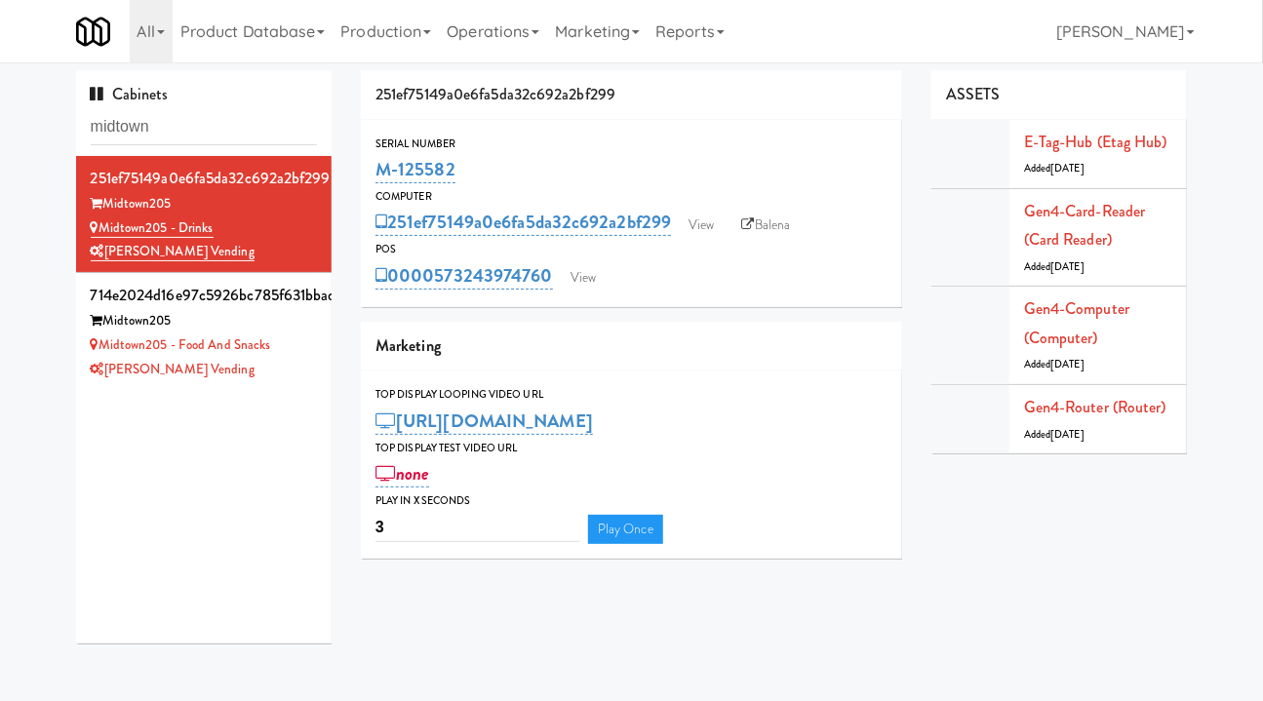
click at [778, 224] on link "Balena" at bounding box center [766, 225] width 68 height 29
click at [575, 277] on link "View" at bounding box center [583, 277] width 45 height 29
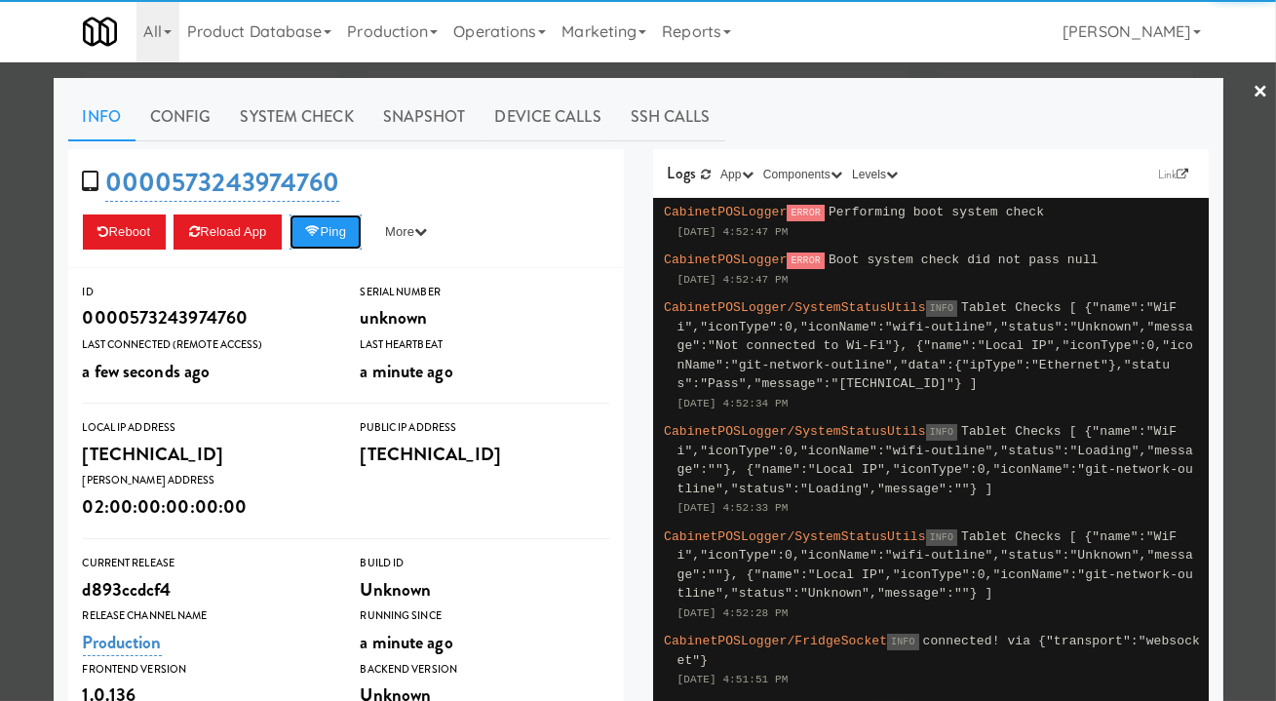
click at [336, 232] on button "Ping" at bounding box center [326, 231] width 72 height 35
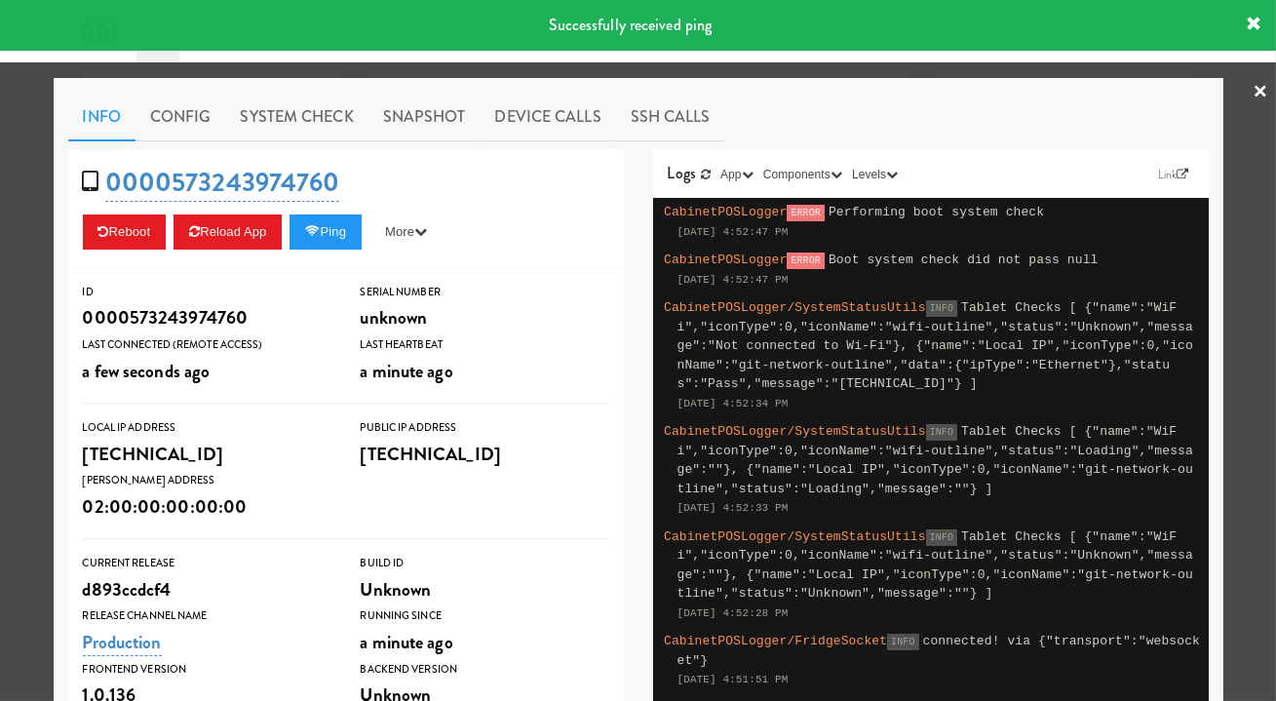
click at [310, 127] on link "System Check" at bounding box center [297, 117] width 142 height 49
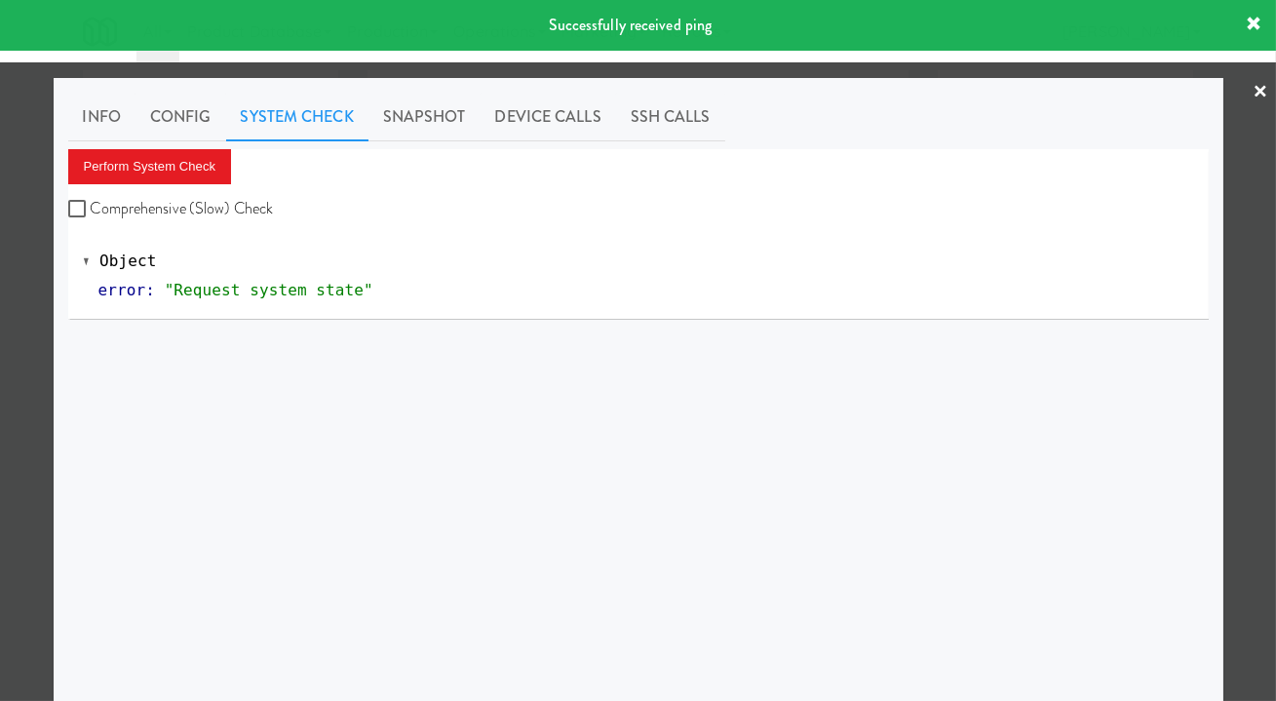
drag, startPoint x: 226, startPoint y: 204, endPoint x: 212, endPoint y: 184, distance: 24.4
click at [225, 204] on label "Comprehensive (Slow) Check" at bounding box center [171, 208] width 206 height 29
click at [91, 204] on input "Comprehensive (Slow) Check" at bounding box center [79, 210] width 22 height 16
checkbox input "true"
click at [196, 159] on button "Perform System Check" at bounding box center [150, 166] width 164 height 35
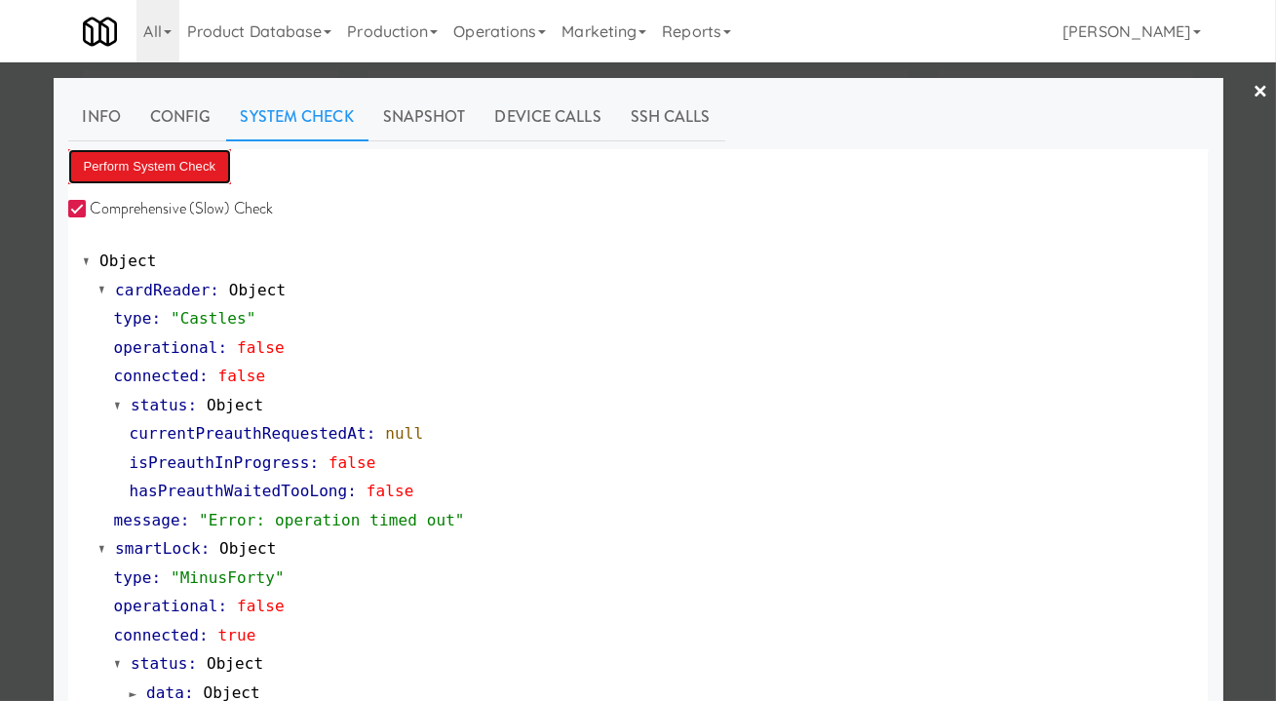
click at [184, 175] on button "Perform System Check" at bounding box center [150, 166] width 164 height 35
click at [1241, 386] on div at bounding box center [638, 350] width 1276 height 701
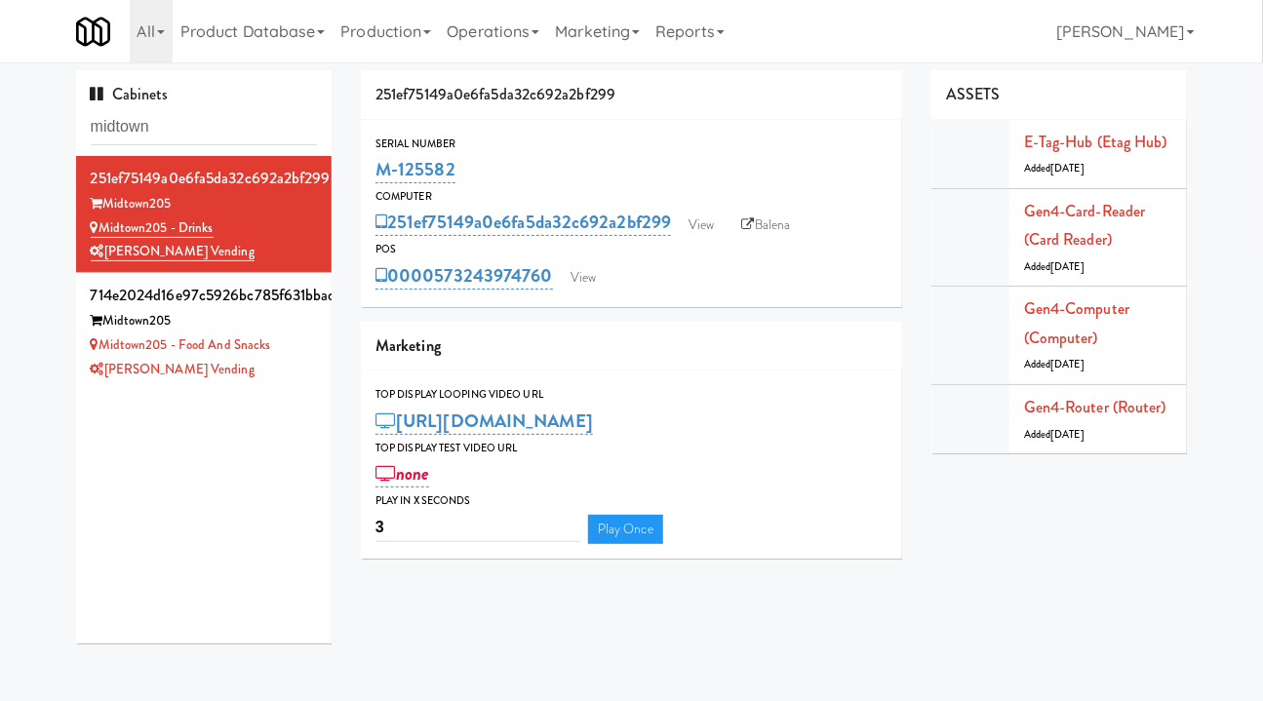
click at [1072, 223] on div "Gen4-card-reader (Card Reader) Added 4 months ago" at bounding box center [1098, 238] width 148 height 82
click at [1073, 210] on link "Gen4-card-reader (Card Reader)" at bounding box center [1085, 226] width 122 height 52
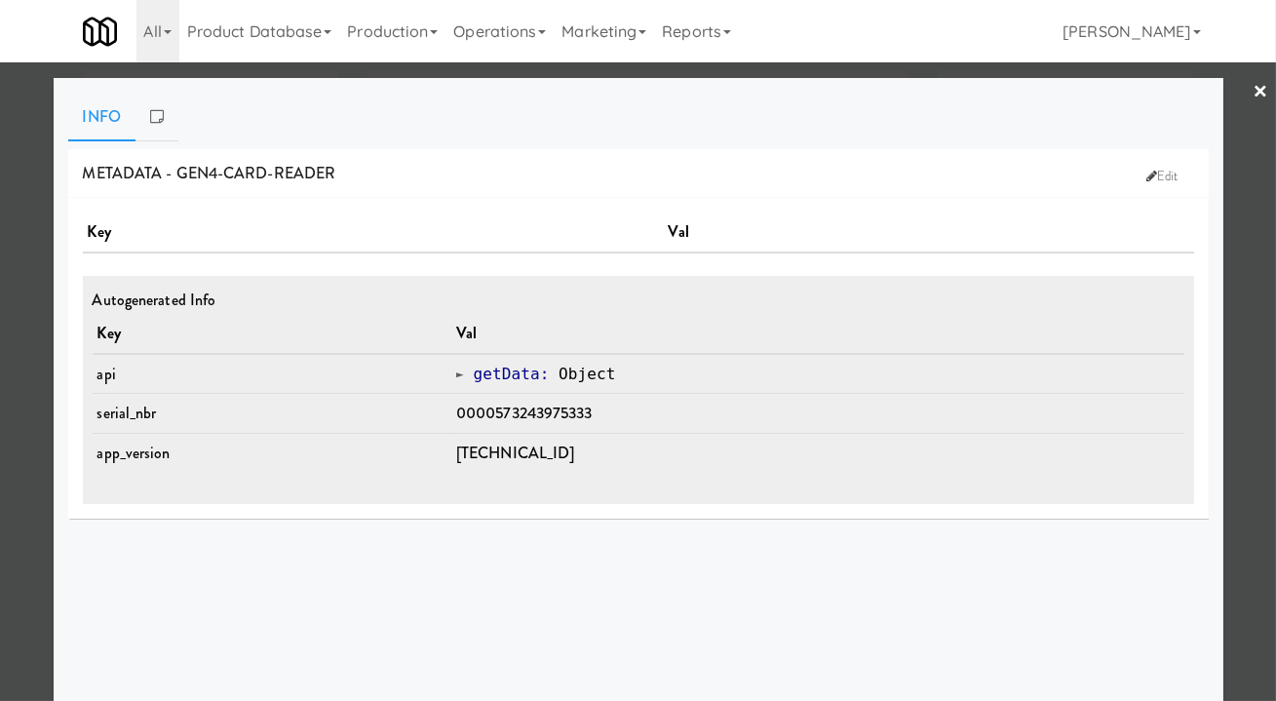
click at [1252, 340] on div at bounding box center [638, 350] width 1276 height 701
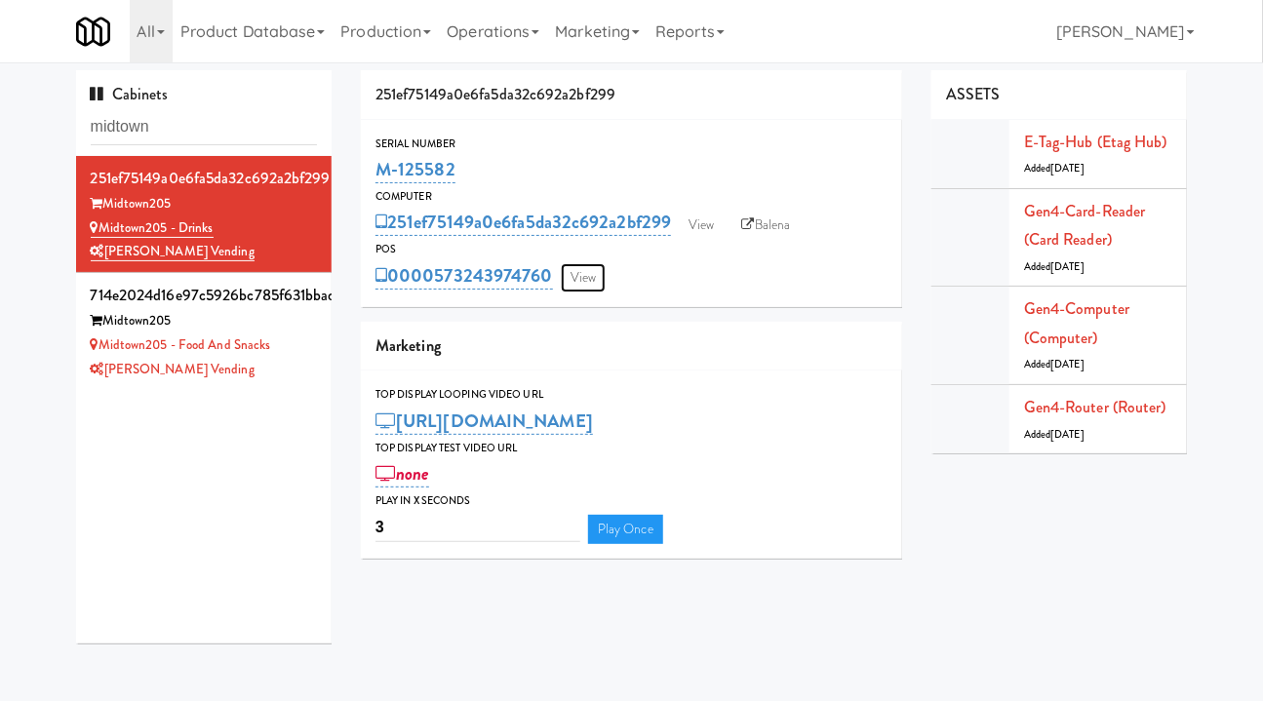
click at [588, 268] on link "View" at bounding box center [583, 277] width 45 height 29
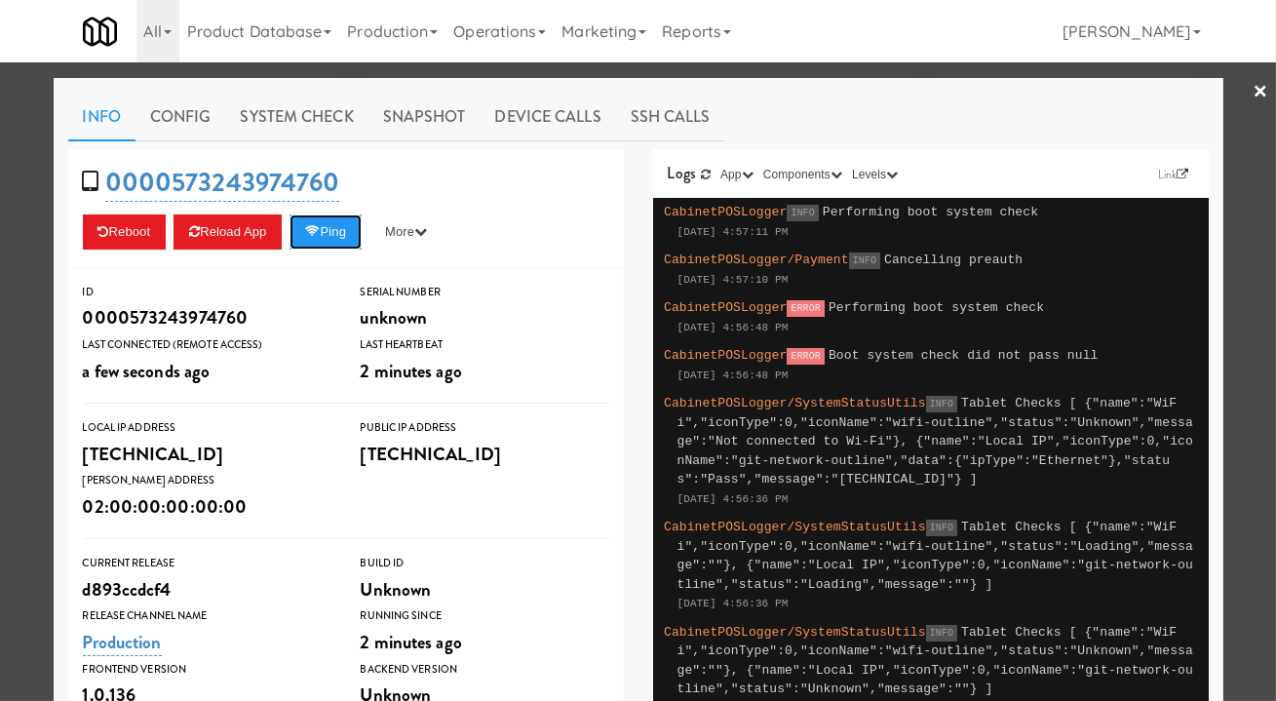
click at [328, 231] on button "Ping" at bounding box center [326, 231] width 72 height 35
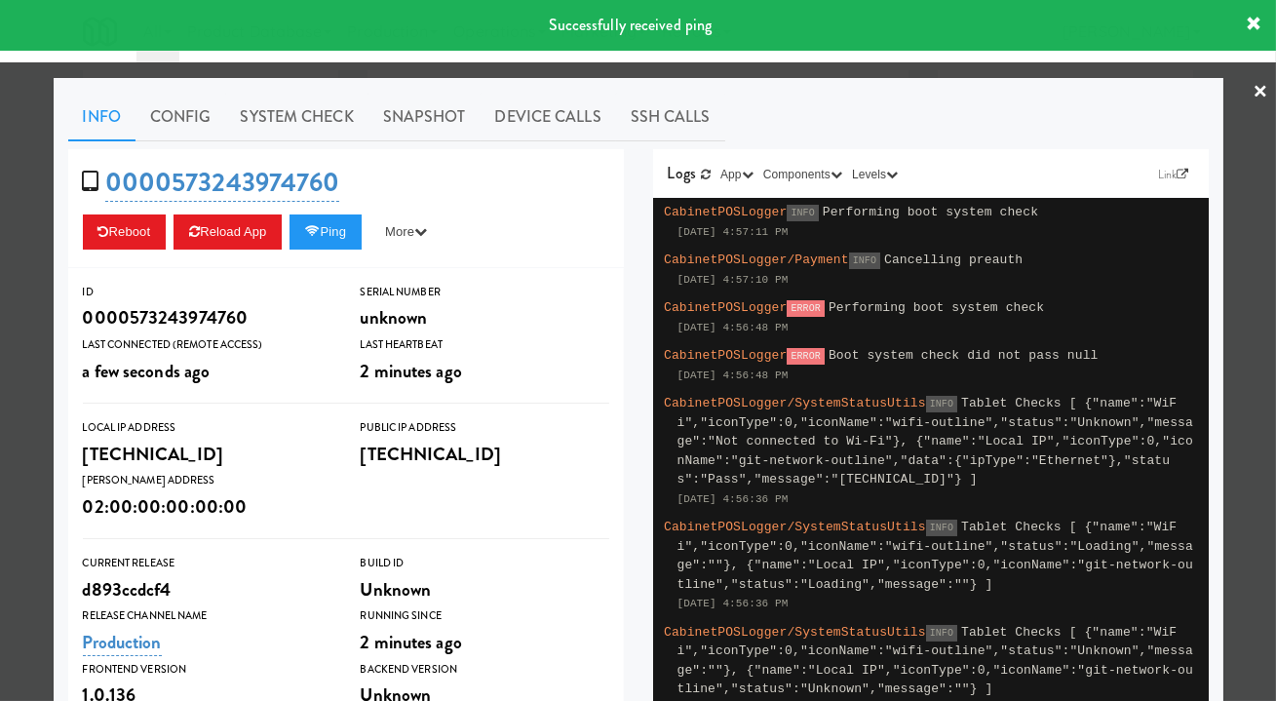
click at [847, 71] on div at bounding box center [638, 350] width 1276 height 701
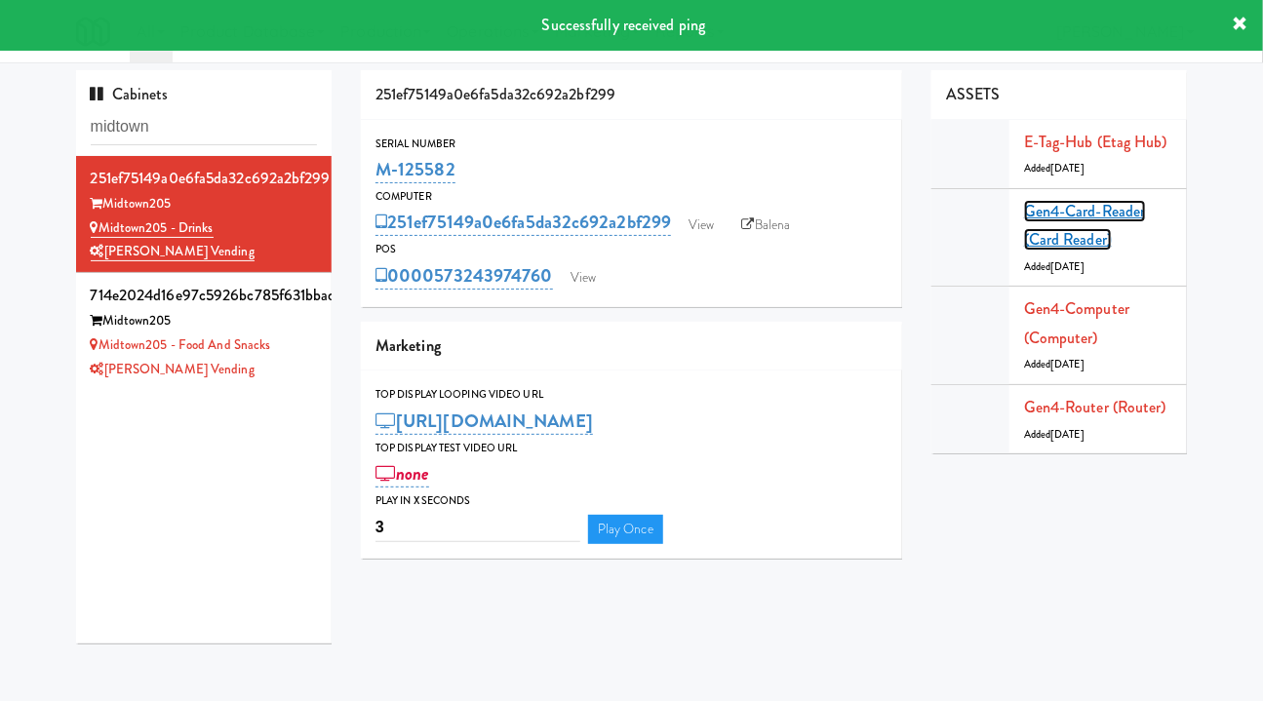
click at [1081, 212] on link "Gen4-card-reader (Card Reader)" at bounding box center [1085, 226] width 122 height 52
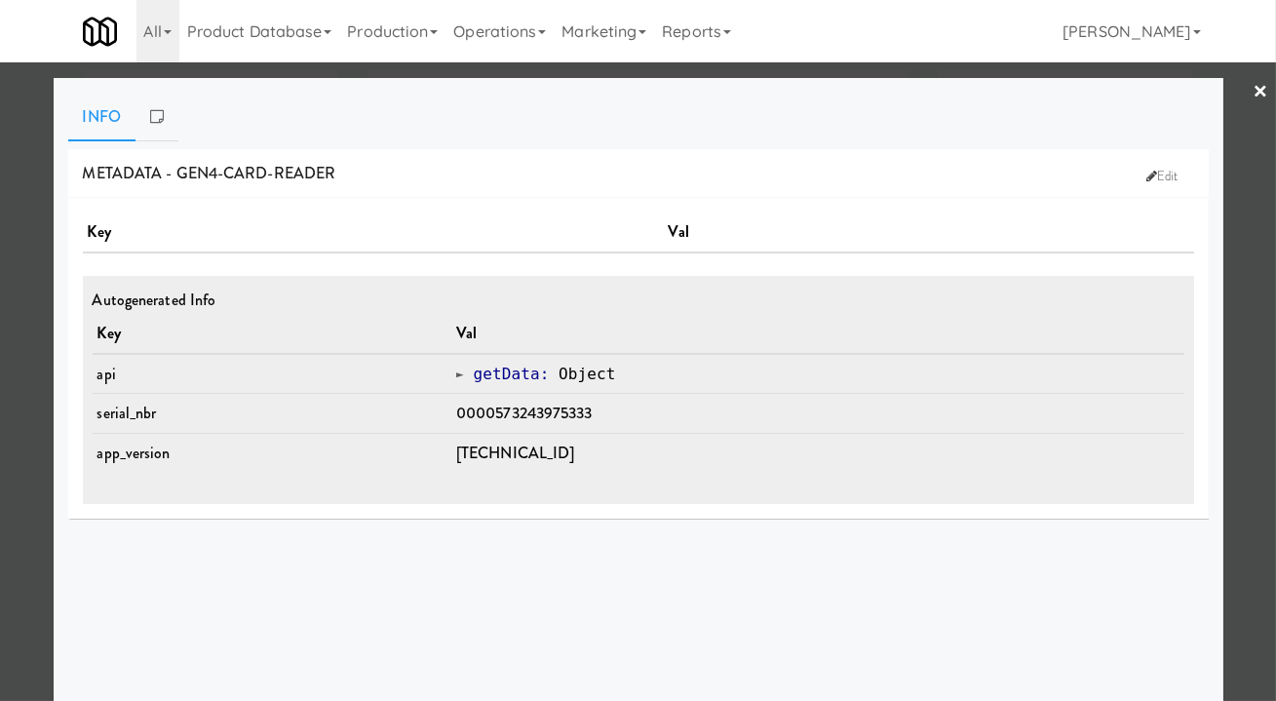
click at [1239, 454] on div at bounding box center [638, 350] width 1276 height 701
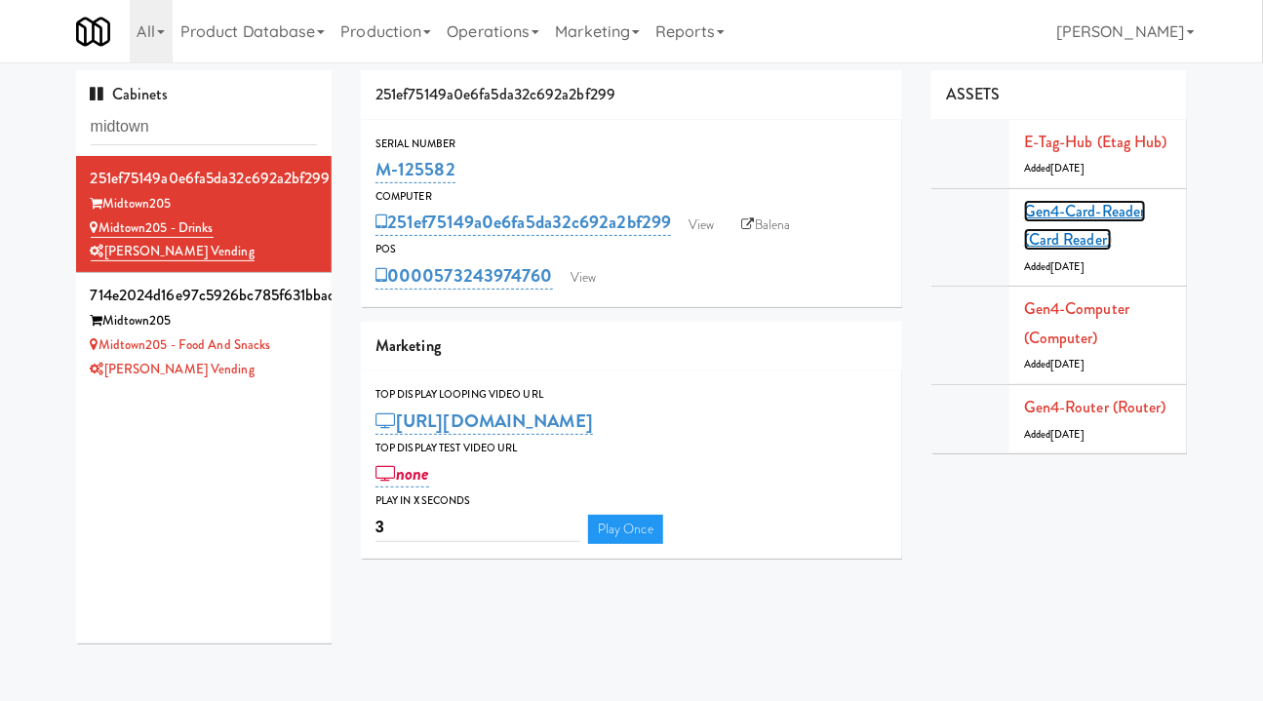
click at [1071, 207] on link "Gen4-card-reader (Card Reader)" at bounding box center [1085, 226] width 122 height 52
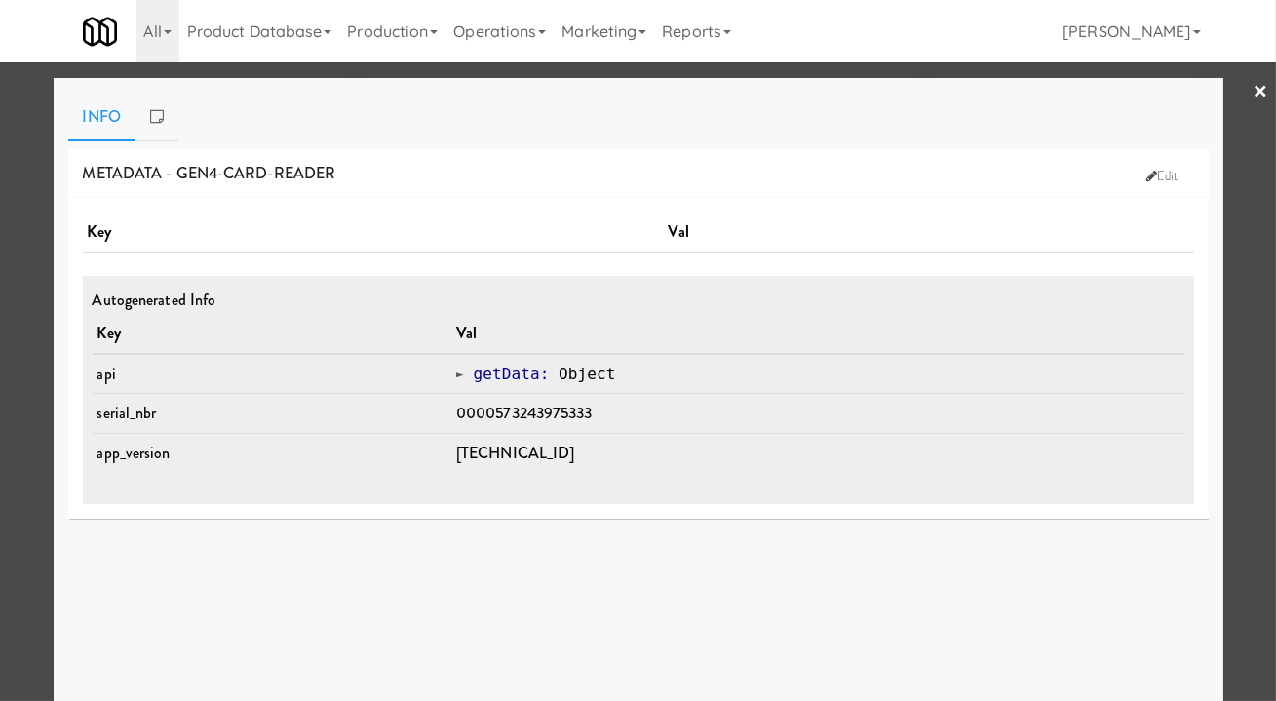
click at [1242, 385] on div at bounding box center [638, 350] width 1276 height 701
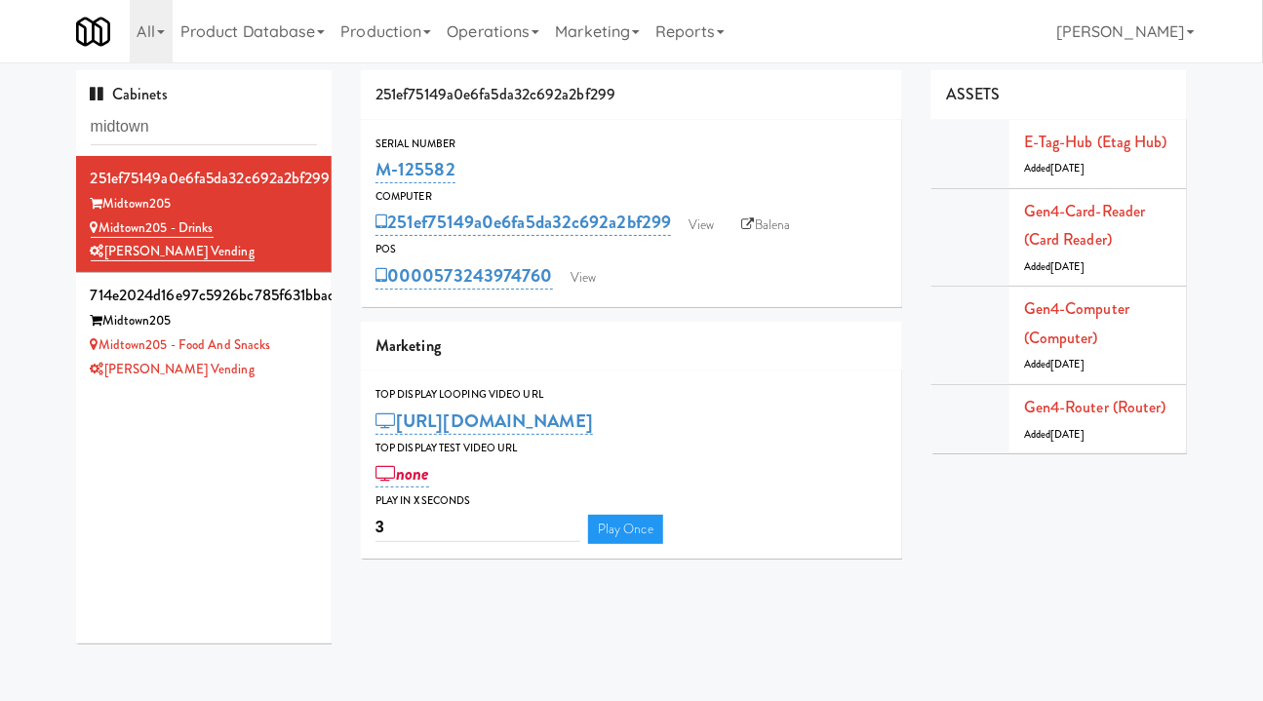
drag, startPoint x: 479, startPoint y: 173, endPoint x: 379, endPoint y: 175, distance: 99.5
click at [379, 175] on div "M-125582" at bounding box center [631, 169] width 512 height 33
copy link "M-125582"
click at [514, 30] on link "Operations" at bounding box center [493, 31] width 108 height 62
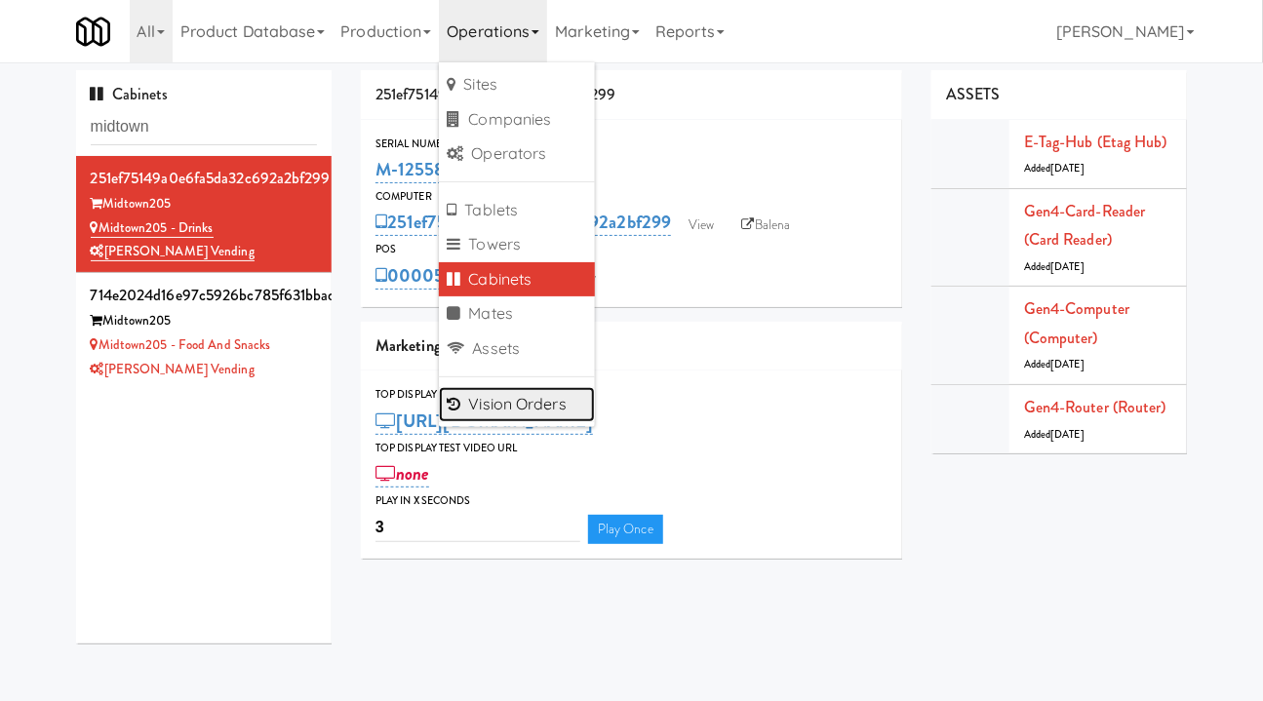
click at [522, 408] on link "Vision Orders" at bounding box center [517, 404] width 156 height 35
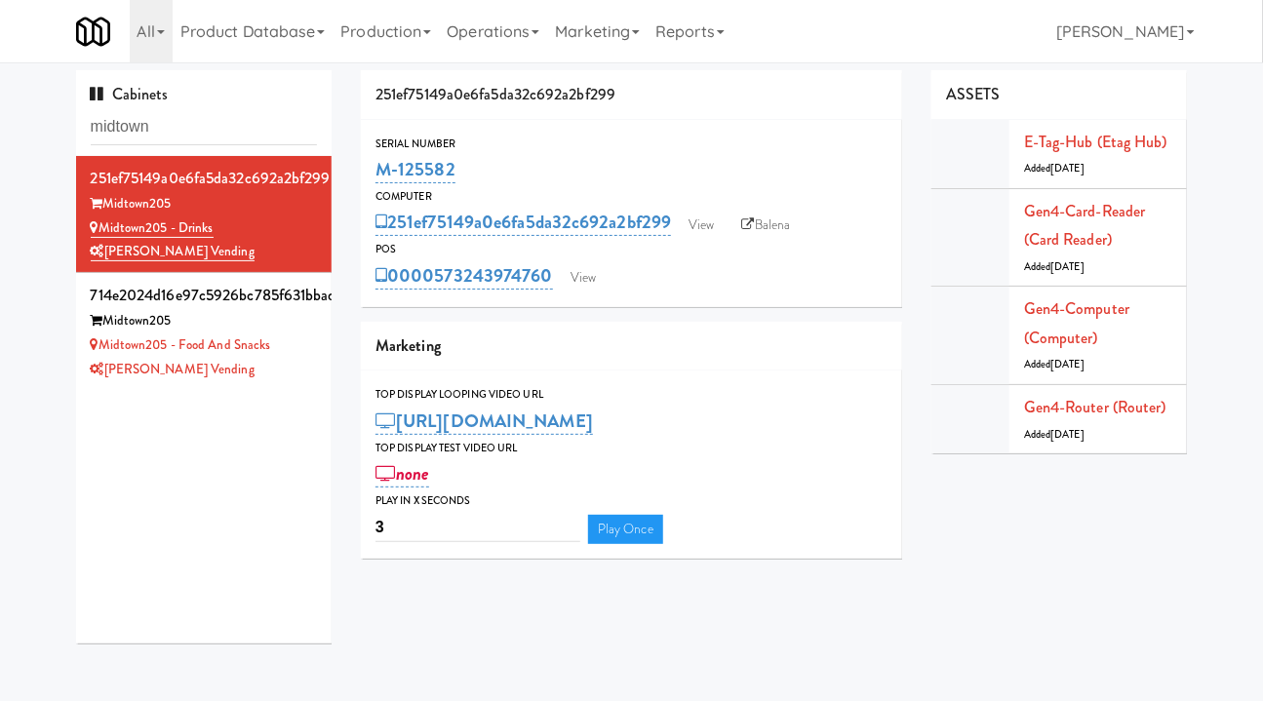
drag, startPoint x: 244, startPoint y: 224, endPoint x: 105, endPoint y: 234, distance: 138.8
click at [105, 234] on div "Midtown205 - Drinks" at bounding box center [204, 228] width 227 height 24
copy link "Midtown205 - Drinks"
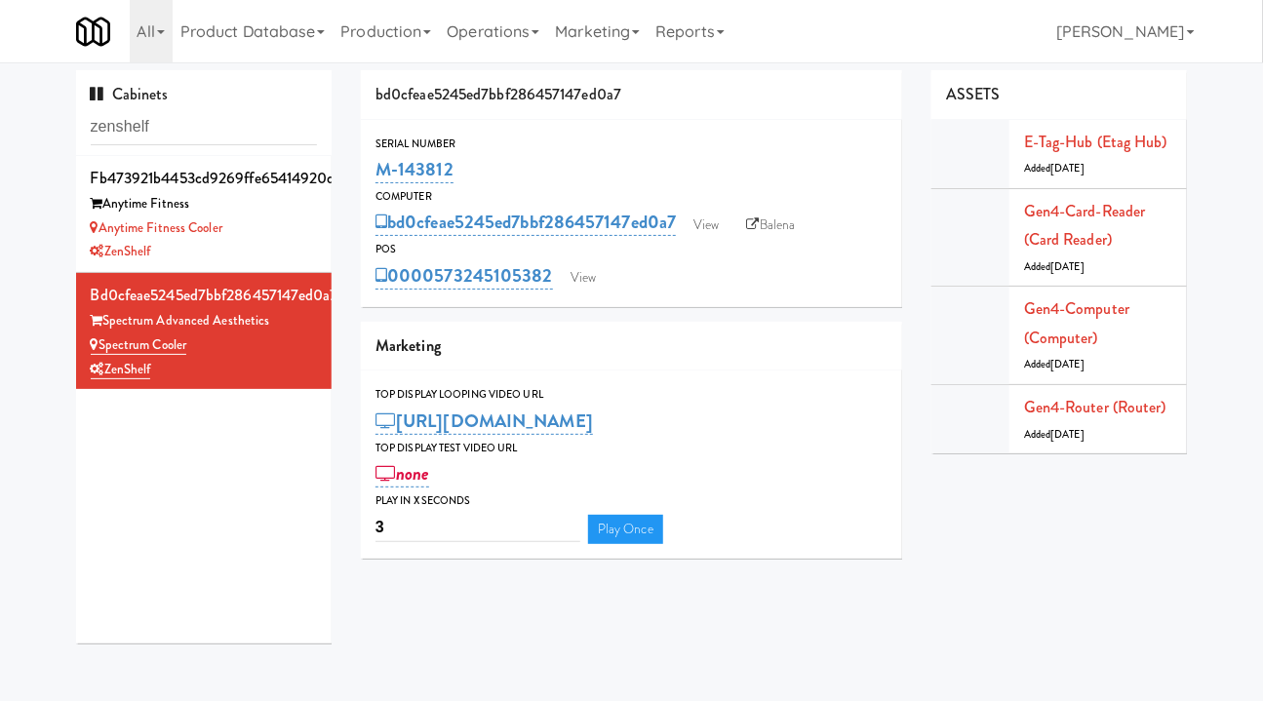
click at [507, 22] on link "Operations" at bounding box center [493, 31] width 108 height 62
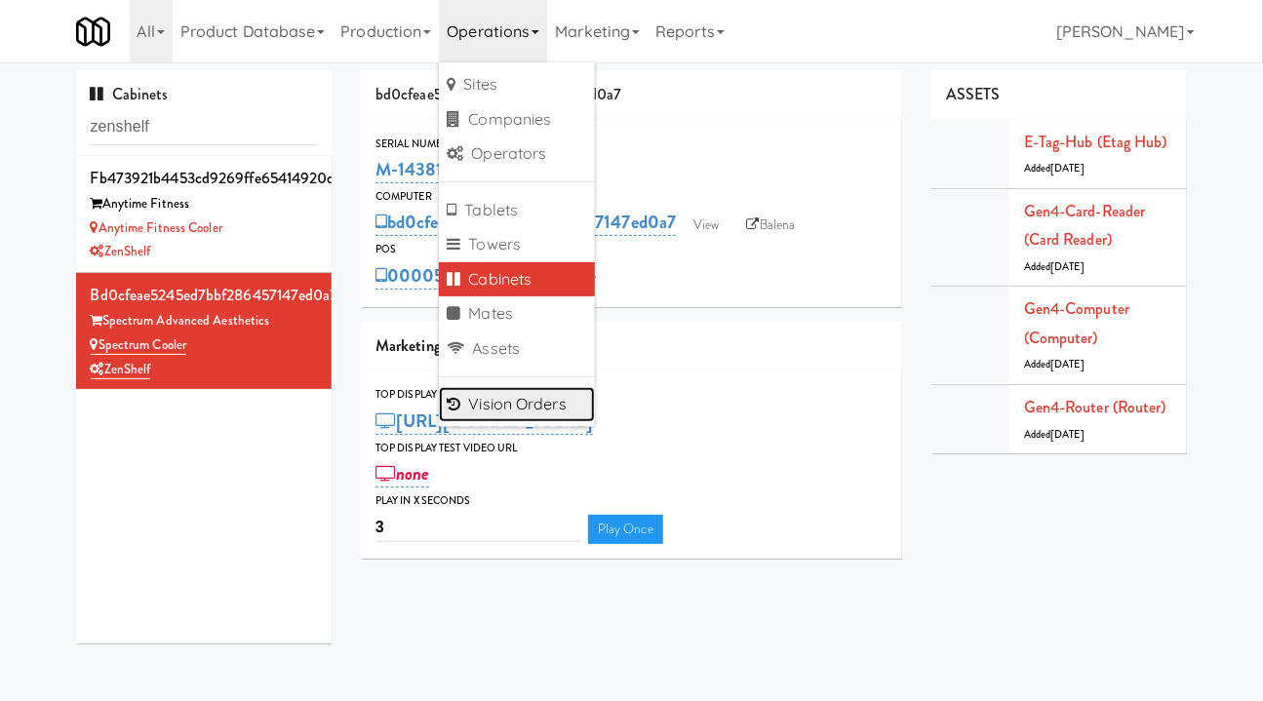
click at [496, 405] on link "Vision Orders" at bounding box center [517, 404] width 156 height 35
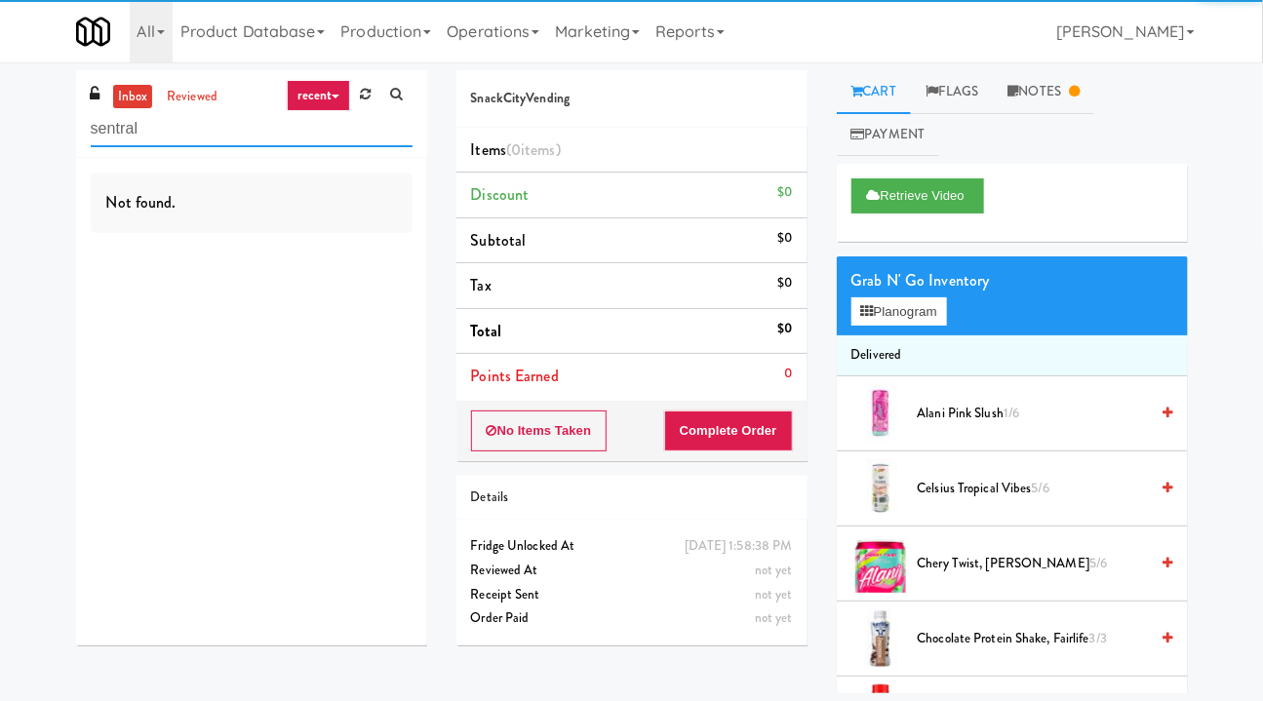
type input "sentral"
click at [198, 83] on div "inbox reviewed recent all unclear take inventory issue suspicious failed recent…" at bounding box center [251, 114] width 351 height 88
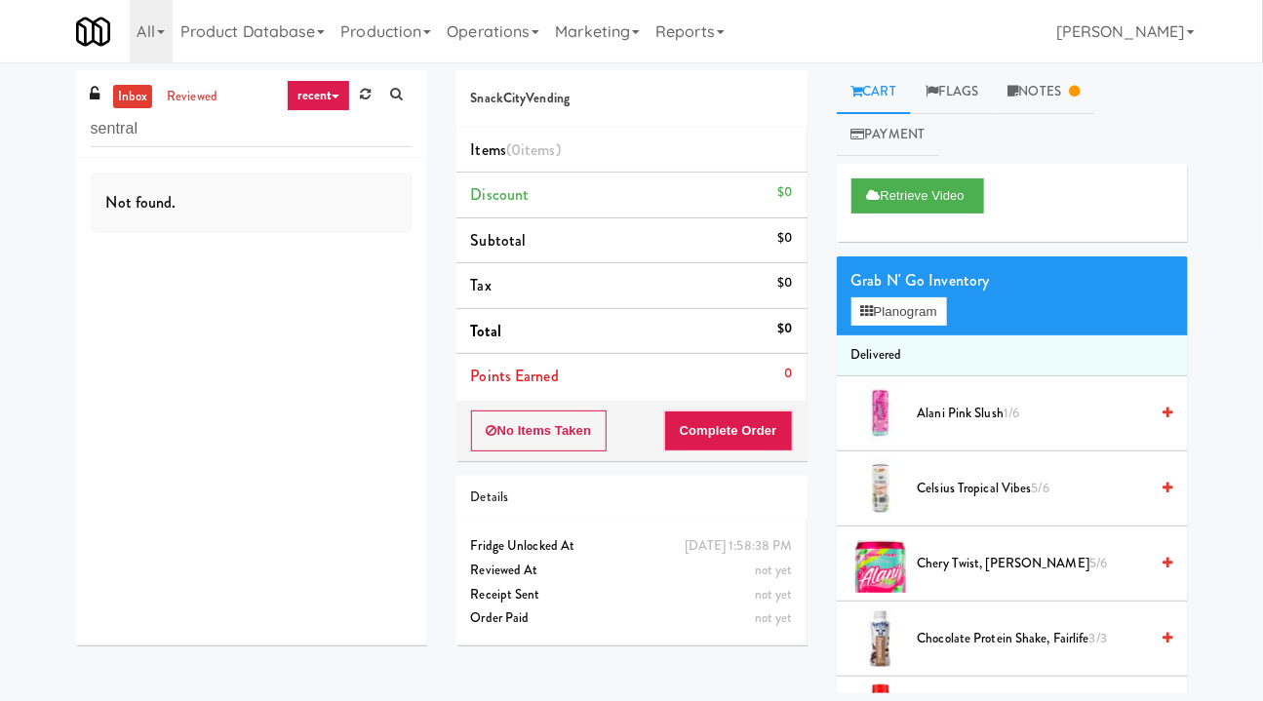
click at [200, 90] on link "reviewed" at bounding box center [192, 97] width 60 height 24
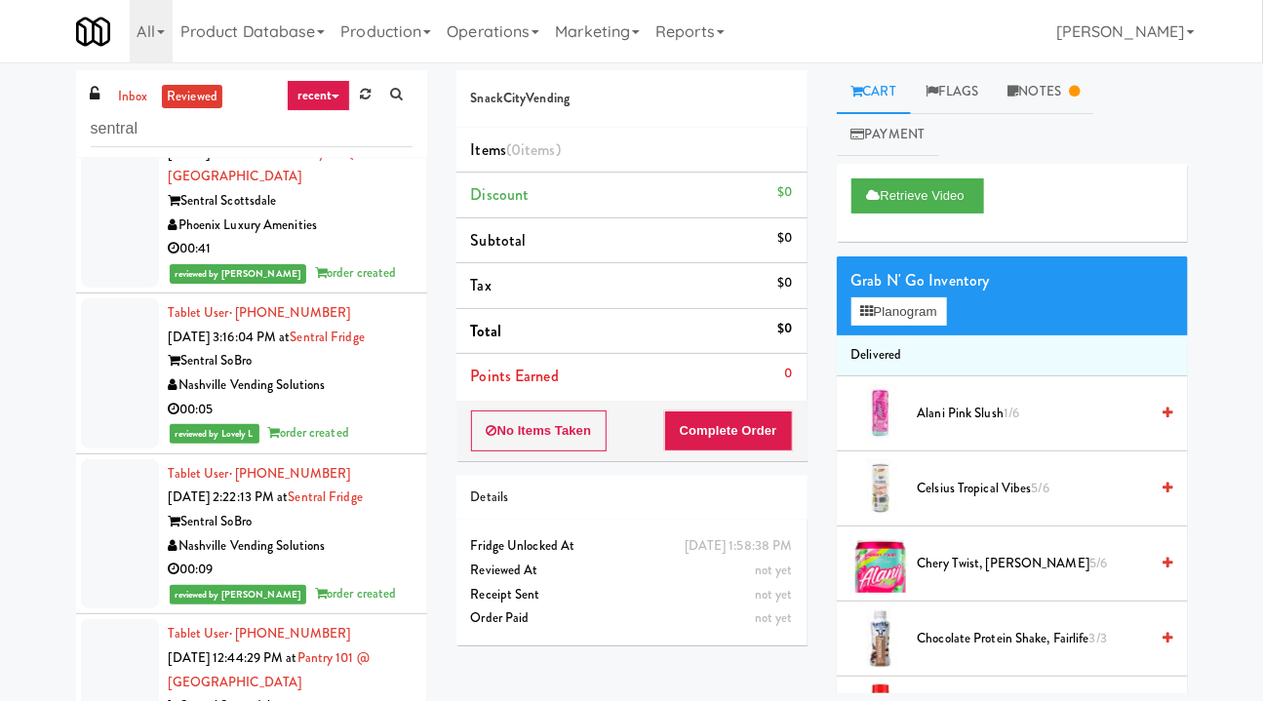
scroll to position [620, 0]
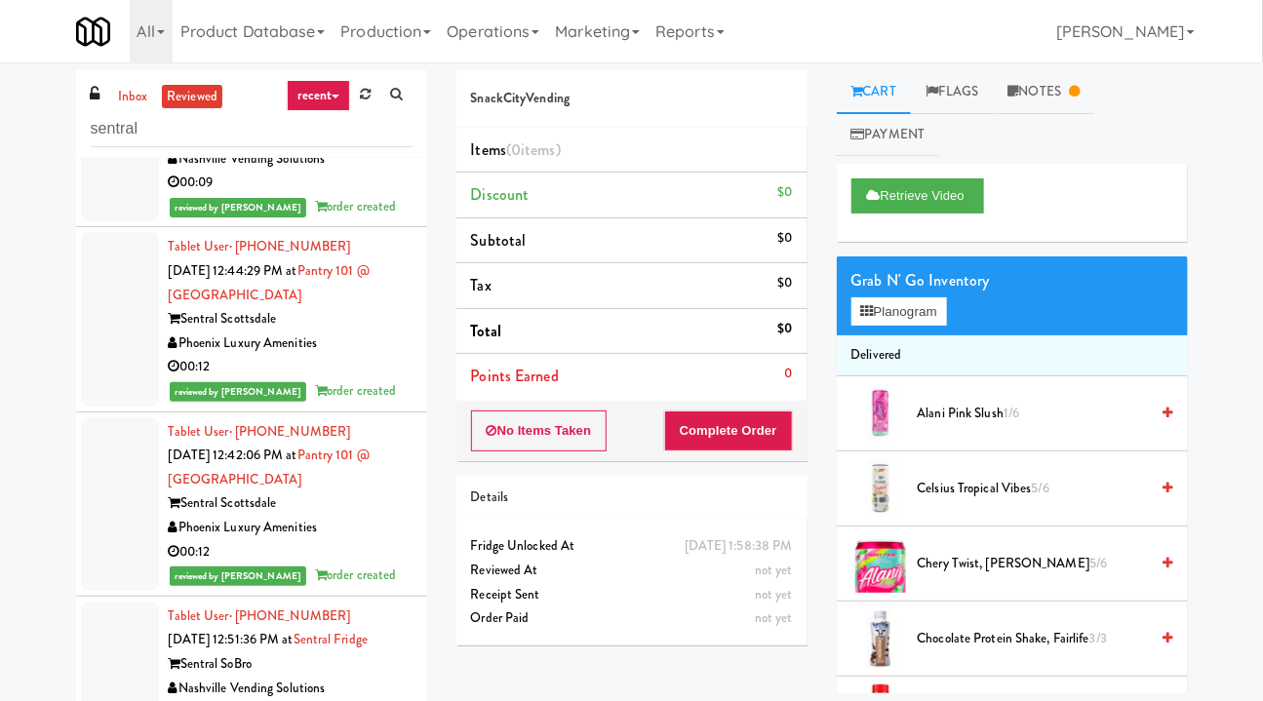
click at [376, 342] on div "Phoenix Luxury Amenities" at bounding box center [291, 343] width 244 height 24
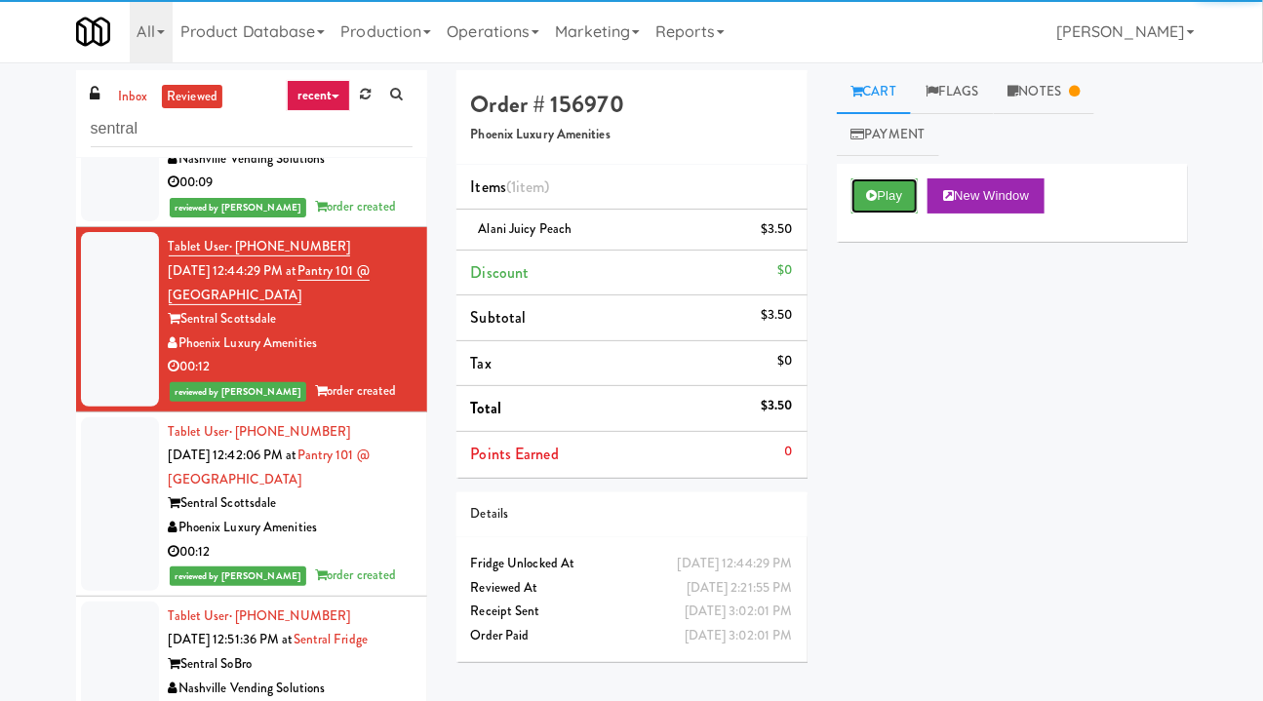
click at [891, 200] on button "Play" at bounding box center [884, 195] width 67 height 35
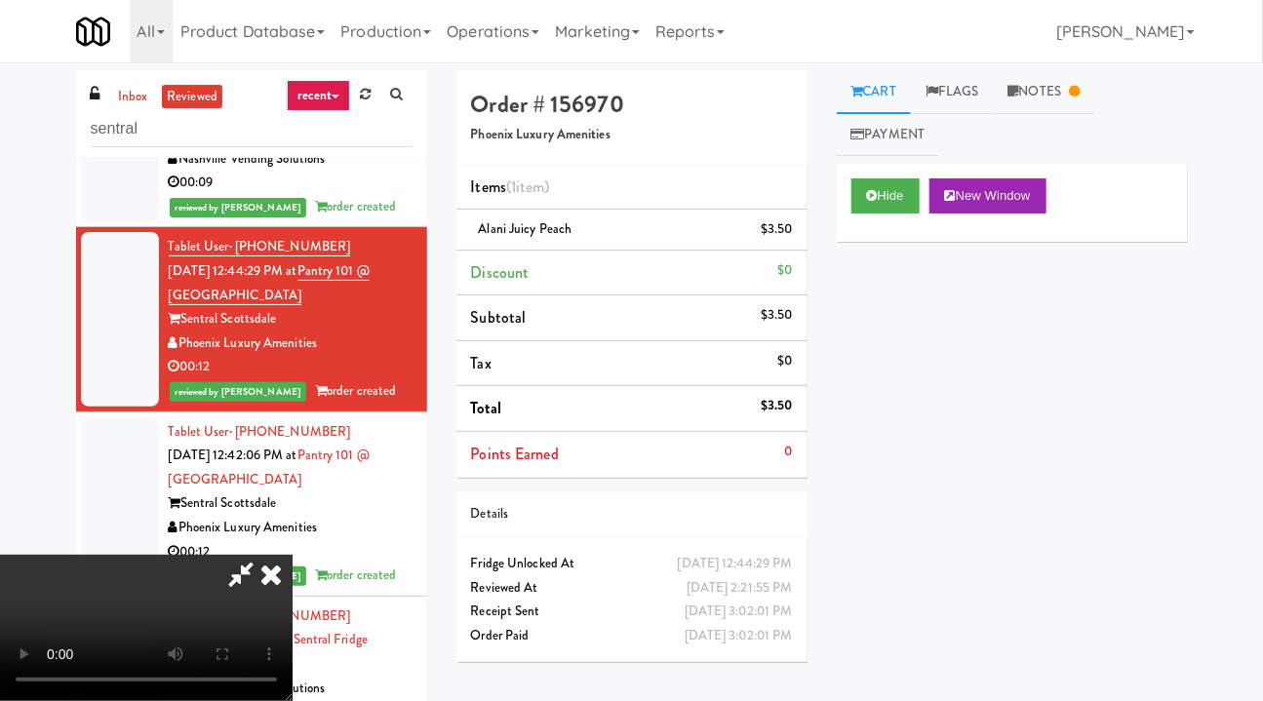
click at [292, 555] on icon at bounding box center [271, 574] width 43 height 39
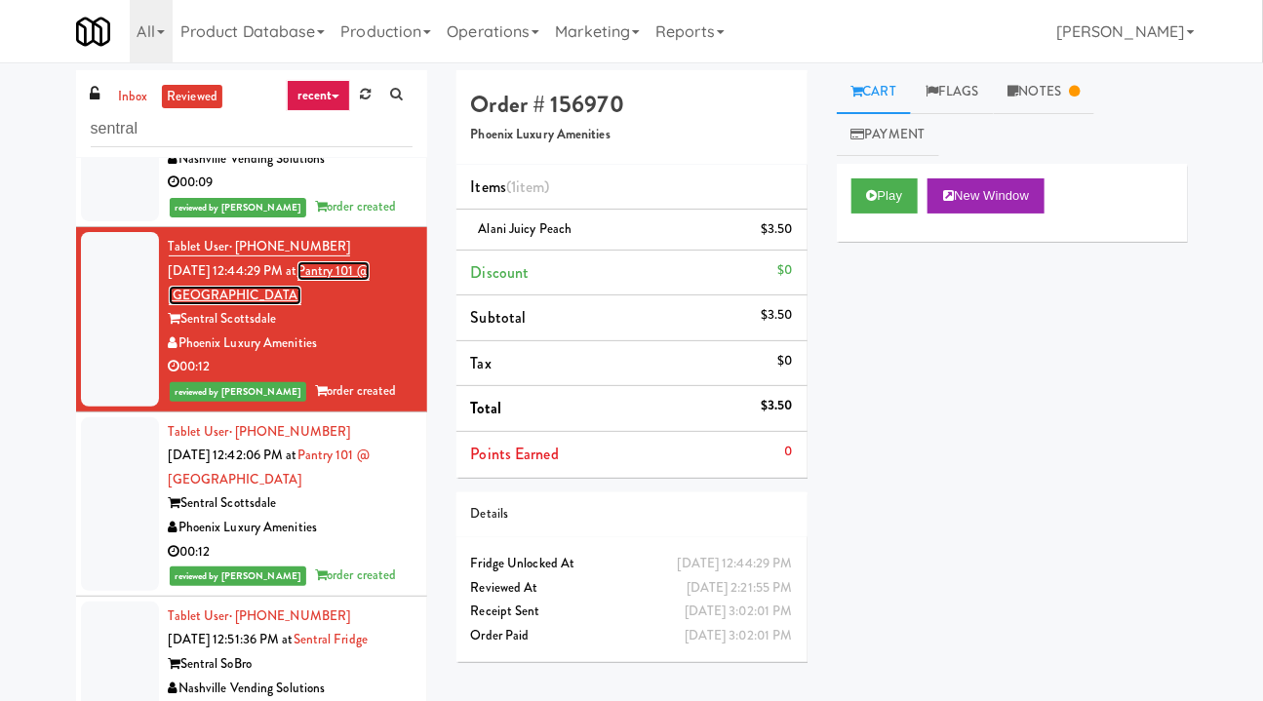
click at [258, 296] on link "Pantry 101 @ [GEOGRAPHIC_DATA]" at bounding box center [269, 283] width 201 height 44
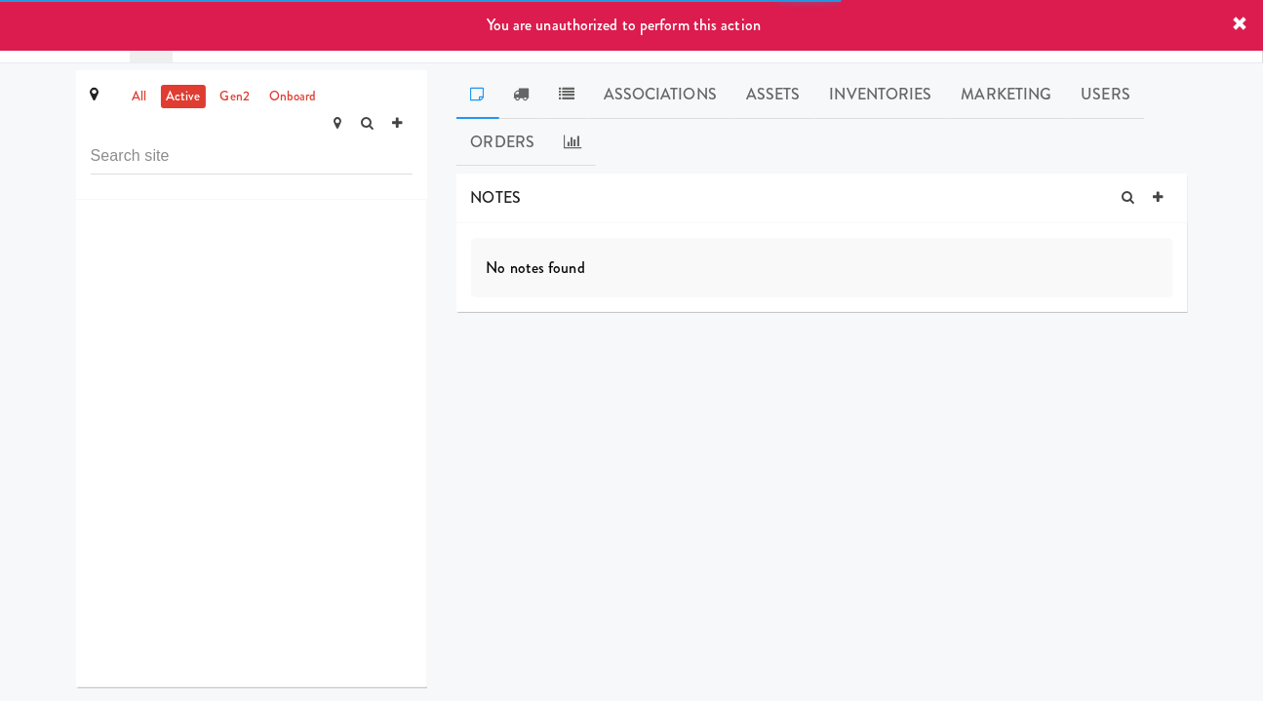
click at [776, 93] on link "Assets" at bounding box center [773, 94] width 84 height 49
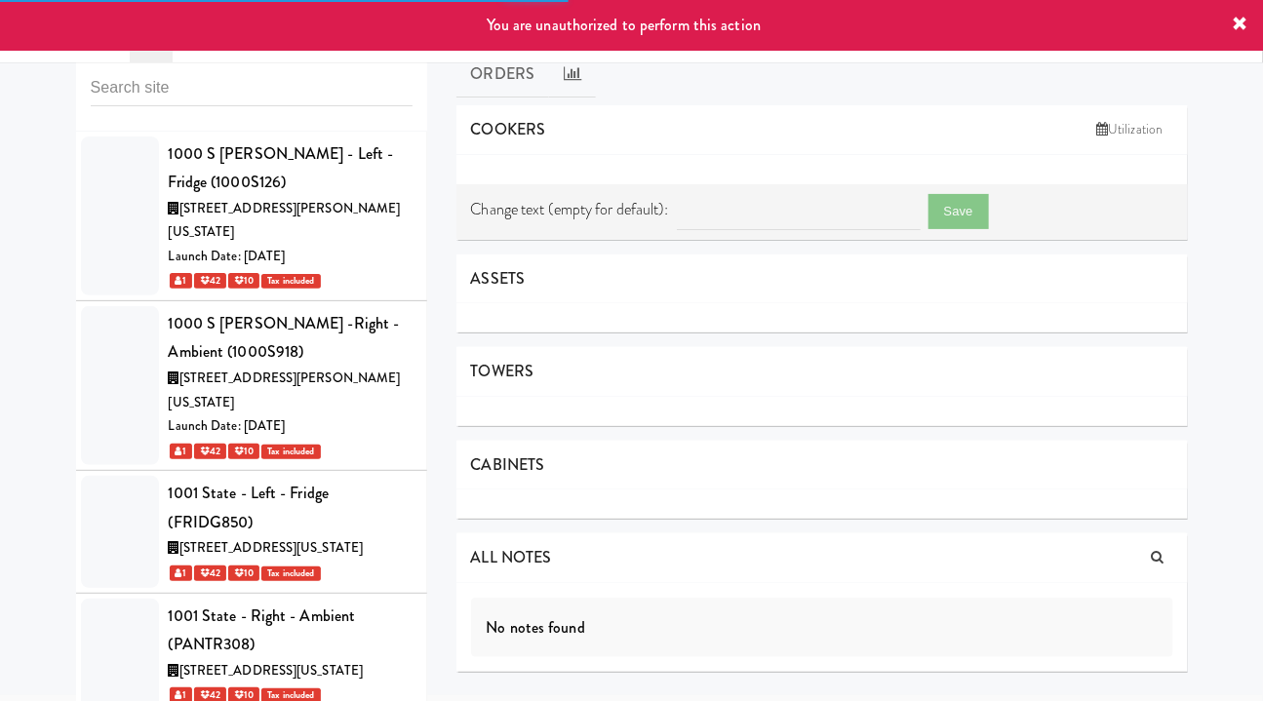
scroll to position [60432, 0]
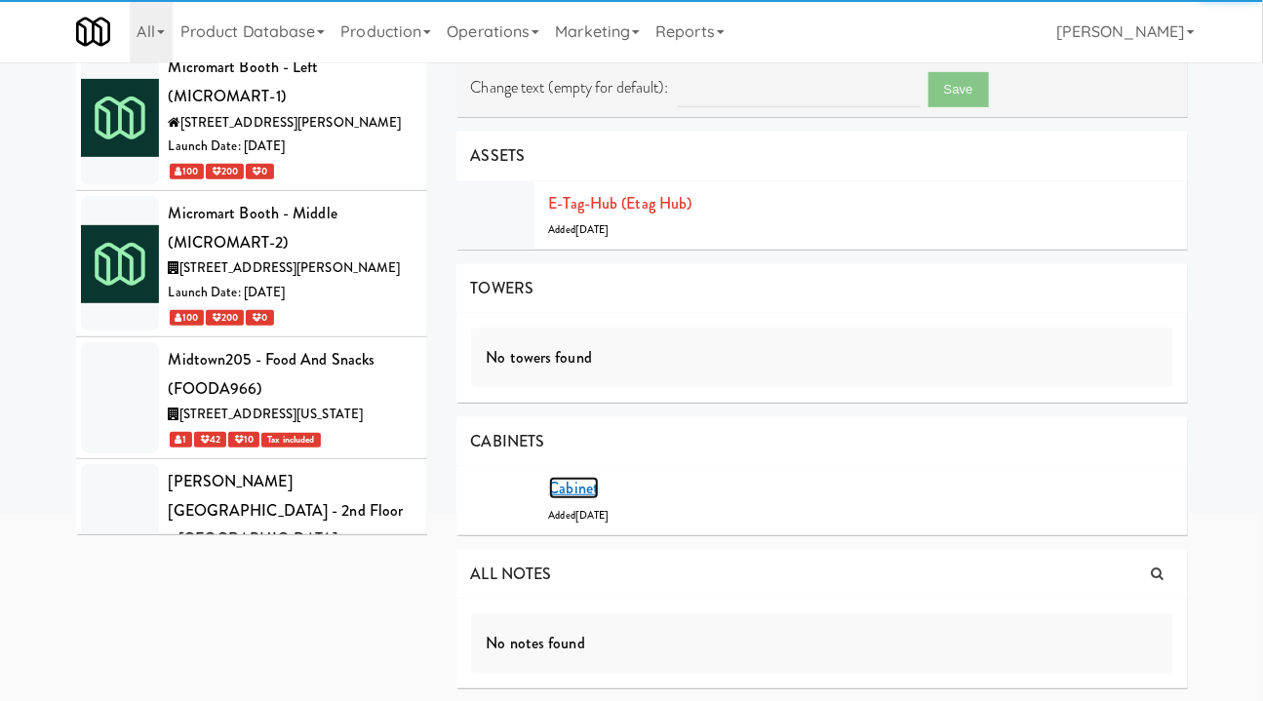
click at [574, 482] on link "Cabinet" at bounding box center [574, 488] width 51 height 22
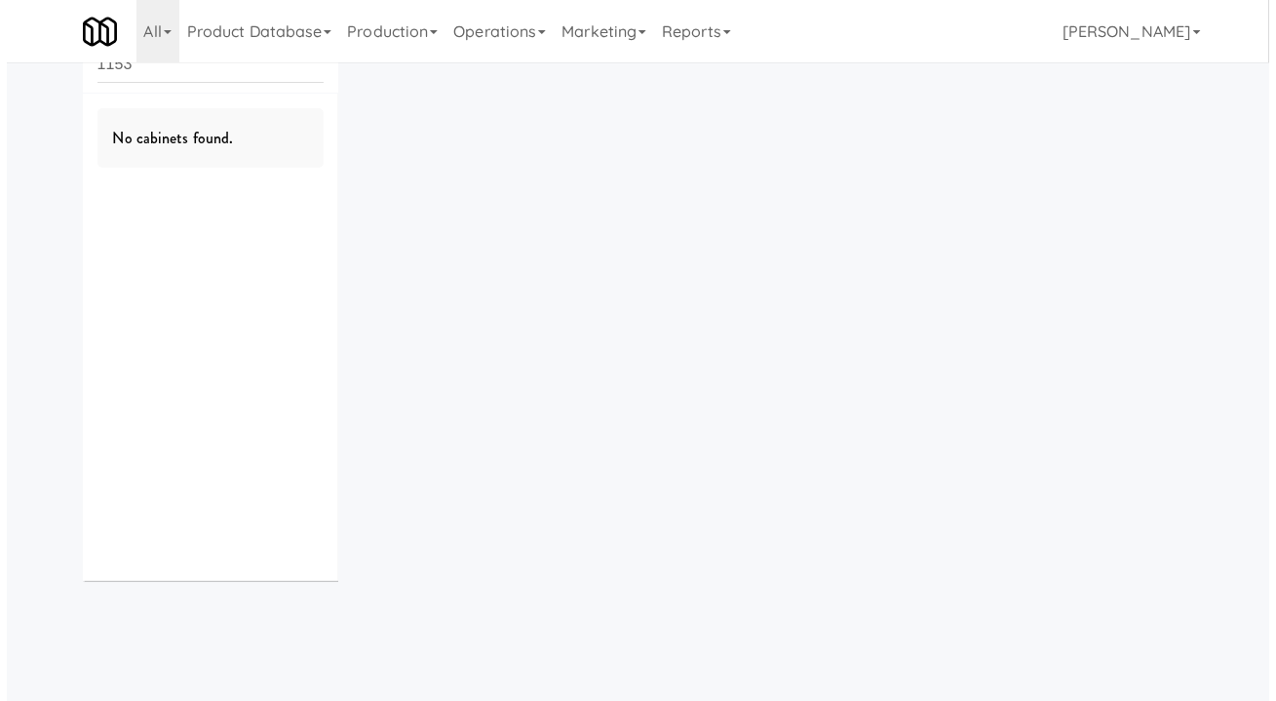
scroll to position [62, 0]
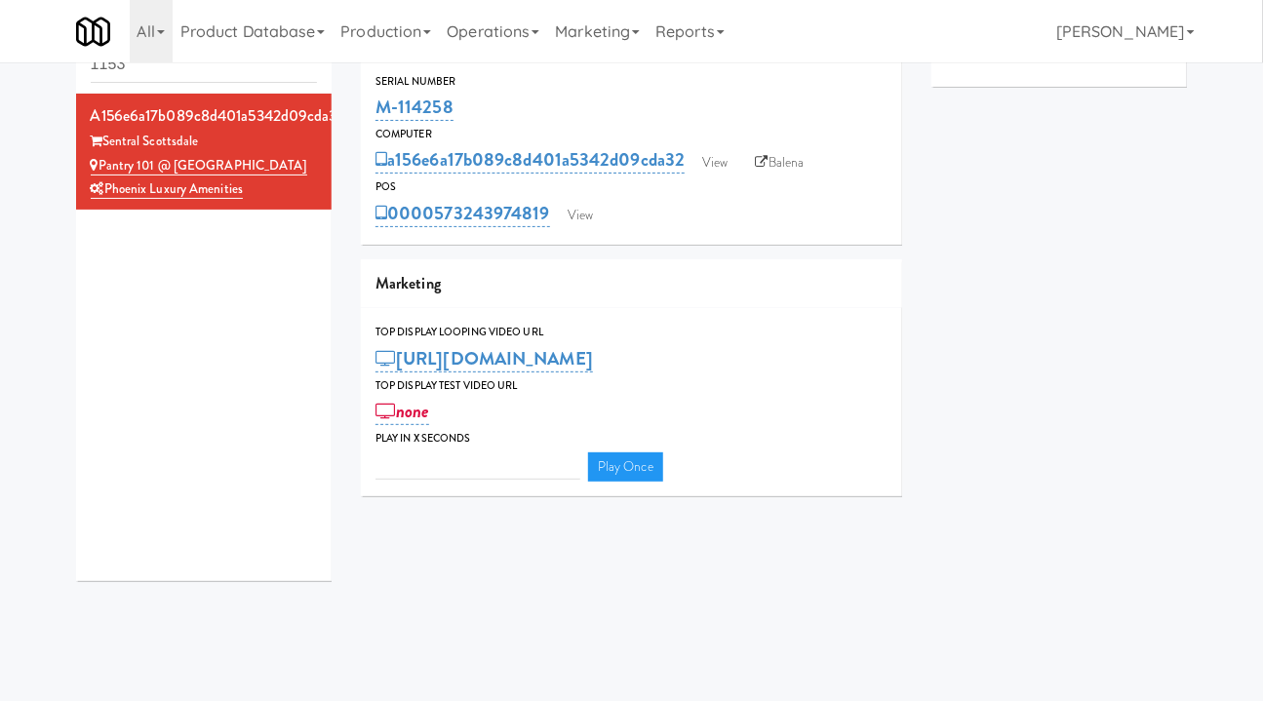
type input "3"
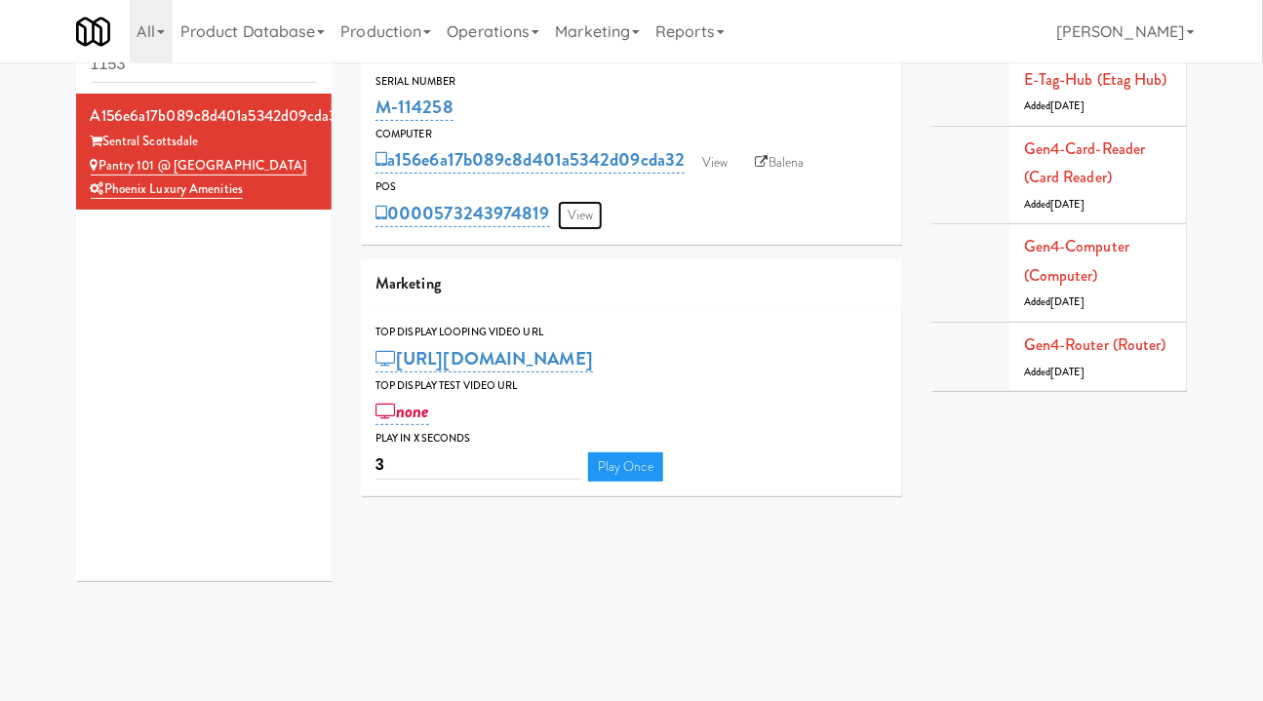
click at [577, 215] on link "View" at bounding box center [580, 215] width 45 height 29
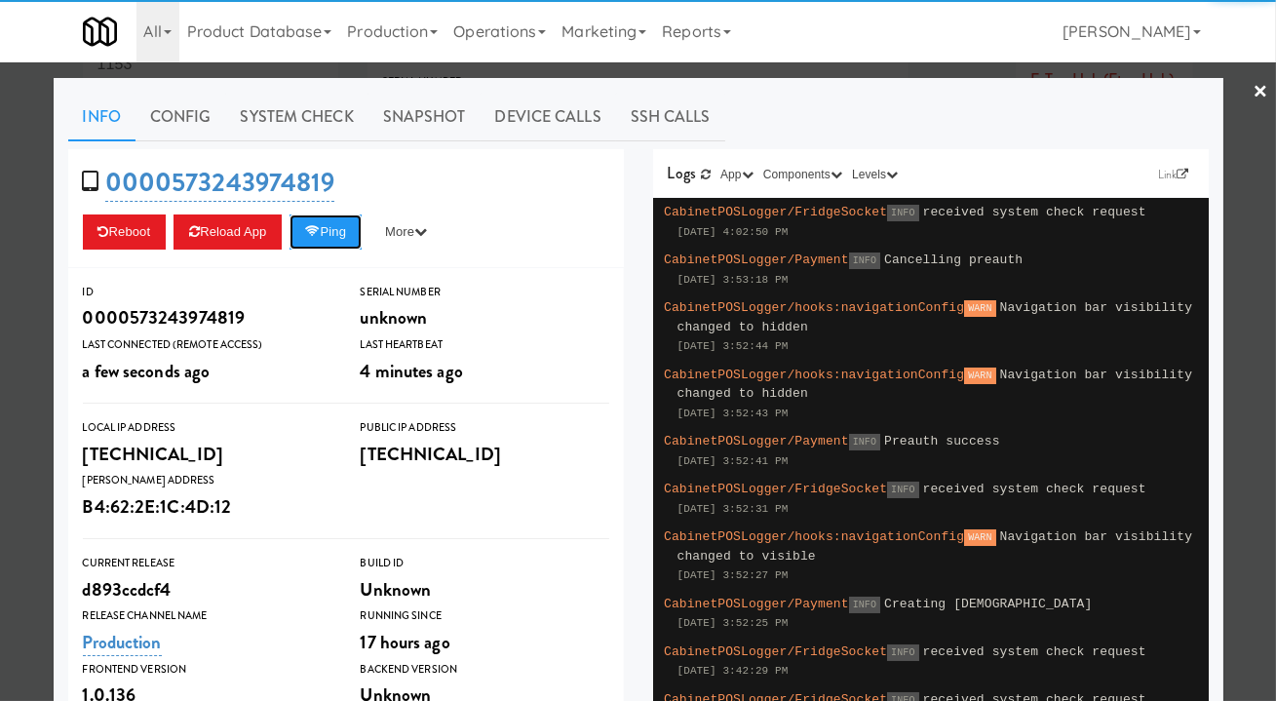
click at [319, 245] on button "Ping" at bounding box center [326, 231] width 72 height 35
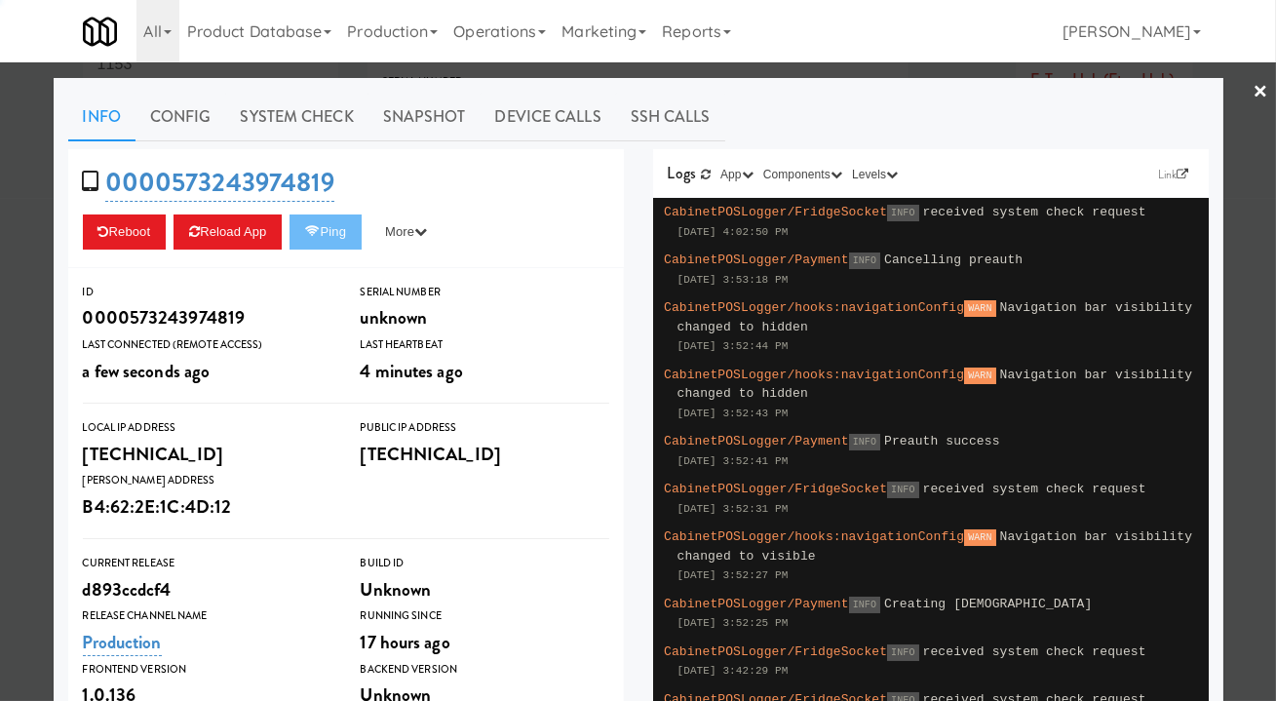
click at [254, 106] on link "System Check" at bounding box center [297, 117] width 142 height 49
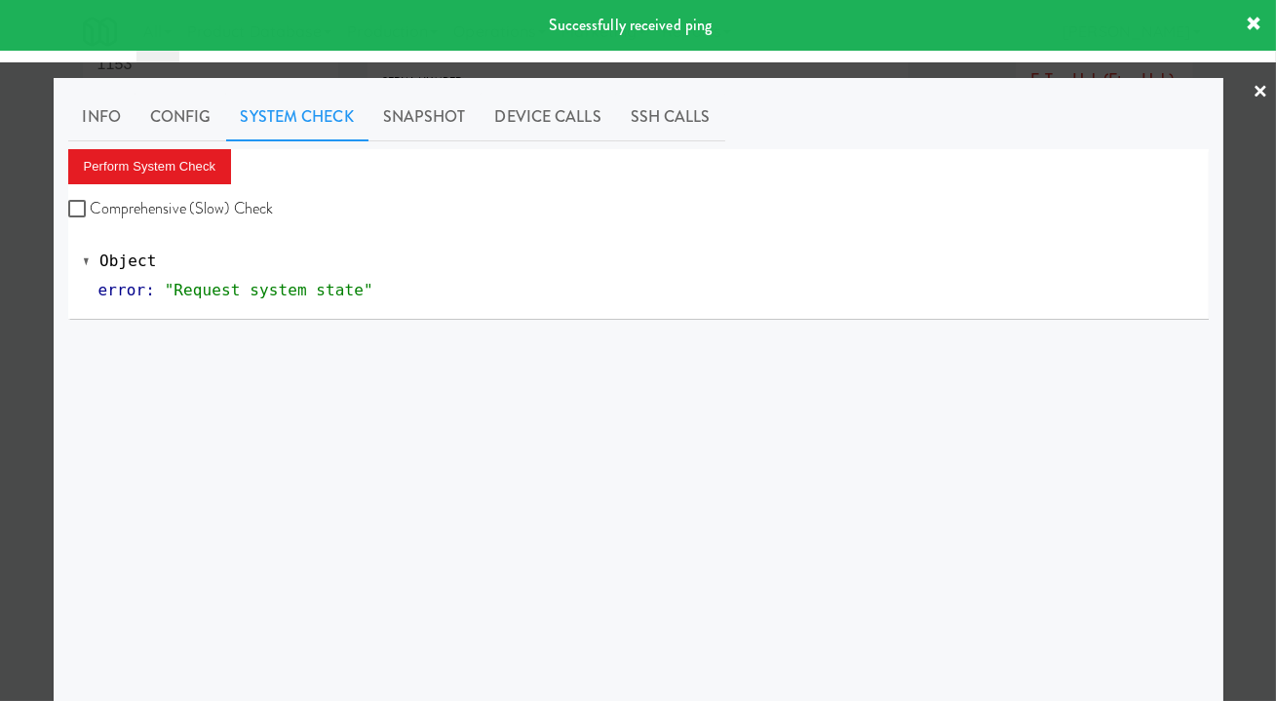
click at [218, 198] on label "Comprehensive (Slow) Check" at bounding box center [171, 208] width 206 height 29
click at [91, 202] on input "Comprehensive (Slow) Check" at bounding box center [79, 210] width 22 height 16
checkbox input "true"
click at [209, 170] on button "Perform System Check" at bounding box center [150, 166] width 164 height 35
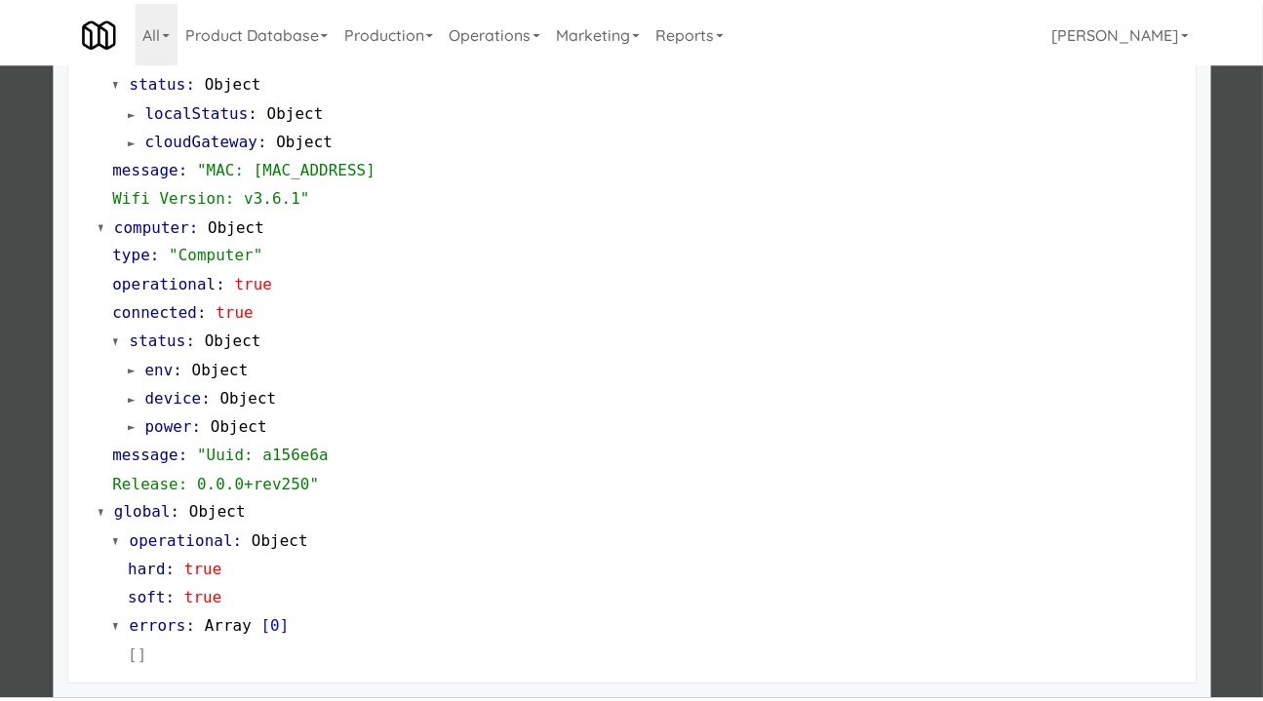
scroll to position [1705, 0]
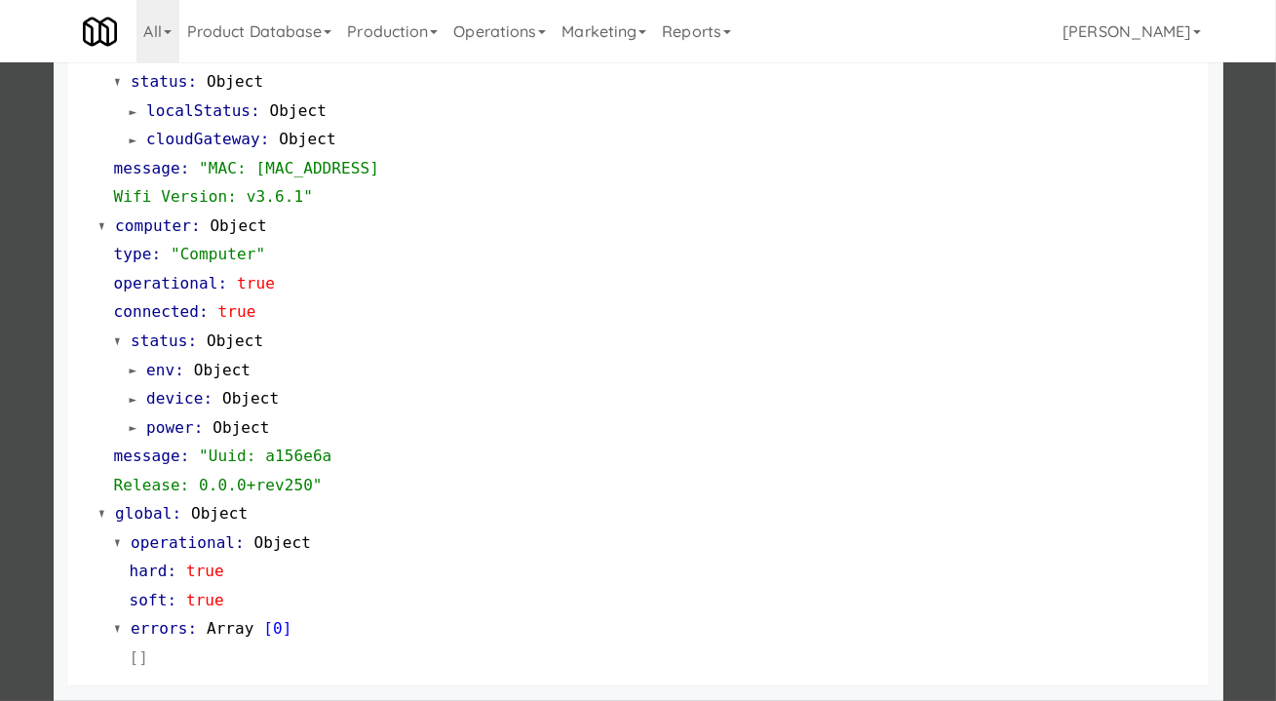
click at [31, 375] on div at bounding box center [638, 350] width 1276 height 701
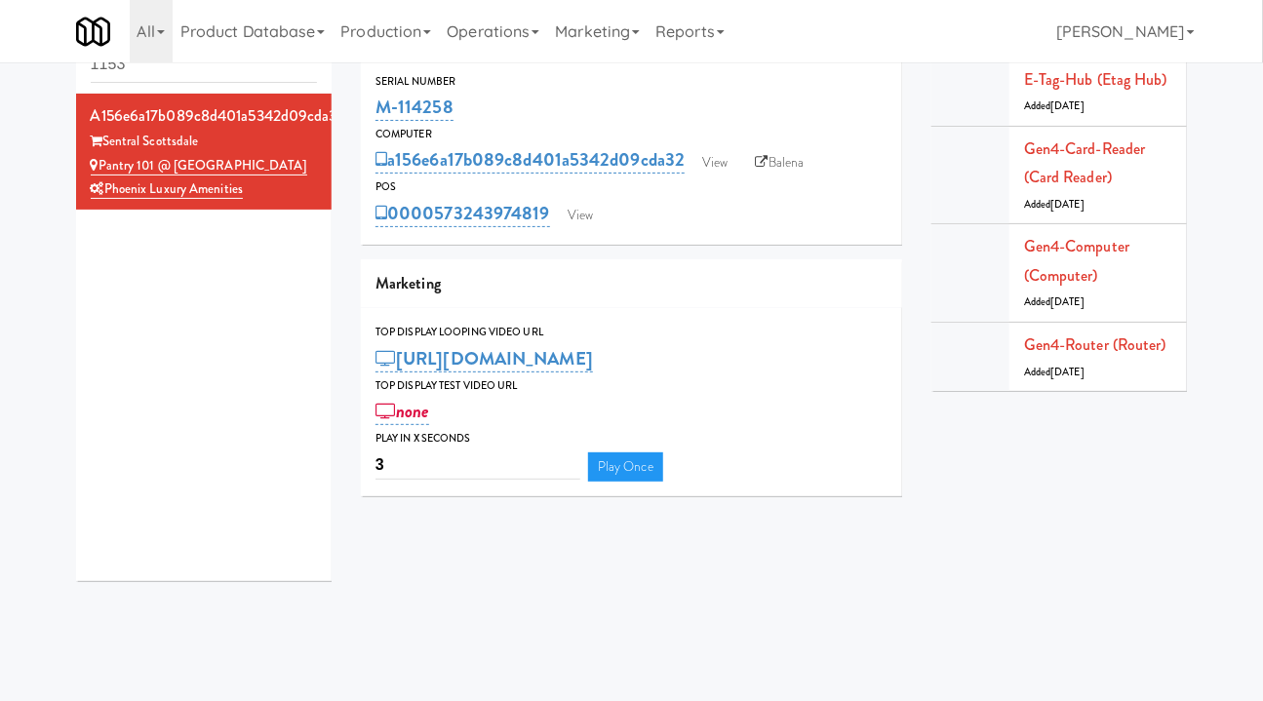
click at [779, 165] on link "Balena" at bounding box center [780, 162] width 68 height 29
drag, startPoint x: 482, startPoint y: 106, endPoint x: 380, endPoint y: 109, distance: 101.4
click at [381, 109] on div "M-114258" at bounding box center [631, 107] width 512 height 33
copy link "M-114258"
click at [487, 111] on div "M-114258" at bounding box center [631, 107] width 512 height 33
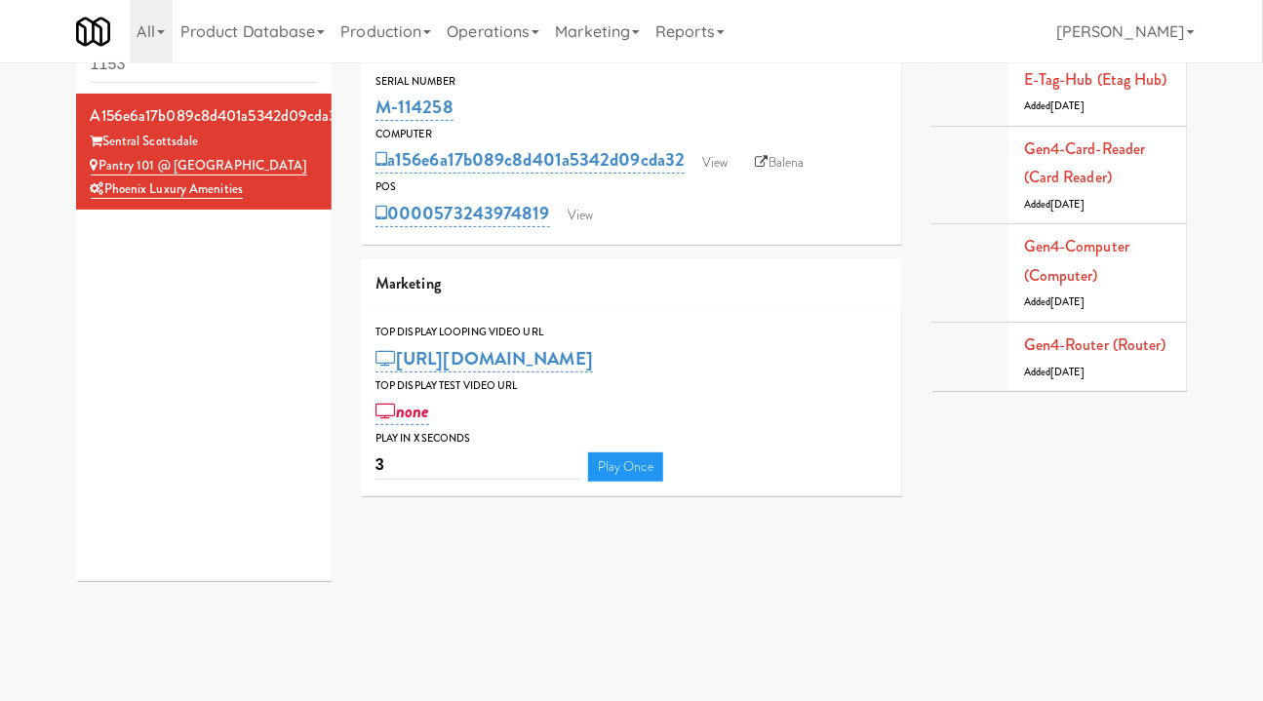
drag, startPoint x: 464, startPoint y: 102, endPoint x: 375, endPoint y: 99, distance: 88.8
click at [375, 99] on div "M-114258" at bounding box center [631, 107] width 512 height 33
copy link "M-114258"
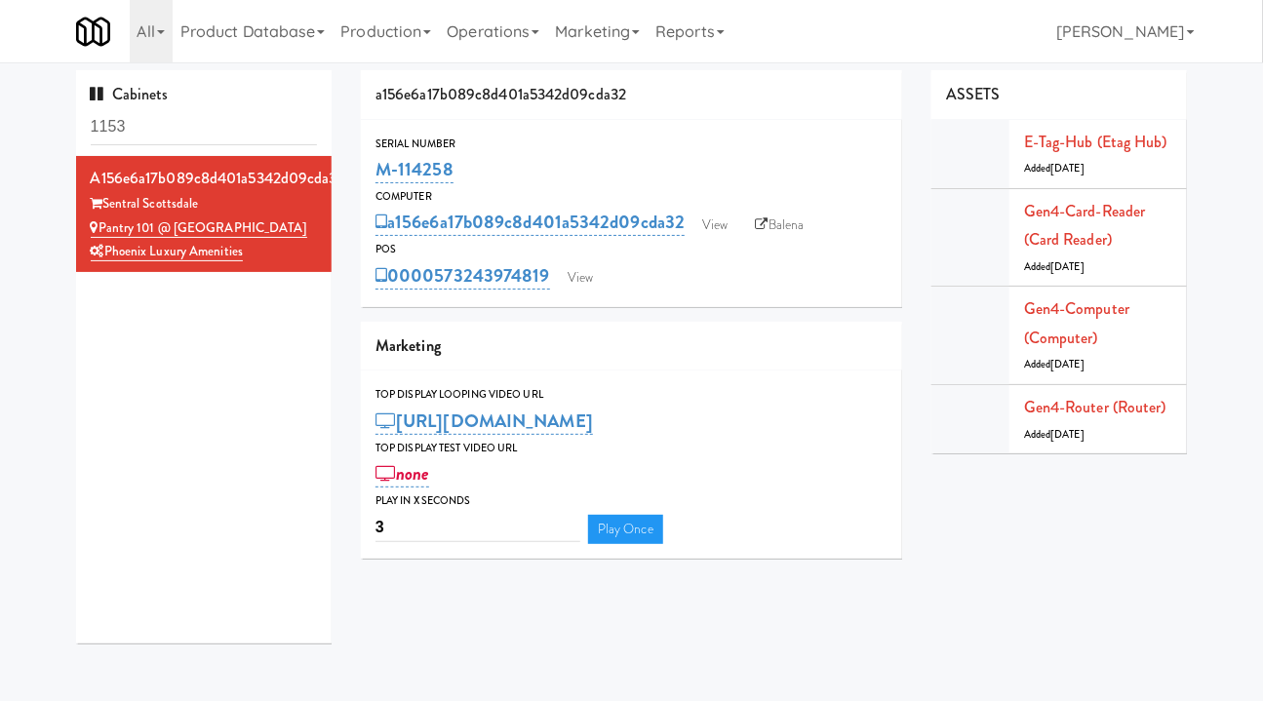
click at [782, 228] on link "Balena" at bounding box center [780, 225] width 68 height 29
click at [764, 228] on icon at bounding box center [762, 224] width 13 height 13
click at [125, 129] on input "1153" at bounding box center [204, 127] width 227 height 36
click at [132, 129] on input "1153" at bounding box center [204, 127] width 227 height 36
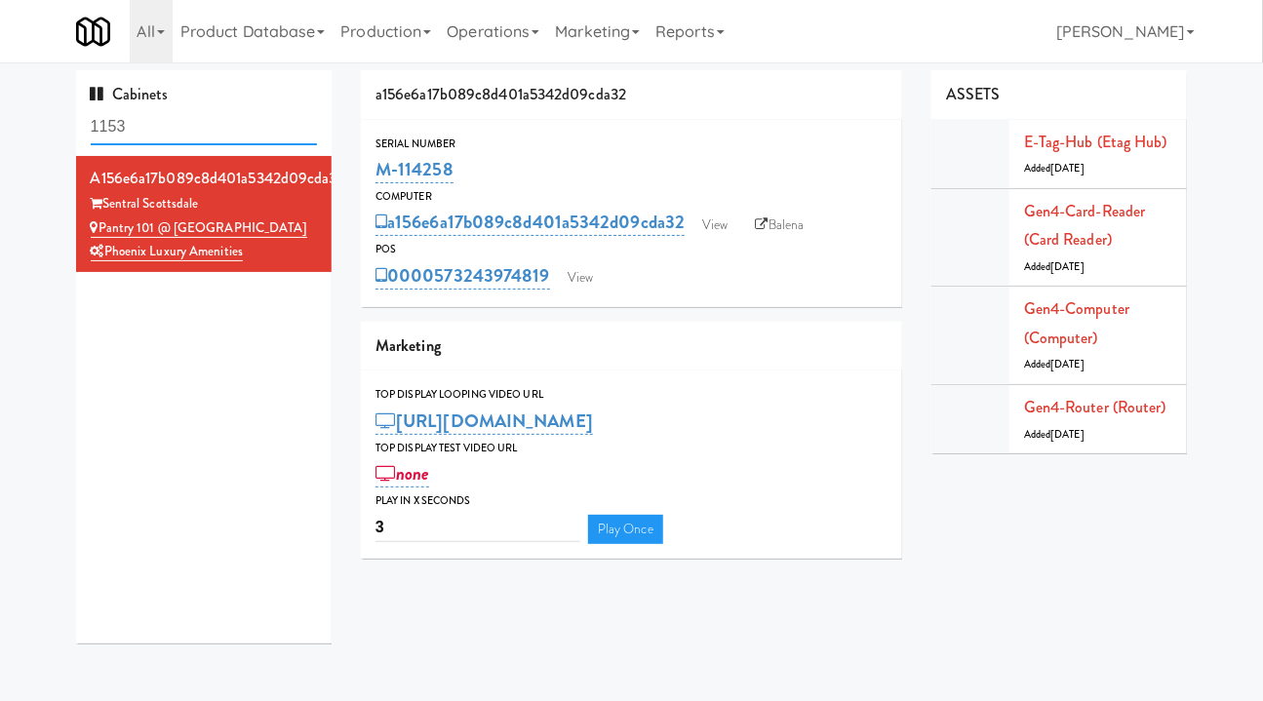
click at [130, 128] on input "1153" at bounding box center [204, 127] width 227 height 36
click at [145, 126] on input "1153" at bounding box center [204, 127] width 227 height 36
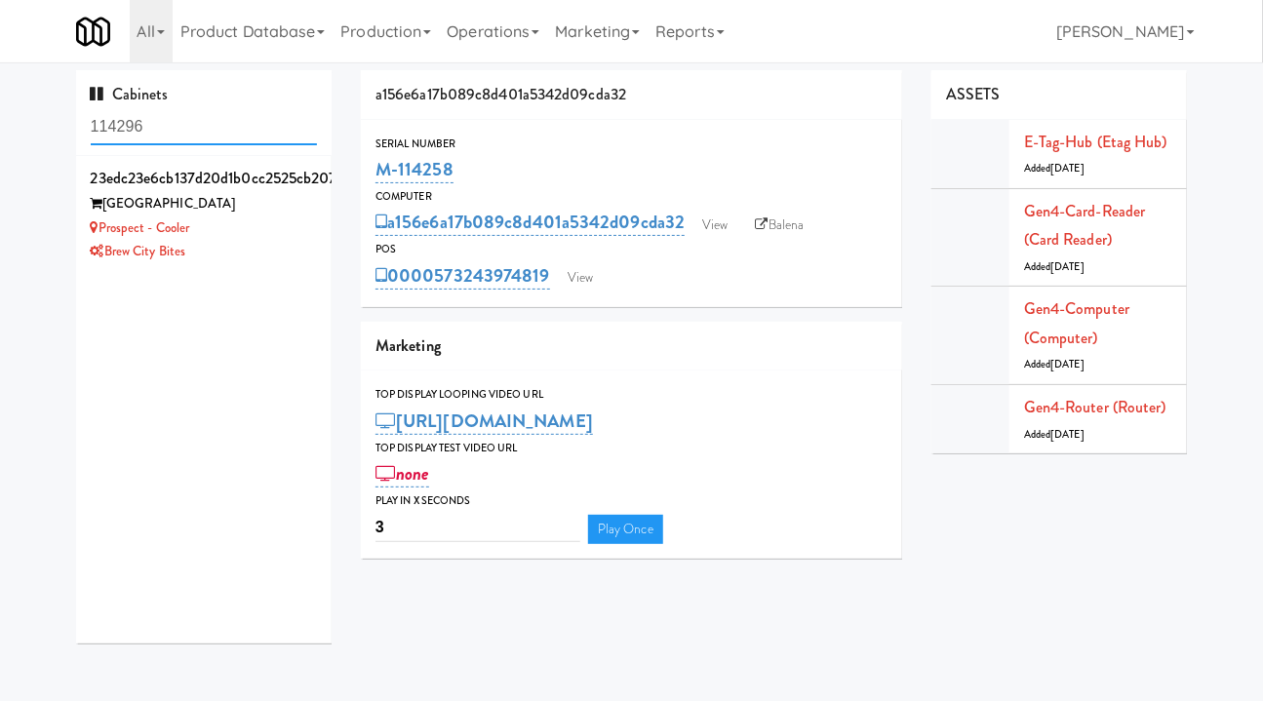
type input "114296"
drag, startPoint x: 212, startPoint y: 249, endPoint x: 102, endPoint y: 230, distance: 110.8
click at [102, 230] on div "23edc23e6cb137d20d1b0cc2525cb207 Prospect Towers Prospect - Cooler Brew City Bi…" at bounding box center [204, 214] width 227 height 100
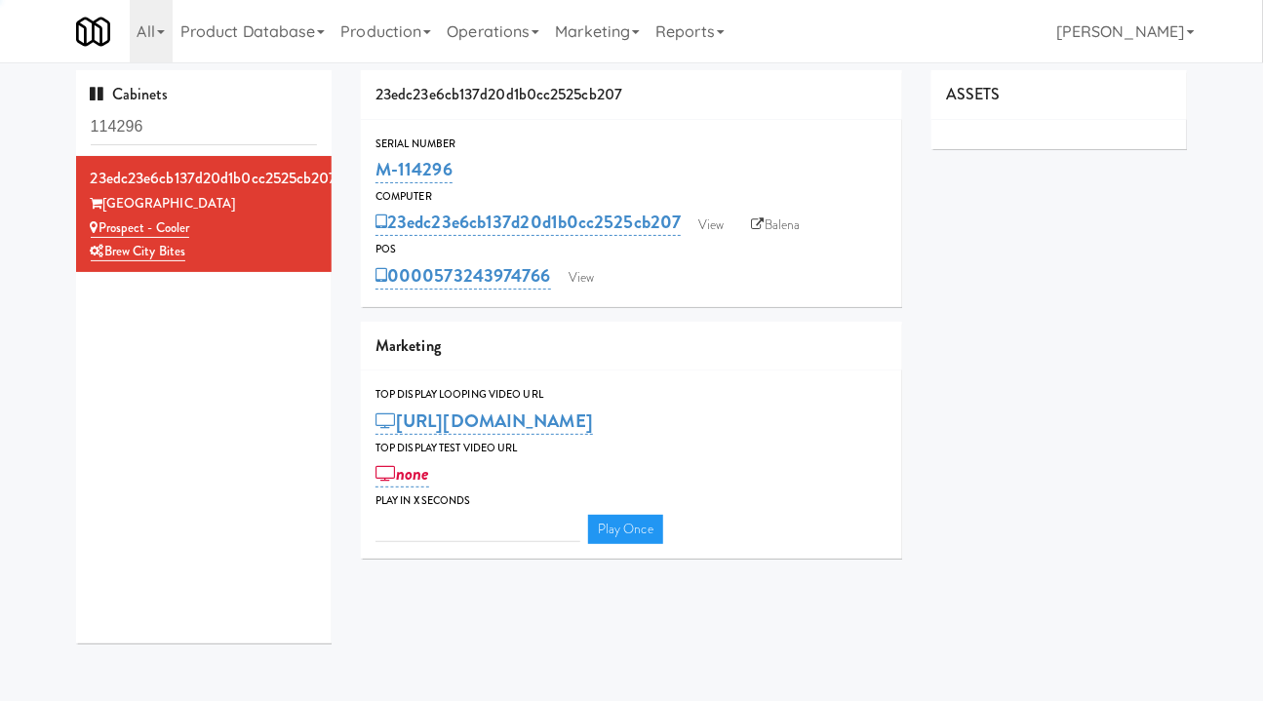
type input "3"
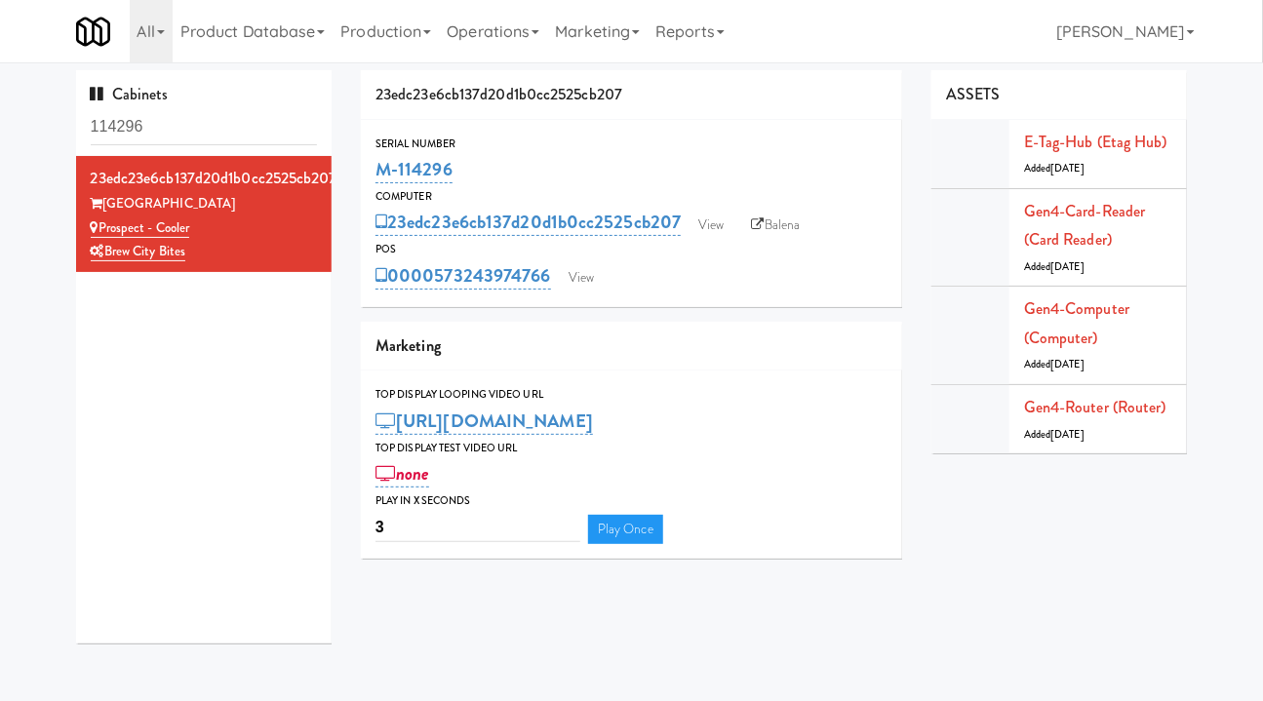
click at [195, 380] on div "23edc23e6cb137d20d1b0cc2525cb207 Prospect Towers Prospect - Cooler Brew City Bi…" at bounding box center [204, 399] width 256 height 487
drag, startPoint x: 551, startPoint y: 303, endPoint x: 438, endPoint y: 297, distance: 113.2
click at [438, 297] on div "Serial Number M-114296 Computer 23edc23e6cb137d20d1b0cc2525cb207 View Balena PO…" at bounding box center [631, 213] width 541 height 187
click at [528, 310] on div "23edc23e6cb137d20d1b0cc2525cb207 Serial Number M-114296 Computer 23edc23e6cb137…" at bounding box center [631, 321] width 570 height 503
drag, startPoint x: 552, startPoint y: 294, endPoint x: 437, endPoint y: 304, distance: 115.5
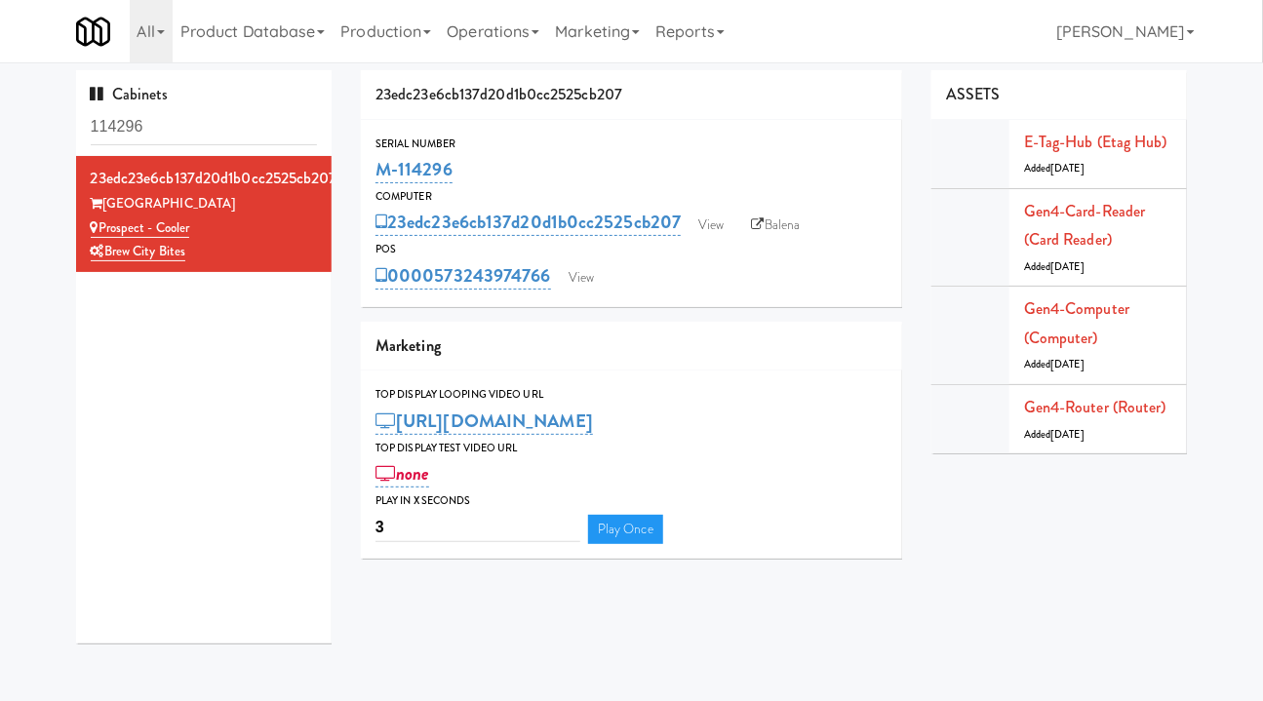
click at [437, 304] on div "Serial Number M-114296 Computer 23edc23e6cb137d20d1b0cc2525cb207 View Balena PO…" at bounding box center [631, 213] width 541 height 187
copy link "573243974766"
click at [575, 278] on link "View" at bounding box center [581, 277] width 45 height 29
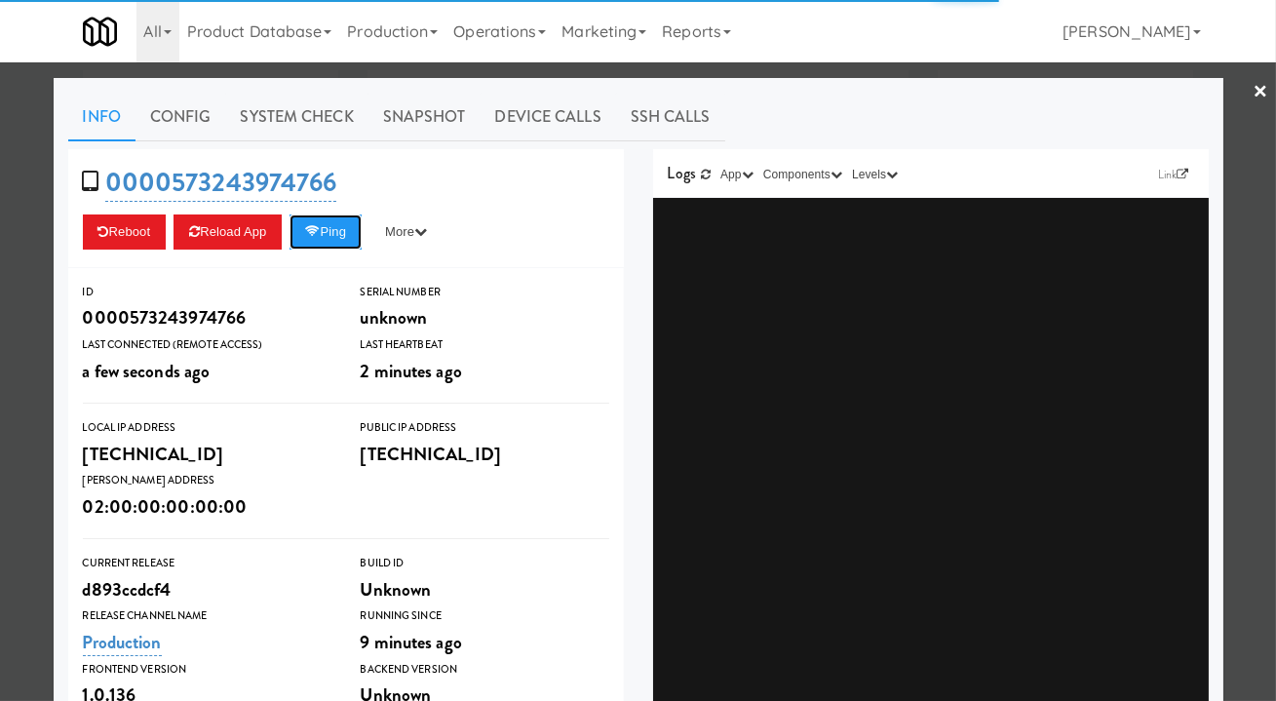
click at [350, 233] on button "Ping" at bounding box center [326, 231] width 72 height 35
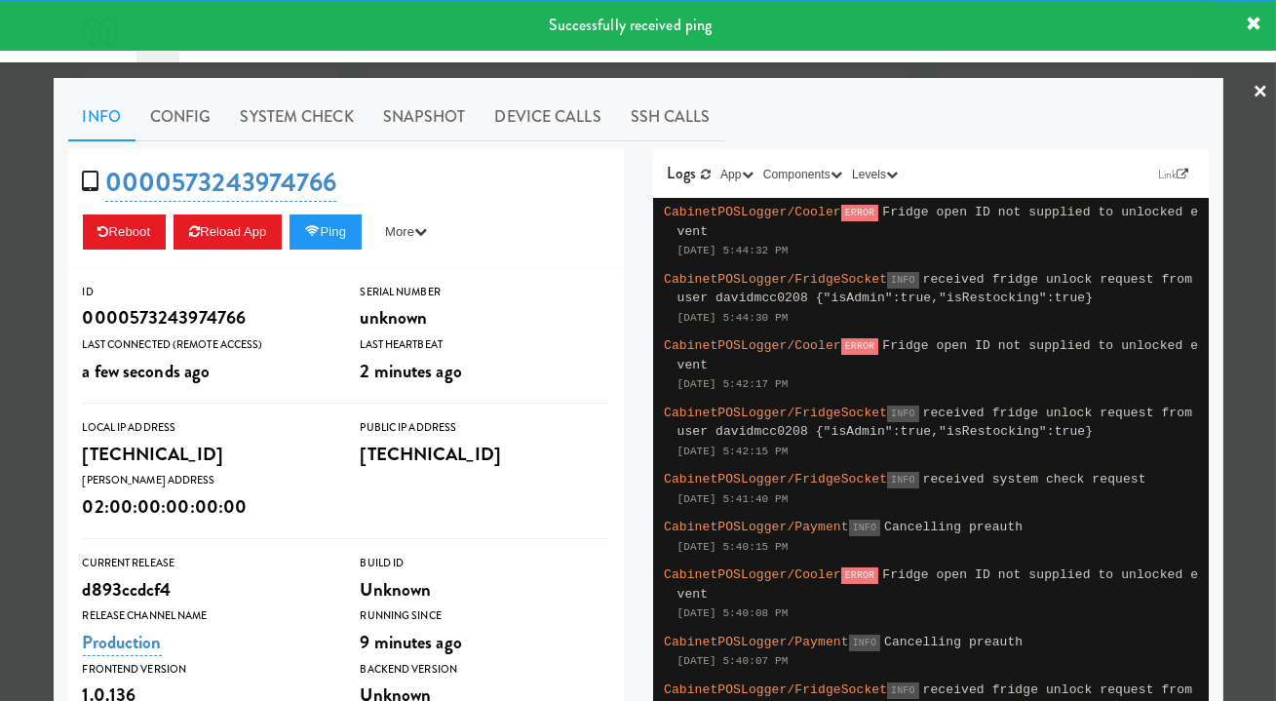
click at [311, 113] on link "System Check" at bounding box center [297, 117] width 142 height 49
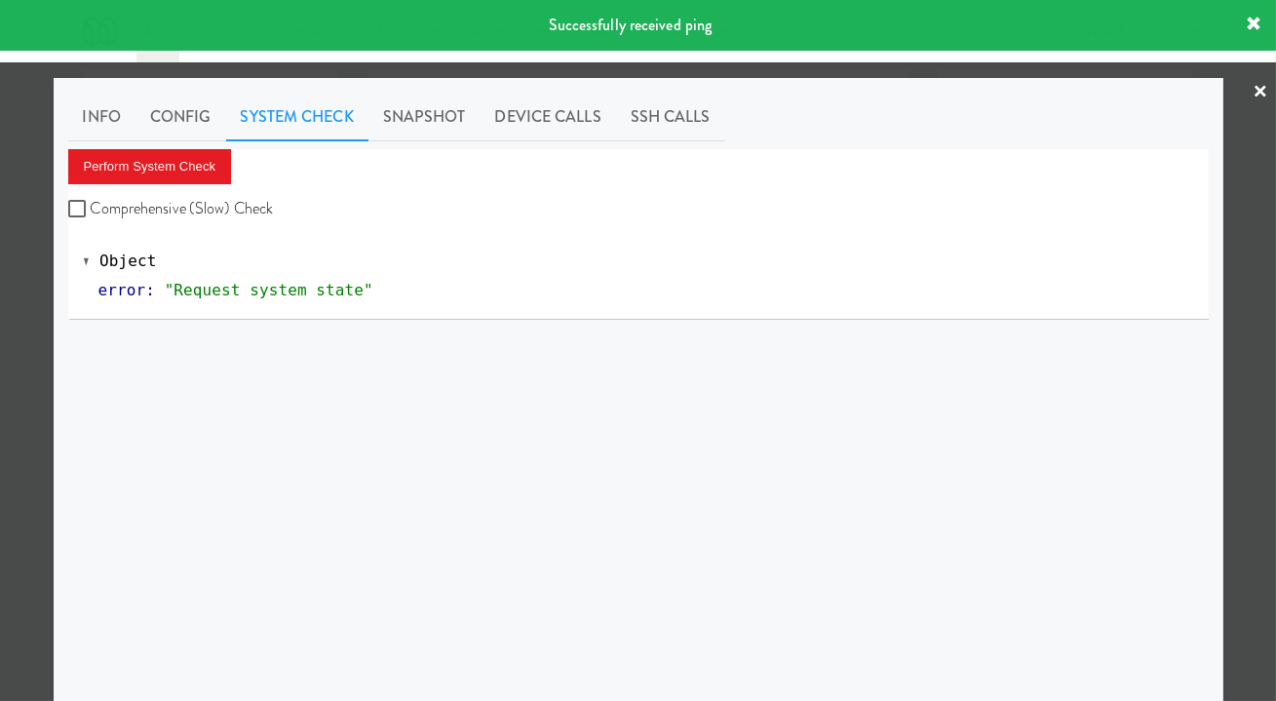
click at [255, 207] on label "Comprehensive (Slow) Check" at bounding box center [171, 208] width 206 height 29
click at [91, 207] on input "Comprehensive (Slow) Check" at bounding box center [79, 210] width 22 height 16
checkbox input "true"
click at [190, 157] on button "Perform System Check" at bounding box center [150, 166] width 164 height 35
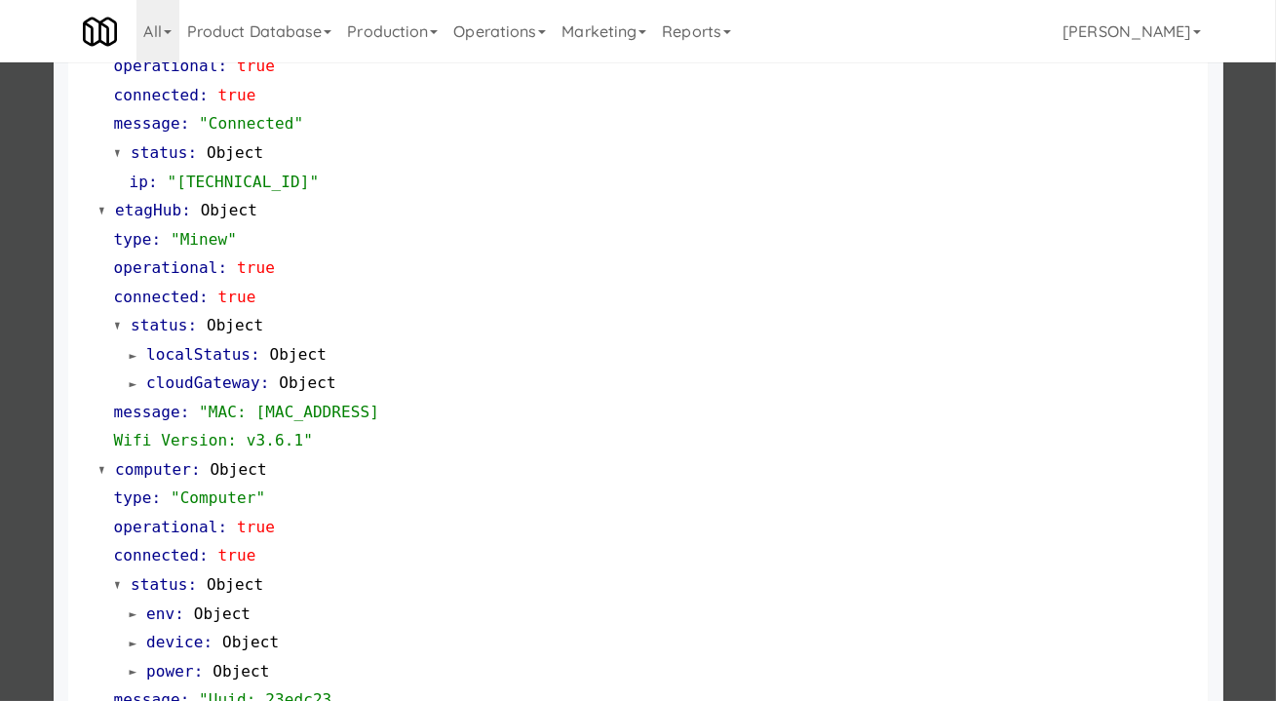
scroll to position [1684, 0]
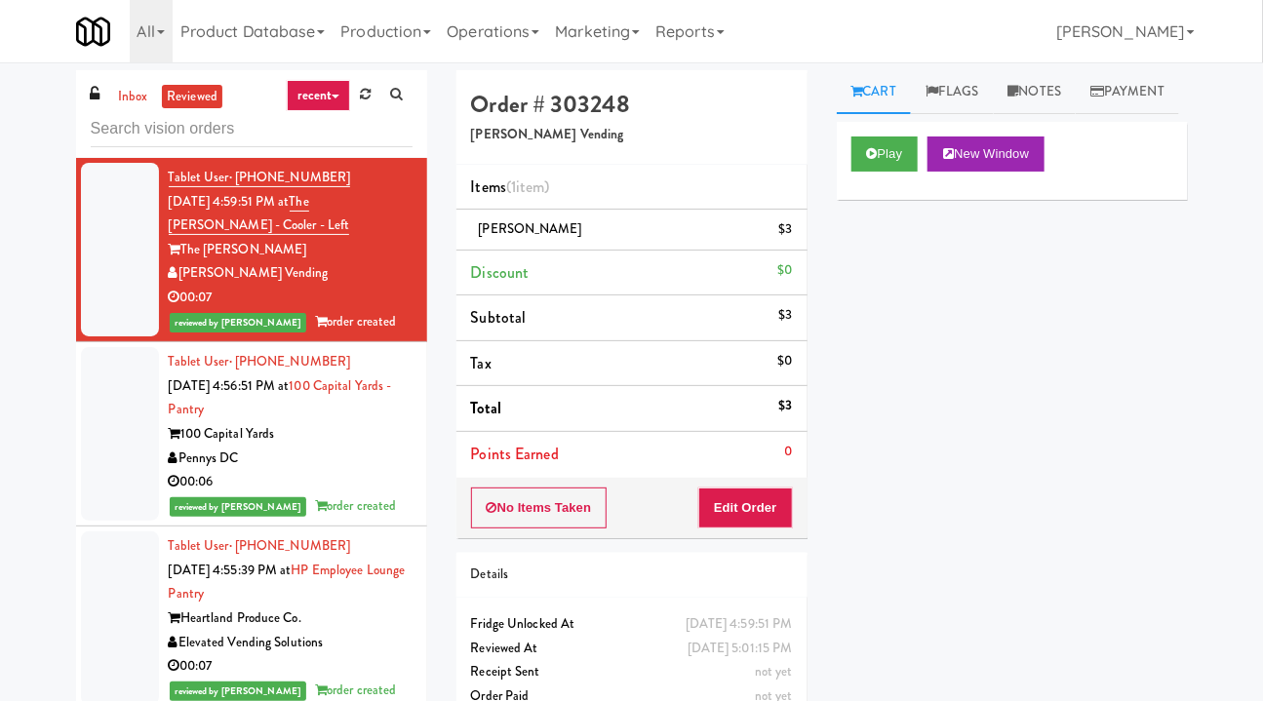
click at [139, 97] on link "inbox" at bounding box center [133, 97] width 40 height 24
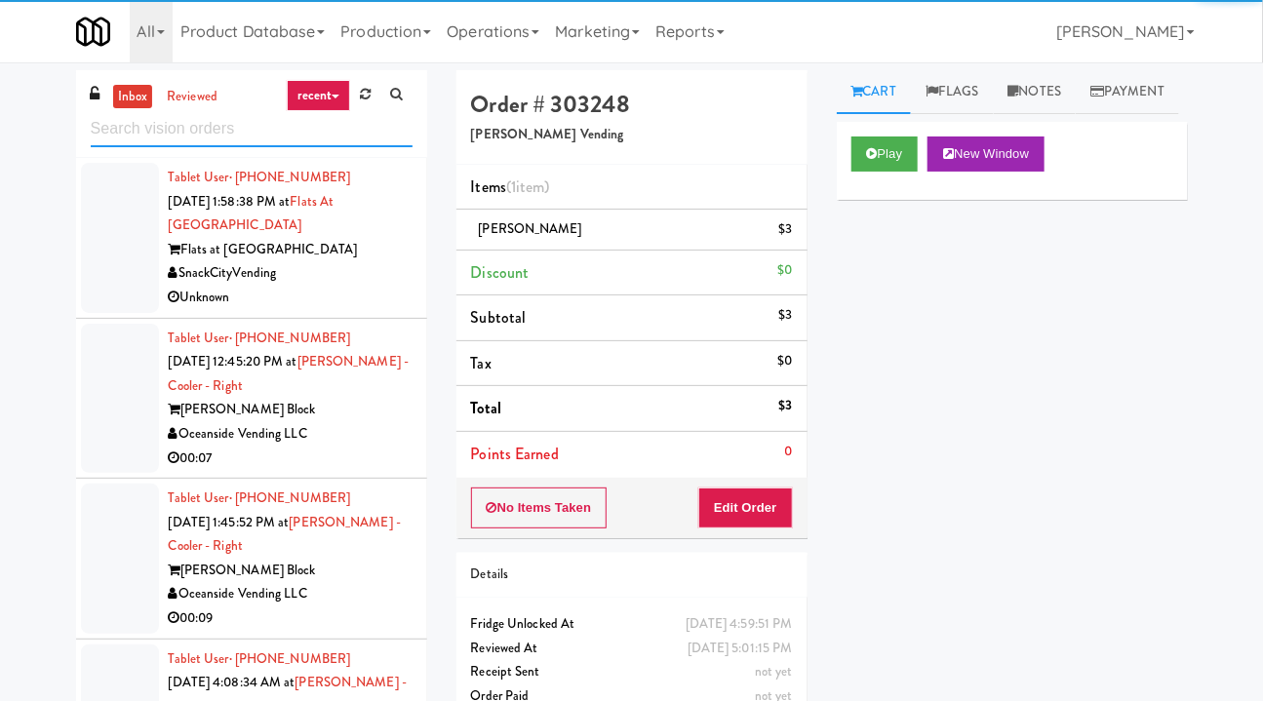
click at [169, 127] on input "text" at bounding box center [252, 129] width 322 height 36
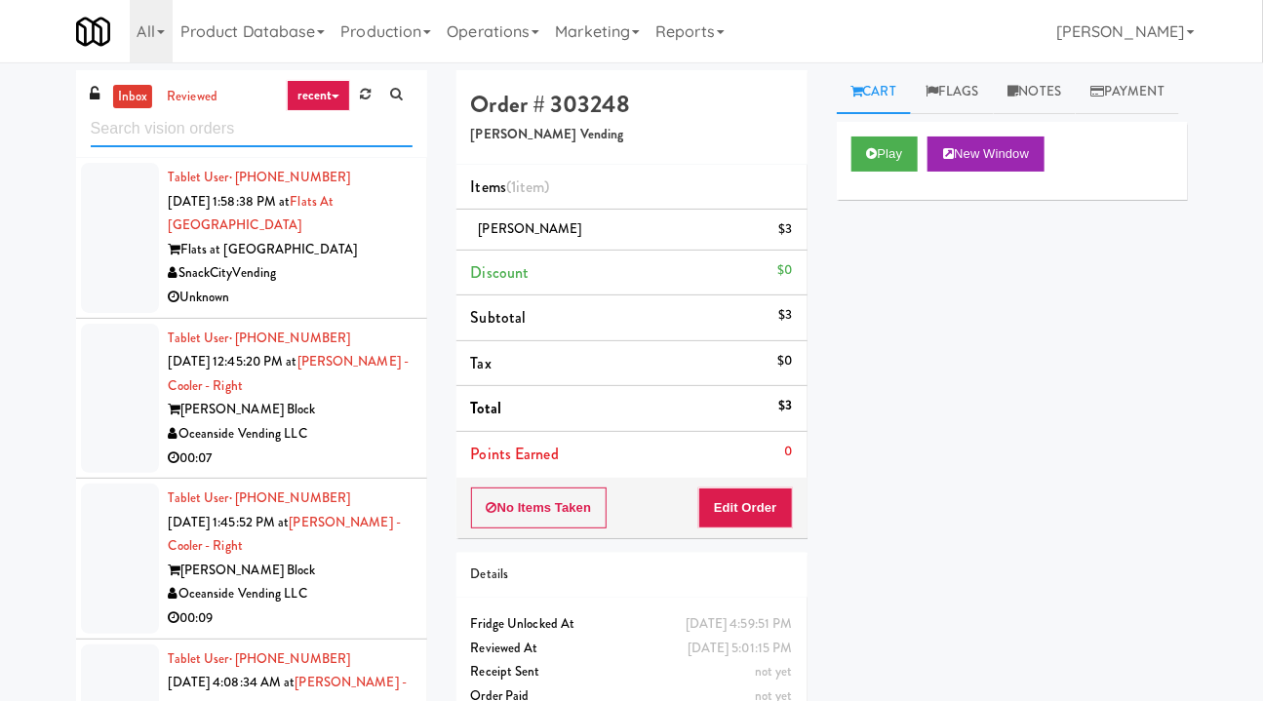
paste input "Midtown205 - Drinks"
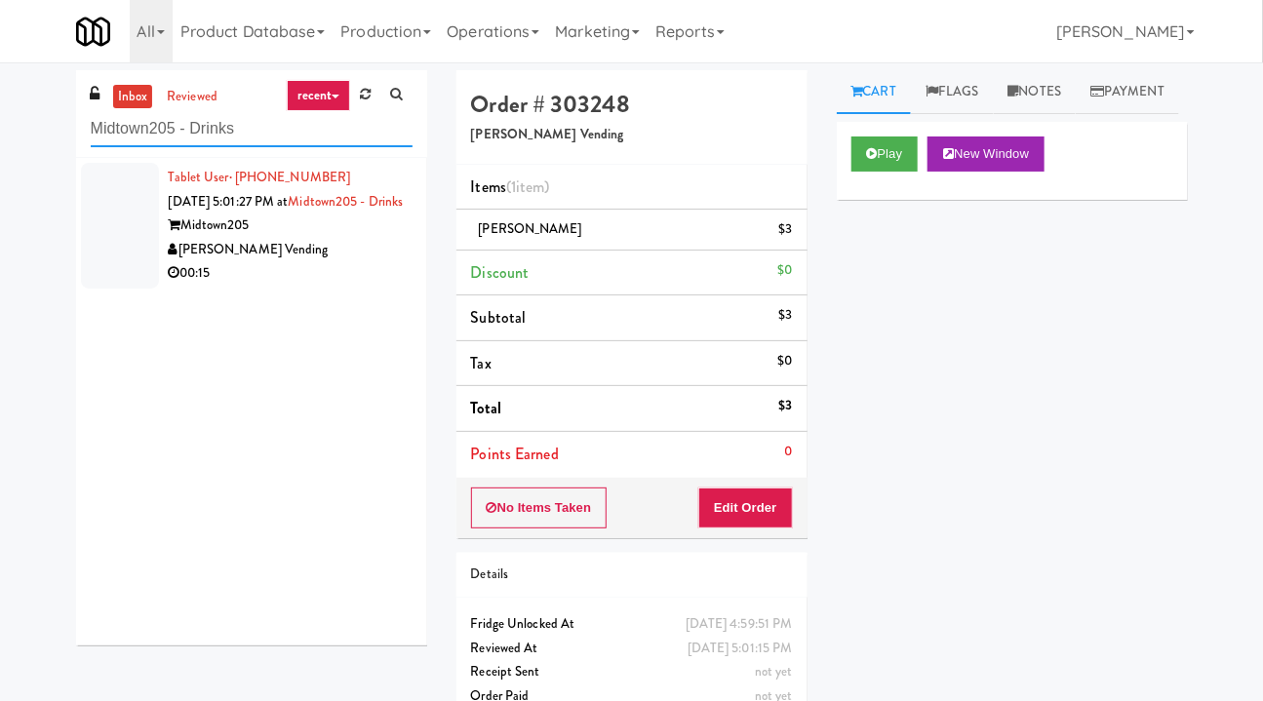
type input "Midtown205 - Drinks"
click at [332, 238] on div "Midtown205" at bounding box center [291, 226] width 244 height 24
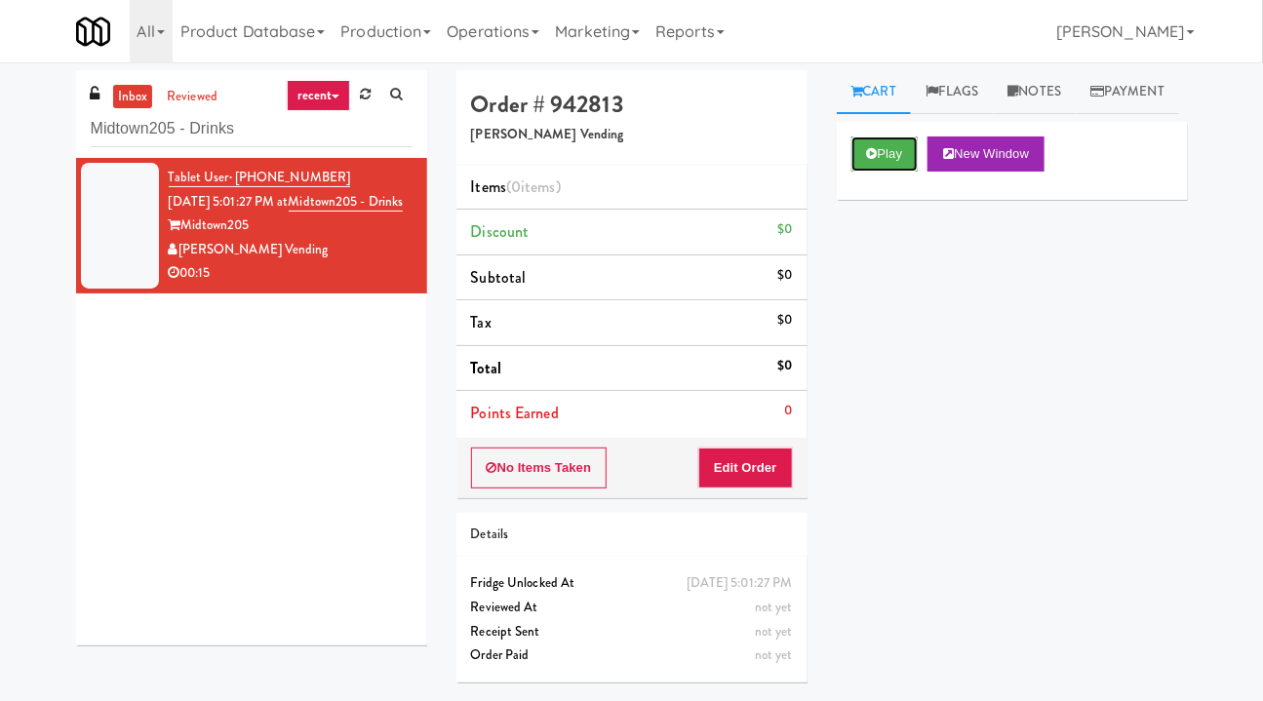
click at [872, 172] on button "Play" at bounding box center [884, 153] width 67 height 35
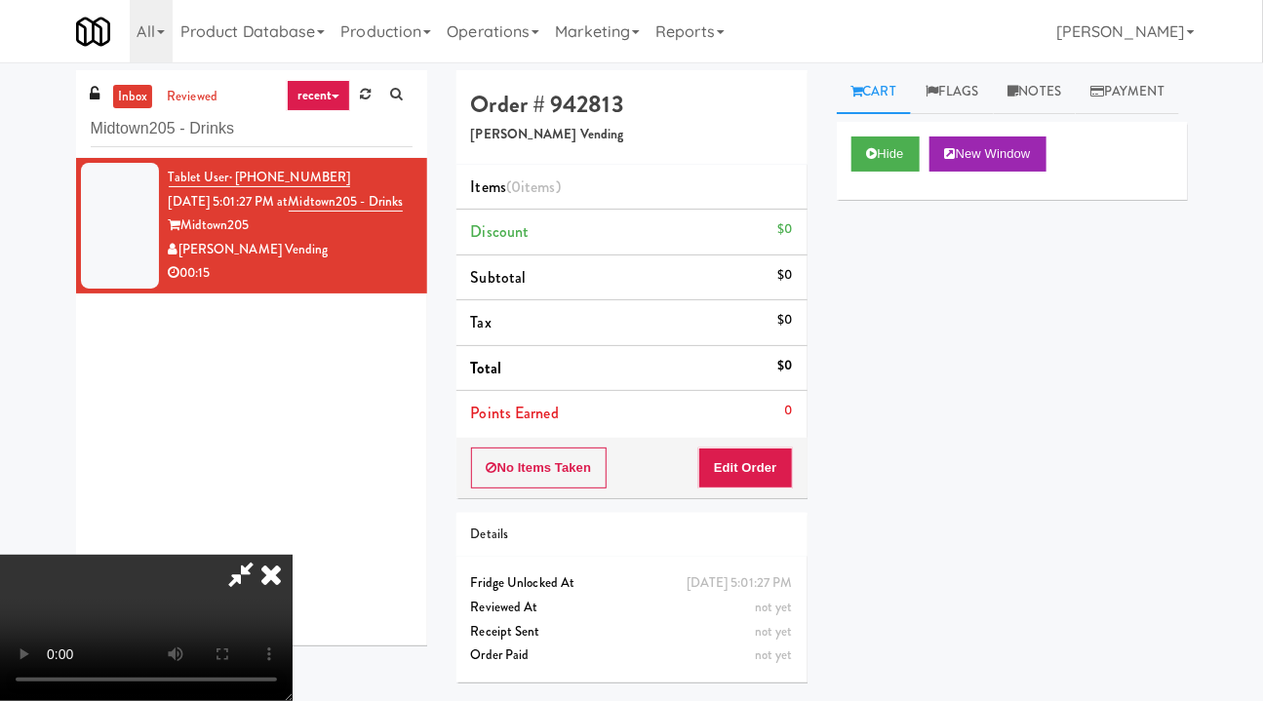
click at [292, 555] on icon at bounding box center [271, 574] width 43 height 39
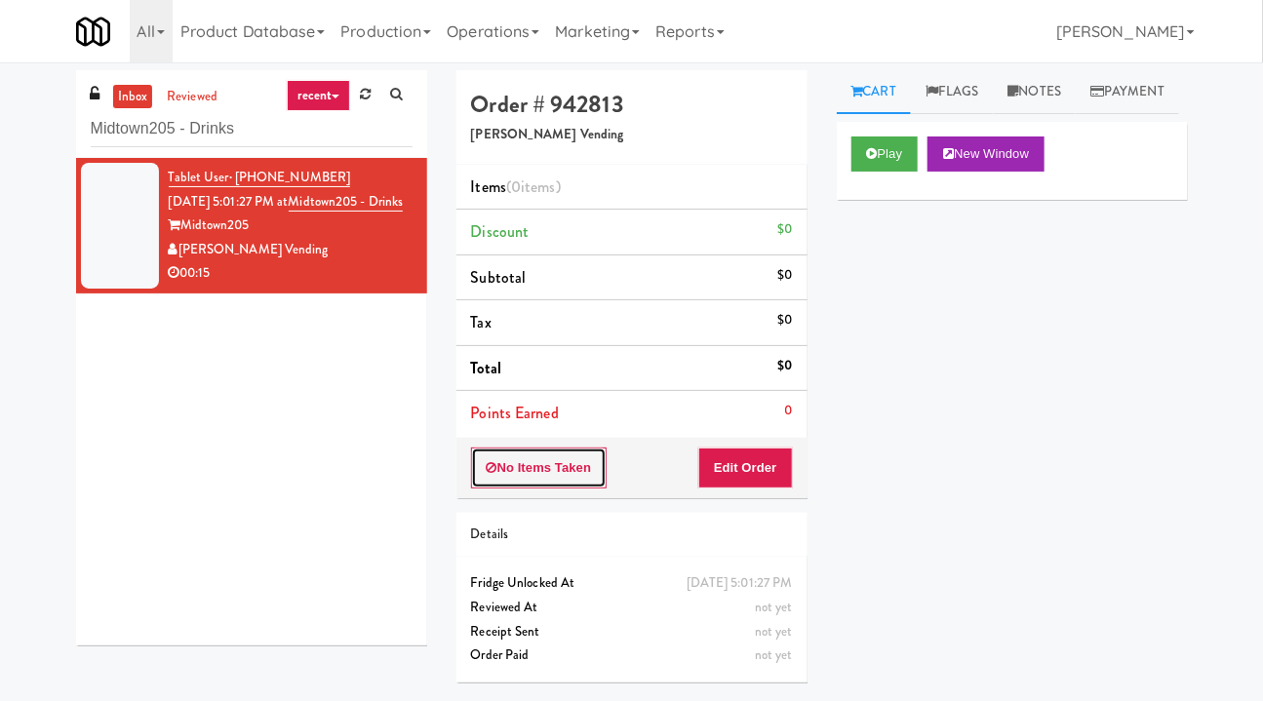
click at [538, 469] on button "No Items Taken" at bounding box center [539, 468] width 136 height 41
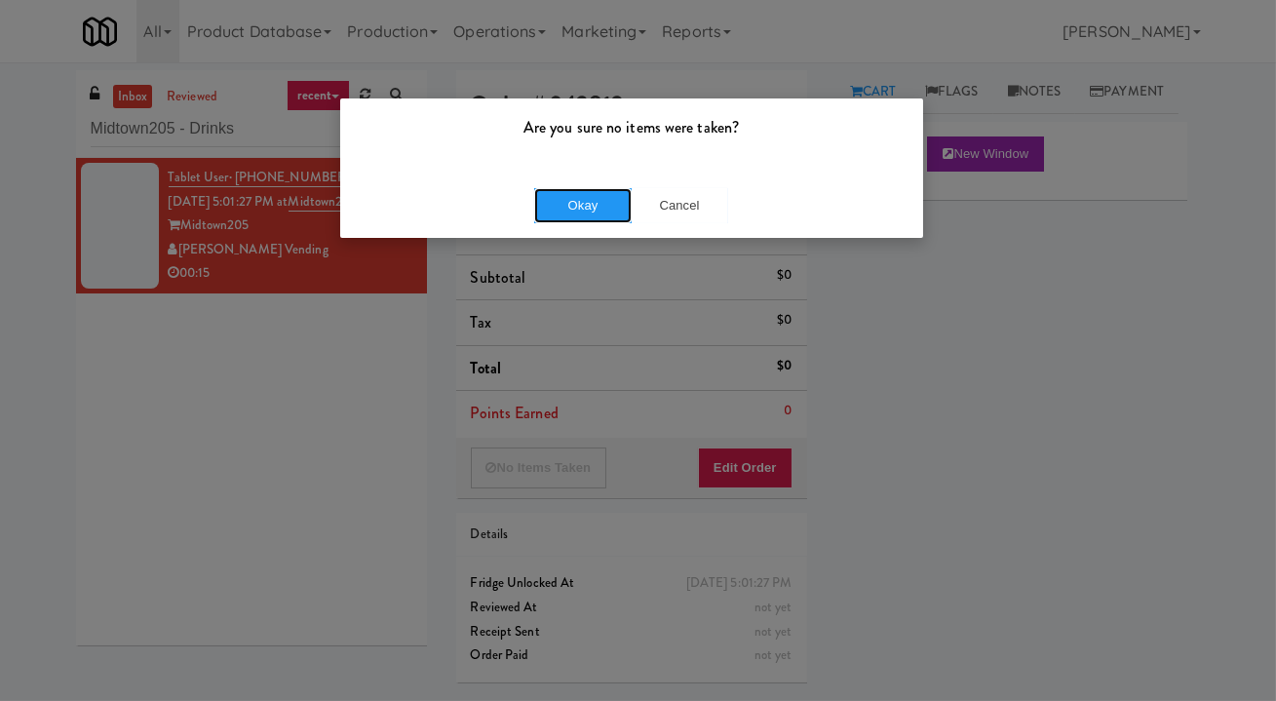
click at [608, 208] on button "Okay" at bounding box center [582, 205] width 97 height 35
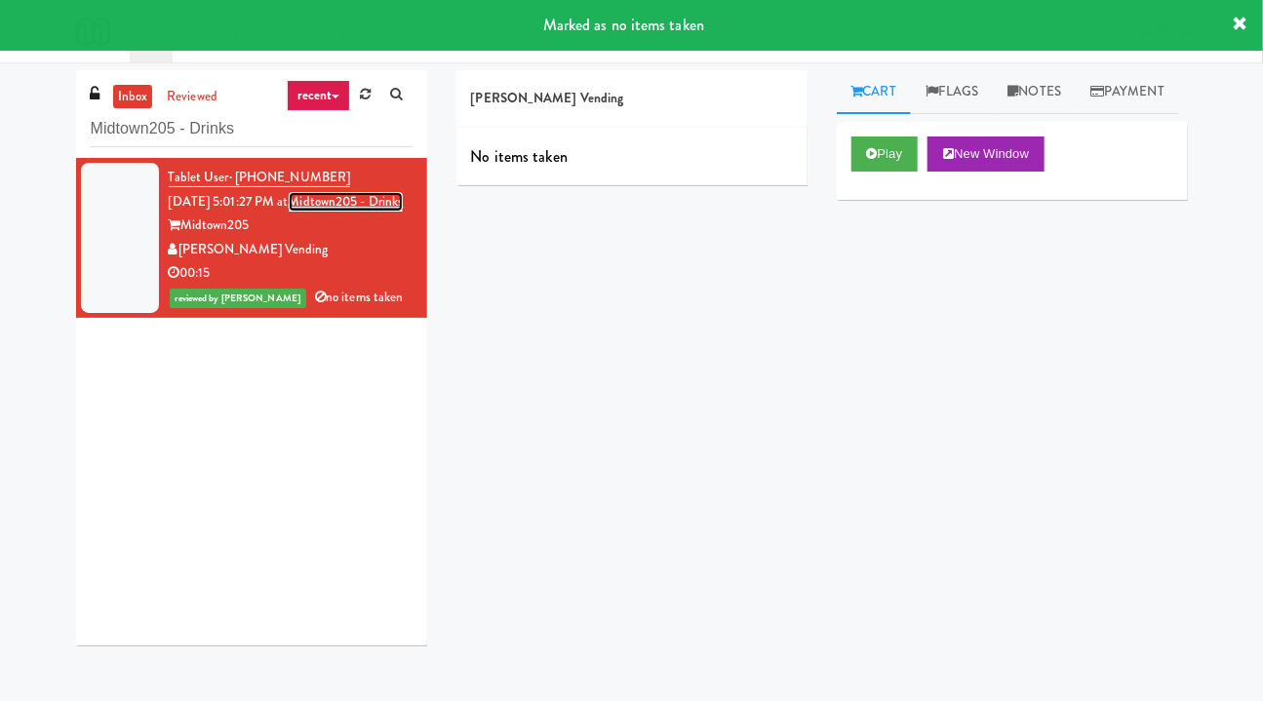
click at [363, 204] on link "Midtown205 - Drinks" at bounding box center [346, 201] width 115 height 19
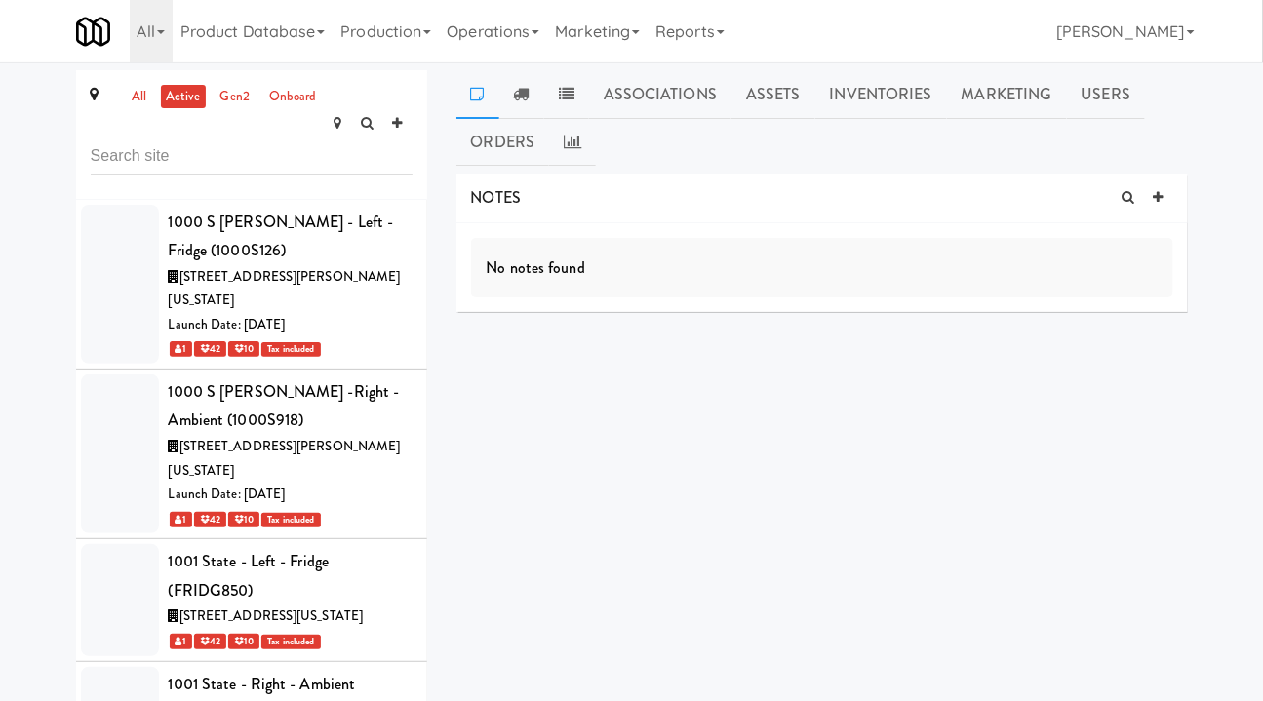
click at [141, 99] on link "all" at bounding box center [139, 97] width 24 height 24
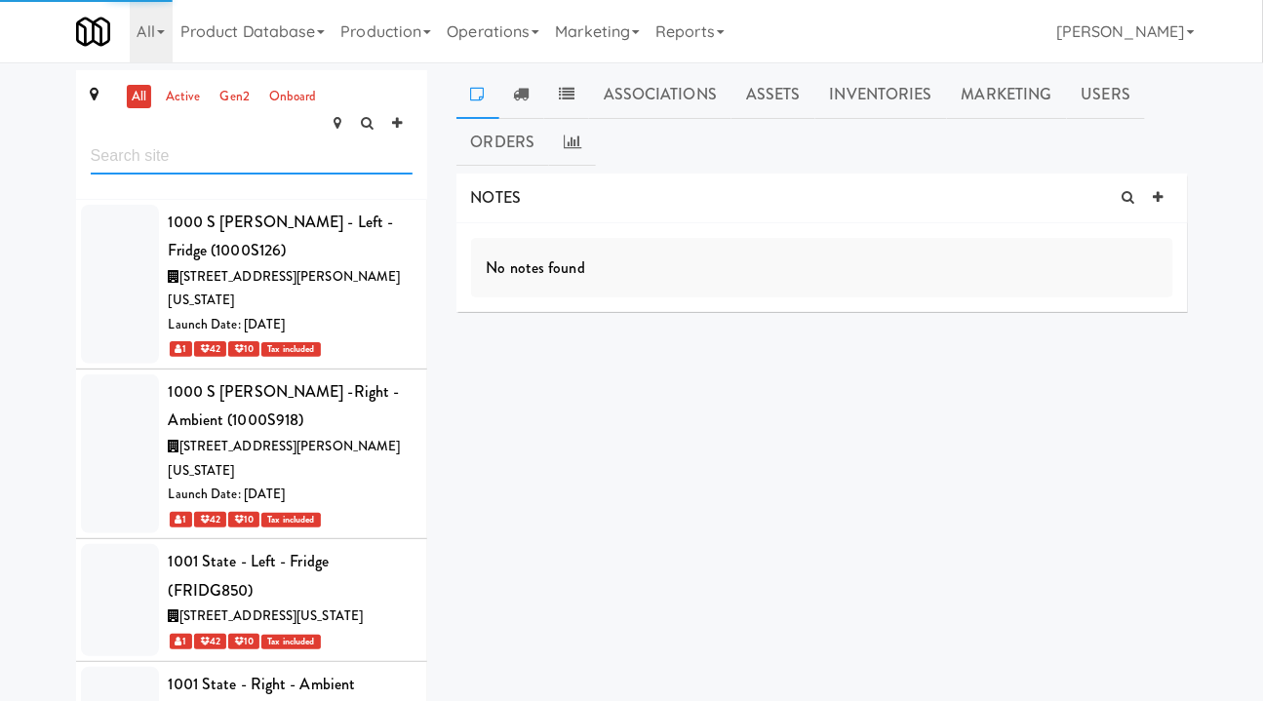
click at [193, 138] on input "text" at bounding box center [252, 156] width 322 height 36
paste input "Midtown205 - Drinks"
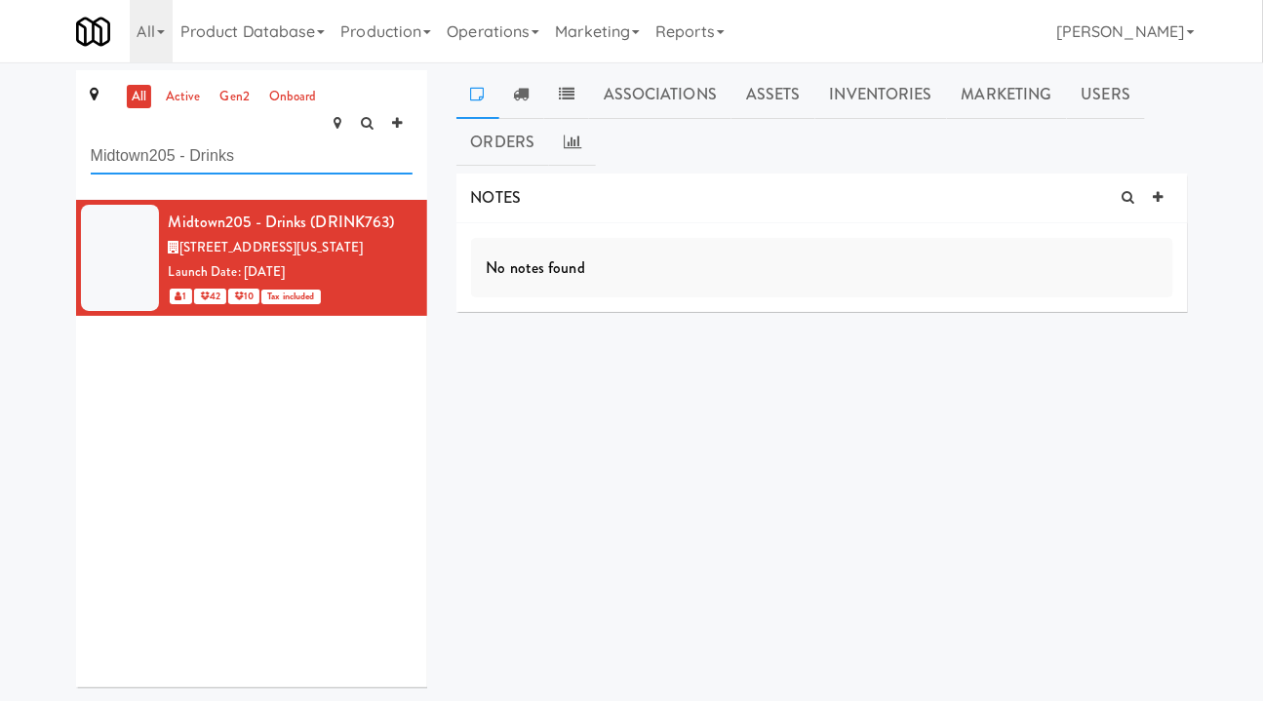
type input "Midtown205 - Drinks"
click at [408, 205] on icon at bounding box center [413, 211] width 11 height 13
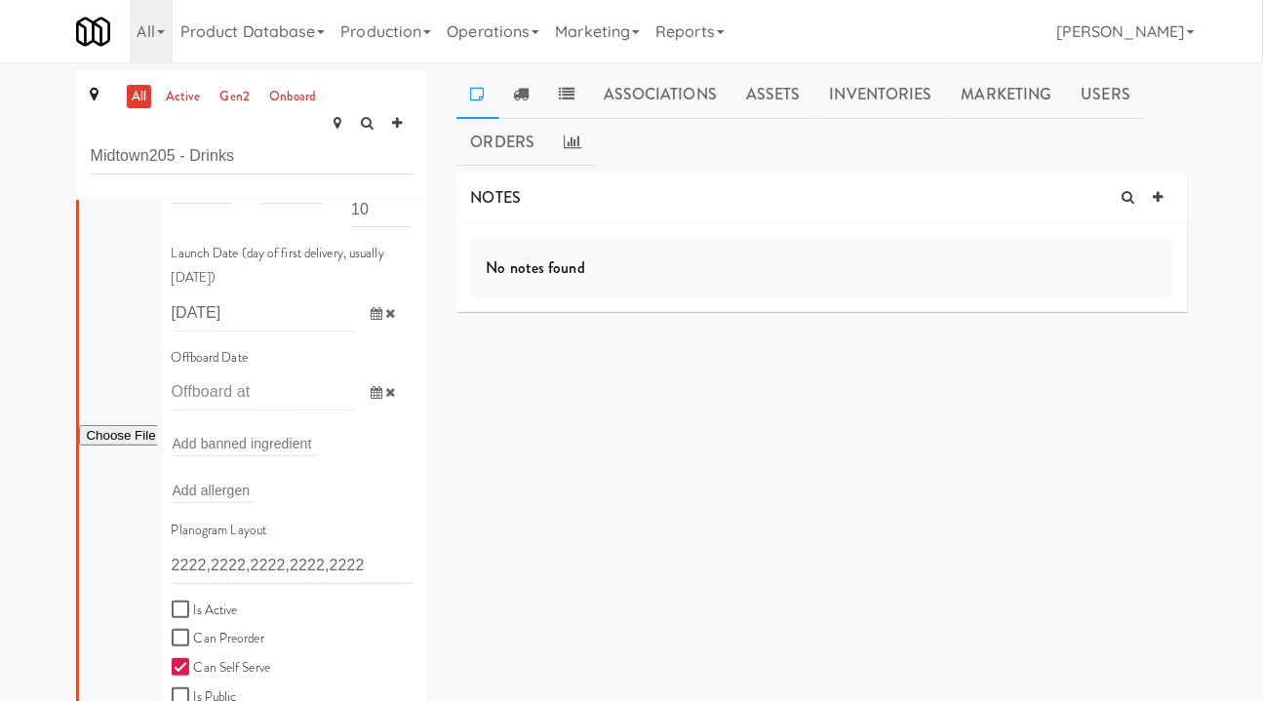
scroll to position [354, 0]
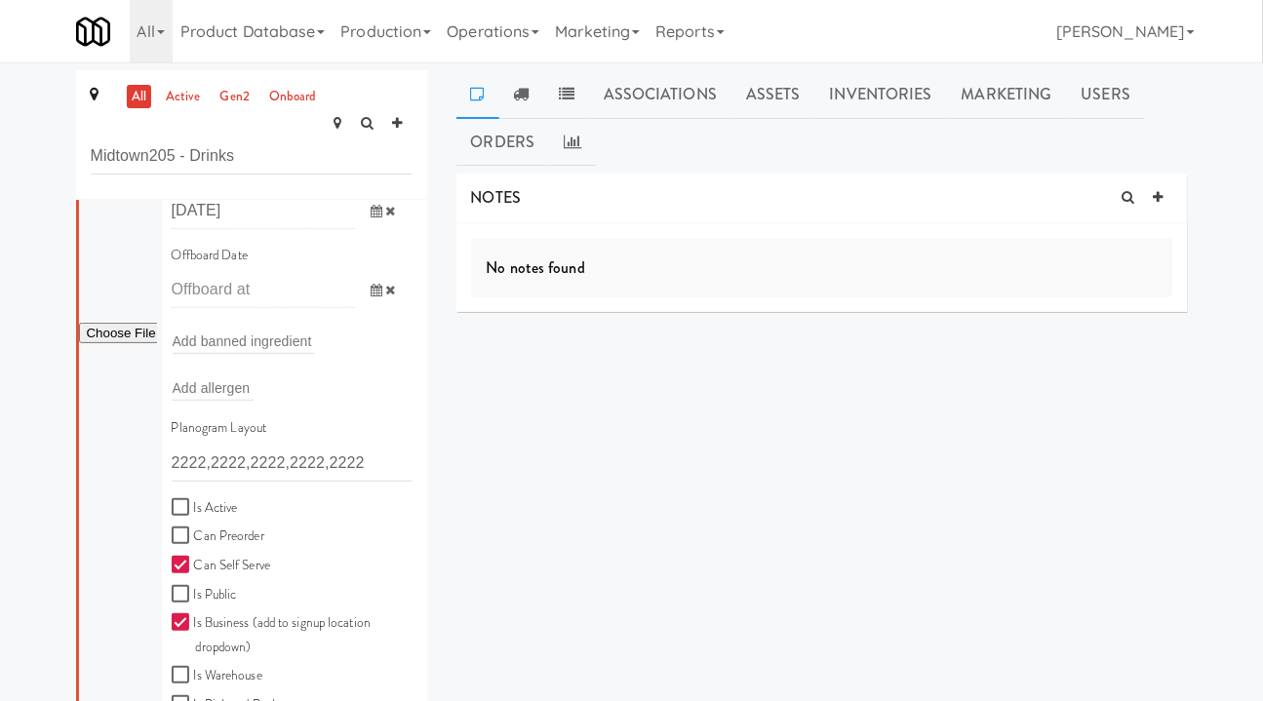
click at [223, 496] on label "Is Active" at bounding box center [205, 508] width 66 height 24
click at [194, 500] on input "Is Active" at bounding box center [183, 508] width 22 height 16
checkbox input "true"
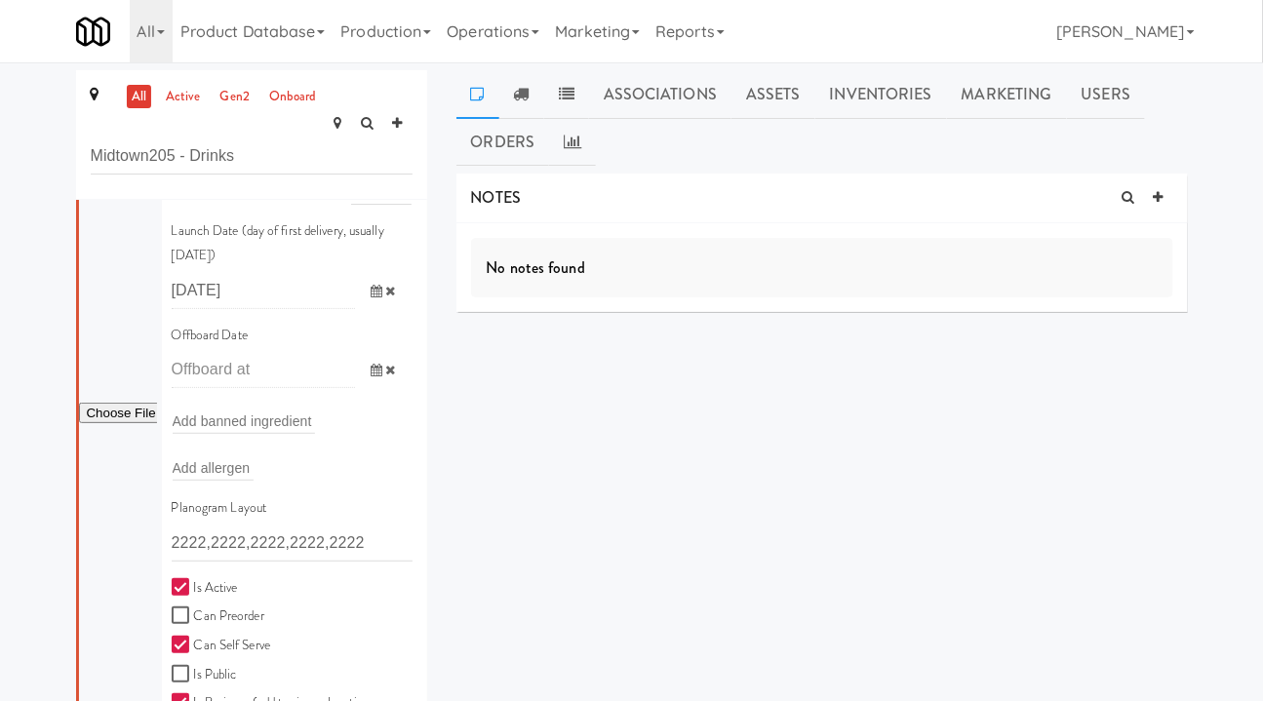
scroll to position [612, 0]
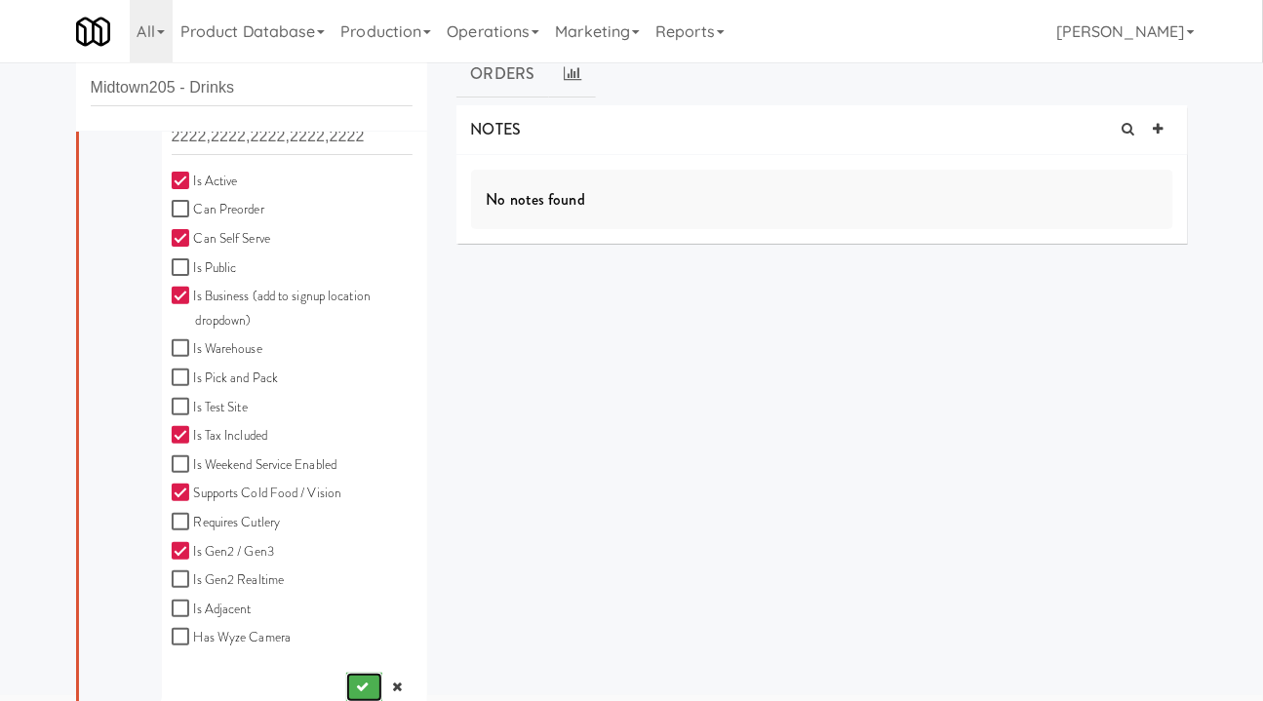
click at [356, 681] on icon "submit" at bounding box center [362, 687] width 13 height 13
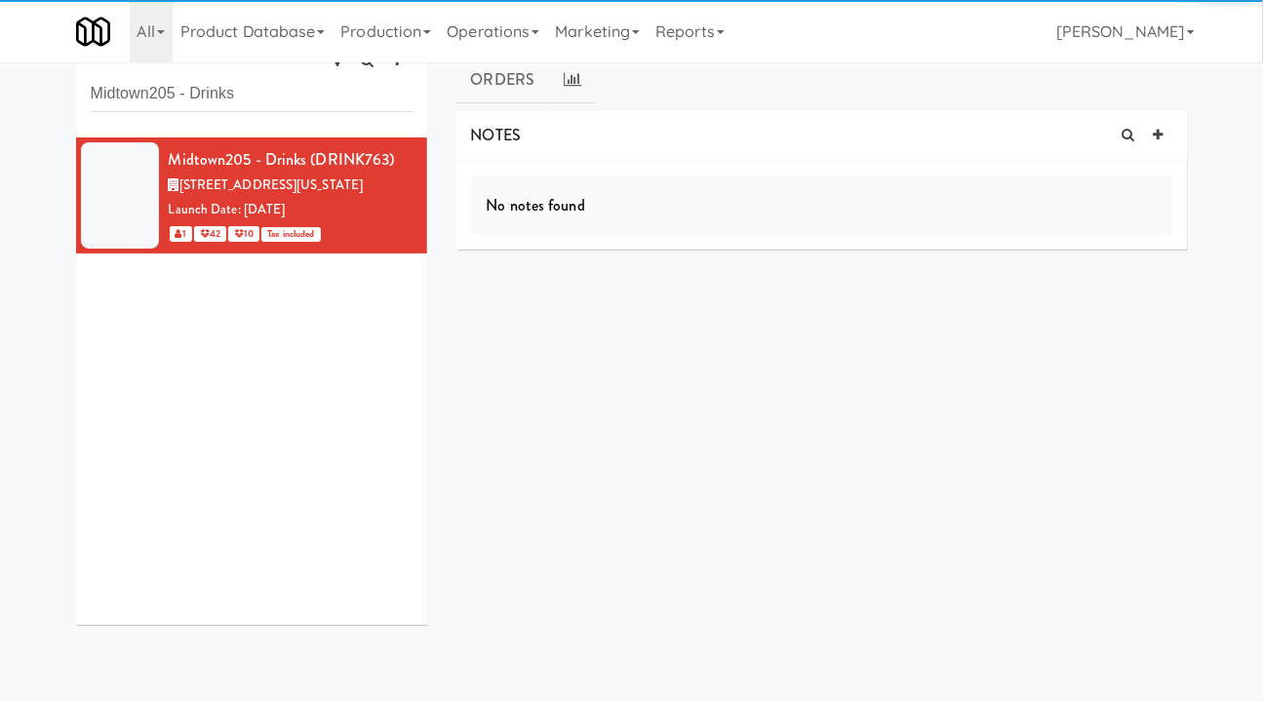
scroll to position [0, 0]
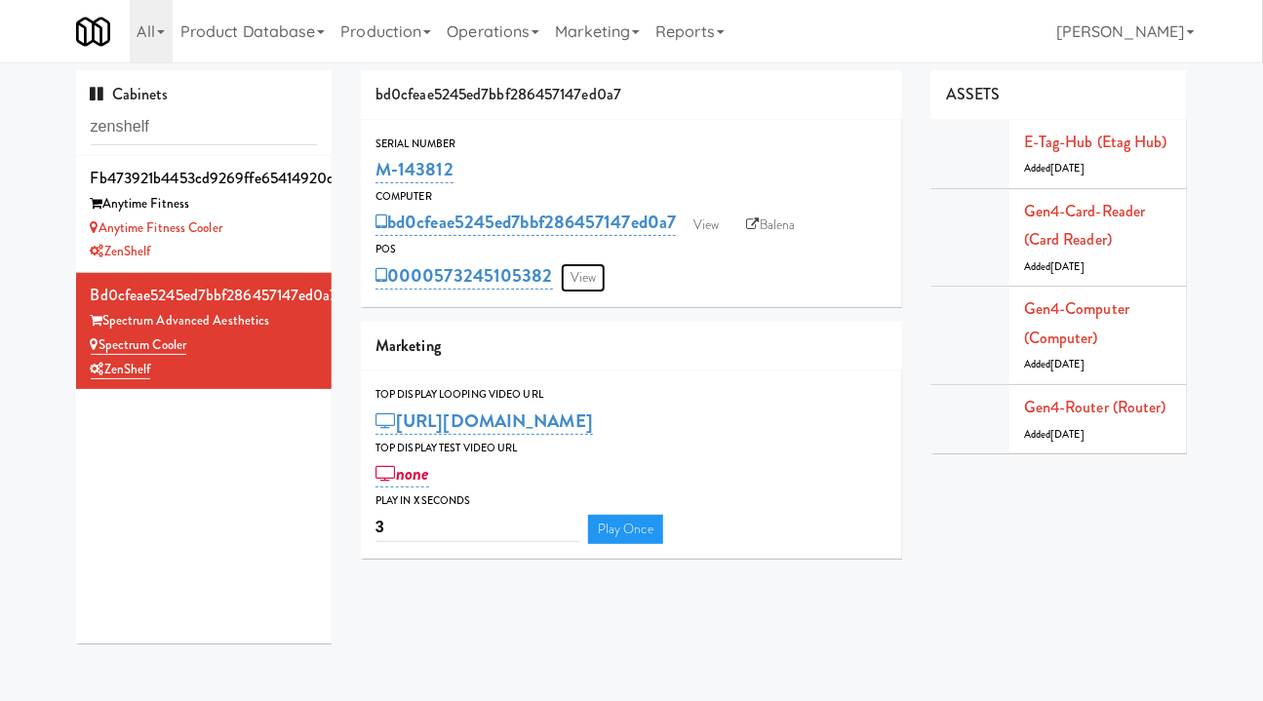
click at [595, 273] on link "View" at bounding box center [583, 277] width 45 height 29
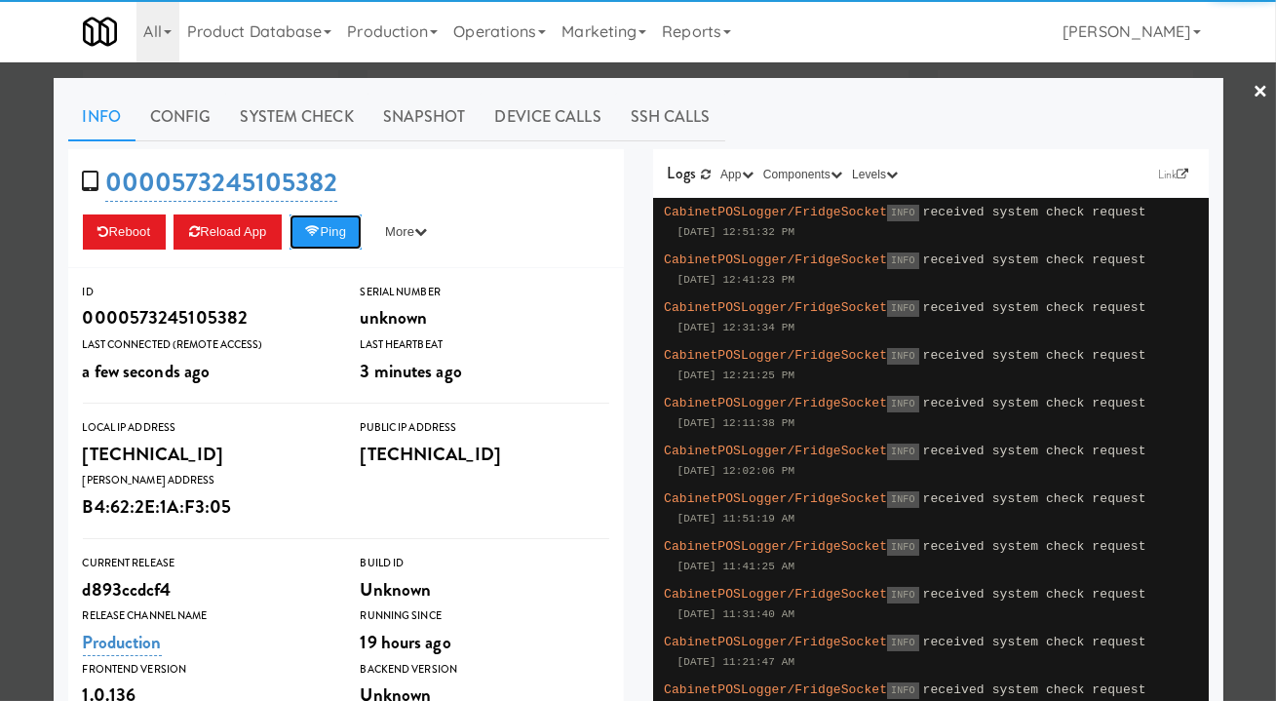
click at [359, 214] on button "Ping" at bounding box center [326, 231] width 72 height 35
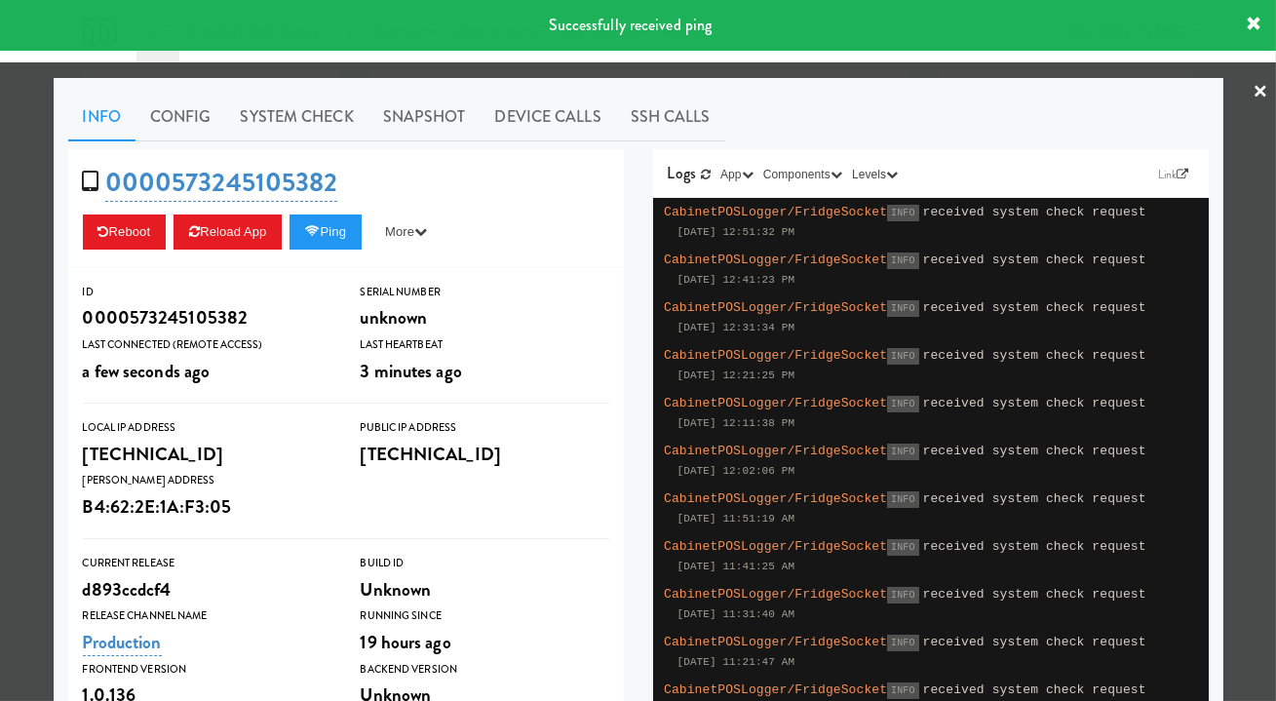
click at [268, 109] on link "System Check" at bounding box center [297, 117] width 142 height 49
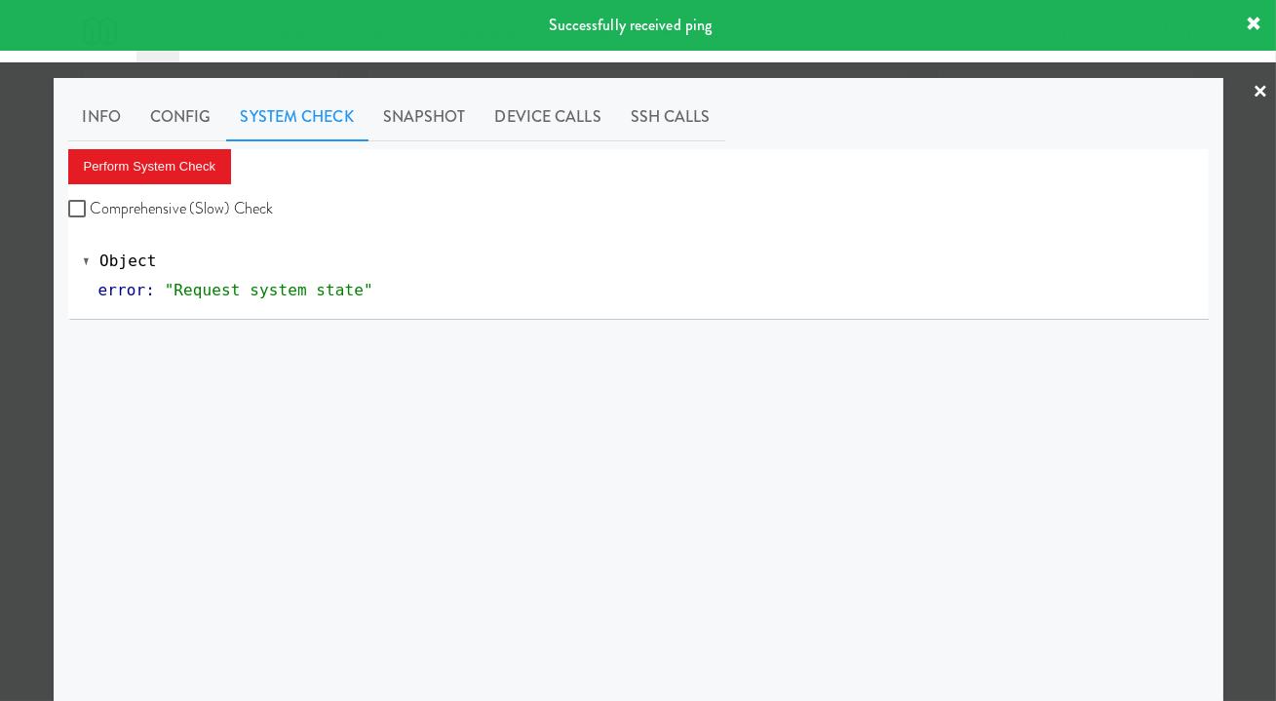
click at [212, 187] on div "Perform System Check Comprehensive (Slow) Check" at bounding box center [638, 186] width 1141 height 74
drag, startPoint x: 214, startPoint y: 195, endPoint x: 185, endPoint y: 168, distance: 39.3
click at [214, 196] on label "Comprehensive (Slow) Check" at bounding box center [171, 208] width 206 height 29
click at [91, 202] on input "Comprehensive (Slow) Check" at bounding box center [79, 210] width 22 height 16
checkbox input "true"
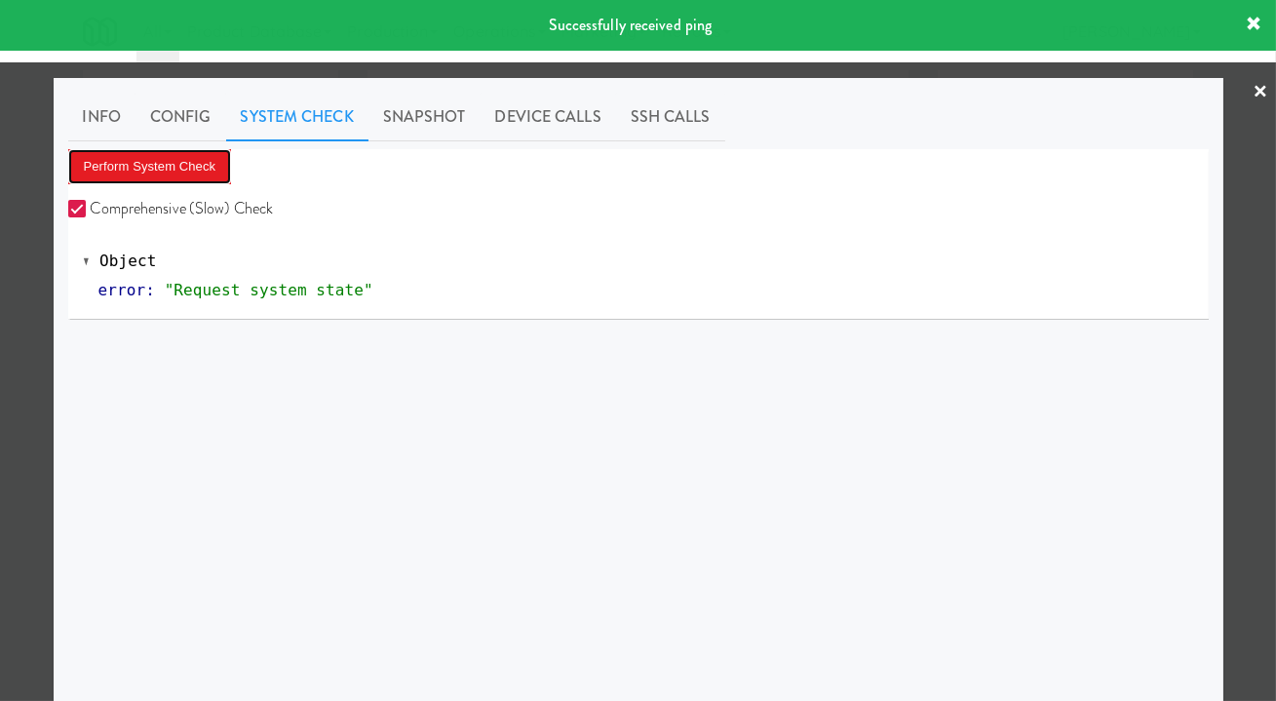
click at [191, 169] on button "Perform System Check" at bounding box center [150, 166] width 164 height 35
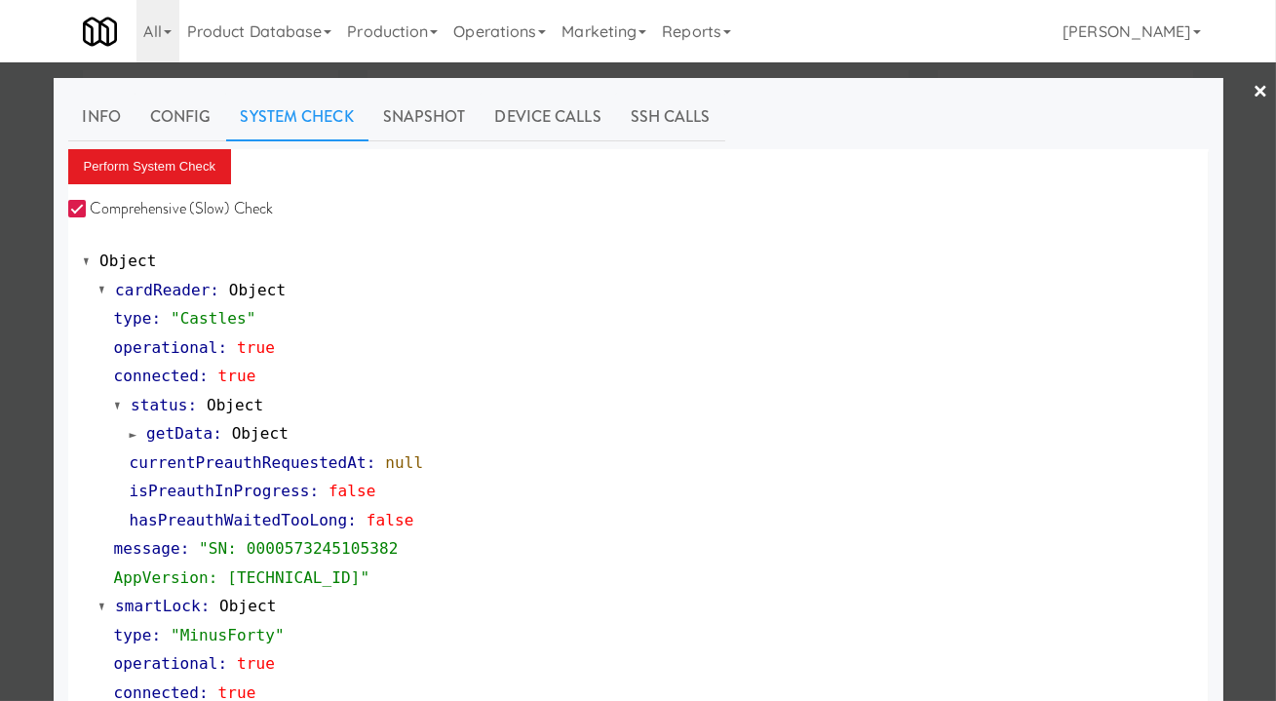
click at [562, 71] on div at bounding box center [638, 350] width 1276 height 701
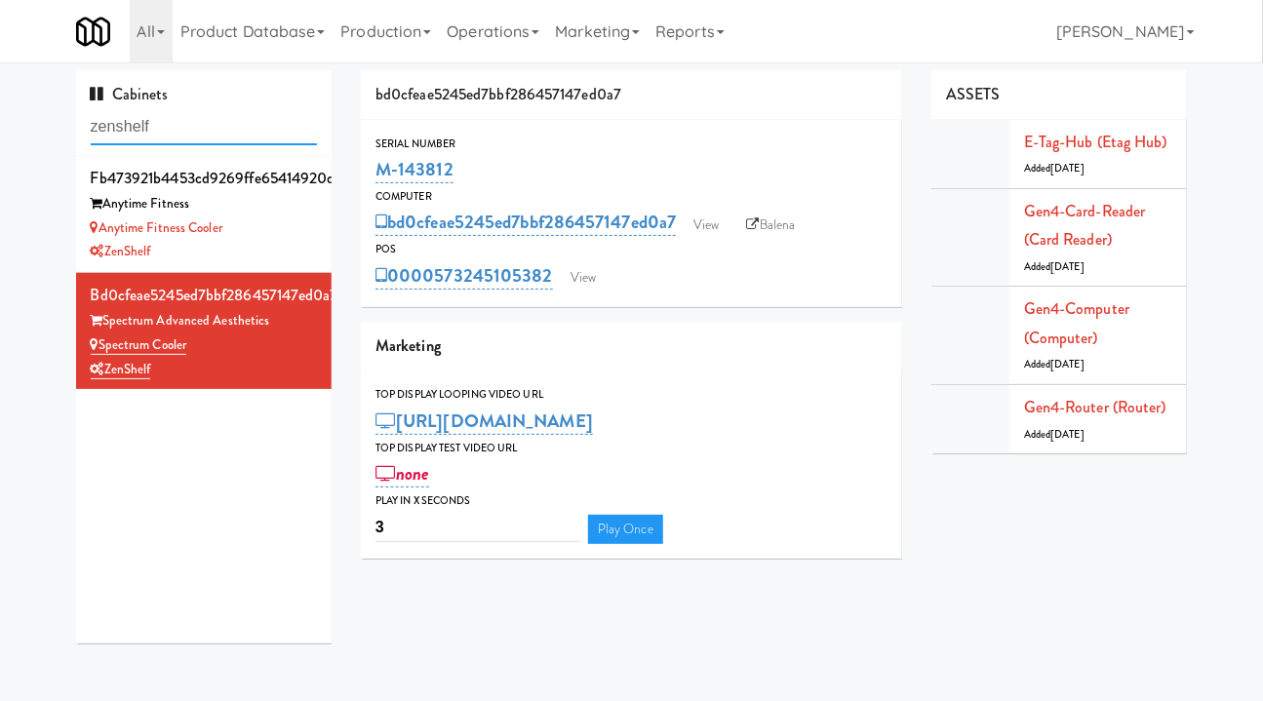
click at [110, 123] on input "zenshelf" at bounding box center [204, 127] width 227 height 36
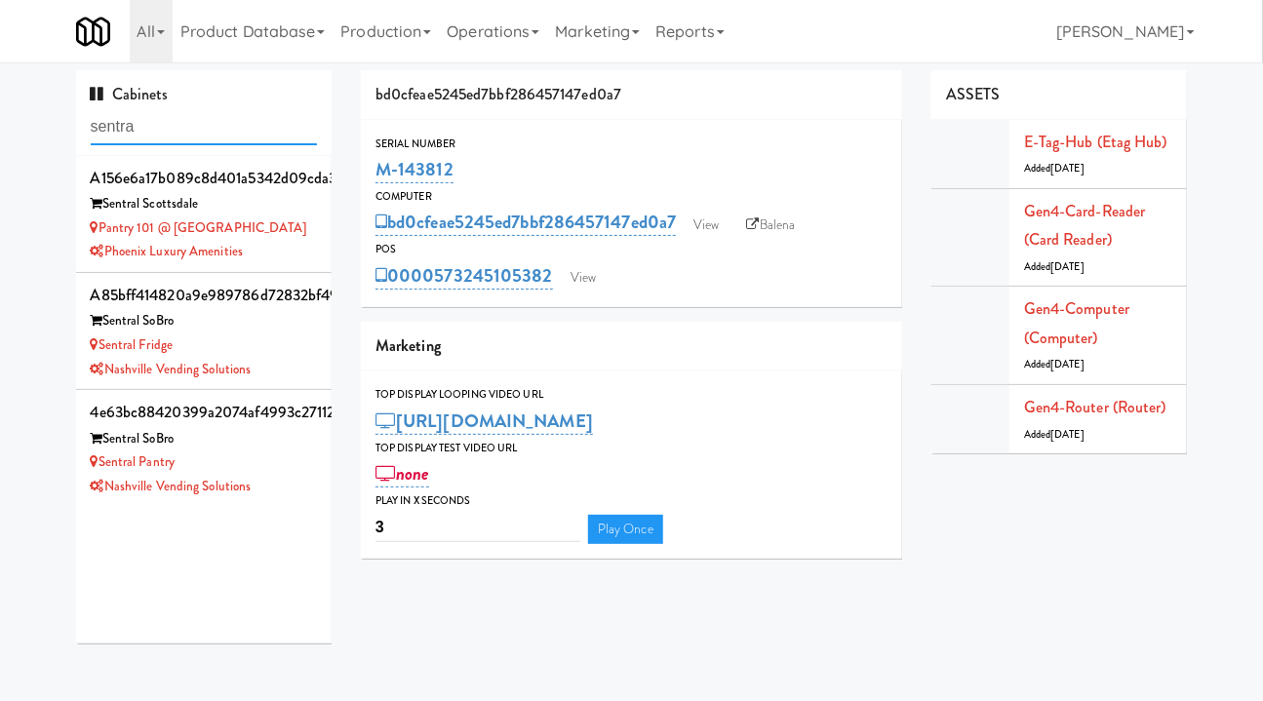
type input "sentra"
click at [594, 284] on link "View" at bounding box center [583, 277] width 45 height 29
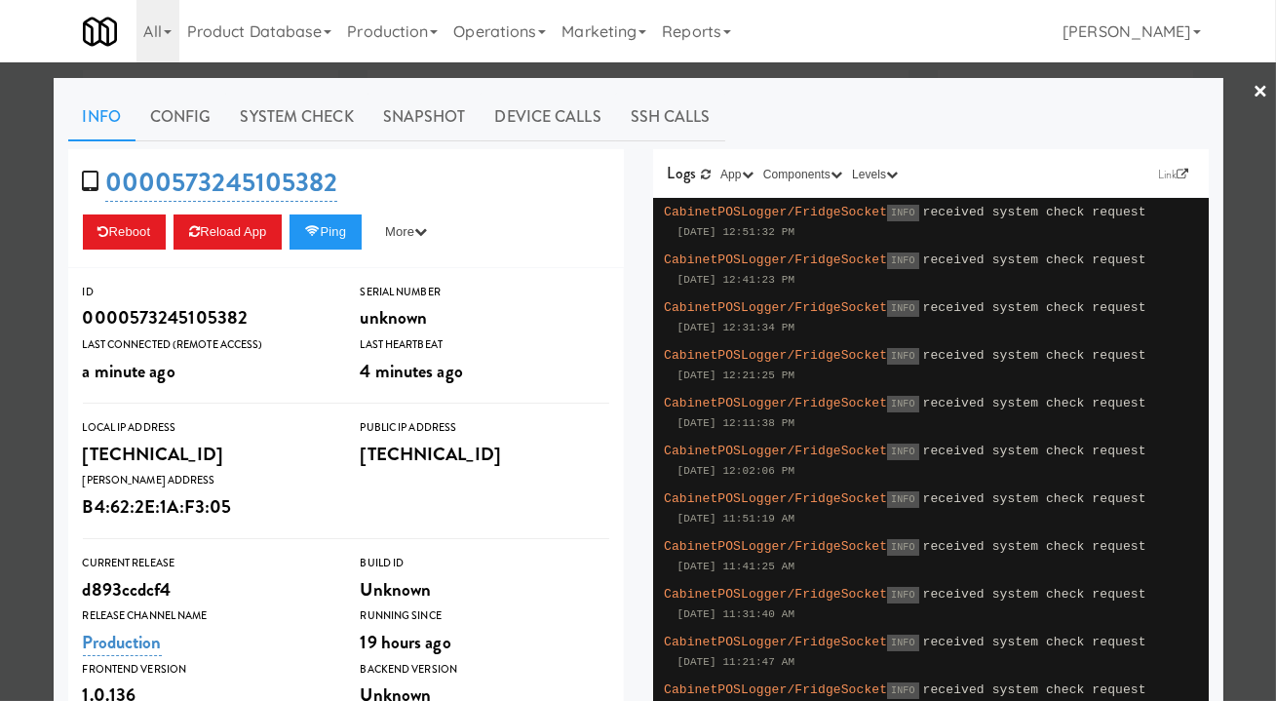
click at [608, 69] on div at bounding box center [638, 350] width 1276 height 701
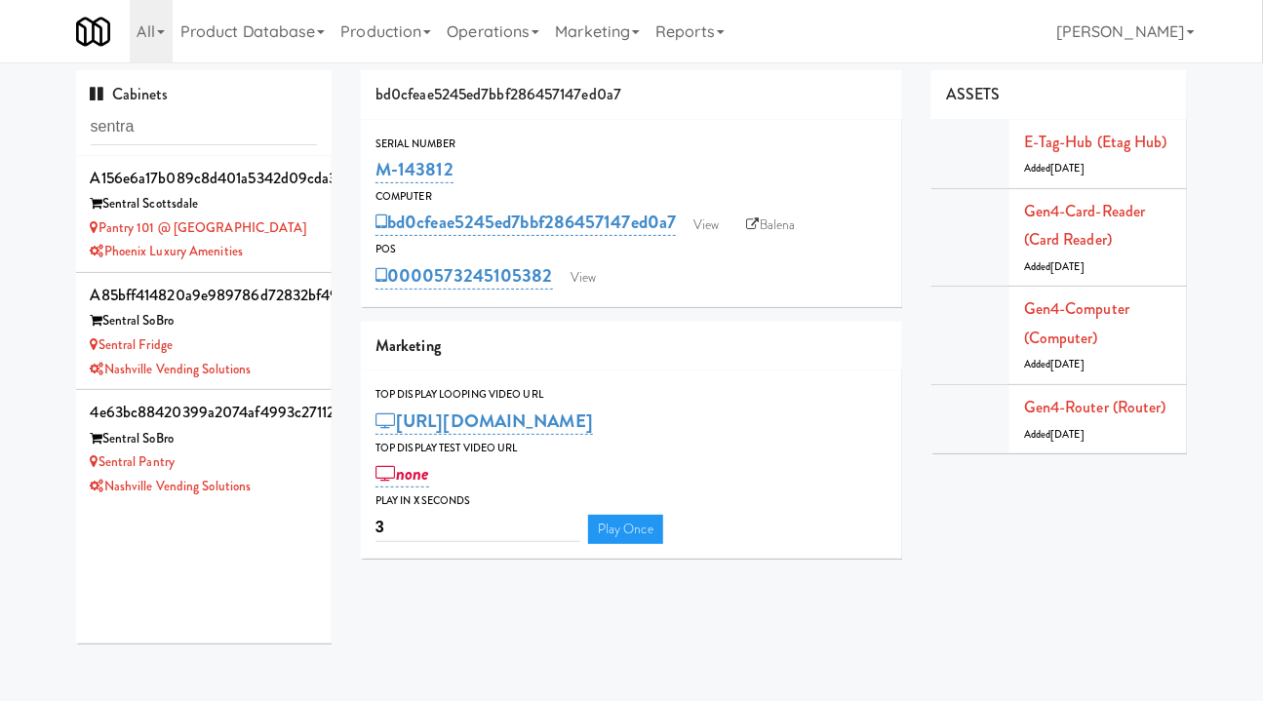
click at [296, 237] on div "Pantry 101 @ Sentral Scottsdale" at bounding box center [204, 228] width 227 height 24
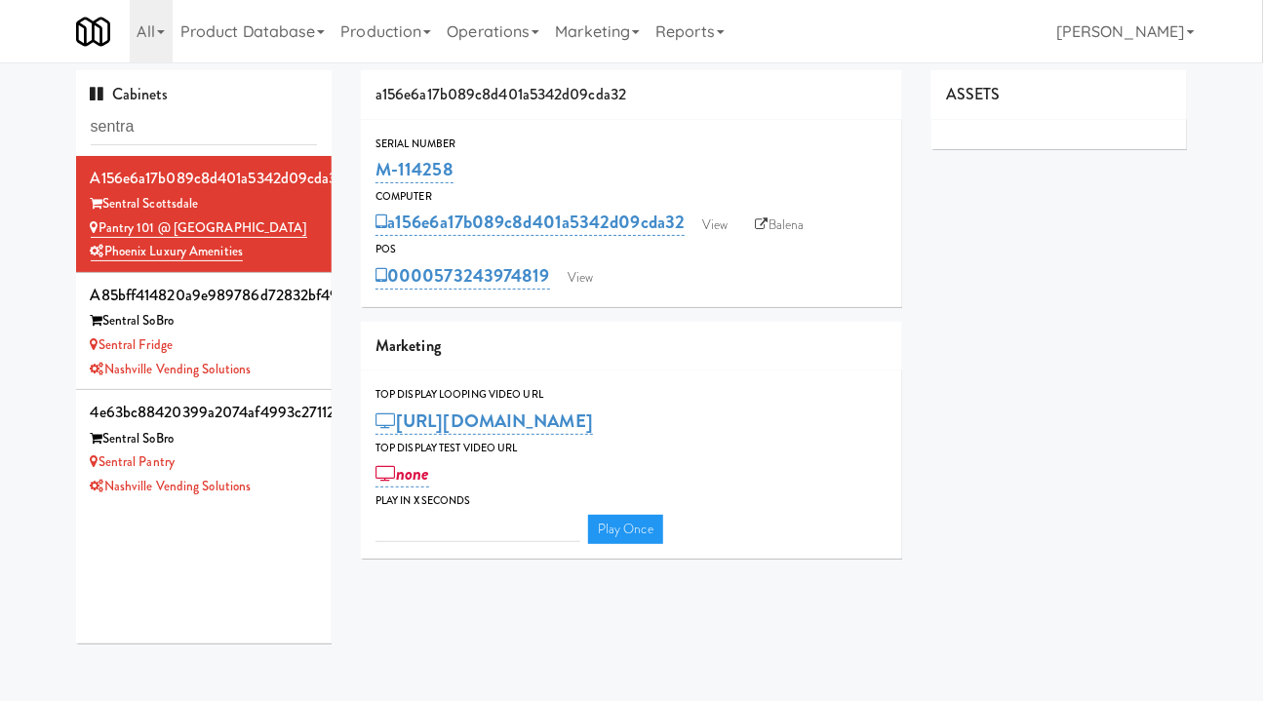
type input "3"
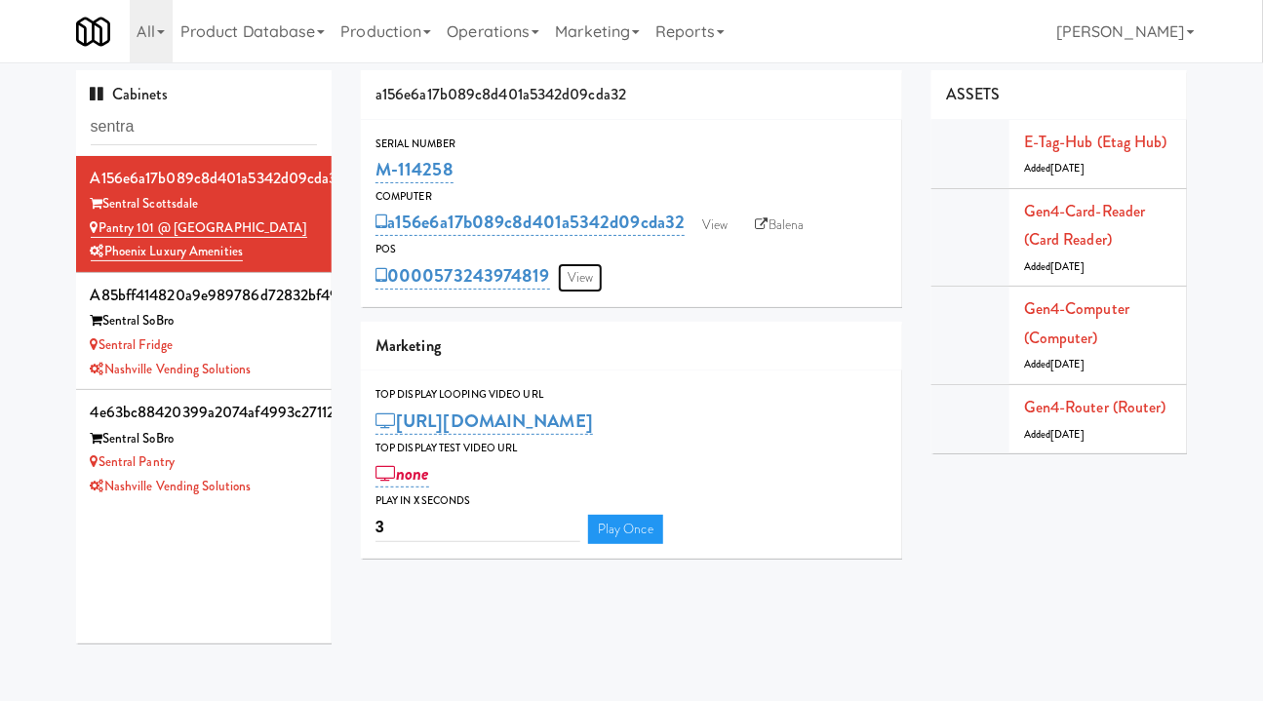
click at [592, 271] on link "View" at bounding box center [580, 277] width 45 height 29
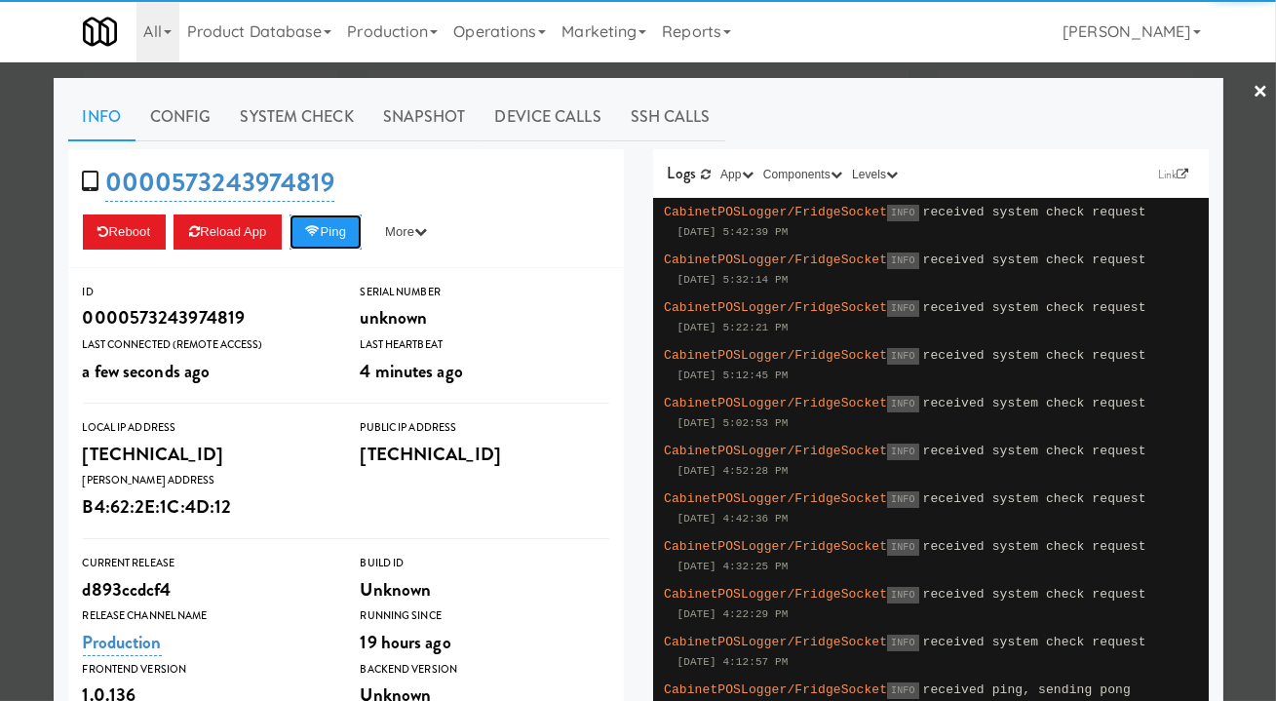
click at [323, 227] on button "Ping" at bounding box center [326, 231] width 72 height 35
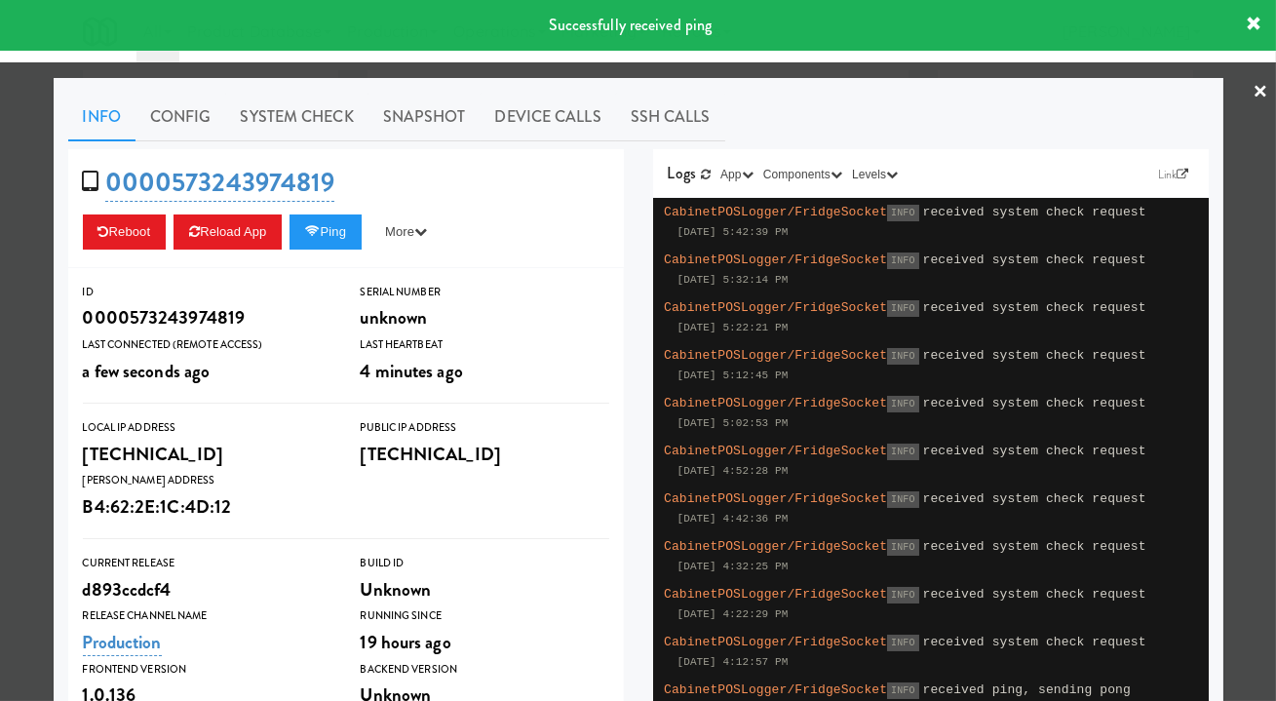
click at [259, 124] on link "System Check" at bounding box center [297, 117] width 142 height 49
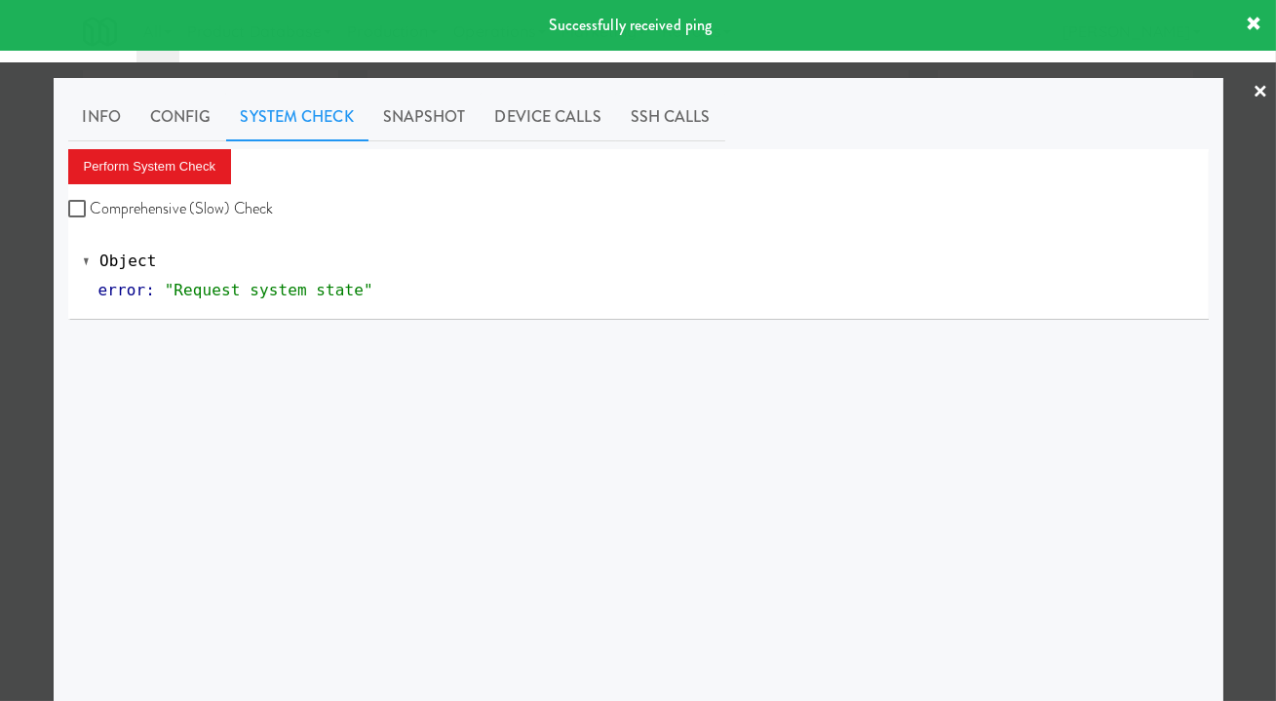
click at [176, 214] on label "Comprehensive (Slow) Check" at bounding box center [171, 208] width 206 height 29
click at [91, 214] on input "Comprehensive (Slow) Check" at bounding box center [79, 210] width 22 height 16
checkbox input "true"
click at [159, 175] on button "Perform System Check" at bounding box center [150, 166] width 164 height 35
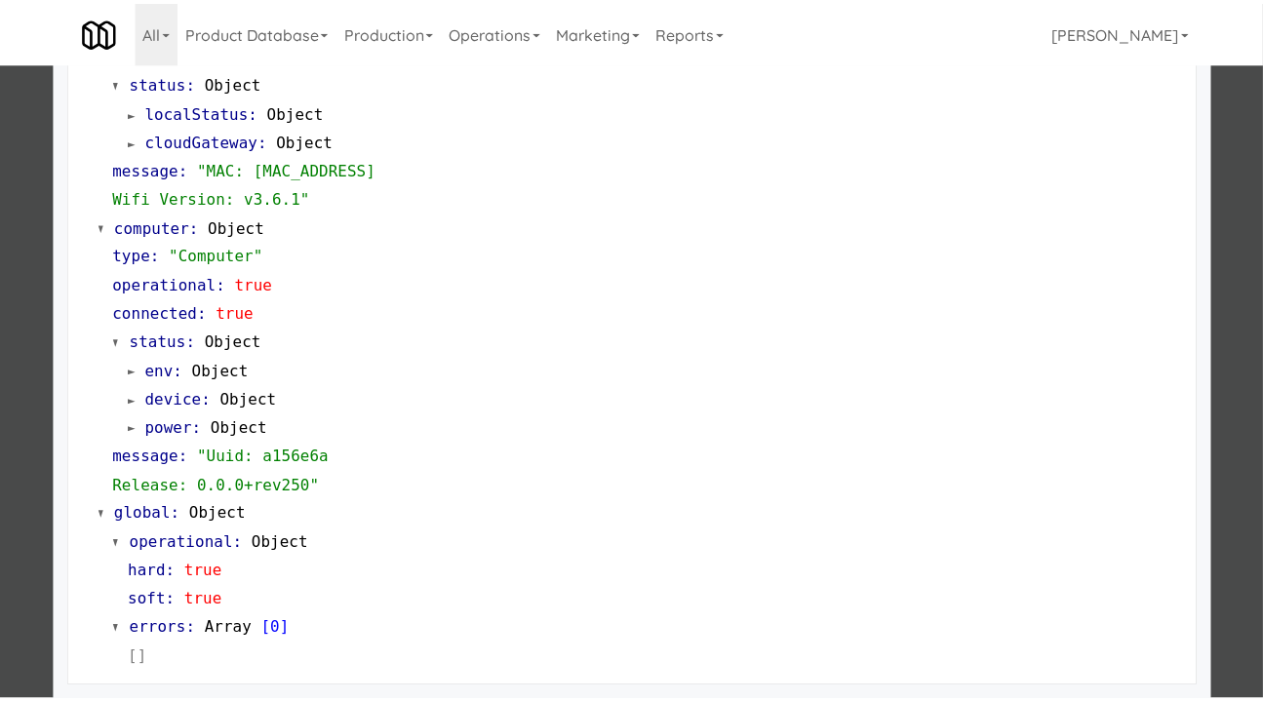
scroll to position [1705, 0]
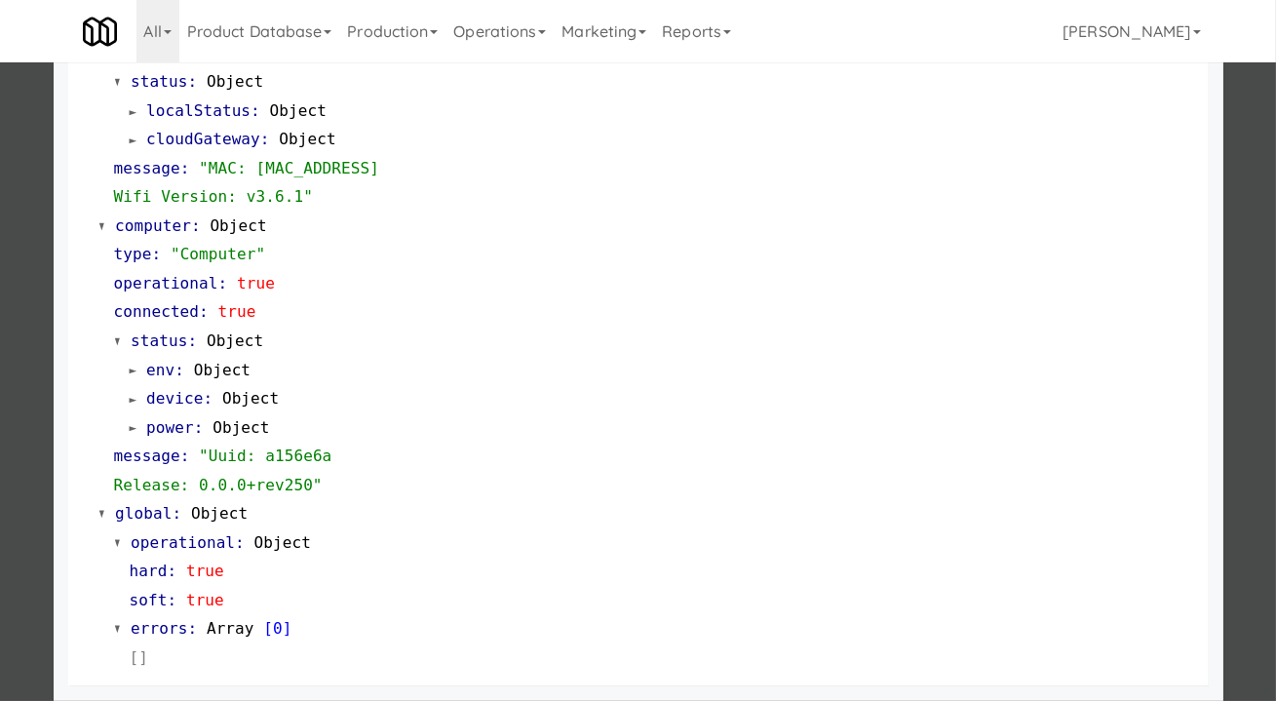
click at [1233, 382] on div at bounding box center [638, 350] width 1276 height 701
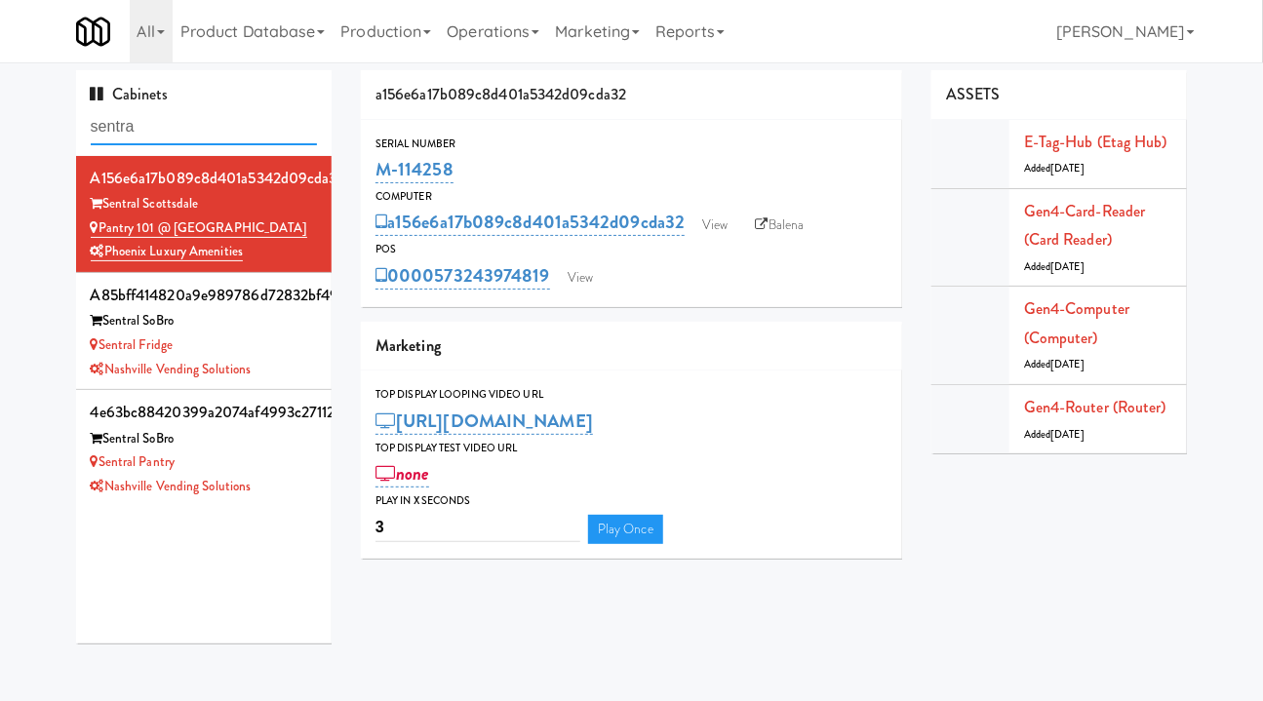
click at [177, 127] on input "sentra" at bounding box center [204, 127] width 227 height 36
type input "sentral"
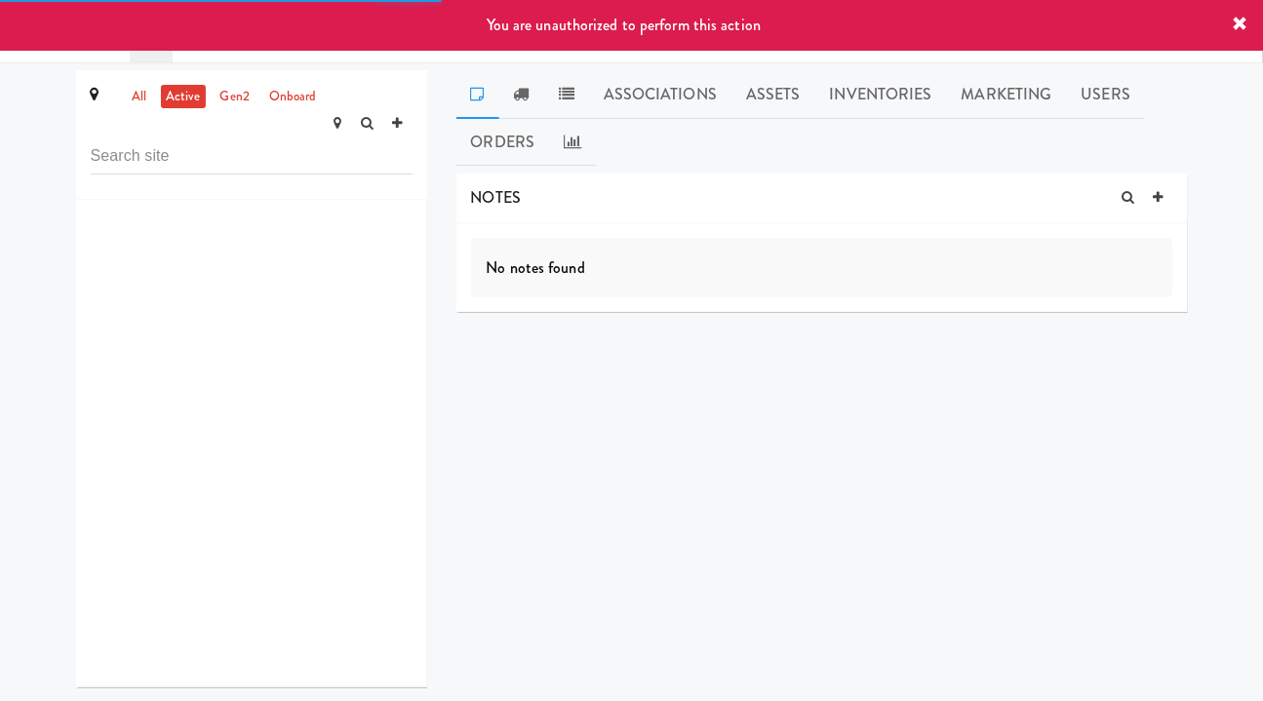
click at [771, 87] on link "Assets" at bounding box center [773, 94] width 84 height 49
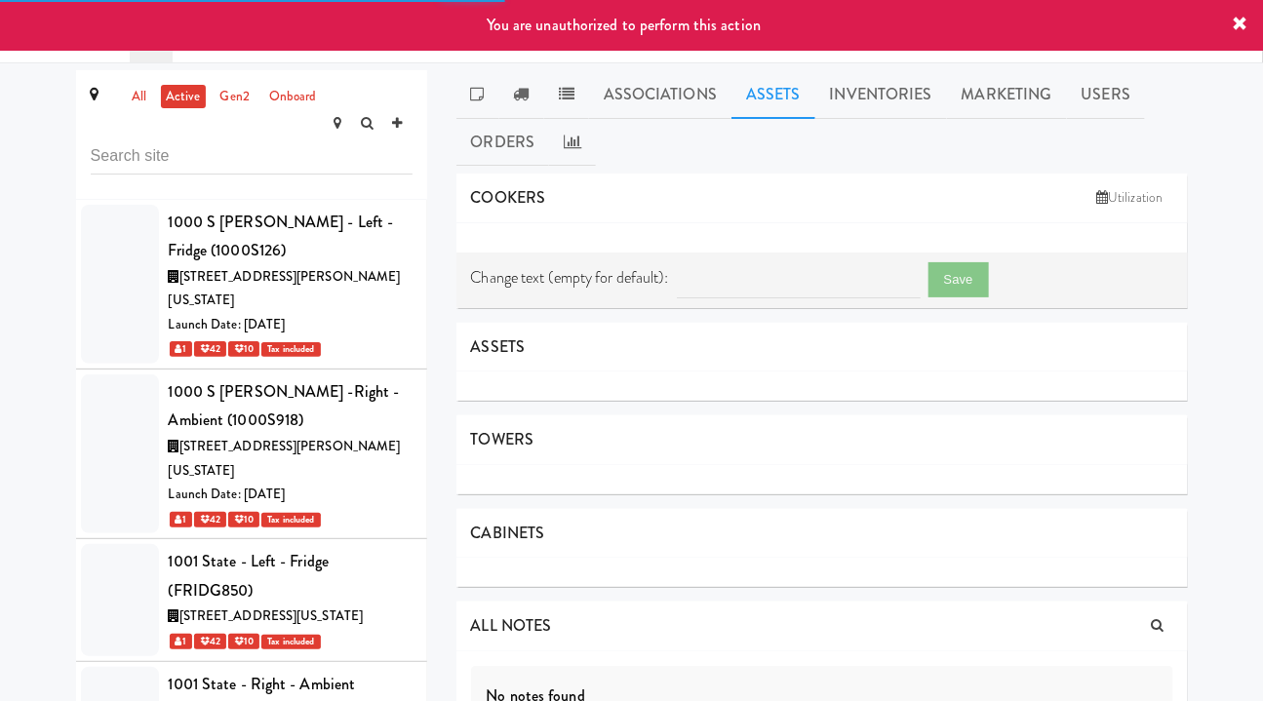
scroll to position [61512, 0]
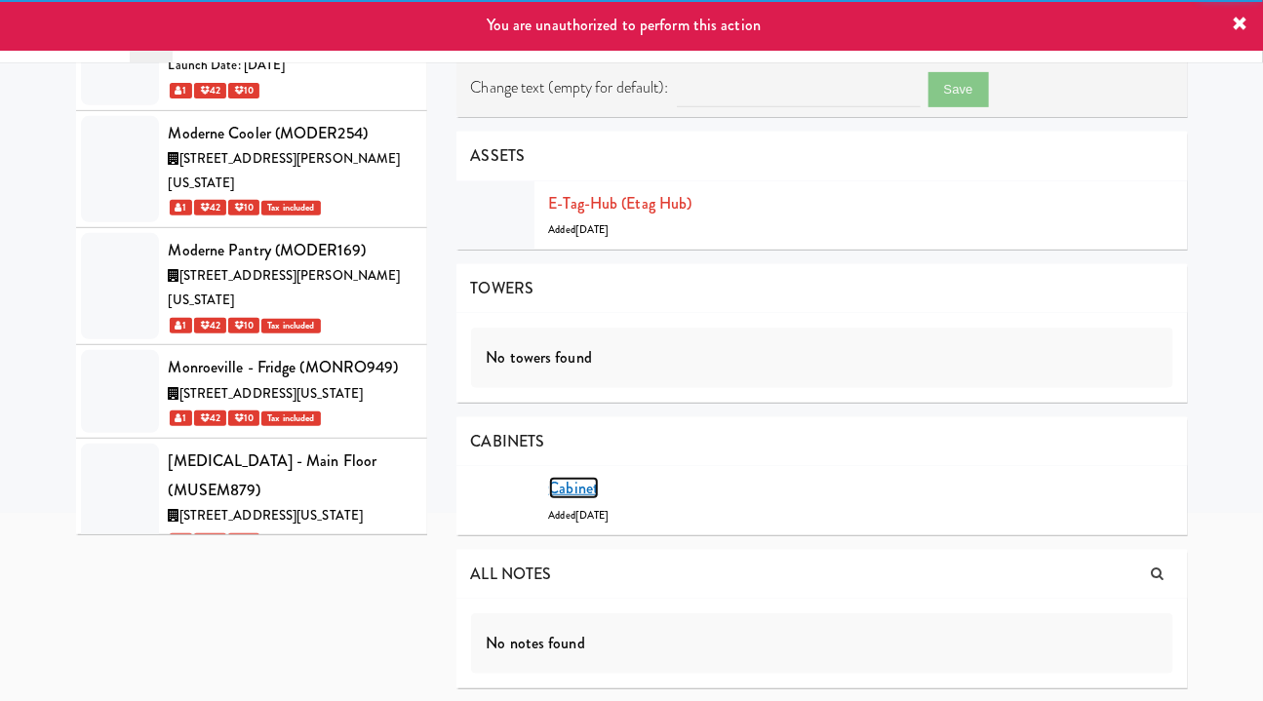
click at [572, 487] on link "Cabinet" at bounding box center [574, 488] width 51 height 22
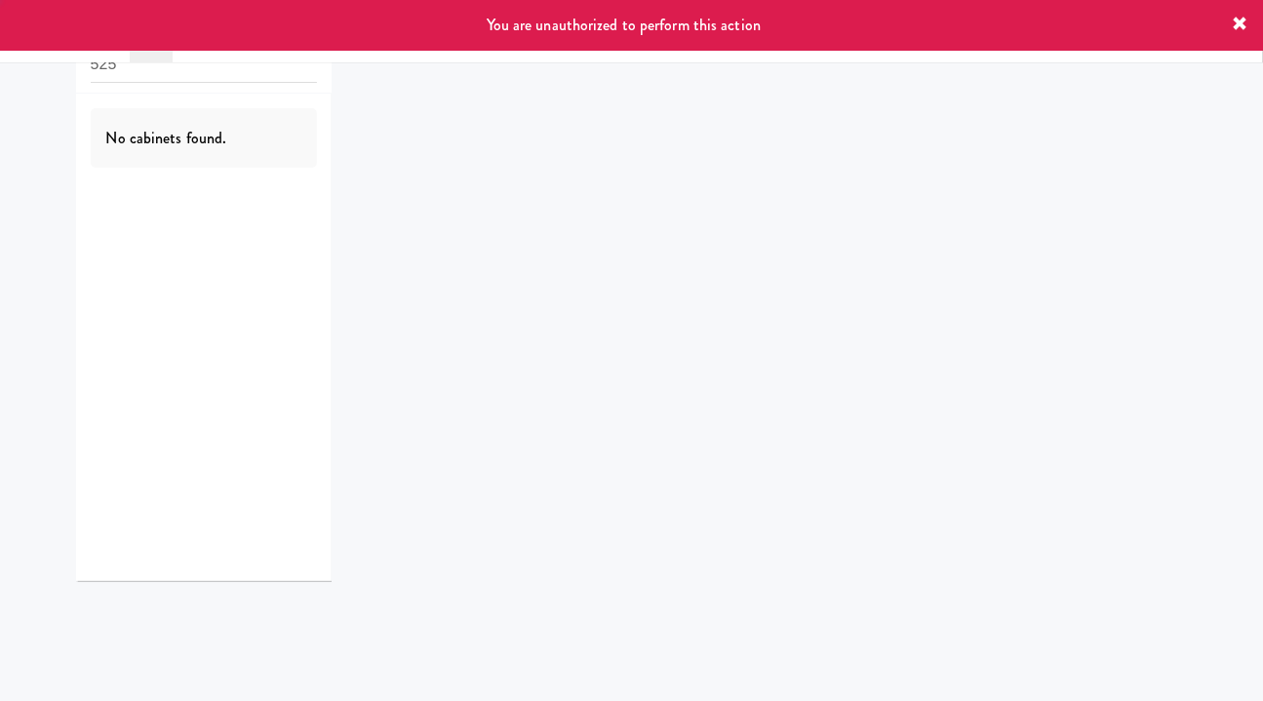
scroll to position [62, 0]
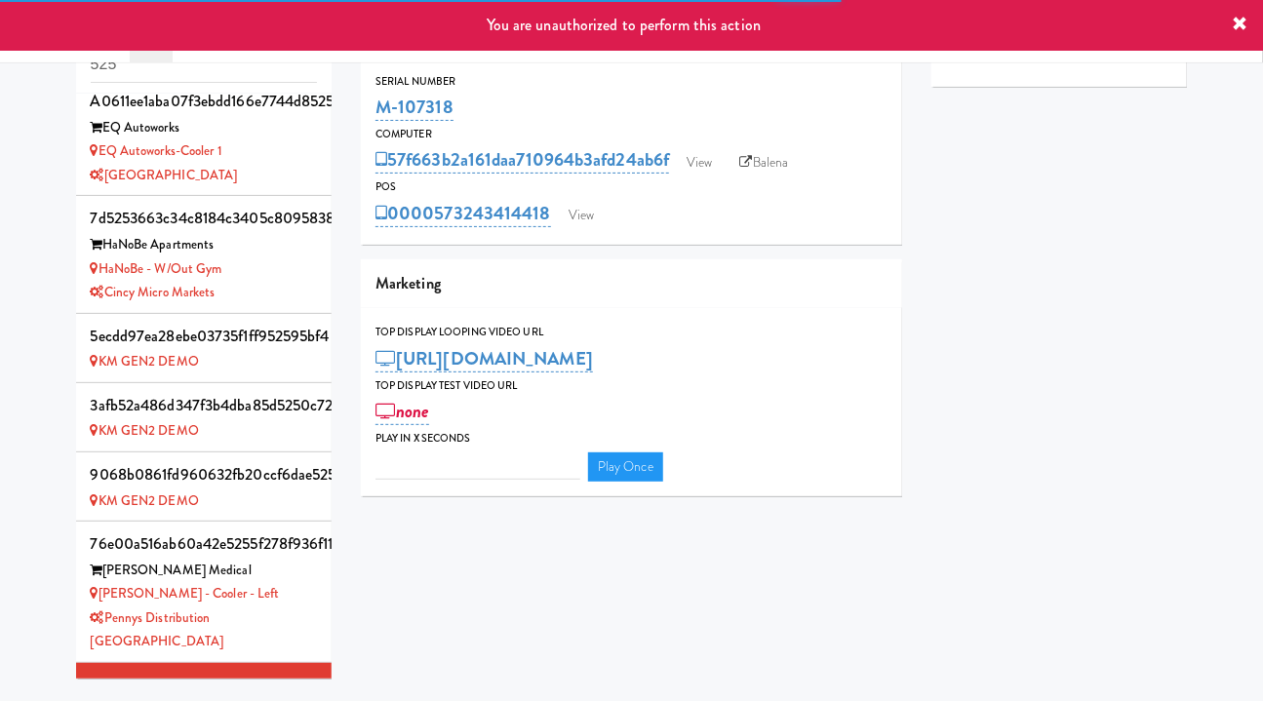
type input "3"
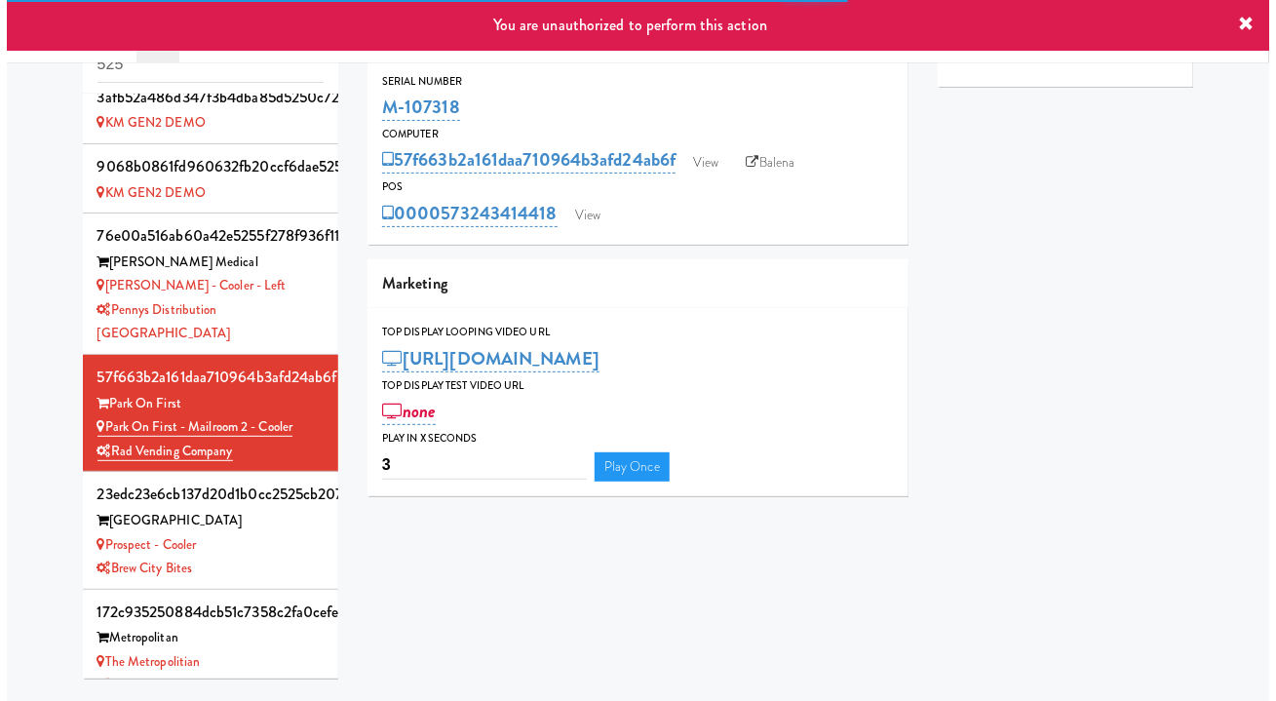
scroll to position [572, 0]
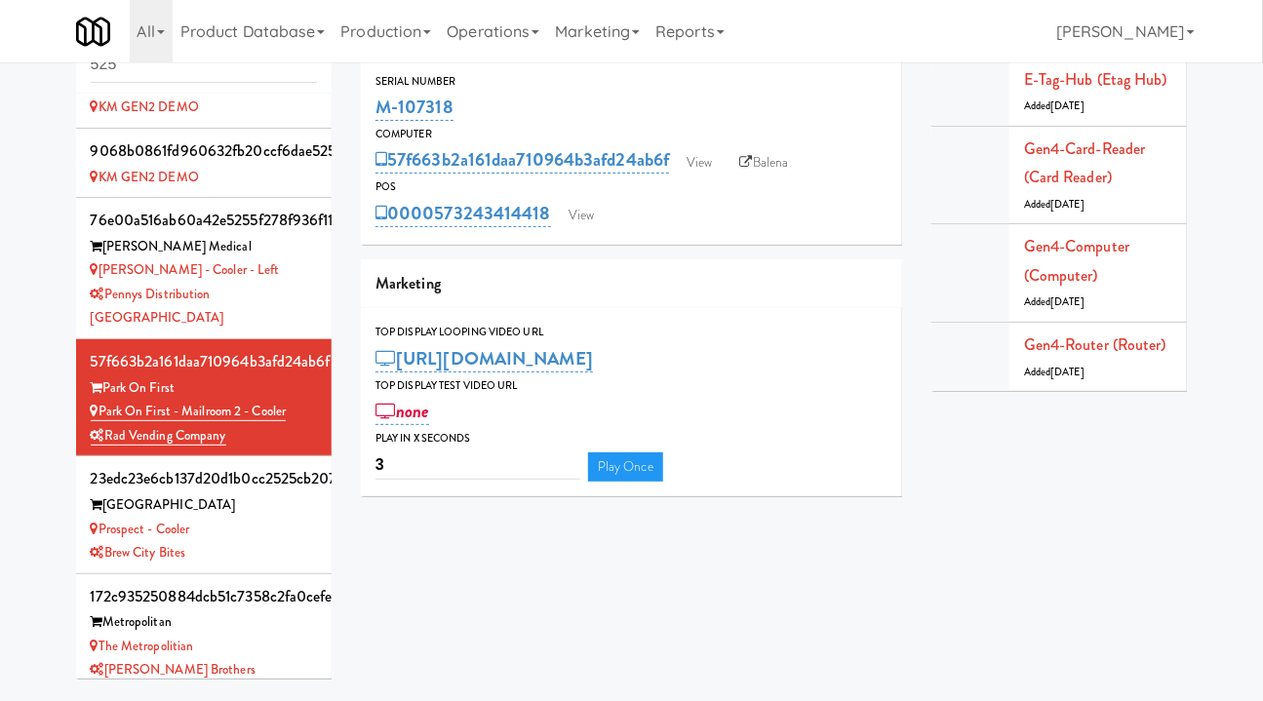
drag, startPoint x: 242, startPoint y: 409, endPoint x: 101, endPoint y: 393, distance: 141.3
click at [101, 393] on div "57f663b2a161daa710964b3afd24ab6f Park On First Park on First - Mailroom 2 - Coo…" at bounding box center [204, 397] width 227 height 100
copy div "Park on First - Mailroom 2 - Cooler Rad Vending Company"
click at [583, 216] on link "View" at bounding box center [581, 215] width 45 height 29
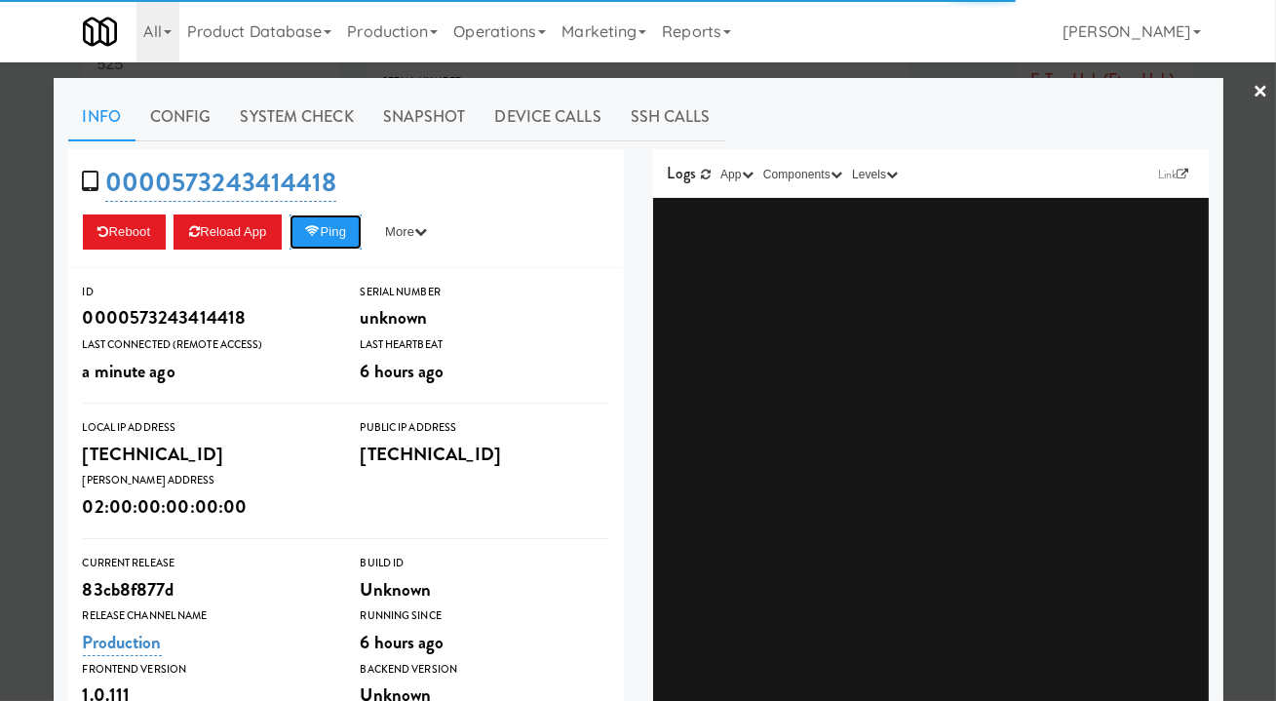
click at [339, 229] on button "Ping" at bounding box center [326, 231] width 72 height 35
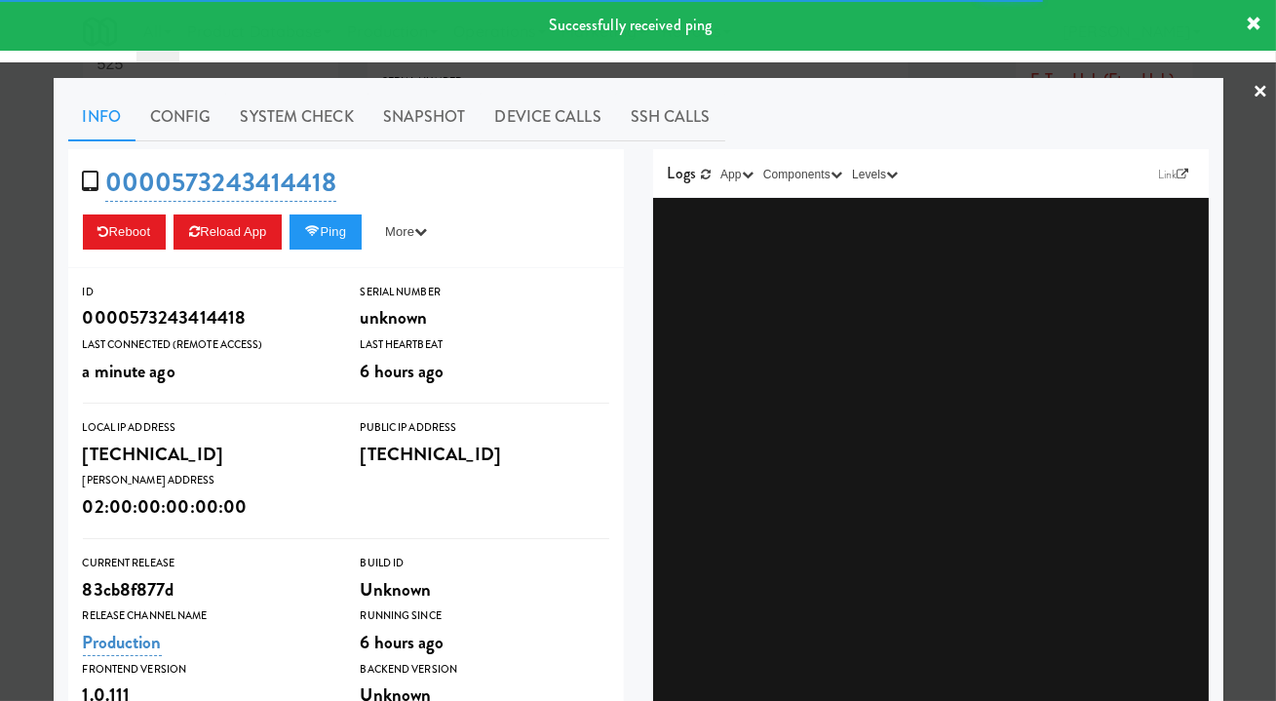
click at [321, 112] on link "System Check" at bounding box center [297, 117] width 142 height 49
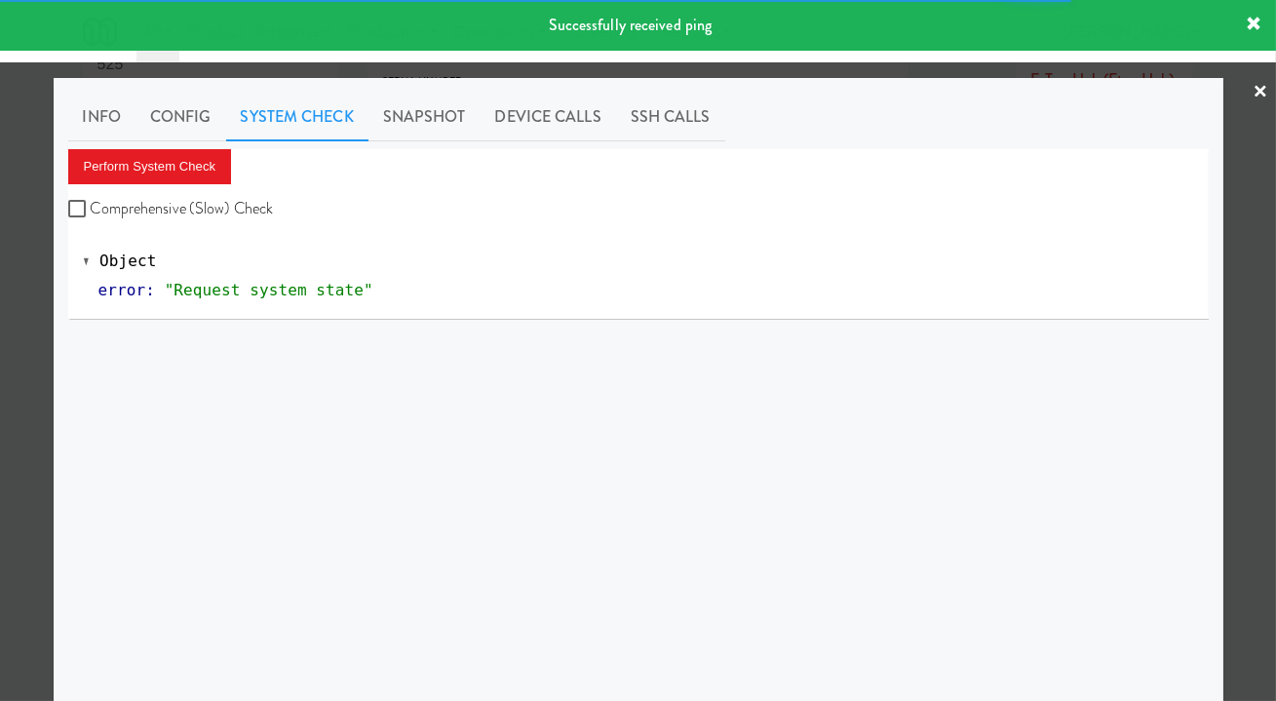
click at [211, 205] on label "Comprehensive (Slow) Check" at bounding box center [171, 208] width 206 height 29
click at [91, 205] on input "Comprehensive (Slow) Check" at bounding box center [79, 210] width 22 height 16
checkbox input "true"
click at [188, 174] on button "Perform System Check" at bounding box center [150, 166] width 164 height 35
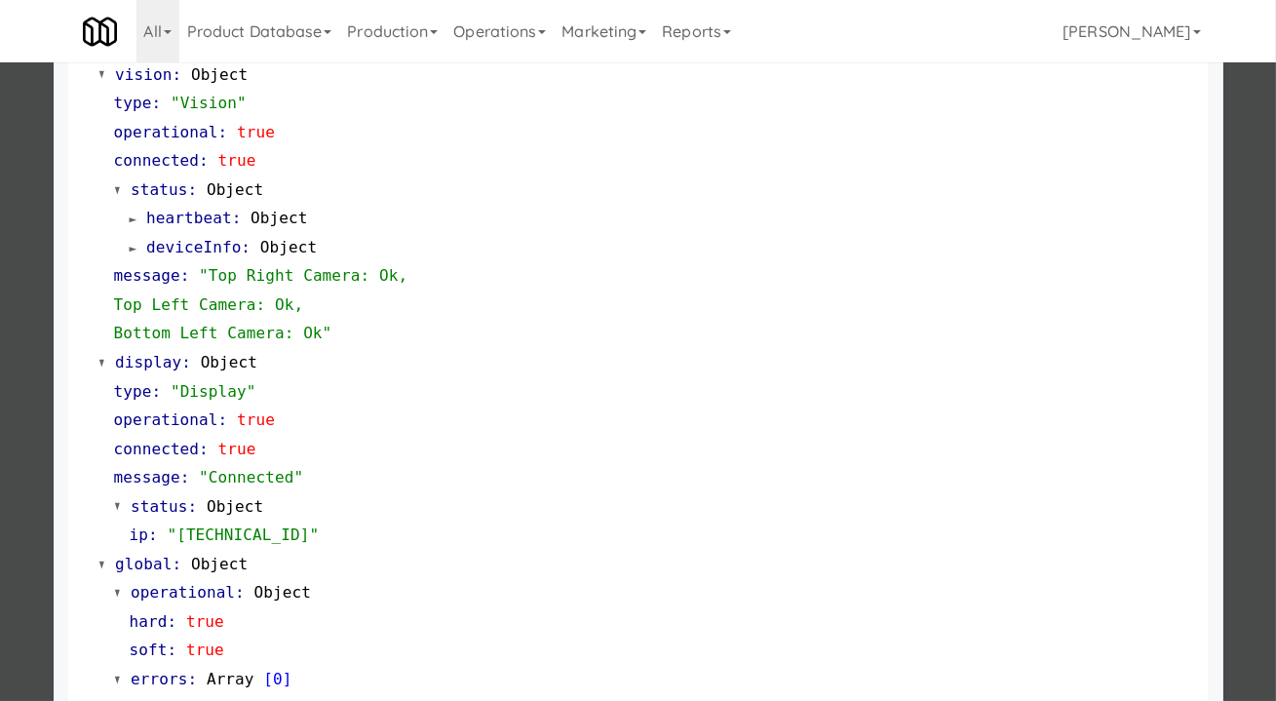
scroll to position [813, 0]
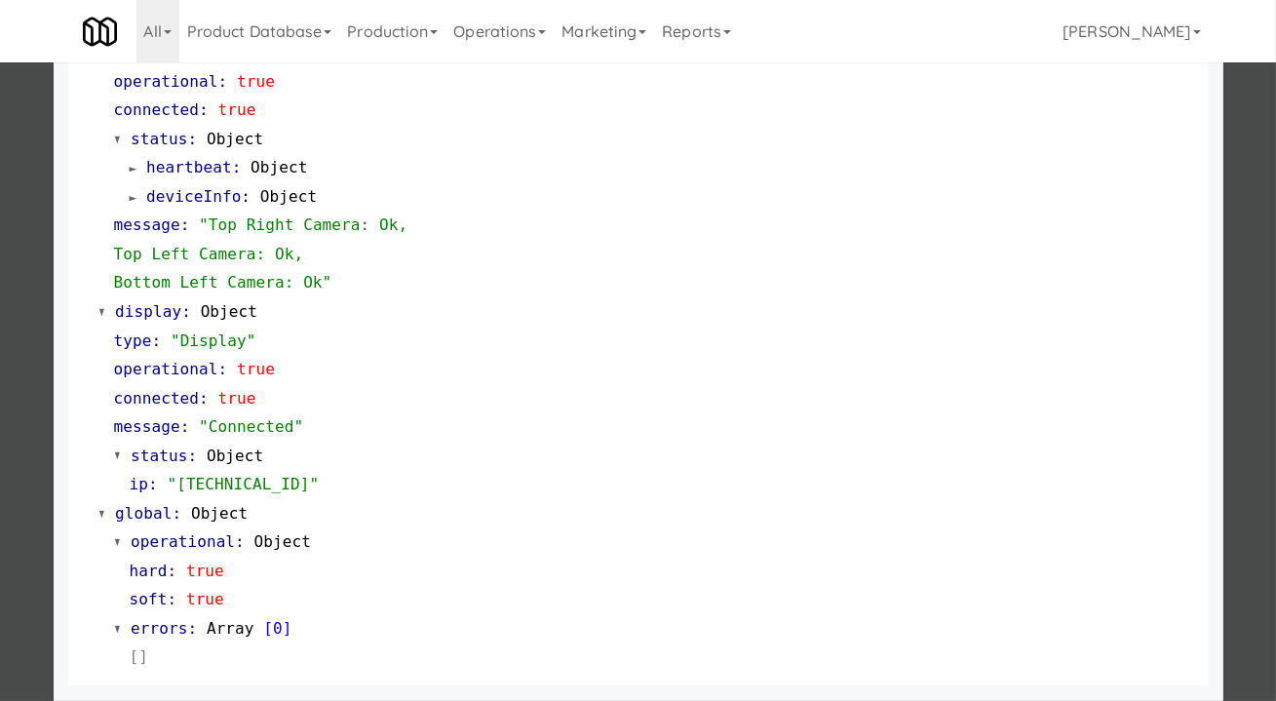
click at [1243, 370] on div at bounding box center [638, 350] width 1276 height 701
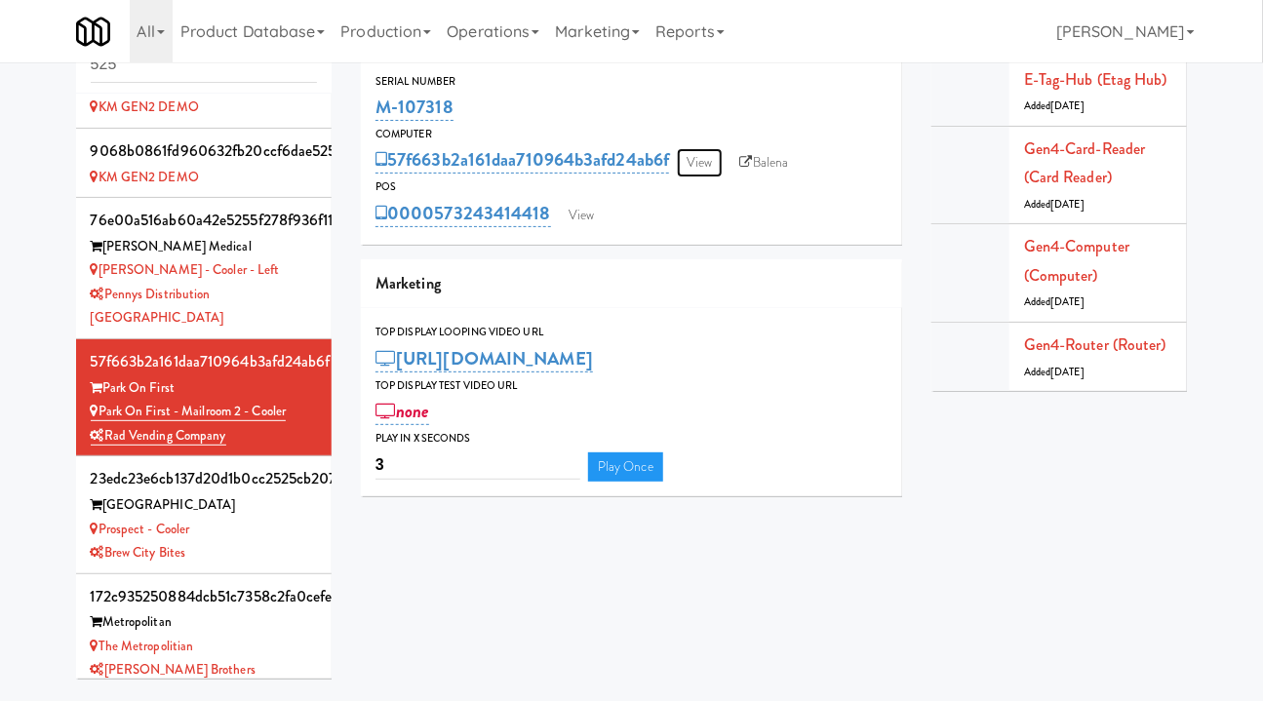
click at [700, 157] on link "View" at bounding box center [699, 162] width 45 height 29
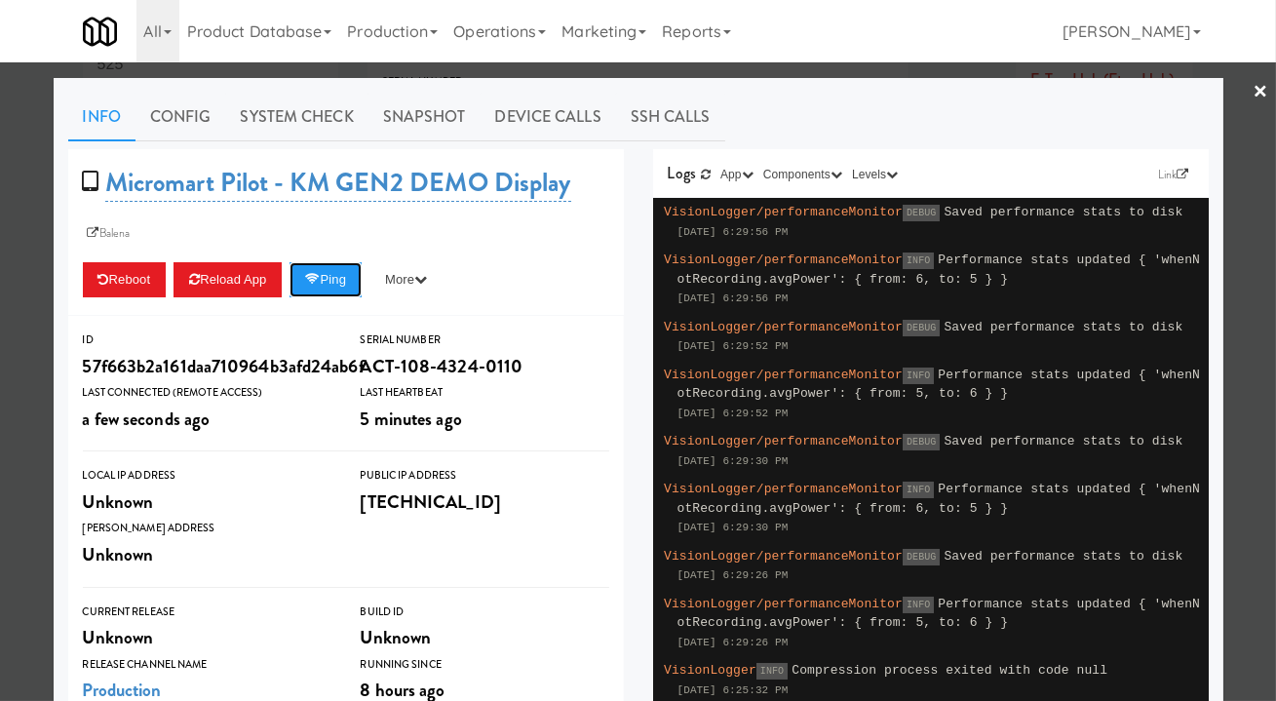
click at [345, 278] on button "Ping" at bounding box center [326, 279] width 72 height 35
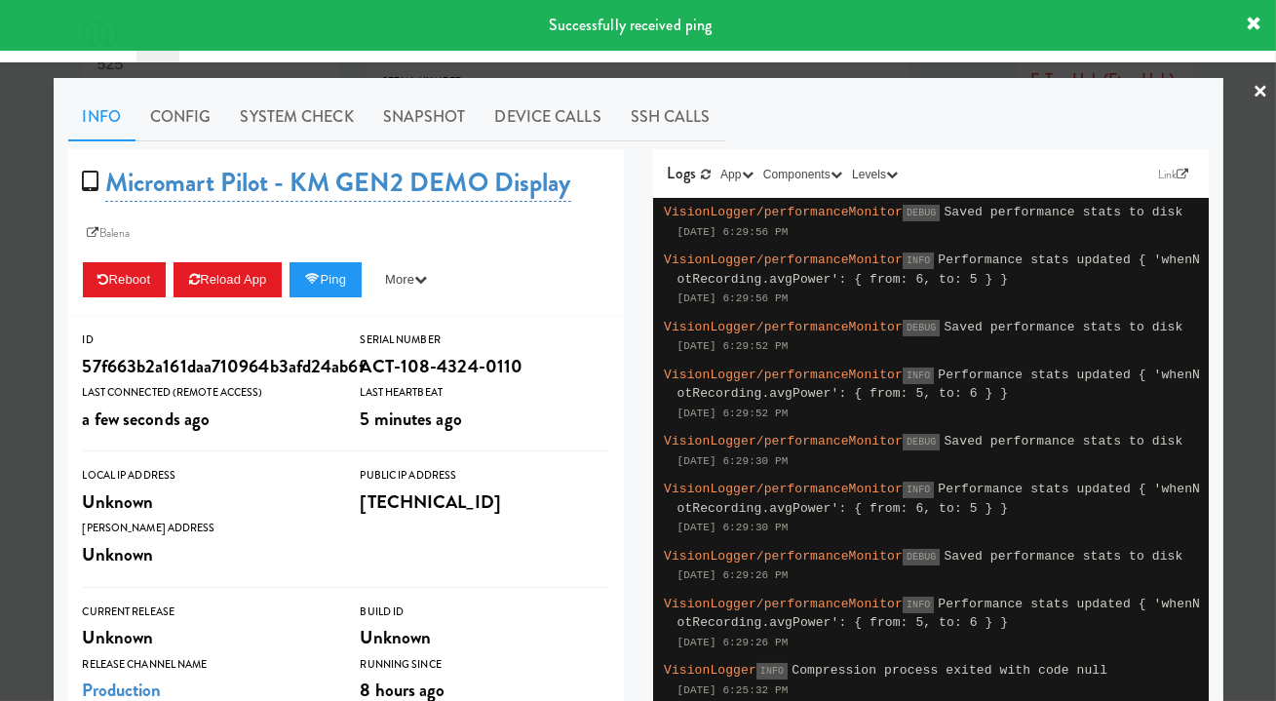
click at [1248, 229] on div at bounding box center [638, 350] width 1276 height 701
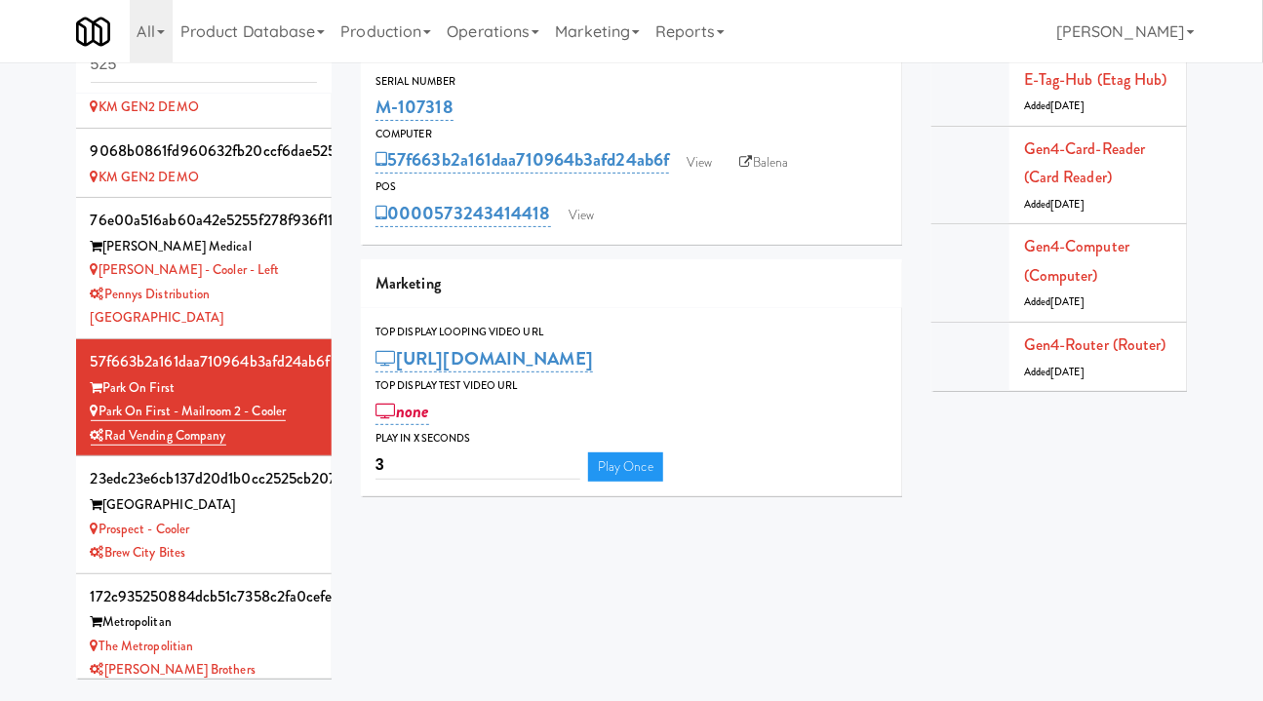
drag, startPoint x: 548, startPoint y: 233, endPoint x: 436, endPoint y: 223, distance: 112.5
click at [436, 223] on div "Serial Number M-107318 Computer 57f663b2a161daa710964b3afd24ab6f View Balena PO…" at bounding box center [631, 151] width 541 height 187
copy link "573243414418"
click at [581, 225] on link "View" at bounding box center [581, 215] width 45 height 29
